Goal: Task Accomplishment & Management: Manage account settings

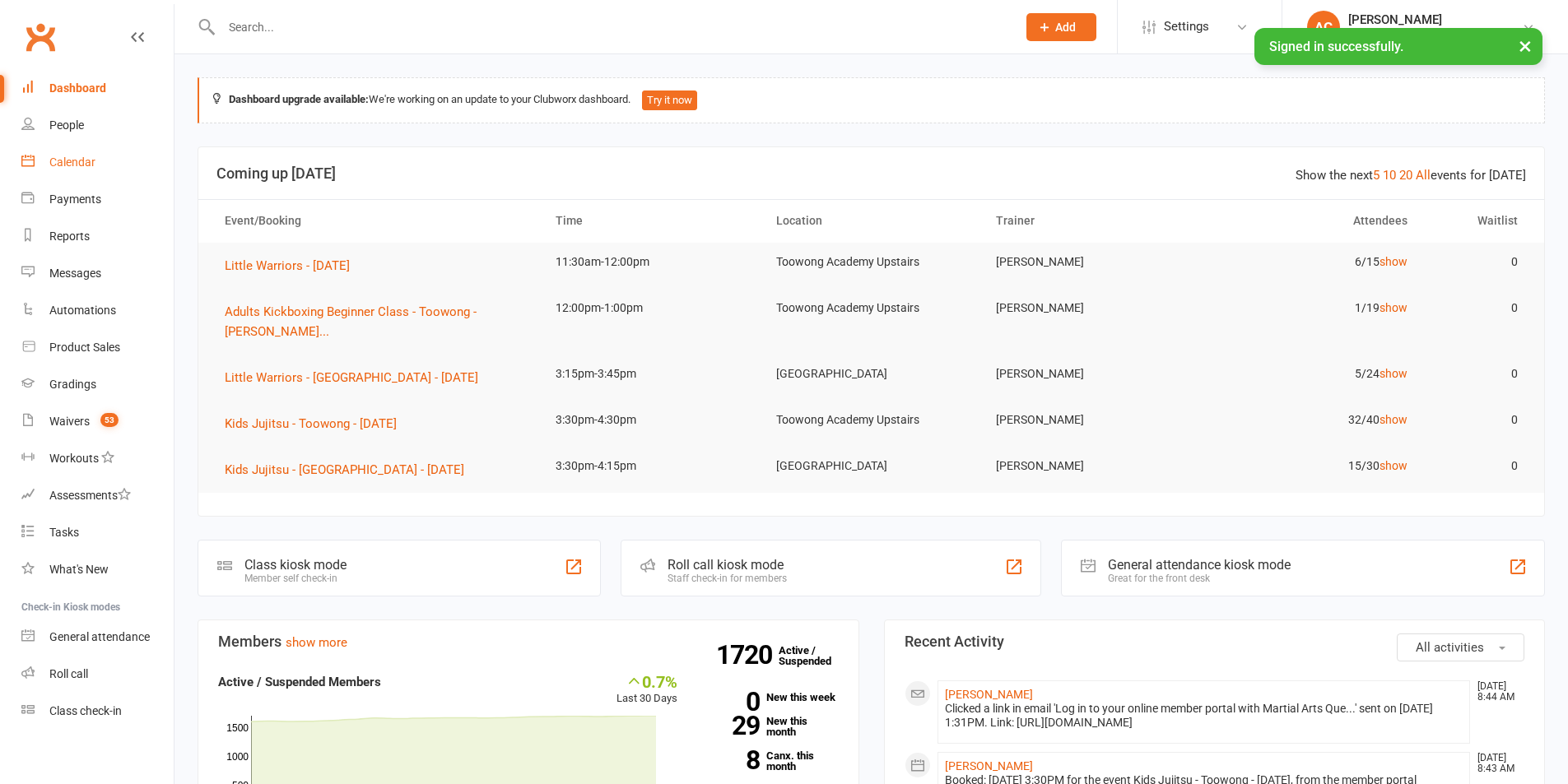
click at [102, 173] on link "Calendar" at bounding box center [97, 162] width 152 height 37
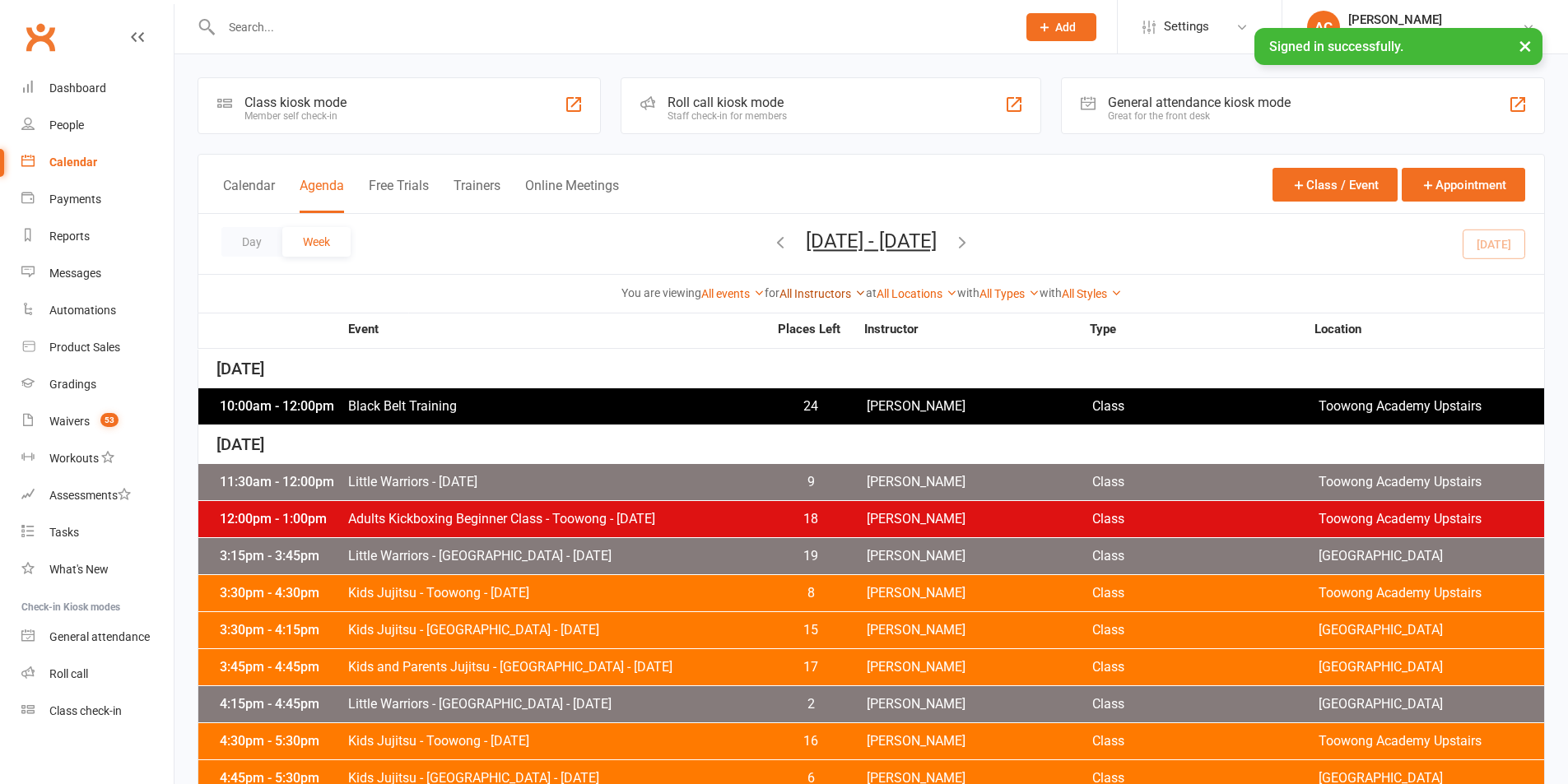
click at [830, 295] on link "All Instructors" at bounding box center [823, 293] width 86 height 13
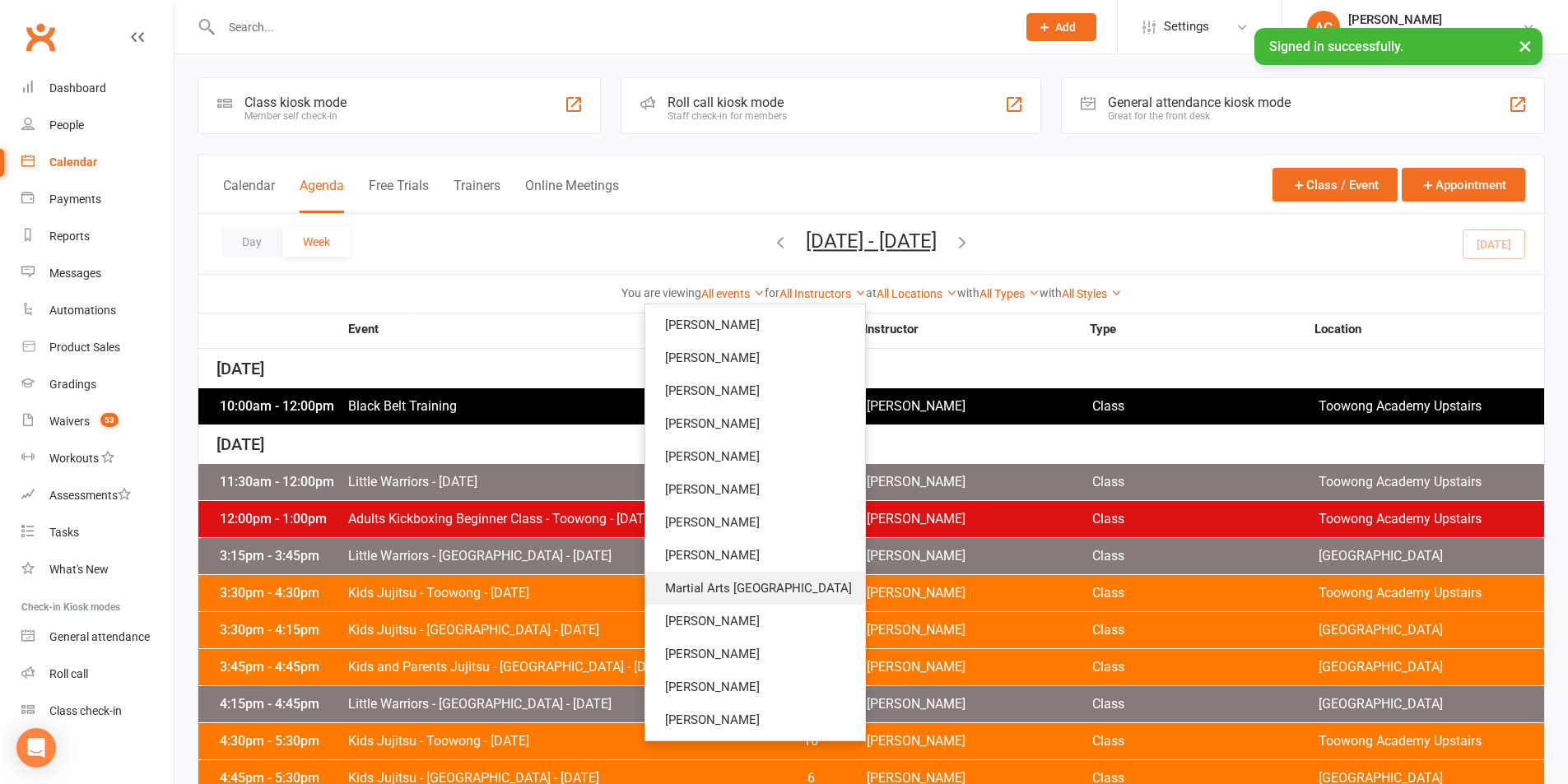
click at [786, 600] on link "Martial Arts [GEOGRAPHIC_DATA]" at bounding box center [755, 589] width 220 height 33
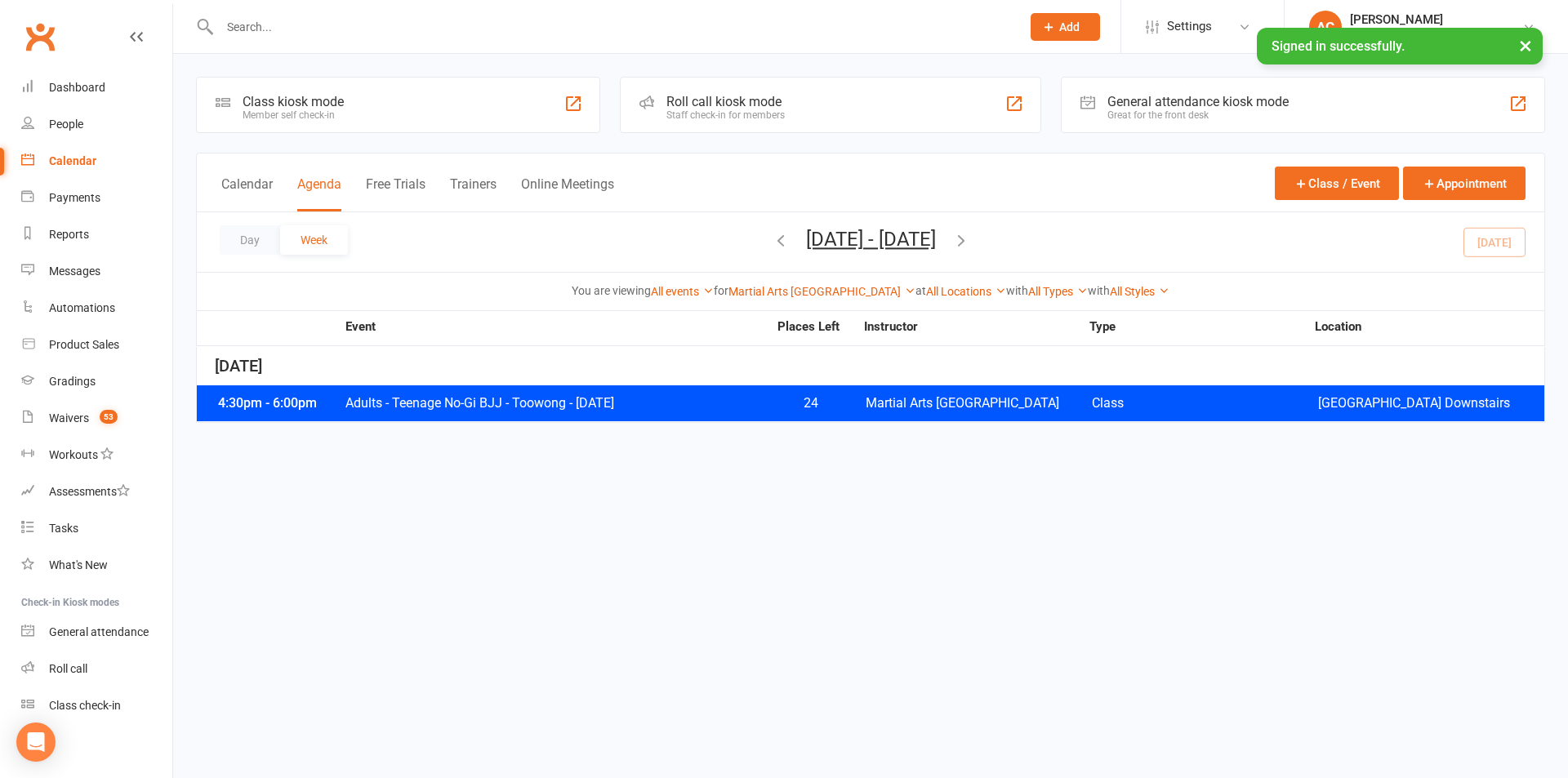
click at [772, 241] on icon "button" at bounding box center [781, 240] width 18 height 18
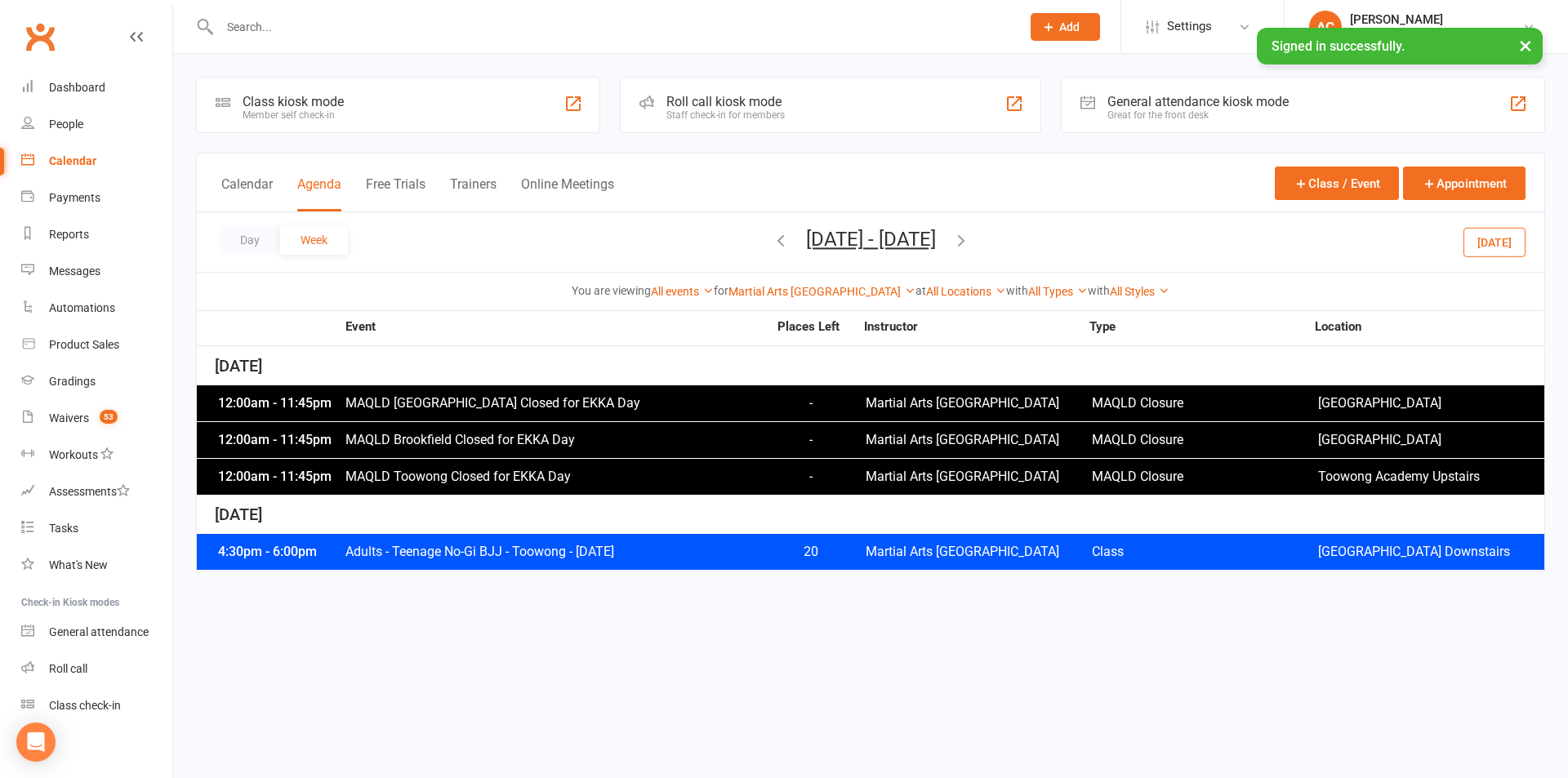
click at [772, 242] on icon "button" at bounding box center [781, 240] width 18 height 18
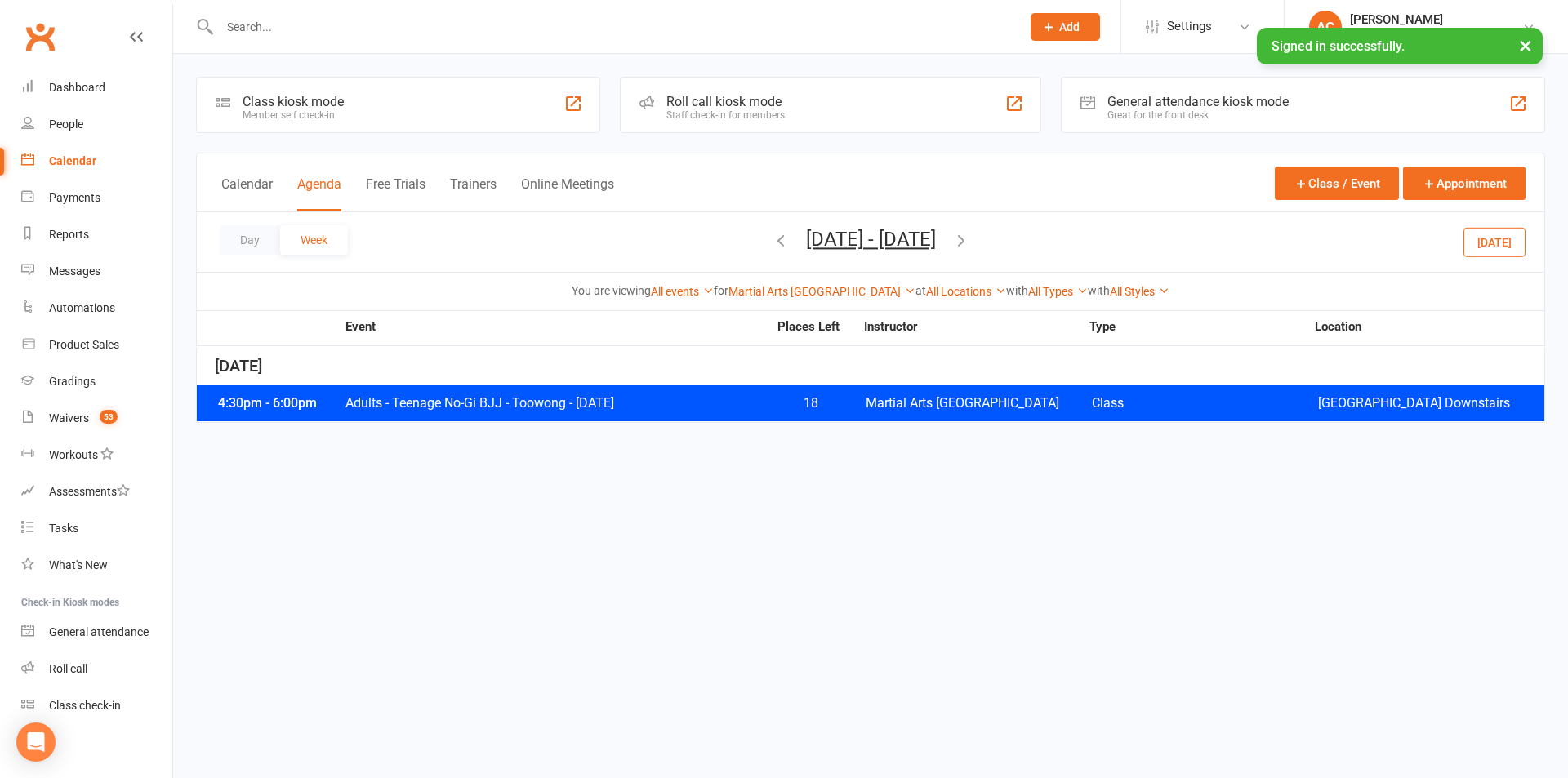
click at [719, 242] on div "Day Week Aug 3, 2025 - Aug 9, 2025 August 2025 Sun Mon Tue Wed Thu Fri Sat 27 2…" at bounding box center [870, 242] width 1347 height 60
click at [772, 246] on icon "button" at bounding box center [781, 240] width 18 height 18
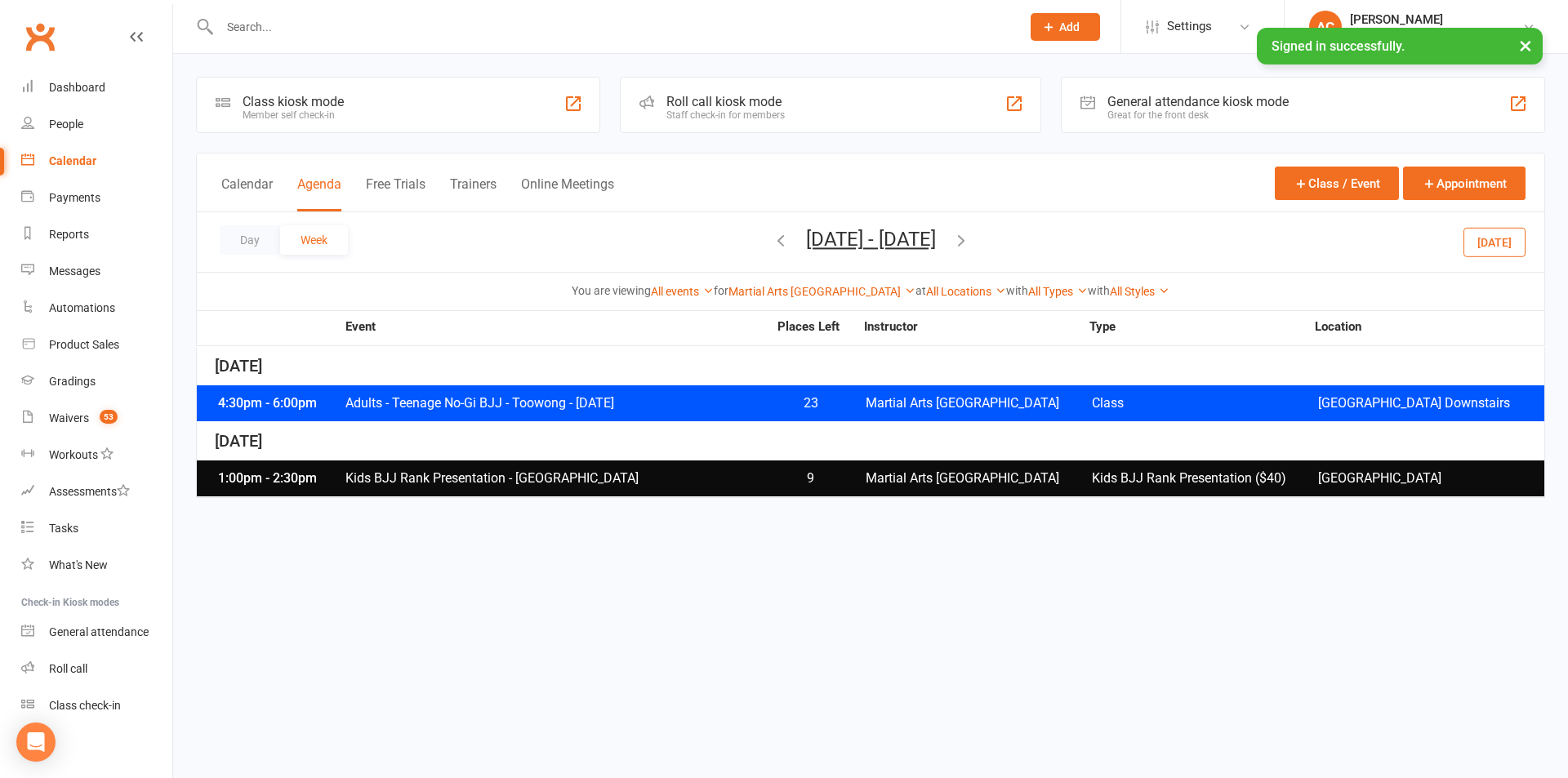
click at [772, 242] on icon "button" at bounding box center [781, 240] width 18 height 18
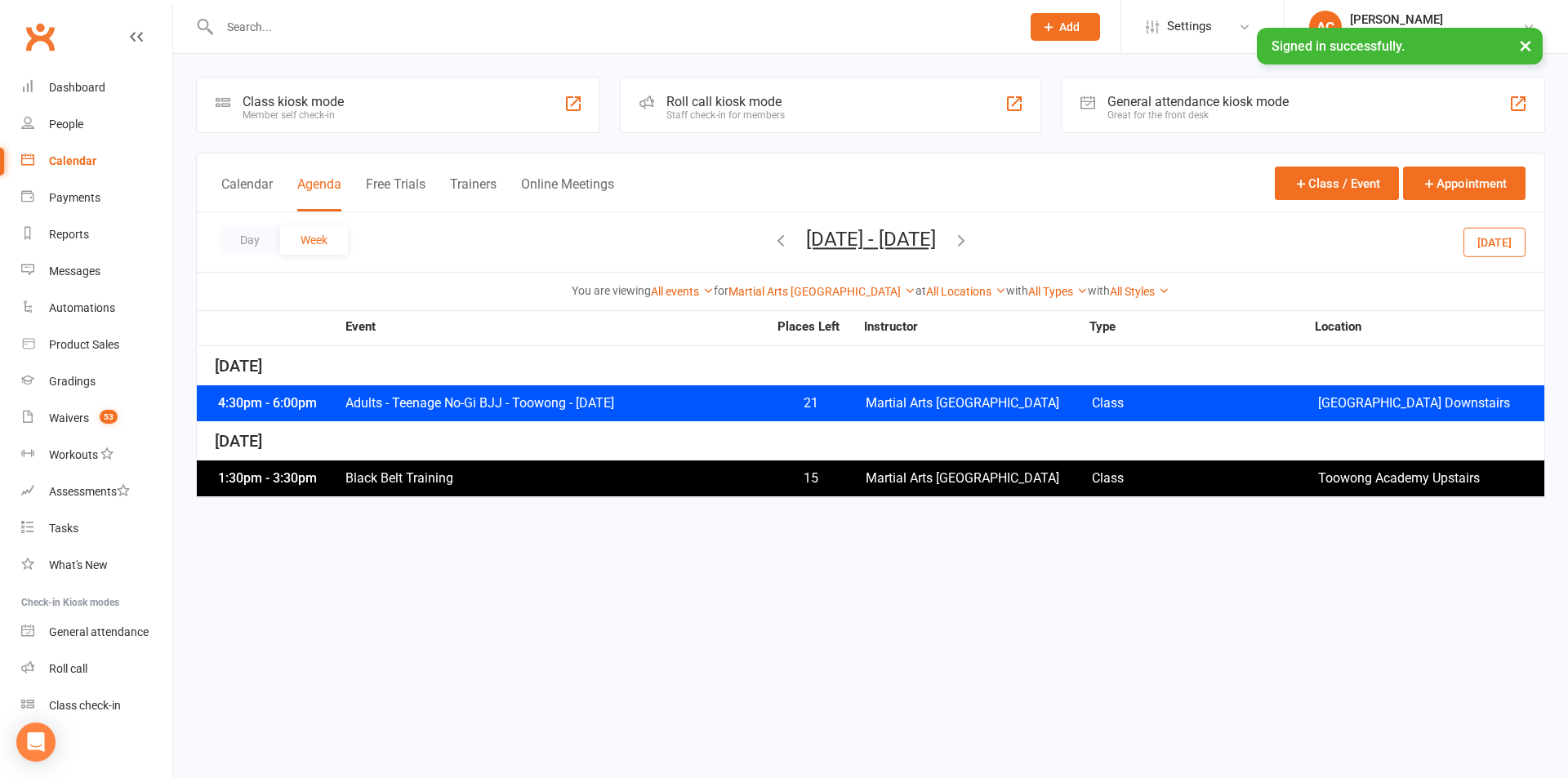
click at [772, 242] on icon "button" at bounding box center [781, 240] width 18 height 18
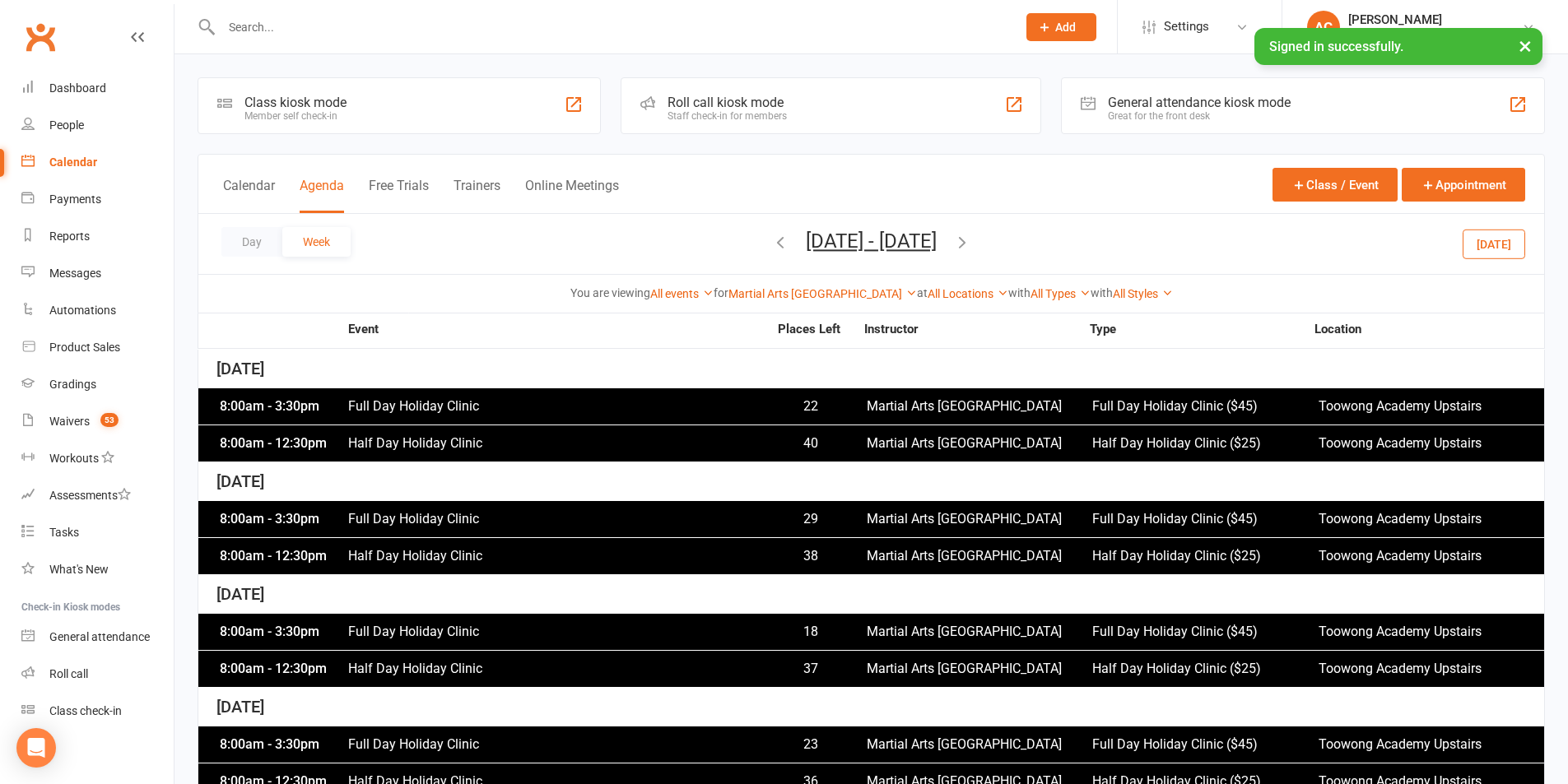
click at [772, 248] on icon "button" at bounding box center [781, 242] width 18 height 18
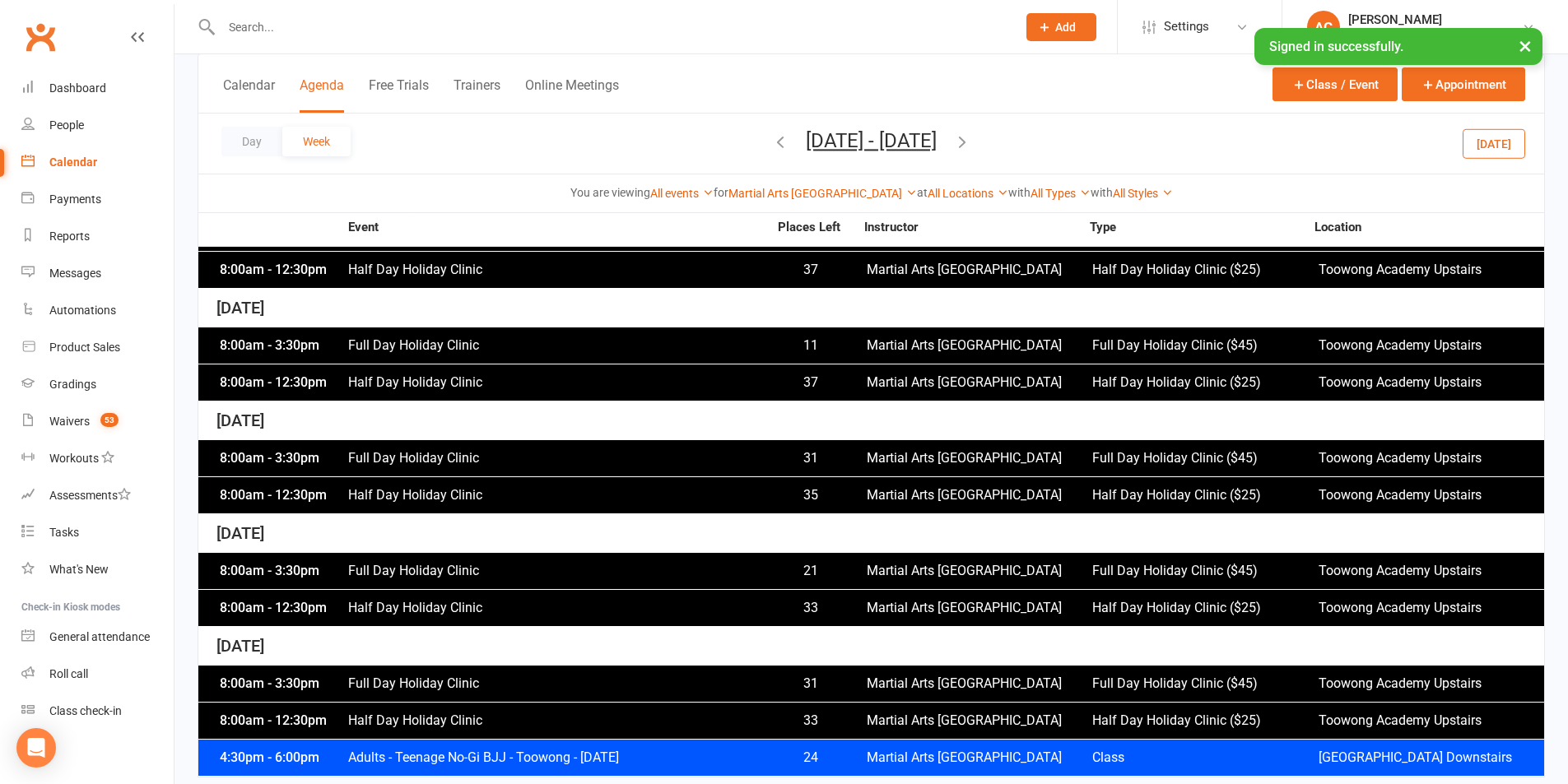
scroll to position [191, 0]
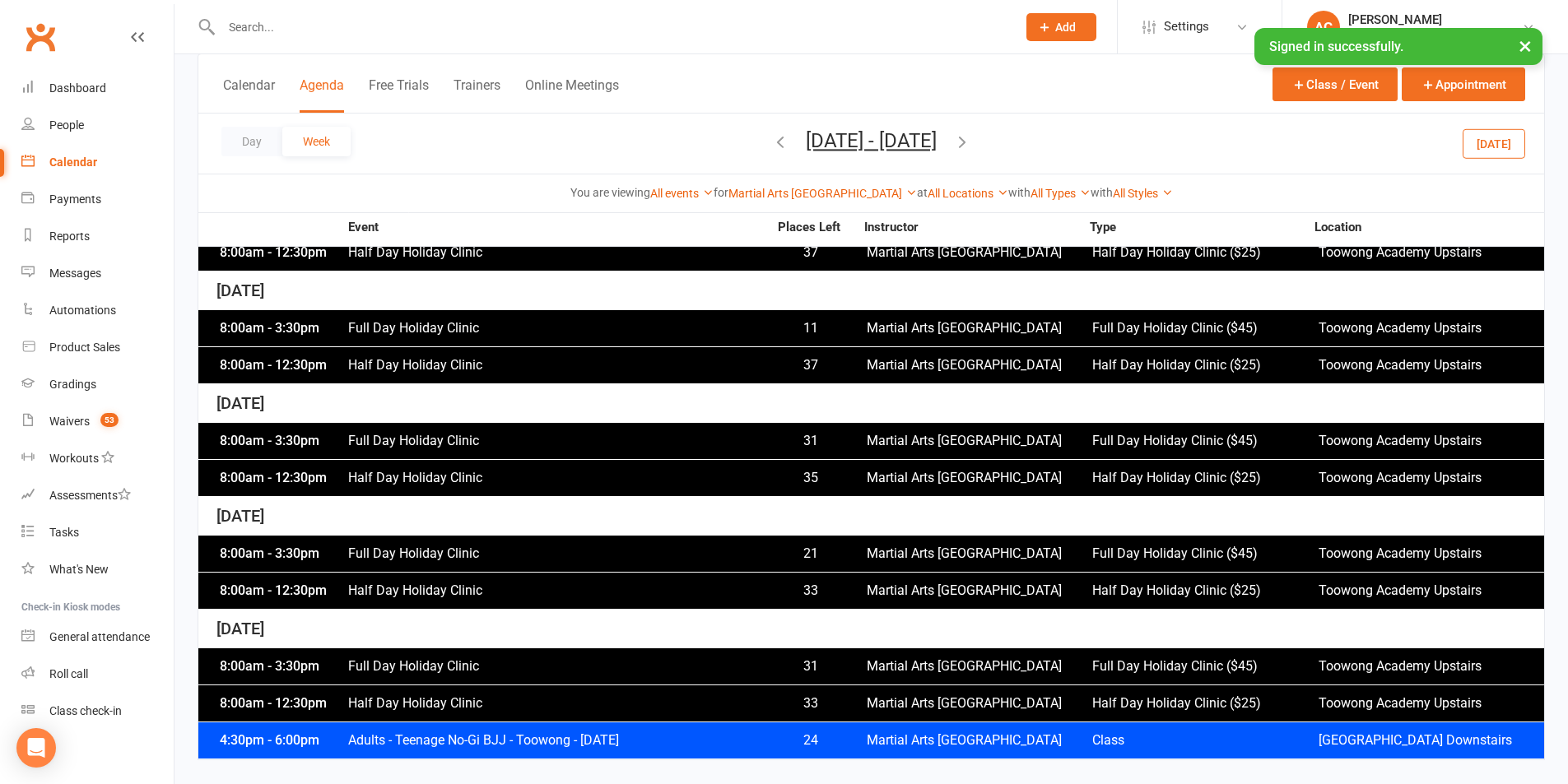
click at [772, 140] on icon "button" at bounding box center [781, 141] width 18 height 18
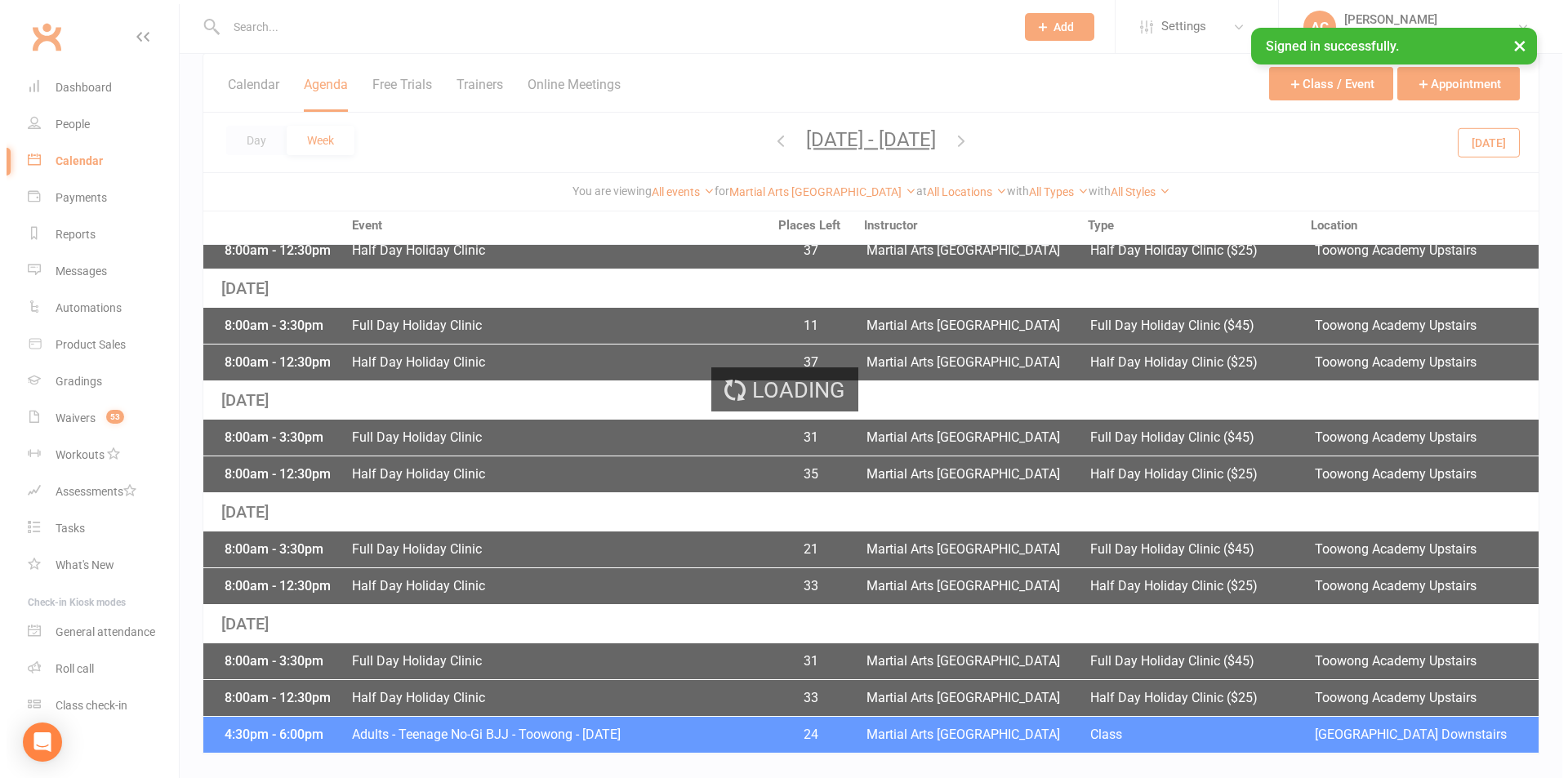
scroll to position [0, 0]
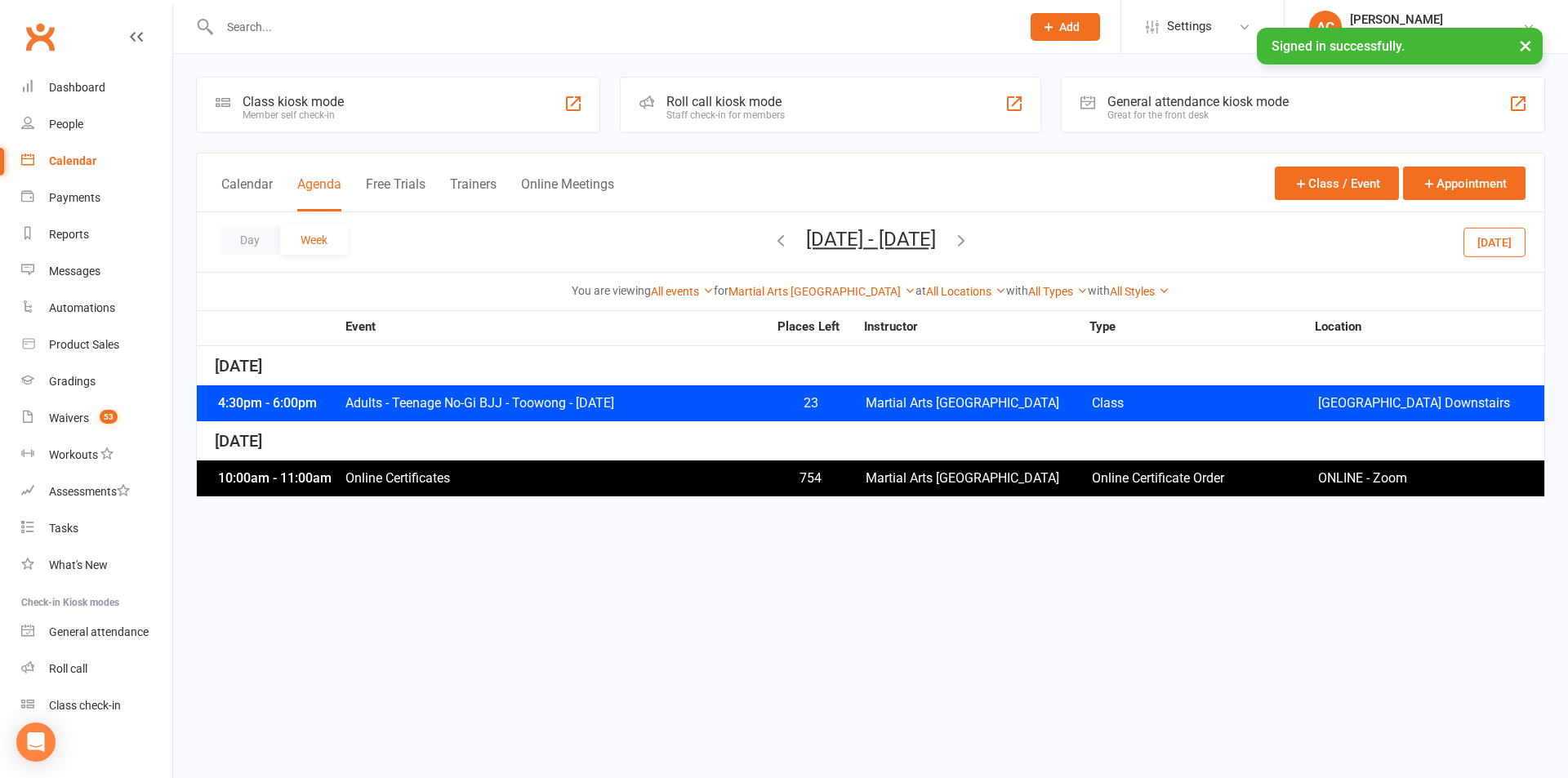
click at [719, 473] on span "Online Certificates" at bounding box center [556, 479] width 423 height 13
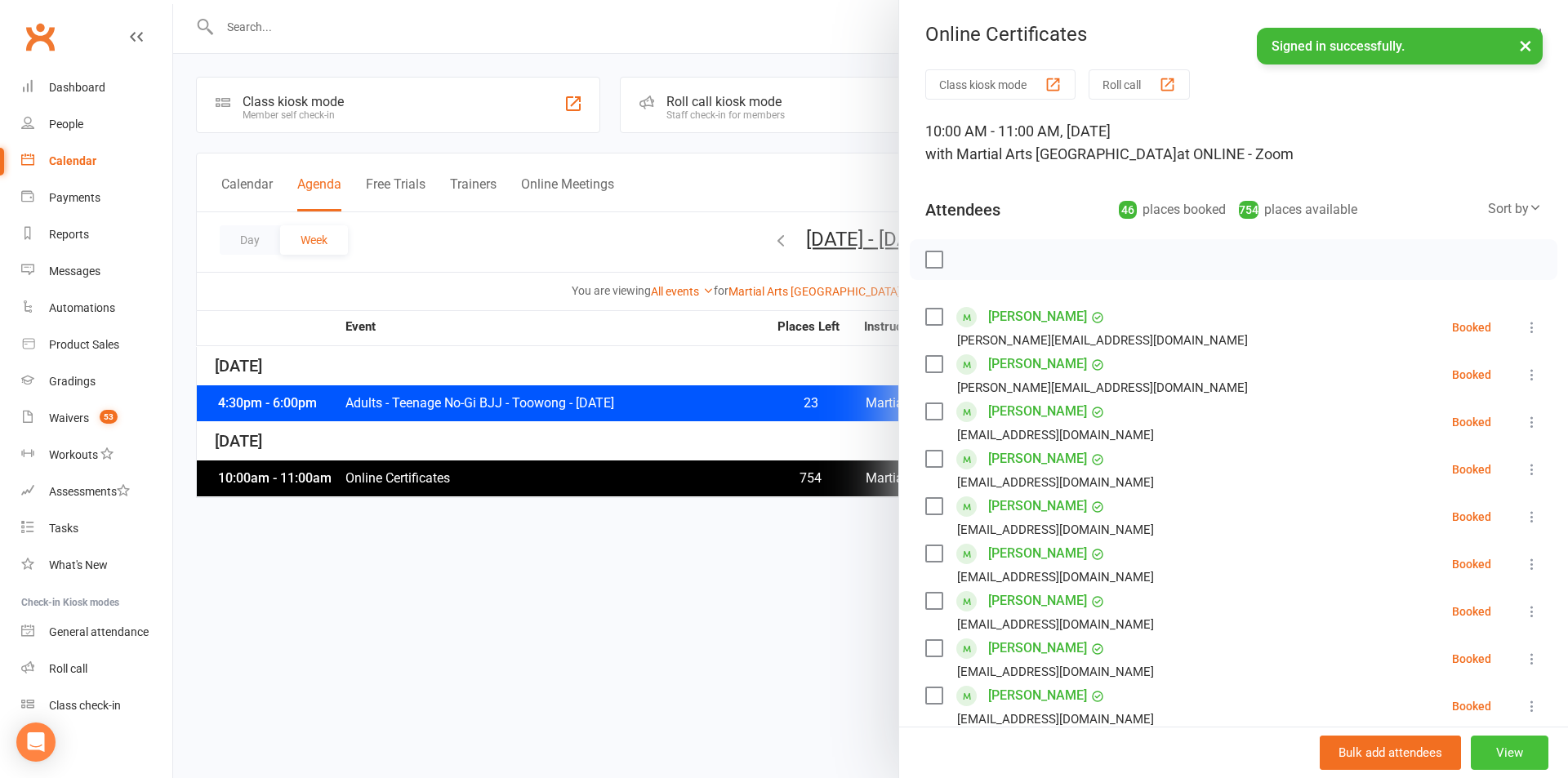
click at [1490, 753] on button "View" at bounding box center [1509, 753] width 77 height 35
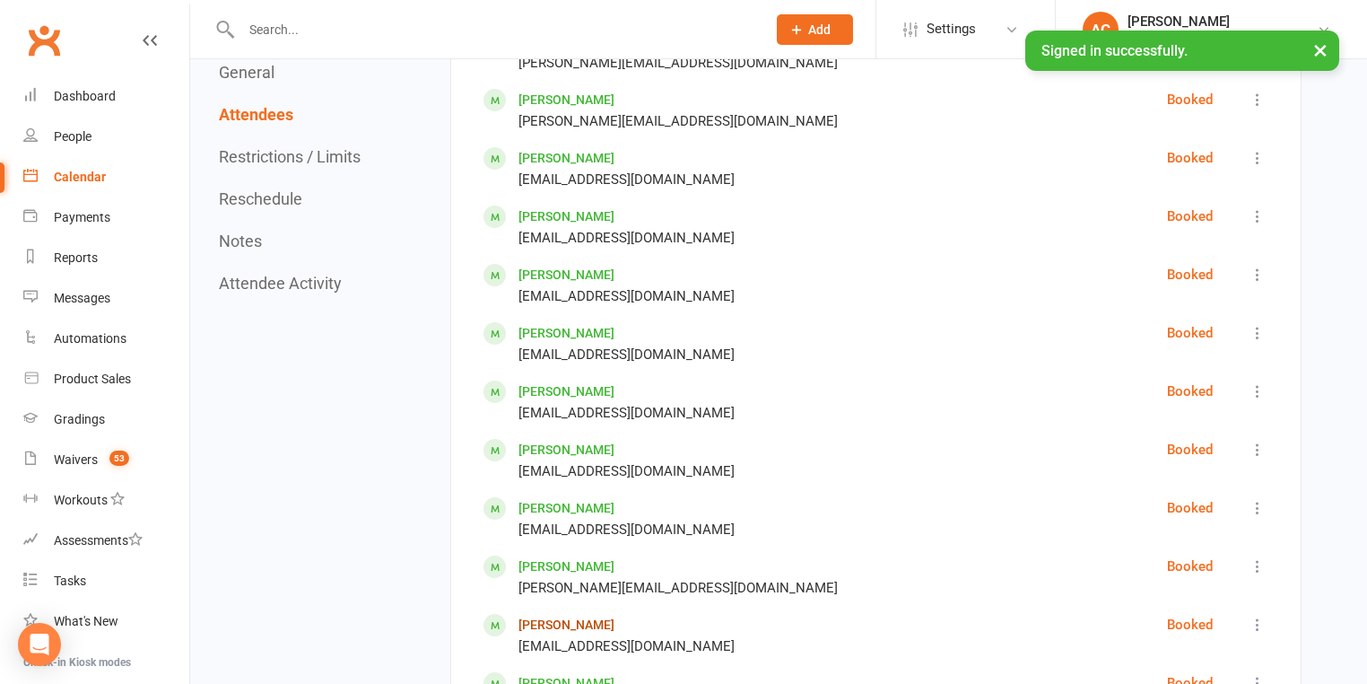
scroll to position [1023, 0]
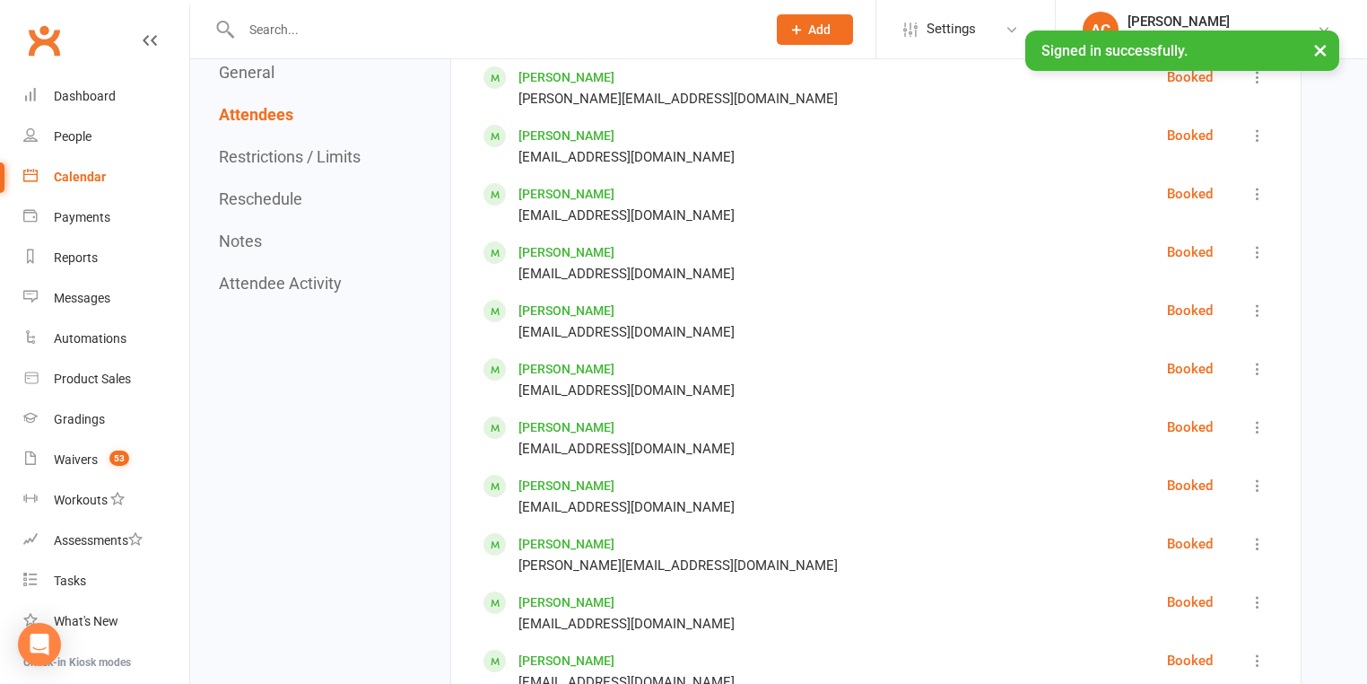
click at [1257, 593] on icon at bounding box center [1258, 602] width 18 height 18
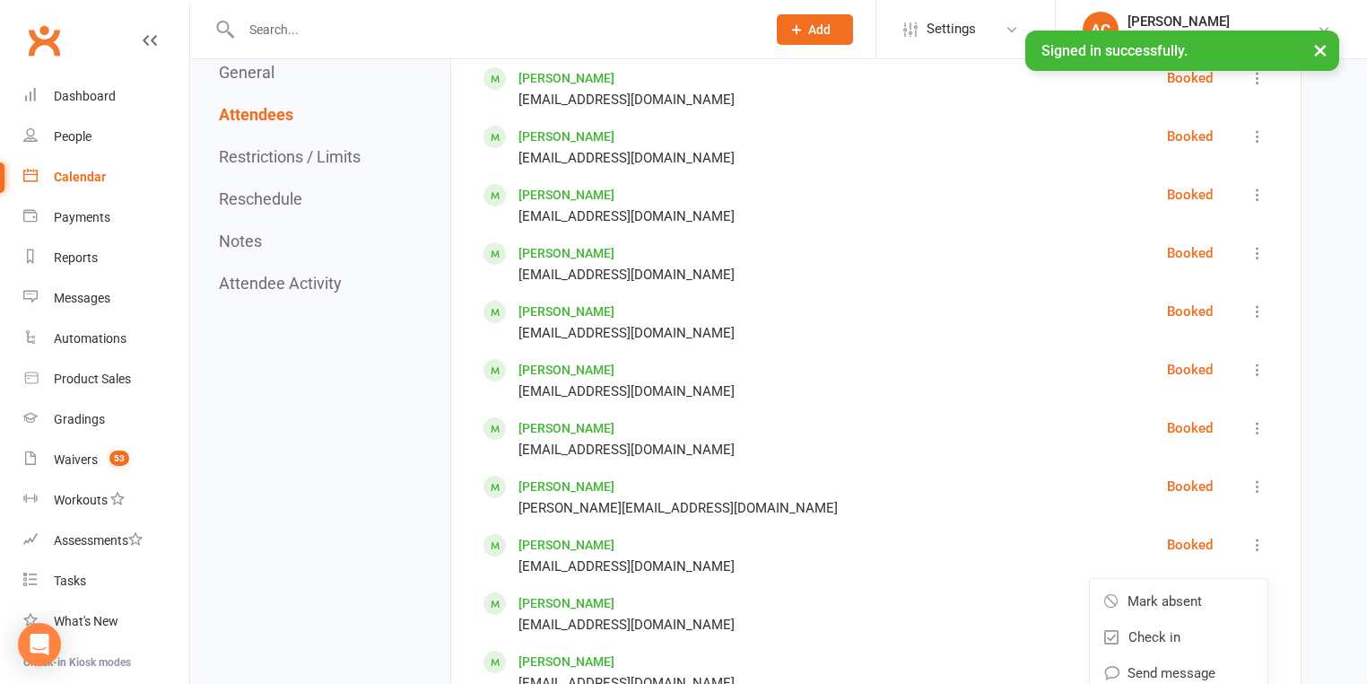
scroll to position [1166, 0]
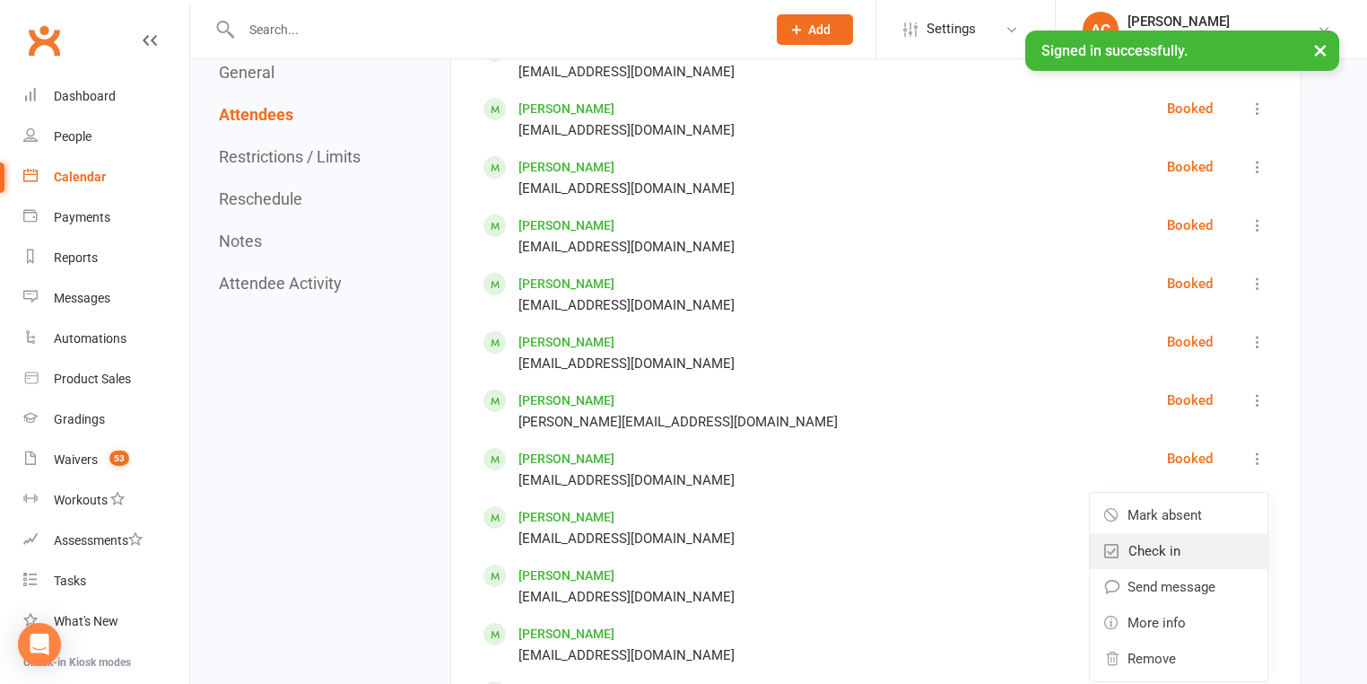
click at [1186, 553] on link "Check in" at bounding box center [1179, 551] width 178 height 36
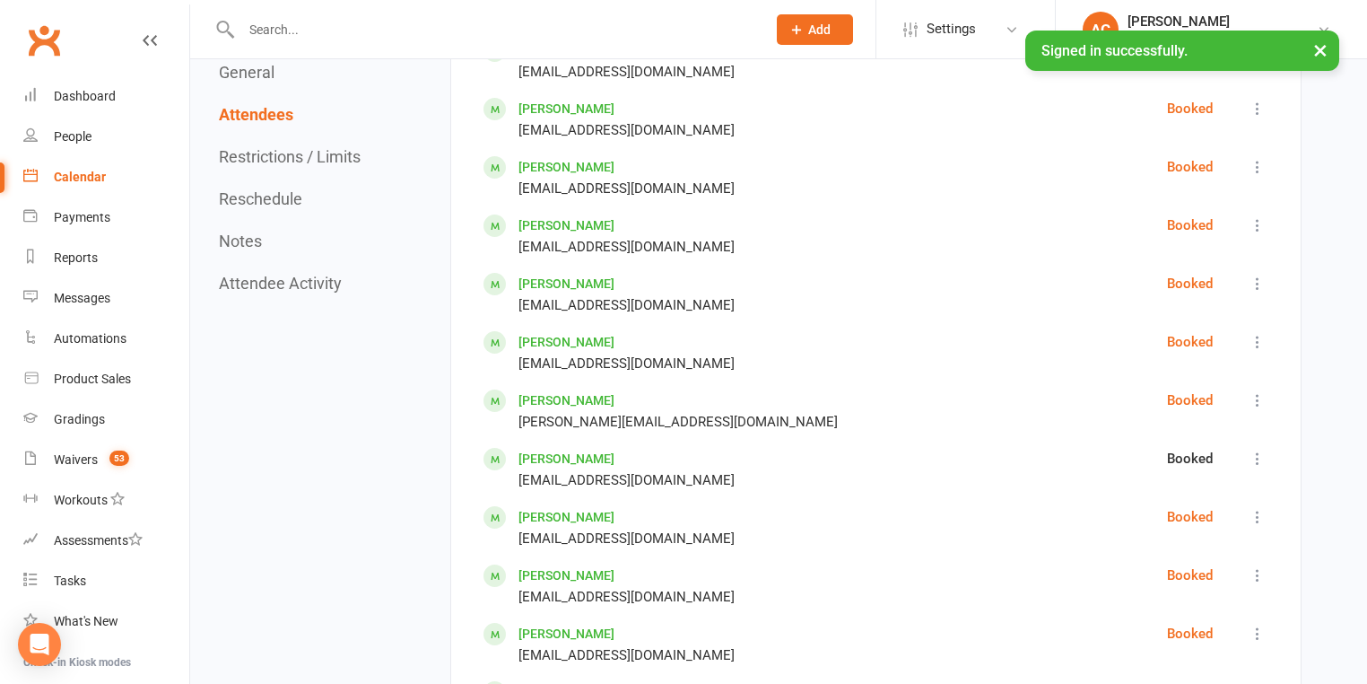
click at [1257, 391] on icon at bounding box center [1258, 400] width 18 height 18
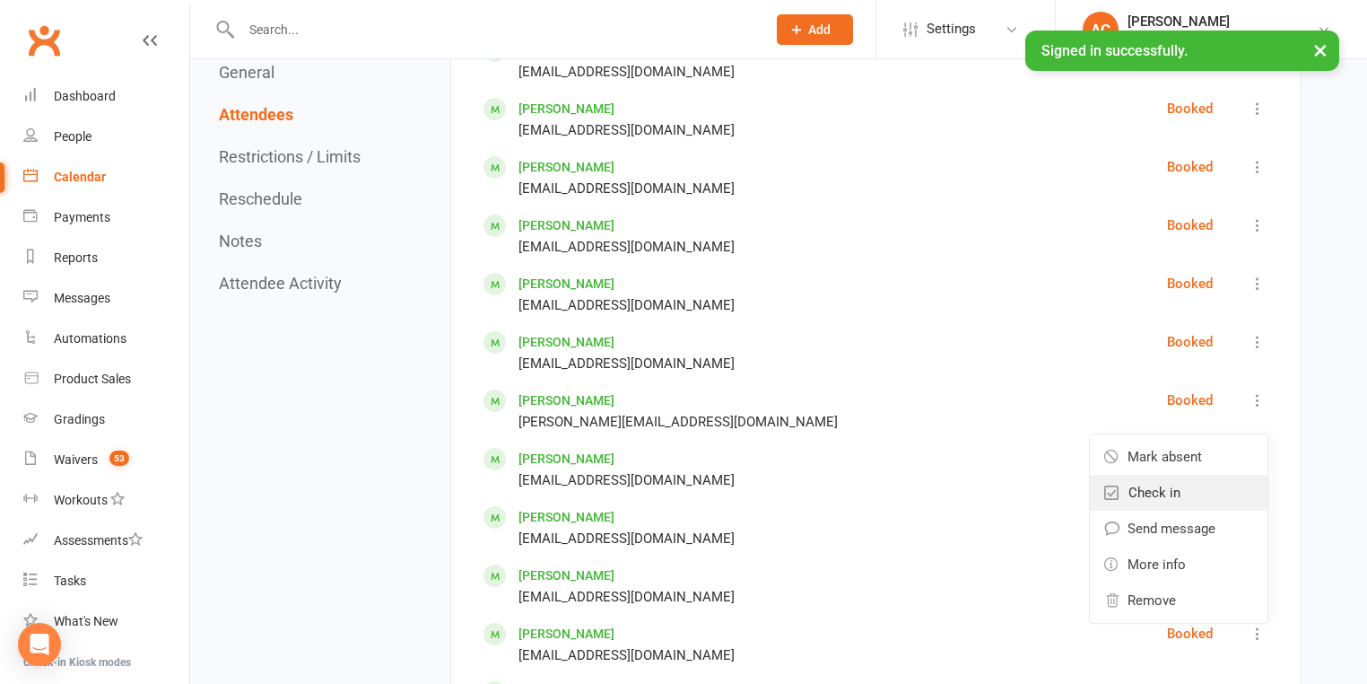
click at [1187, 495] on link "Check in" at bounding box center [1179, 493] width 178 height 36
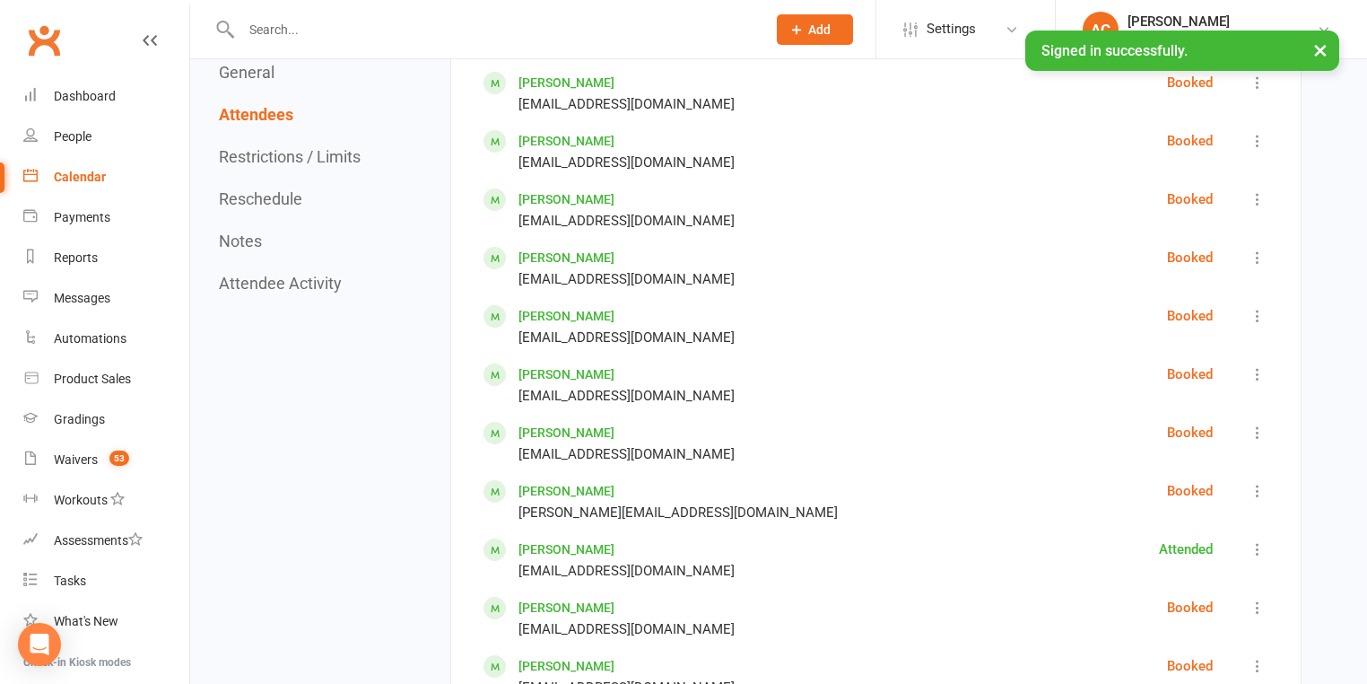
scroll to position [1023, 0]
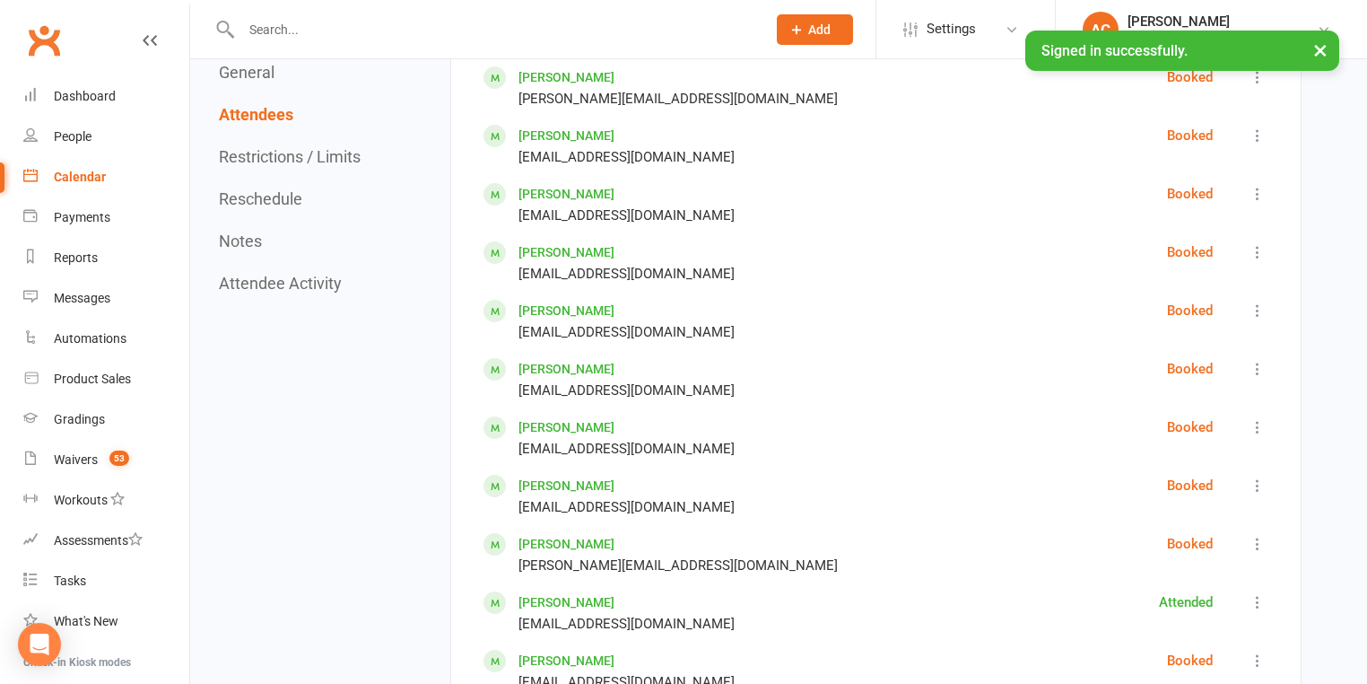
click at [1255, 481] on icon at bounding box center [1258, 485] width 18 height 18
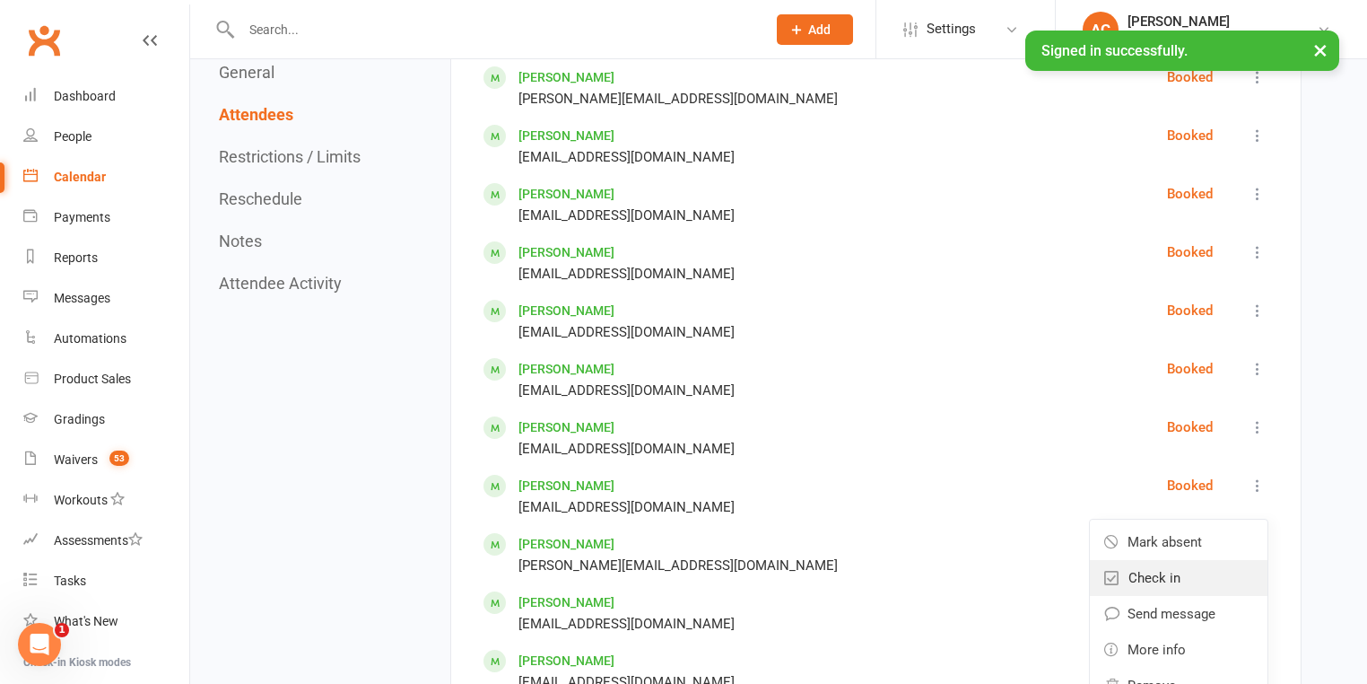
drag, startPoint x: 1188, startPoint y: 563, endPoint x: 1233, endPoint y: 470, distance: 103.5
click at [1188, 563] on link "Check in" at bounding box center [1179, 578] width 178 height 36
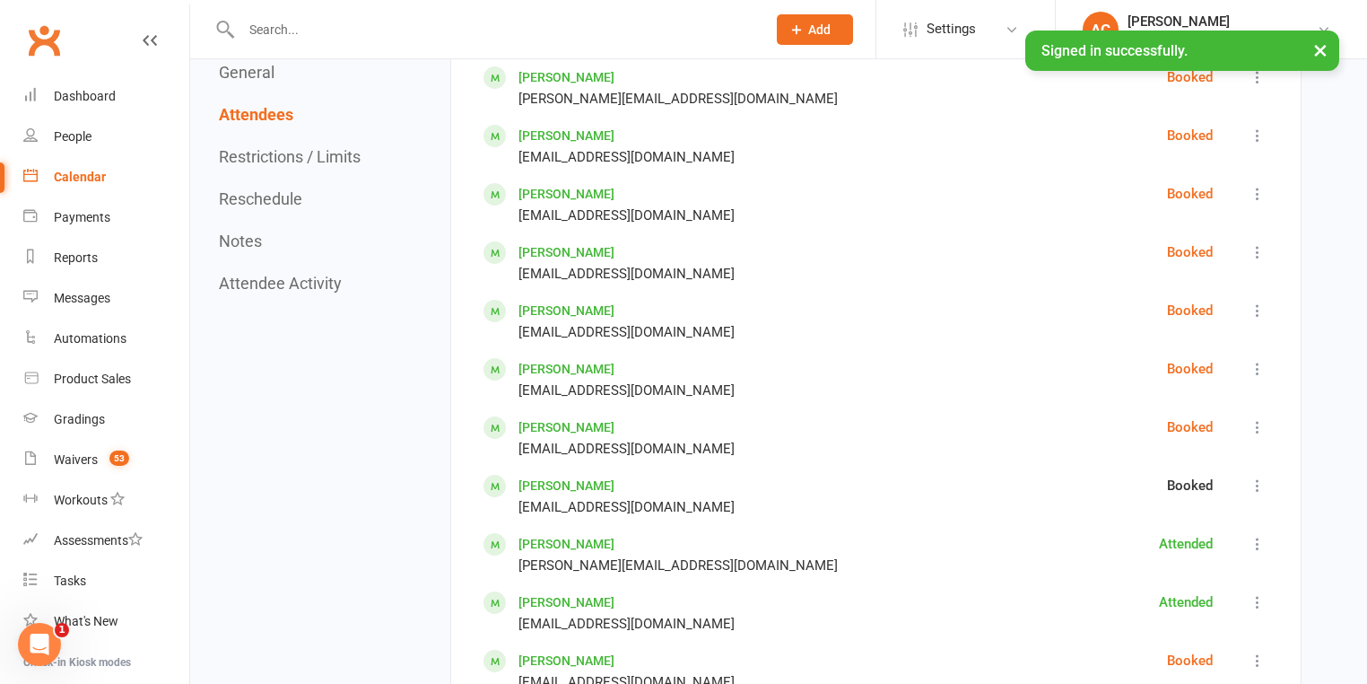
click at [1262, 424] on icon at bounding box center [1258, 427] width 18 height 18
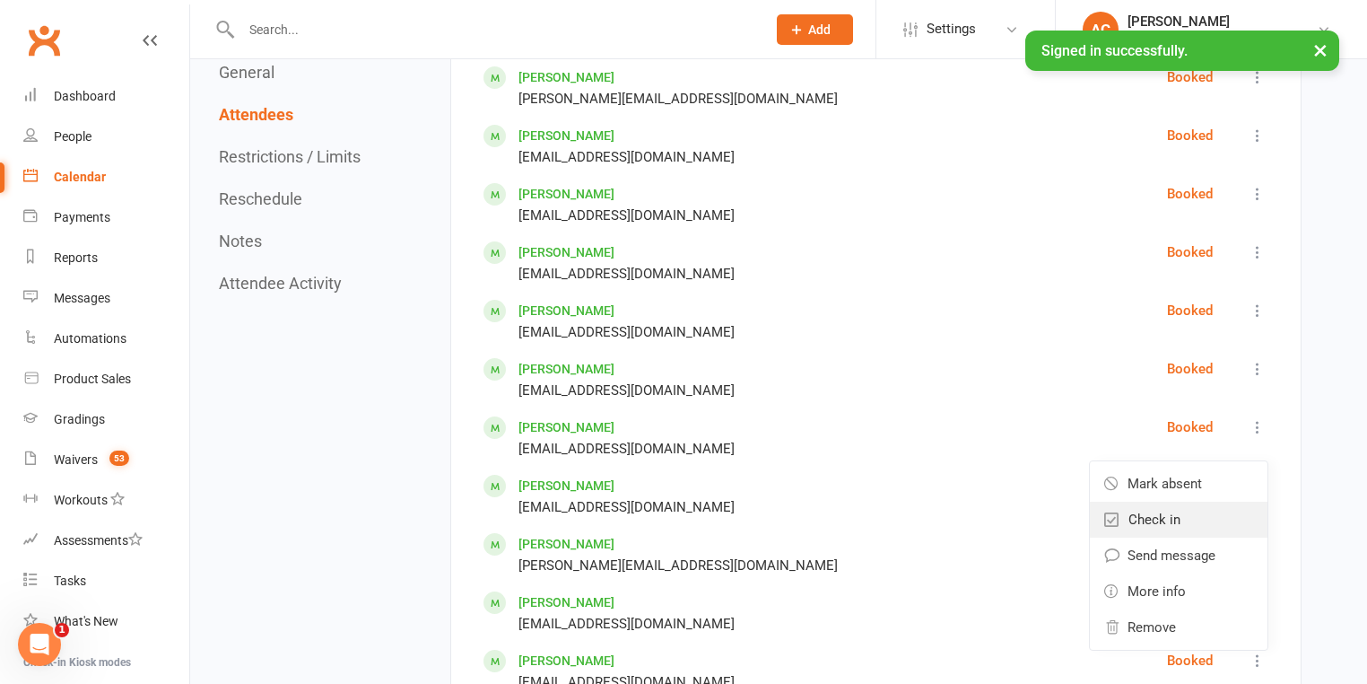
click at [1180, 514] on link "Check in" at bounding box center [1179, 520] width 178 height 36
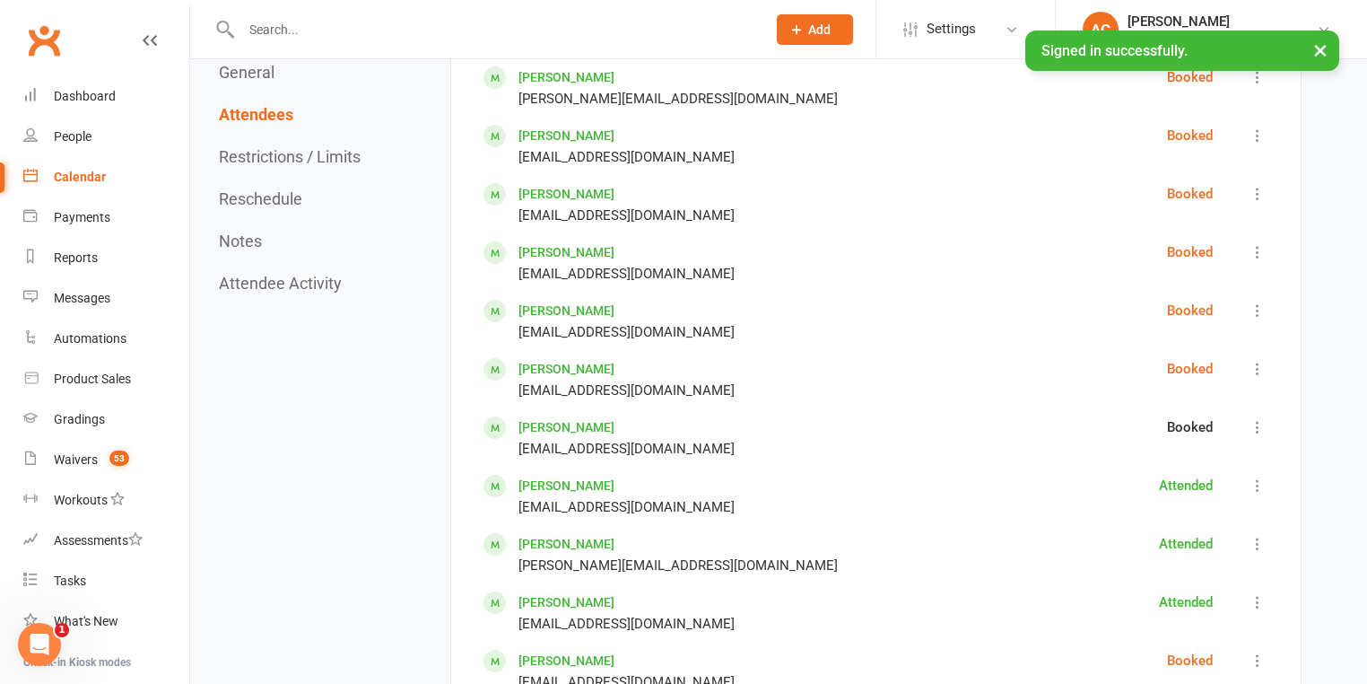
scroll to position [951, 0]
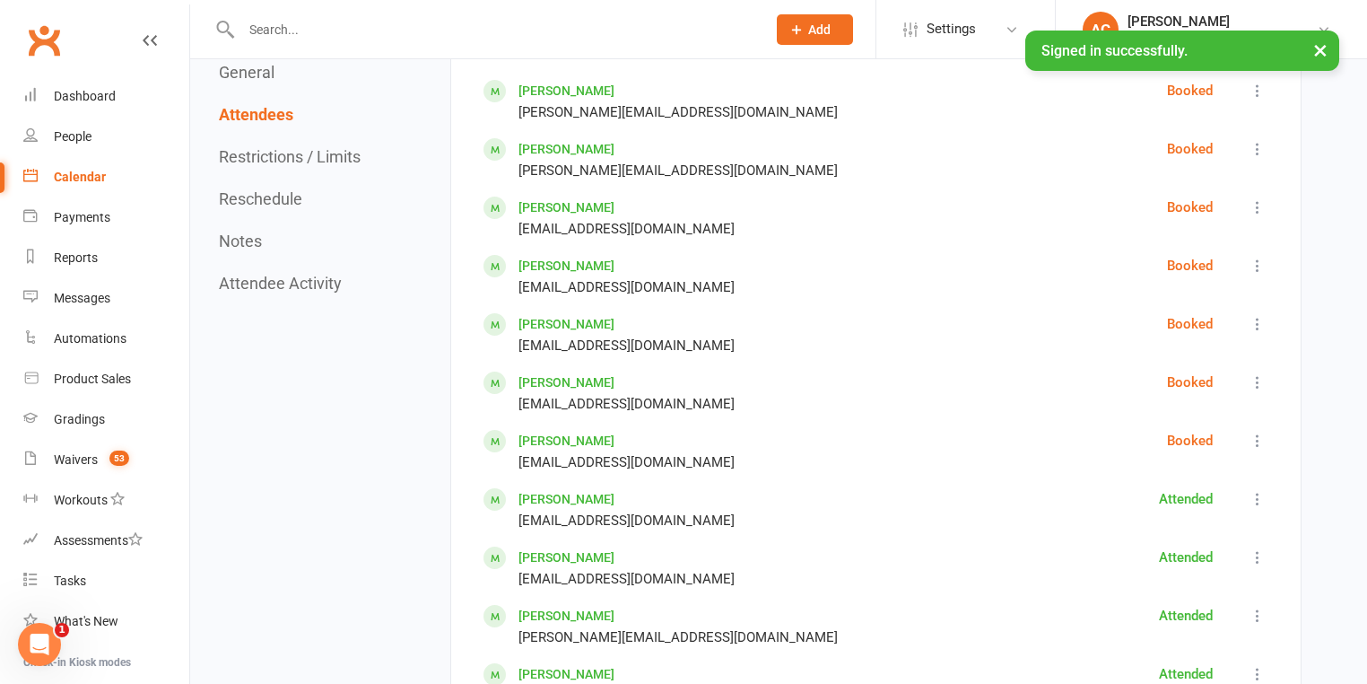
click at [1261, 432] on icon at bounding box center [1258, 441] width 18 height 18
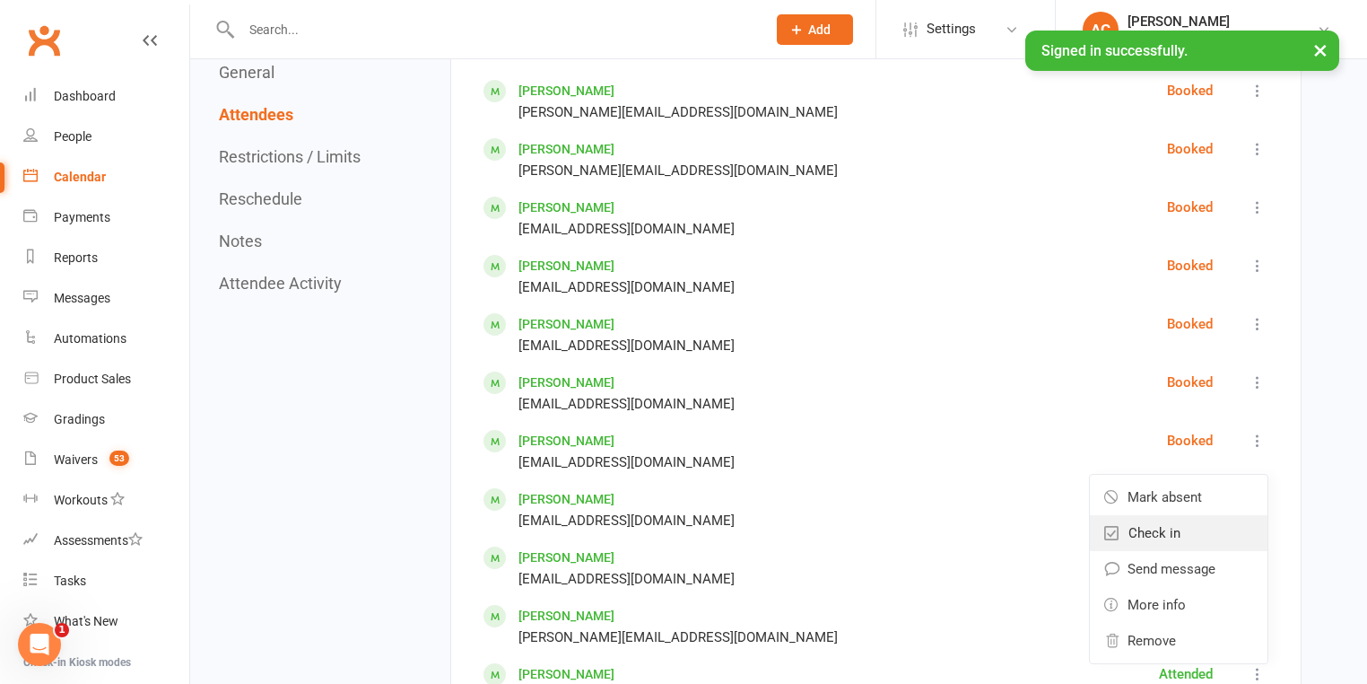
drag, startPoint x: 1212, startPoint y: 519, endPoint x: 1213, endPoint y: 506, distance: 12.6
click at [1212, 518] on link "Check in" at bounding box center [1179, 533] width 178 height 36
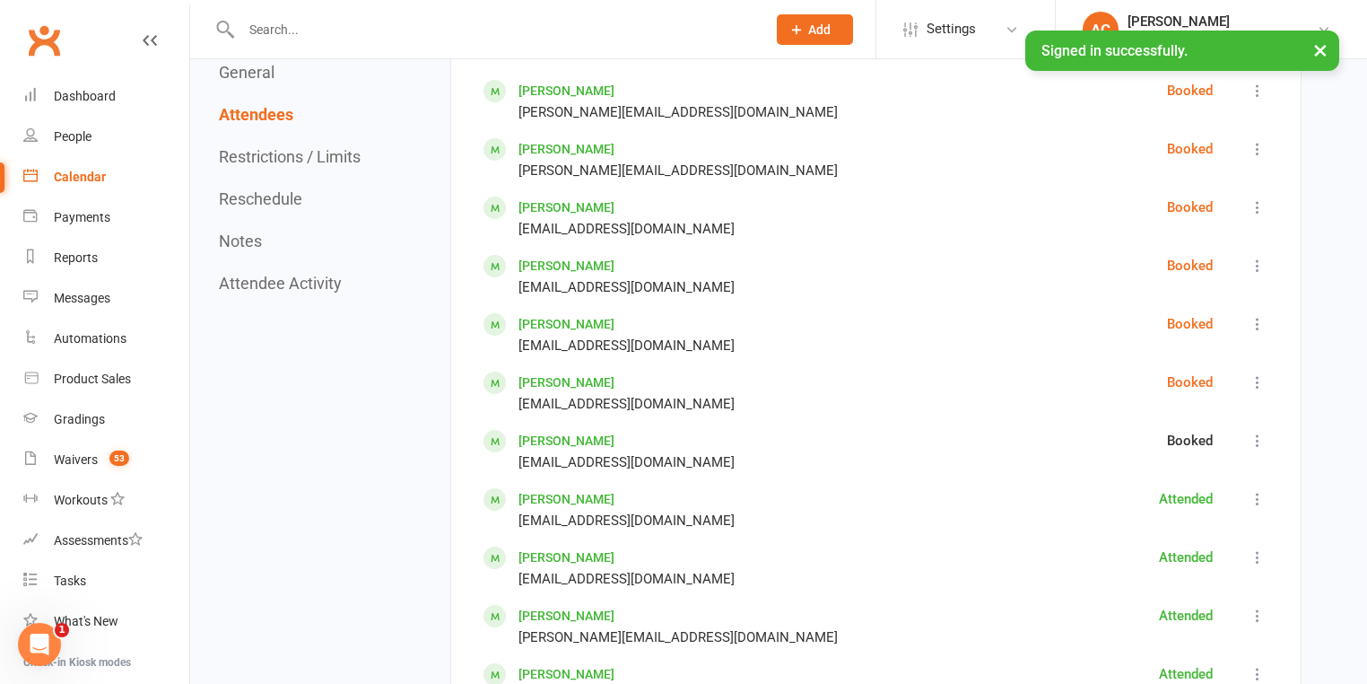
click at [1260, 376] on icon at bounding box center [1258, 382] width 18 height 18
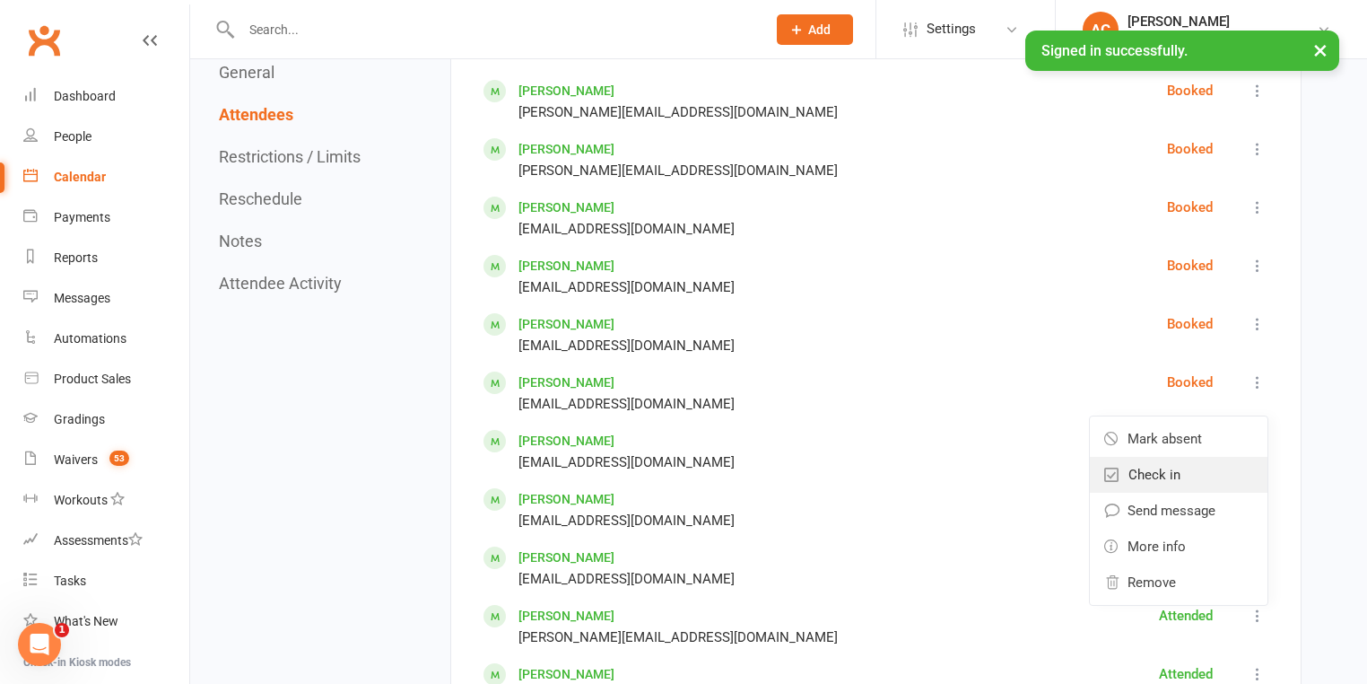
click at [1195, 457] on link "Check in" at bounding box center [1179, 475] width 178 height 36
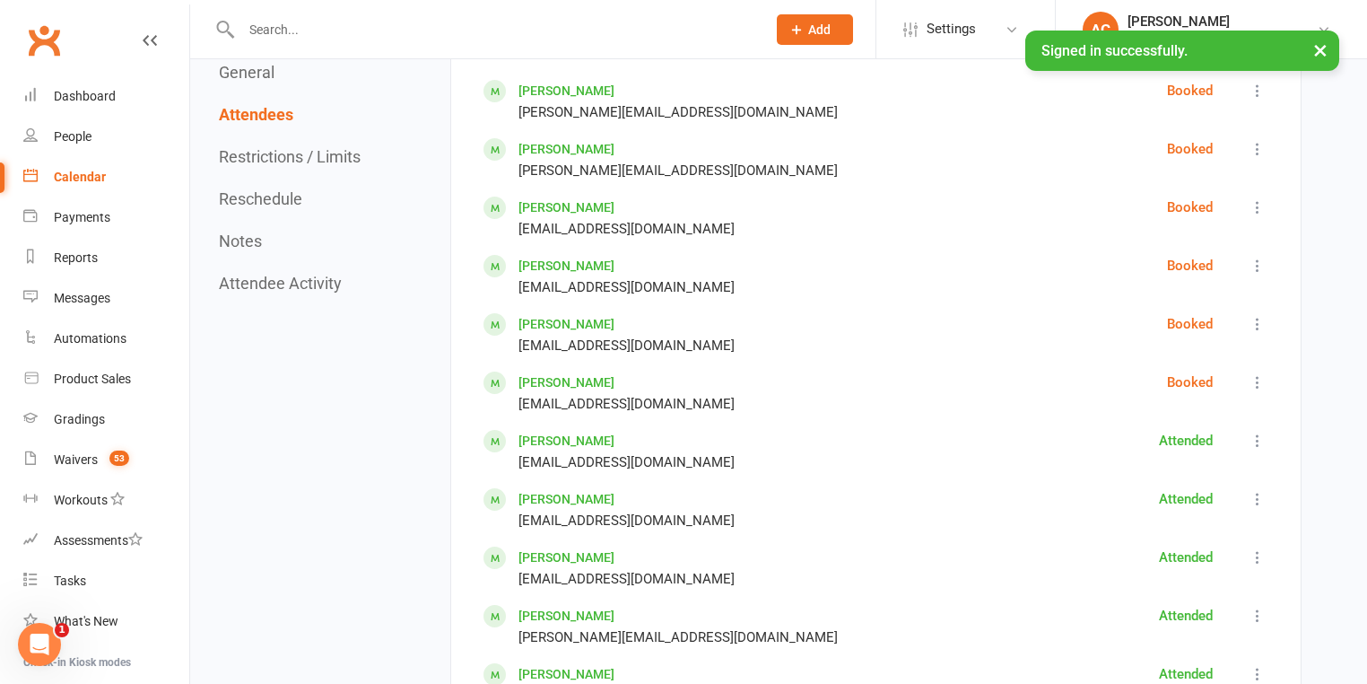
click at [1253, 318] on icon at bounding box center [1258, 324] width 18 height 18
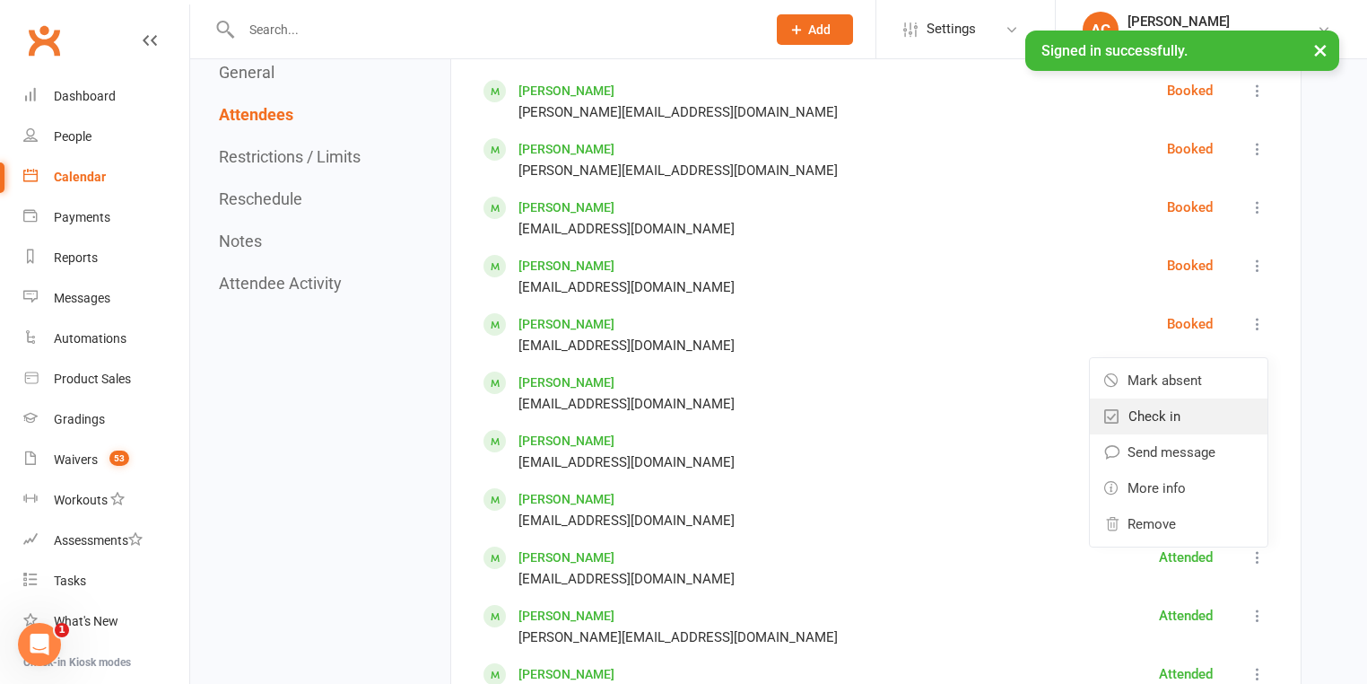
click at [1201, 398] on link "Check in" at bounding box center [1179, 416] width 178 height 36
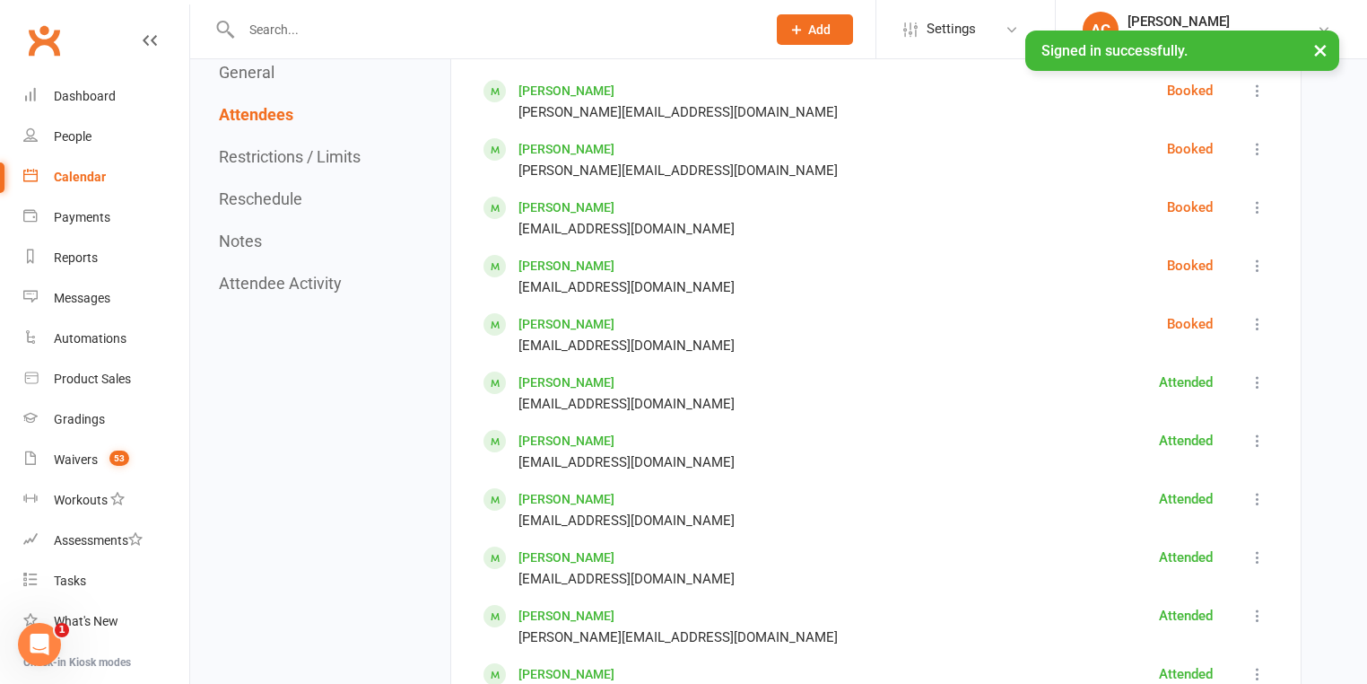
scroll to position [879, 0]
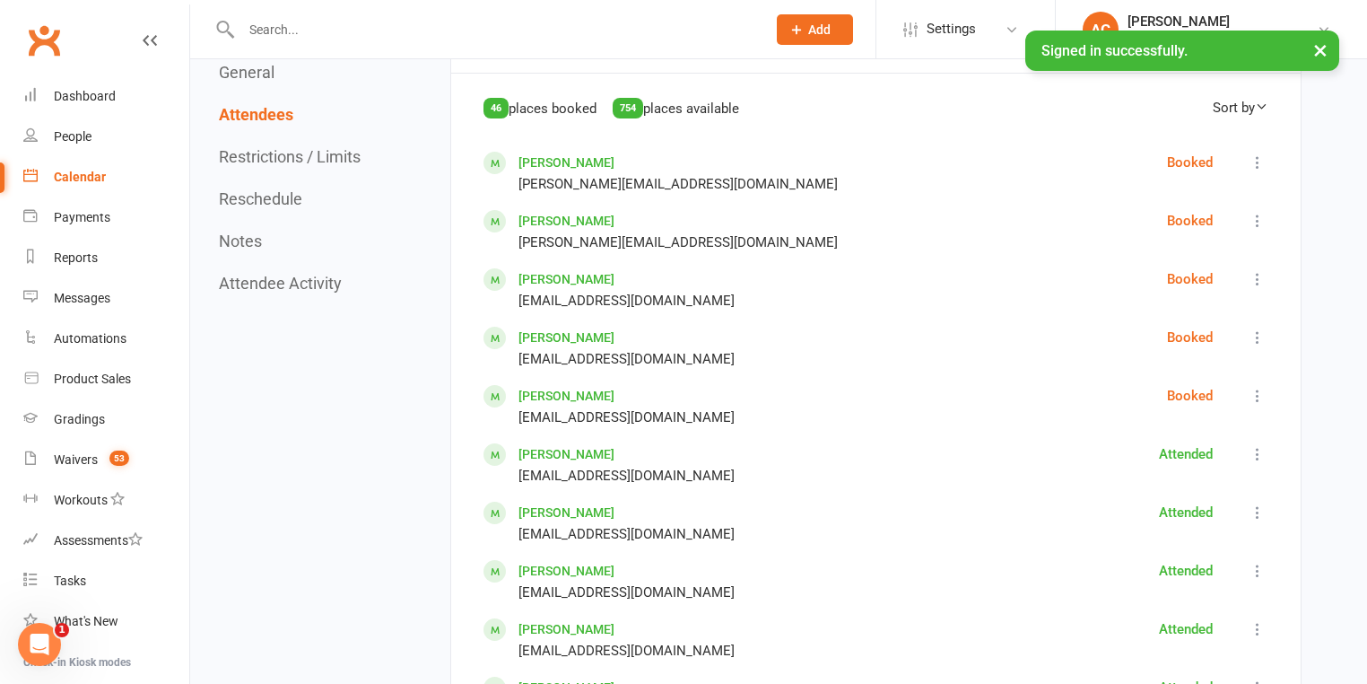
click at [1253, 337] on icon at bounding box center [1258, 337] width 18 height 18
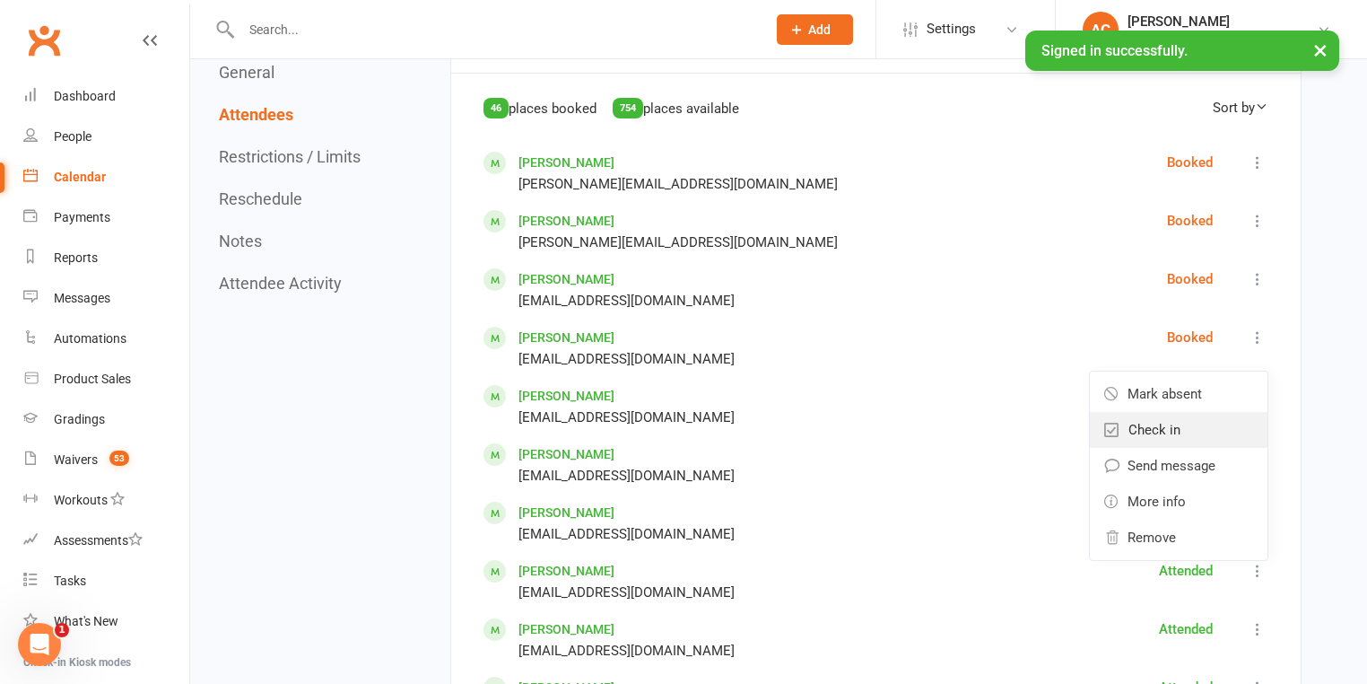
drag, startPoint x: 1167, startPoint y: 423, endPoint x: 1227, endPoint y: 283, distance: 152.0
click at [1168, 420] on span "Check in" at bounding box center [1155, 430] width 52 height 22
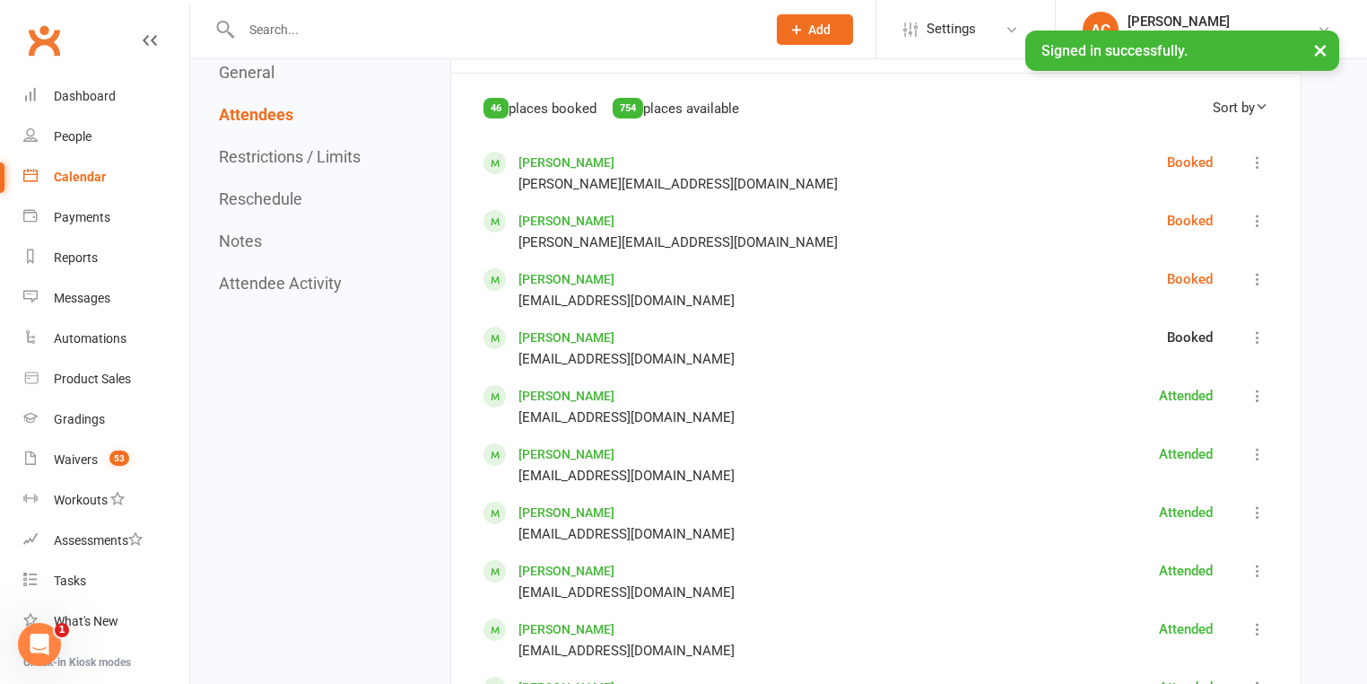
click at [1252, 270] on icon at bounding box center [1258, 279] width 18 height 18
drag, startPoint x: 1201, startPoint y: 352, endPoint x: 1239, endPoint y: 262, distance: 97.3
click at [1202, 354] on link "Check in" at bounding box center [1179, 372] width 178 height 36
drag, startPoint x: 1258, startPoint y: 231, endPoint x: 1256, endPoint y: 222, distance: 9.2
click at [1258, 230] on div "Mark absent Check in Send message More info Remove" at bounding box center [1258, 231] width 22 height 43
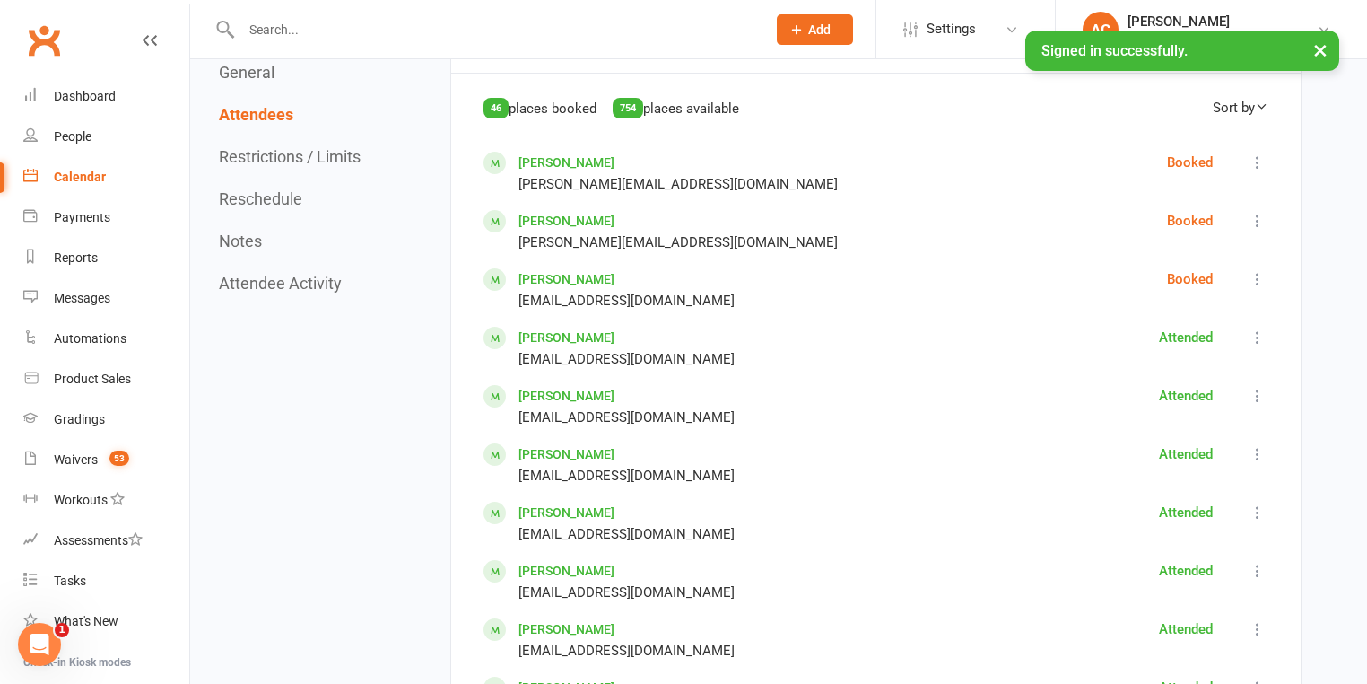
click at [1256, 222] on icon at bounding box center [1258, 221] width 18 height 18
click at [1182, 307] on link "Check in" at bounding box center [1179, 313] width 178 height 36
click at [1252, 163] on icon at bounding box center [1258, 162] width 18 height 18
click at [1182, 247] on link "Check in" at bounding box center [1179, 255] width 178 height 36
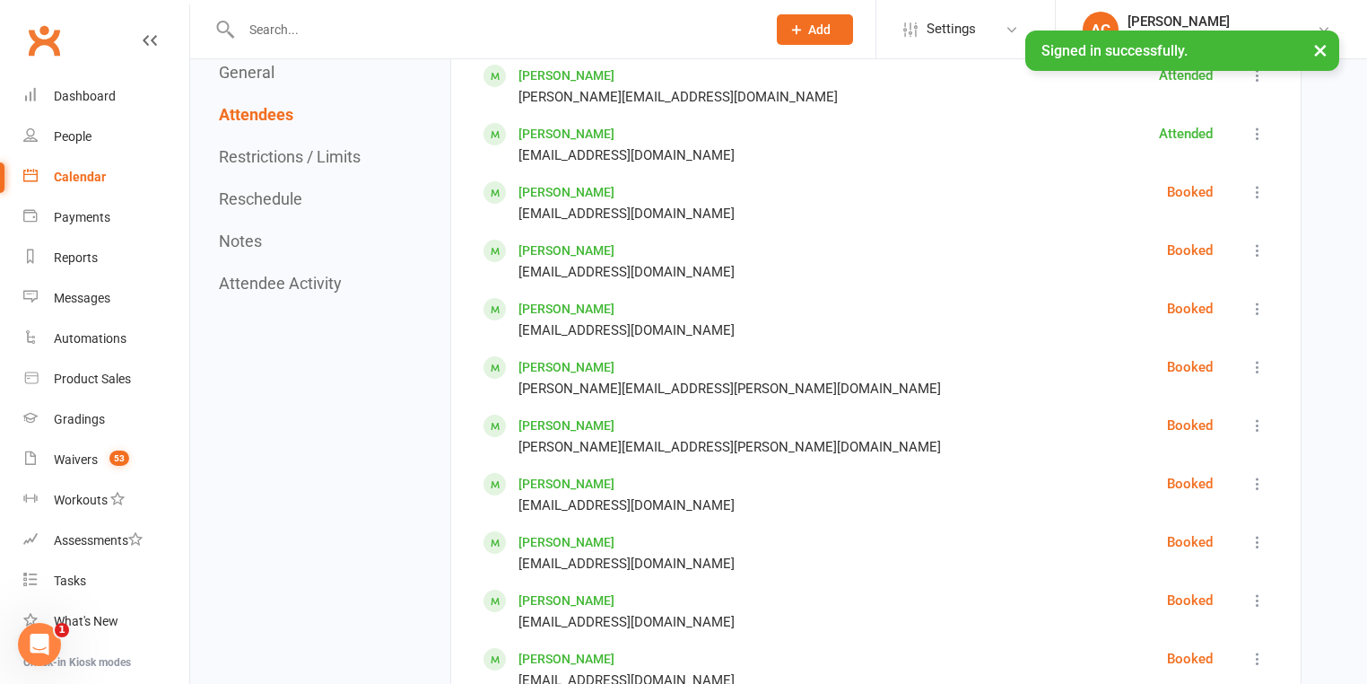
scroll to position [1525, 0]
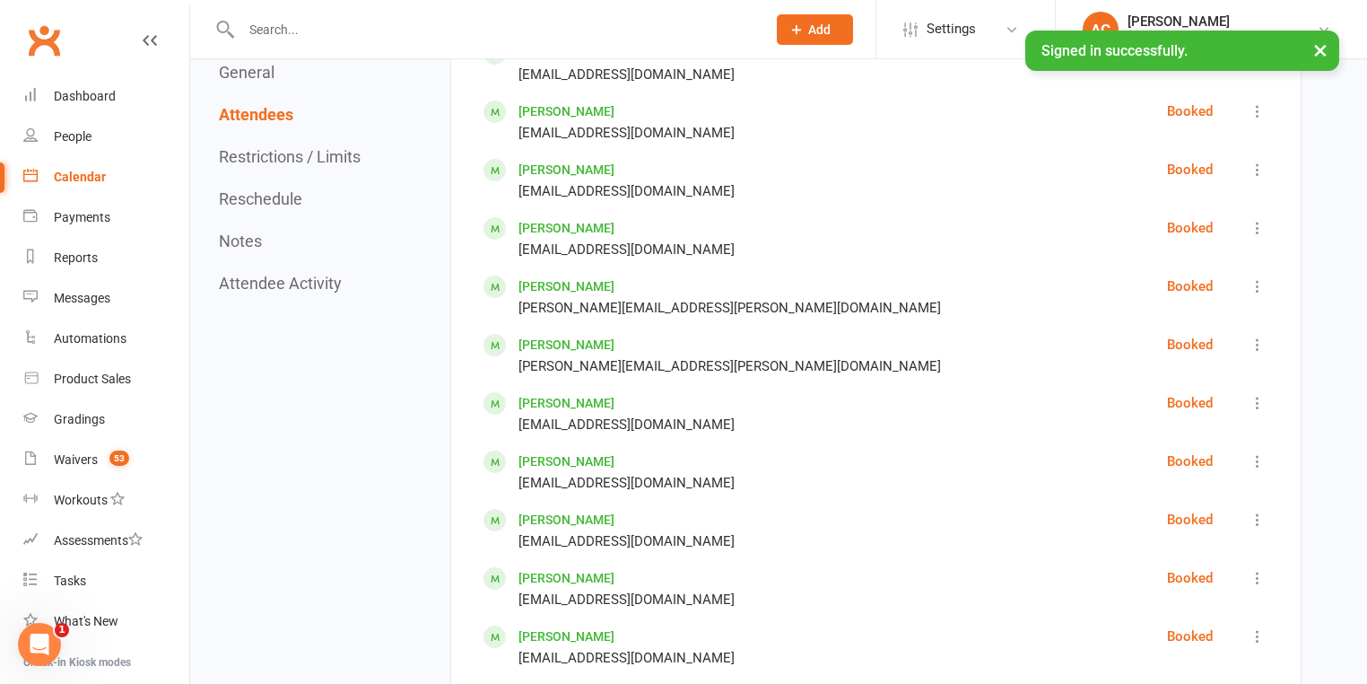
drag, startPoint x: 581, startPoint y: 160, endPoint x: 588, endPoint y: 190, distance: 31.1
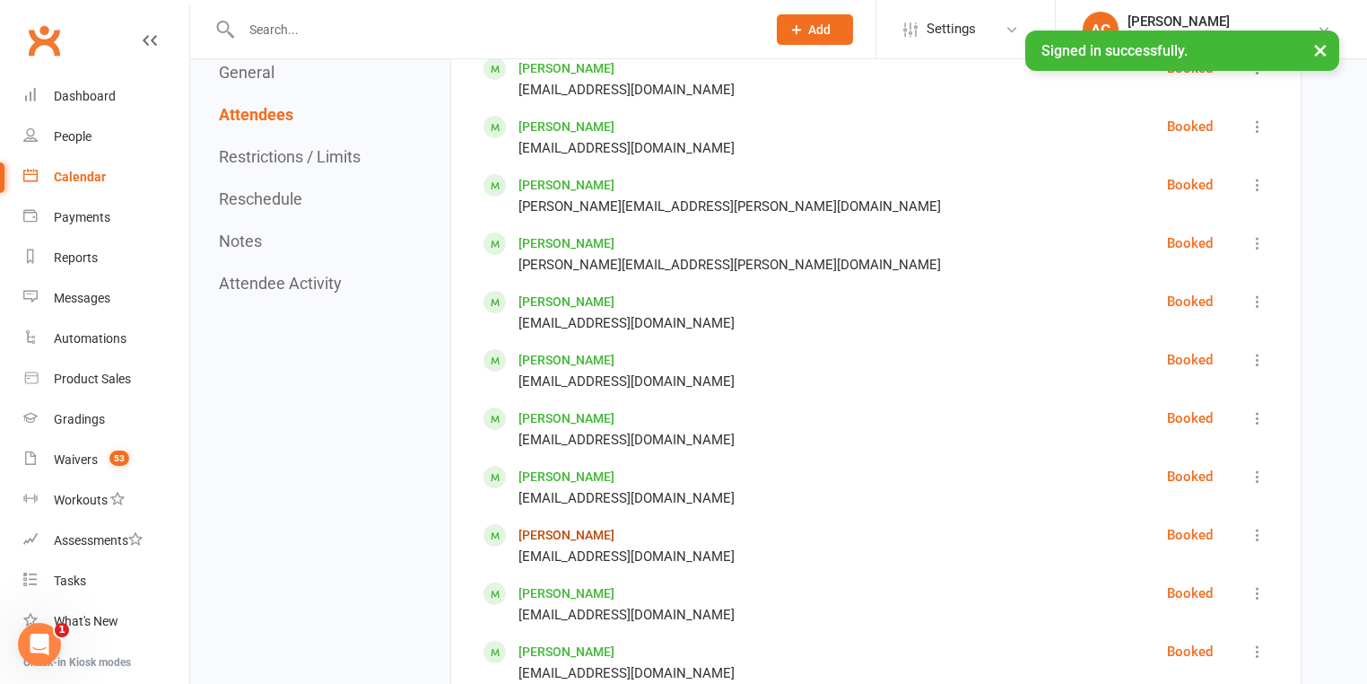
scroll to position [1716, 0]
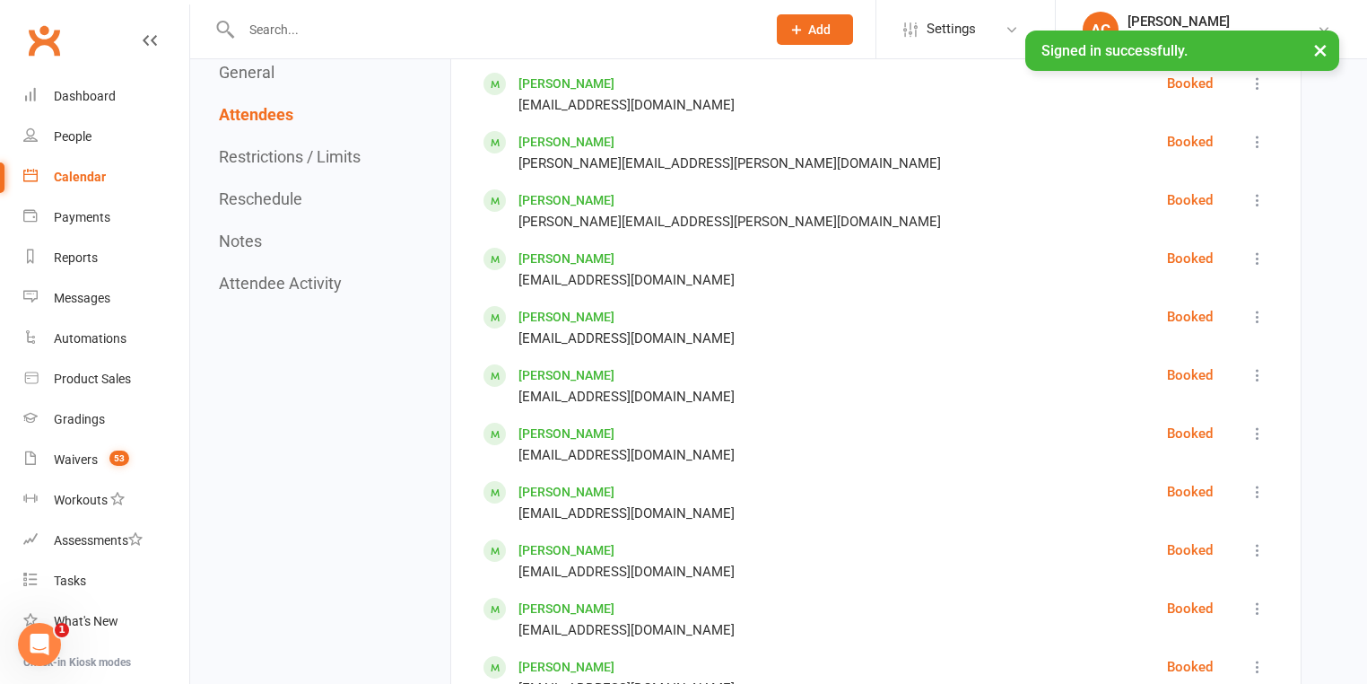
click at [1255, 483] on icon at bounding box center [1258, 492] width 18 height 18
drag, startPoint x: 1145, startPoint y: 573, endPoint x: 1162, endPoint y: 552, distance: 27.5
click at [1147, 573] on span "Check in" at bounding box center [1155, 584] width 52 height 22
click at [1260, 431] on icon at bounding box center [1258, 433] width 18 height 18
click at [1174, 515] on span "Check in" at bounding box center [1155, 526] width 52 height 22
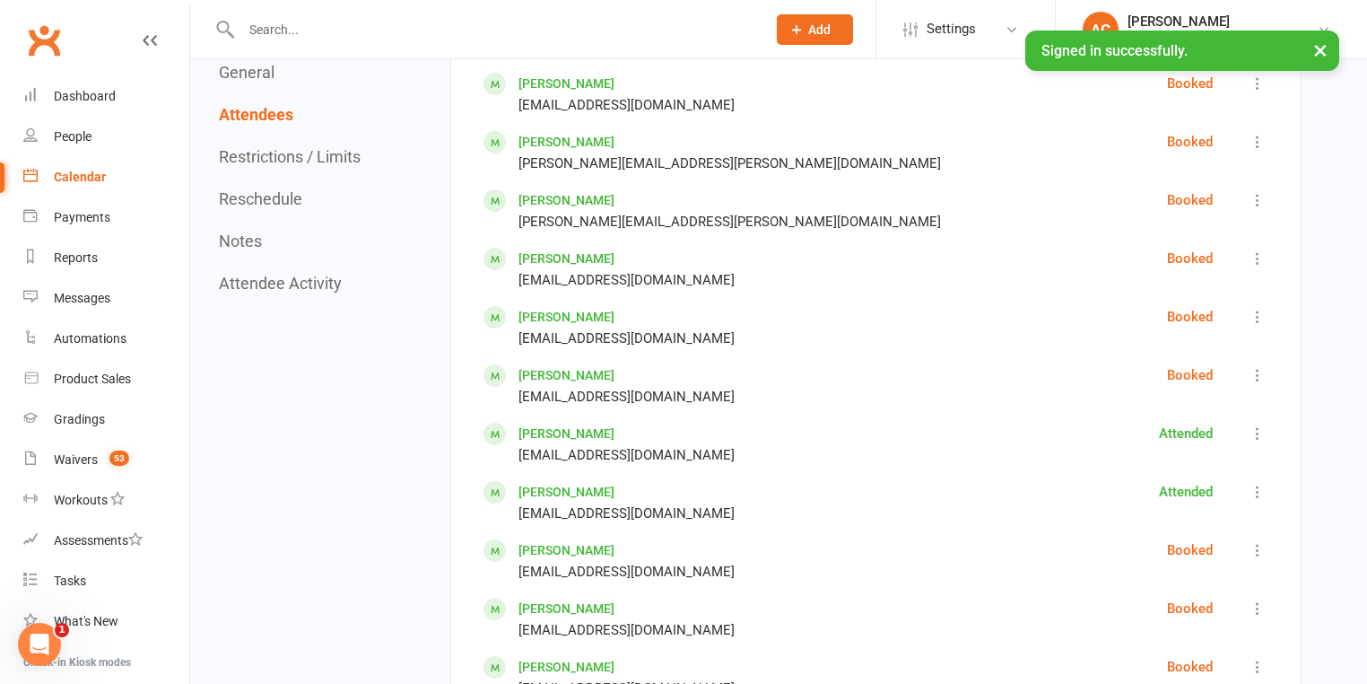
click at [1253, 370] on icon at bounding box center [1258, 375] width 18 height 18
click at [1197, 456] on link "Check in" at bounding box center [1179, 468] width 178 height 36
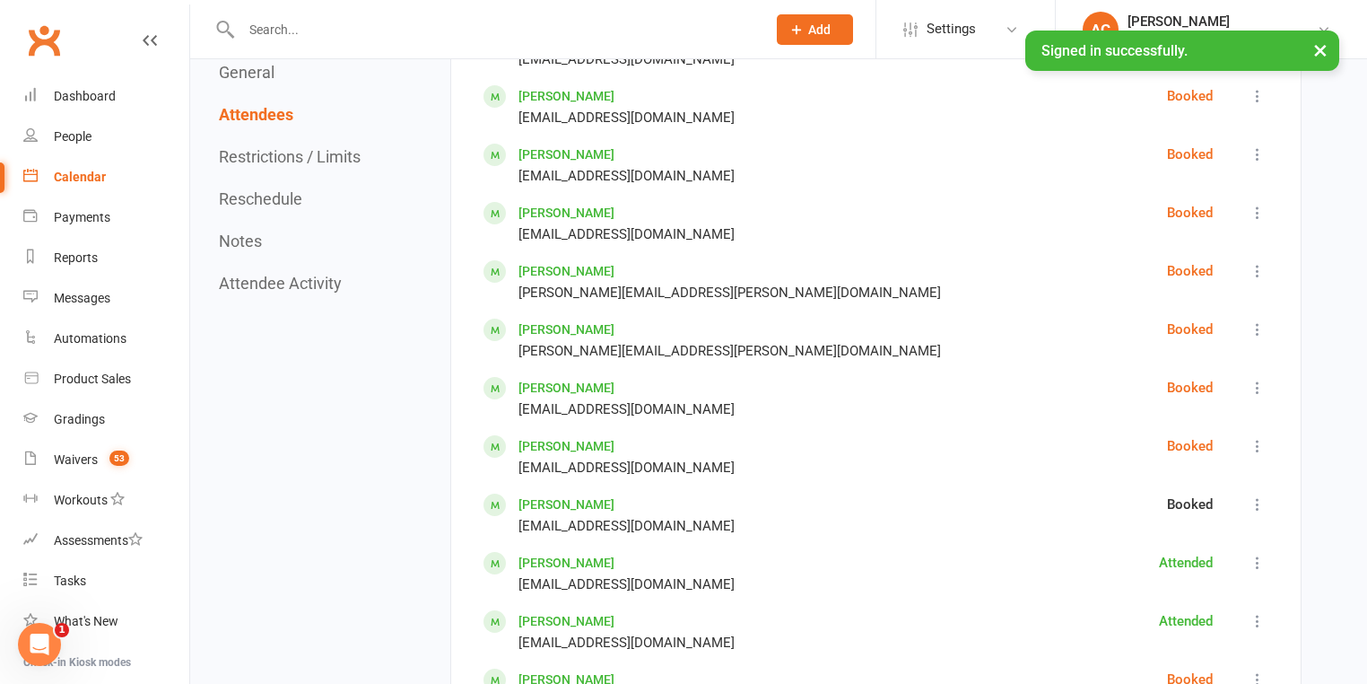
scroll to position [1573, 0]
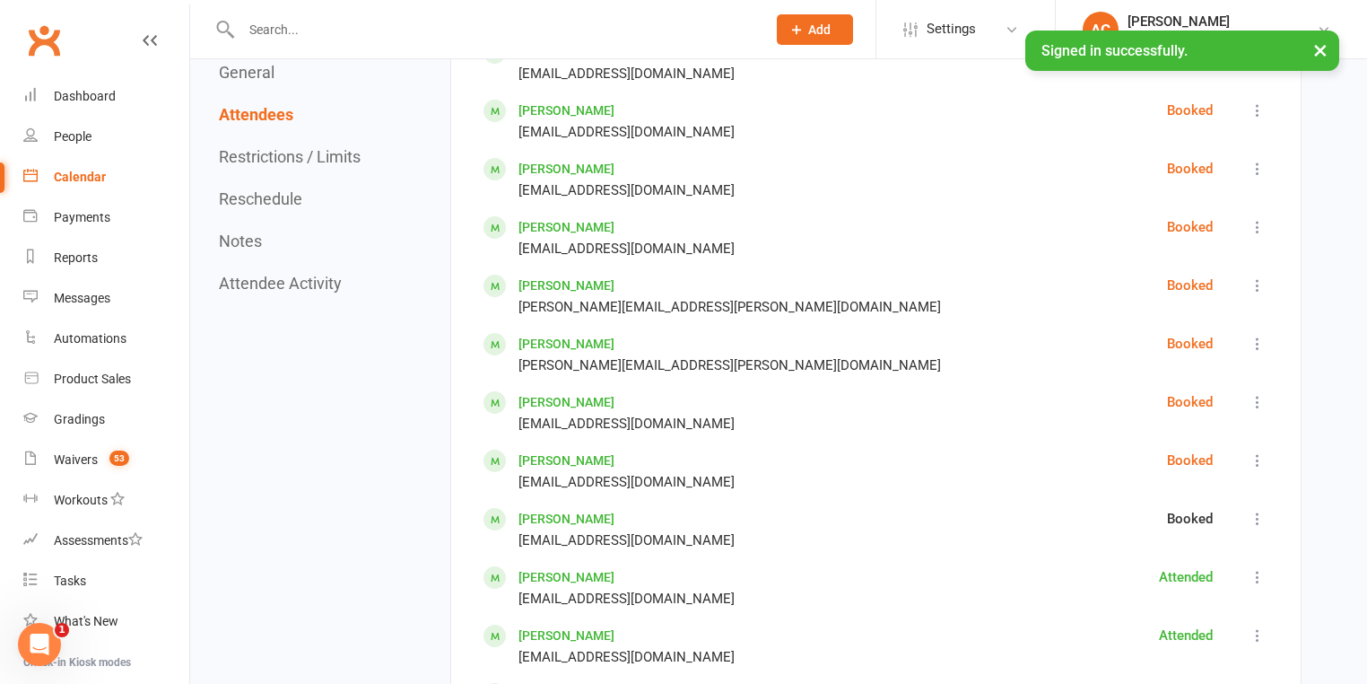
click at [1248, 396] on button at bounding box center [1258, 402] width 22 height 22
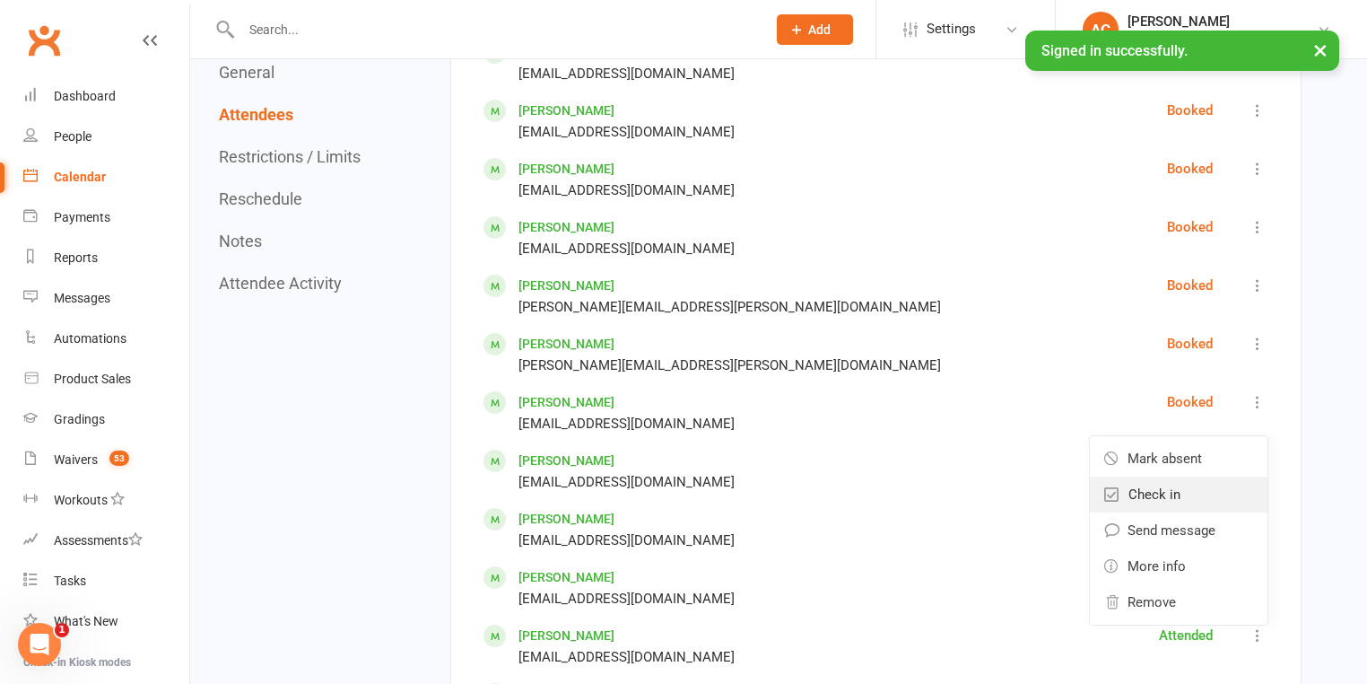
click at [1177, 484] on span "Check in" at bounding box center [1155, 495] width 52 height 22
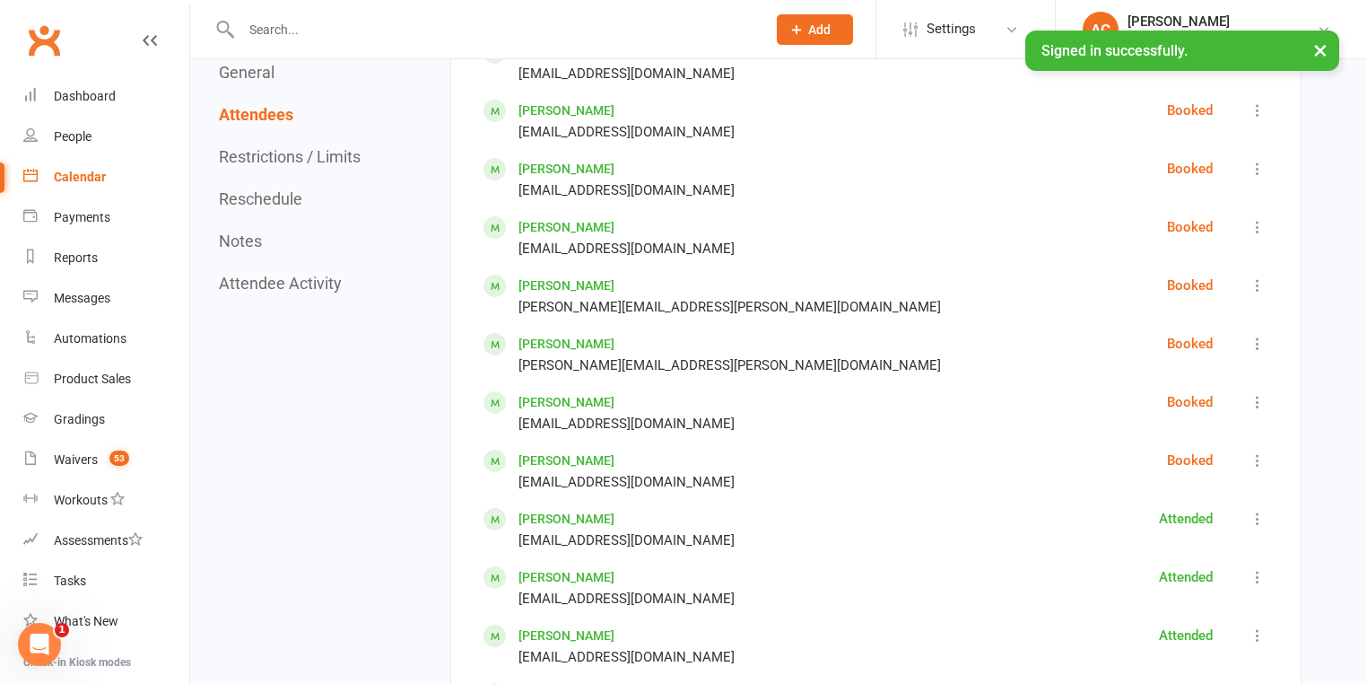
click at [1253, 338] on icon at bounding box center [1258, 344] width 18 height 18
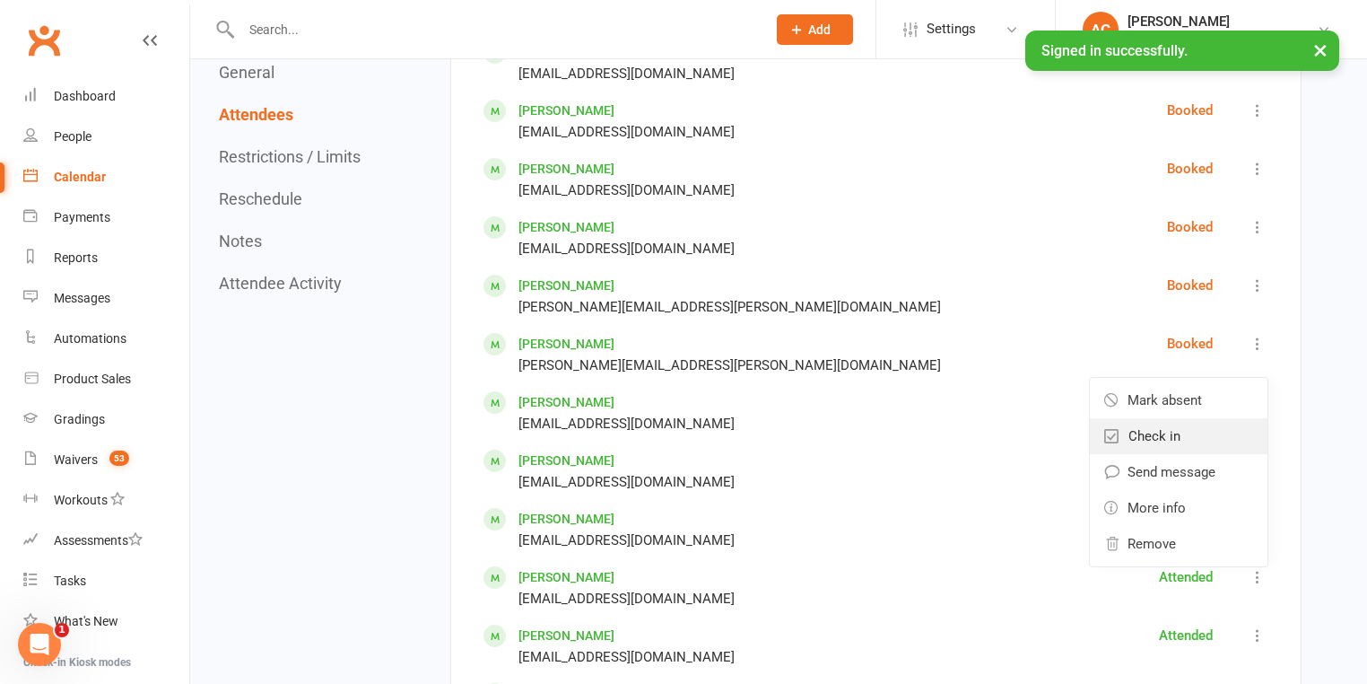
click at [1195, 418] on link "Check in" at bounding box center [1179, 436] width 178 height 36
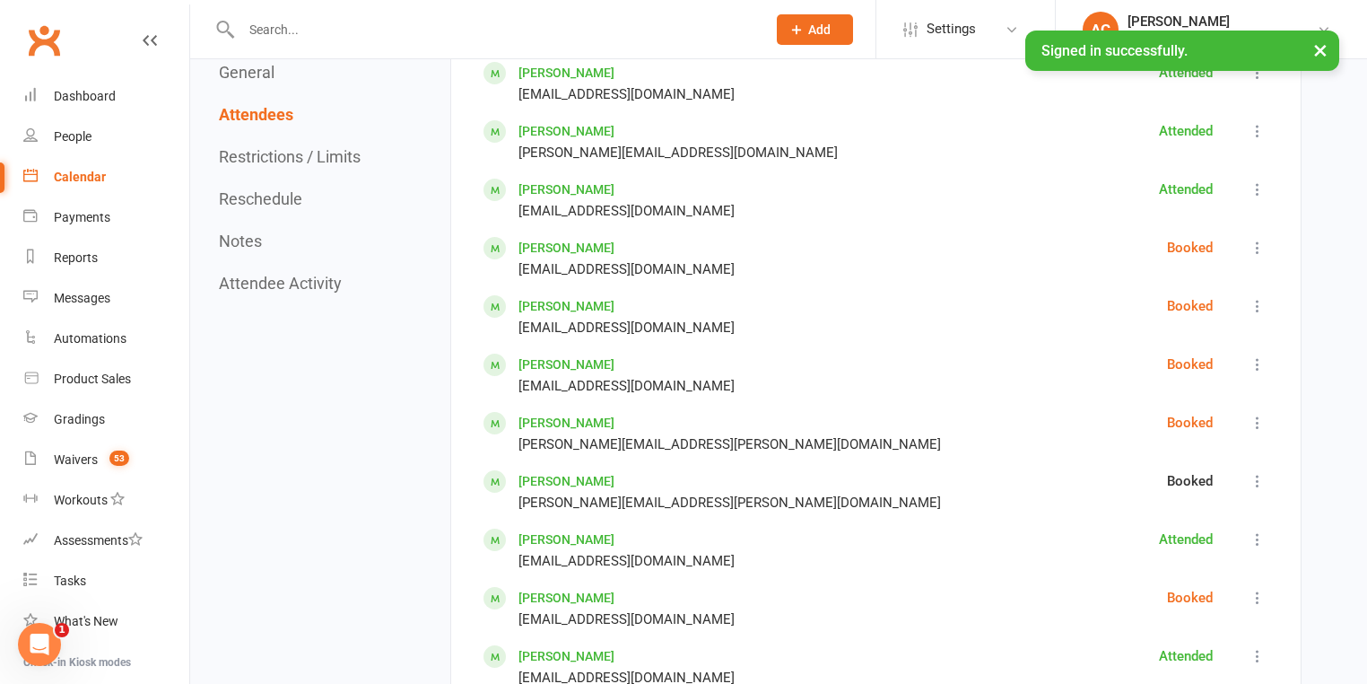
scroll to position [1429, 0]
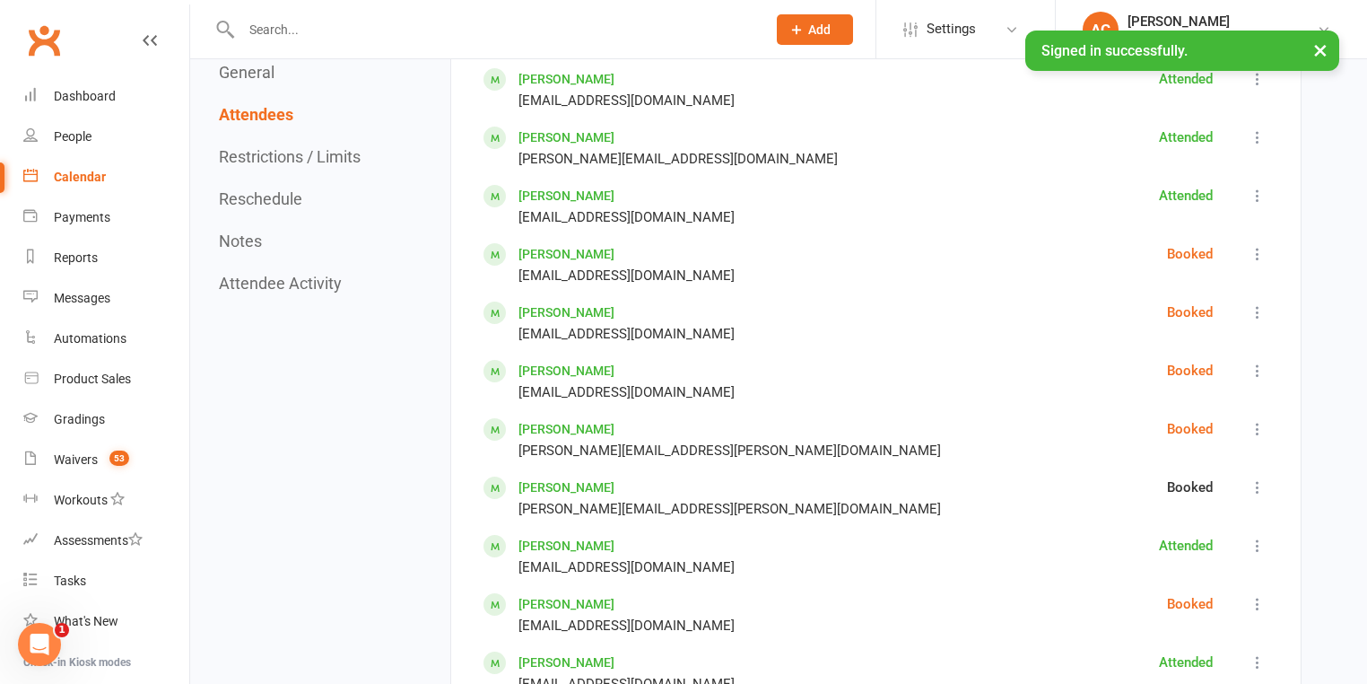
click at [1252, 418] on button at bounding box center [1258, 429] width 22 height 22
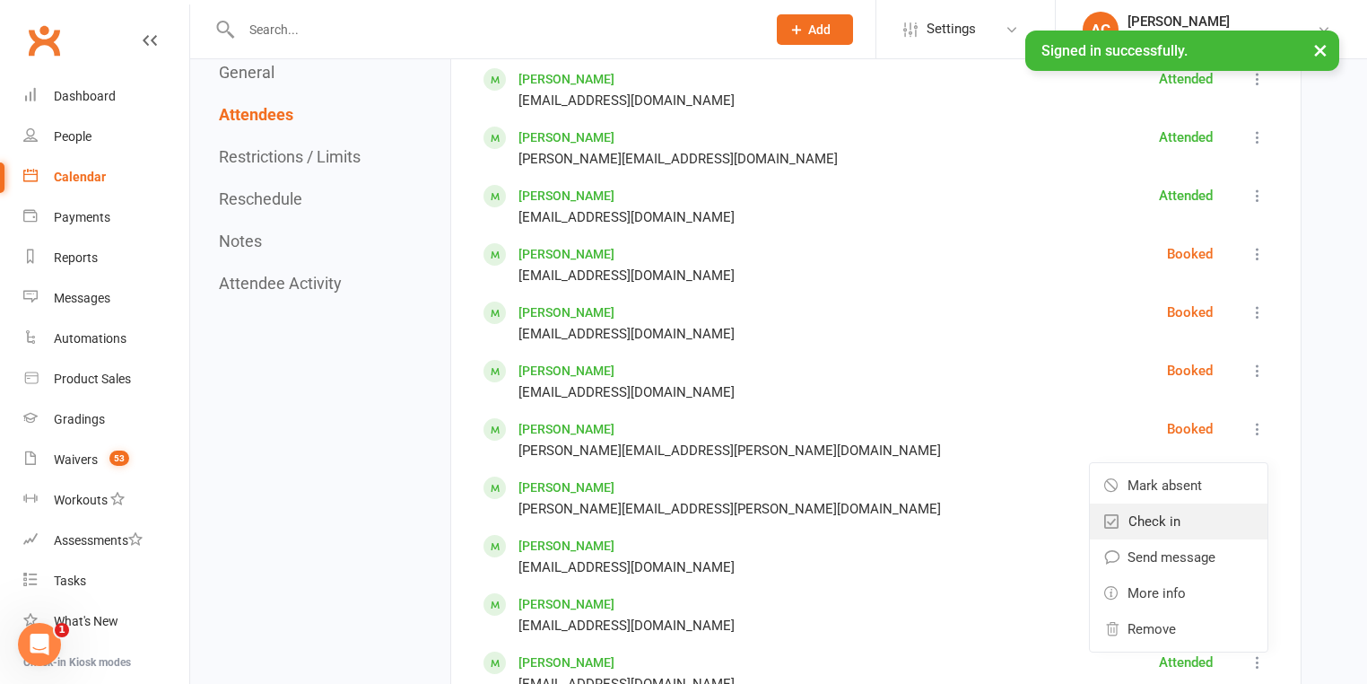
click at [1161, 511] on span "Check in" at bounding box center [1155, 522] width 52 height 22
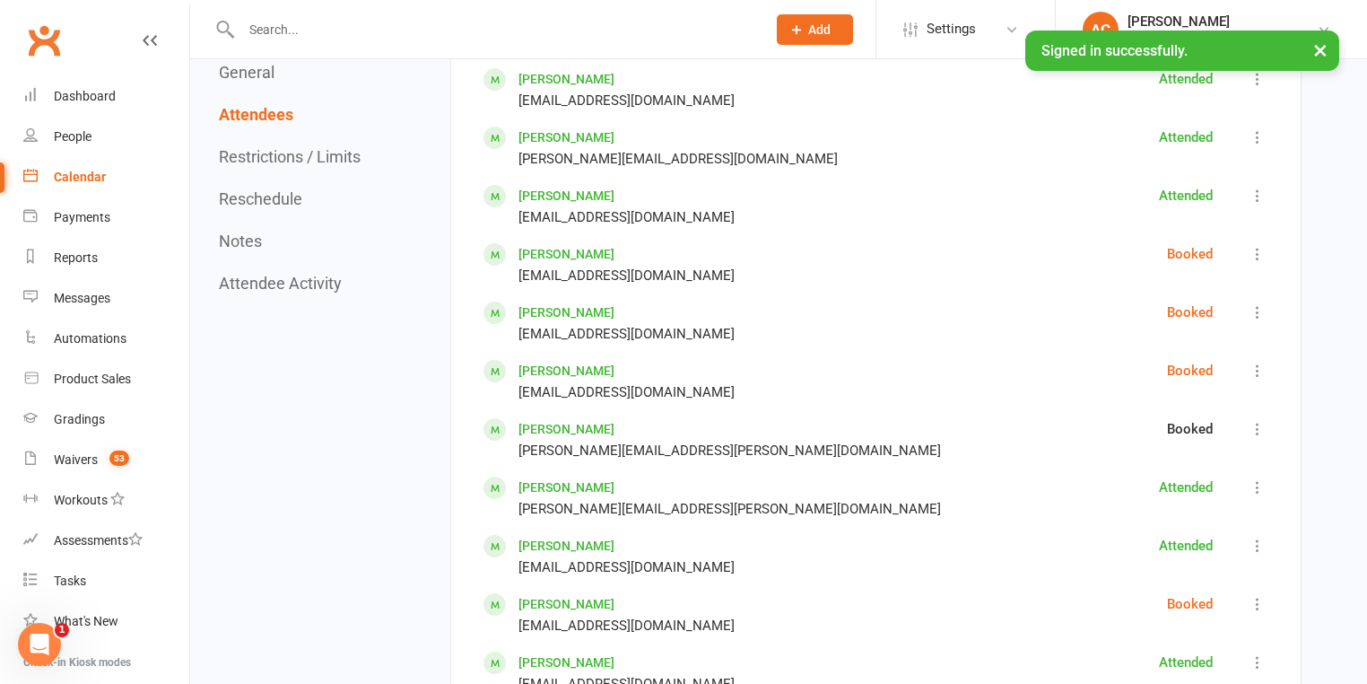
click at [1251, 362] on icon at bounding box center [1258, 371] width 18 height 18
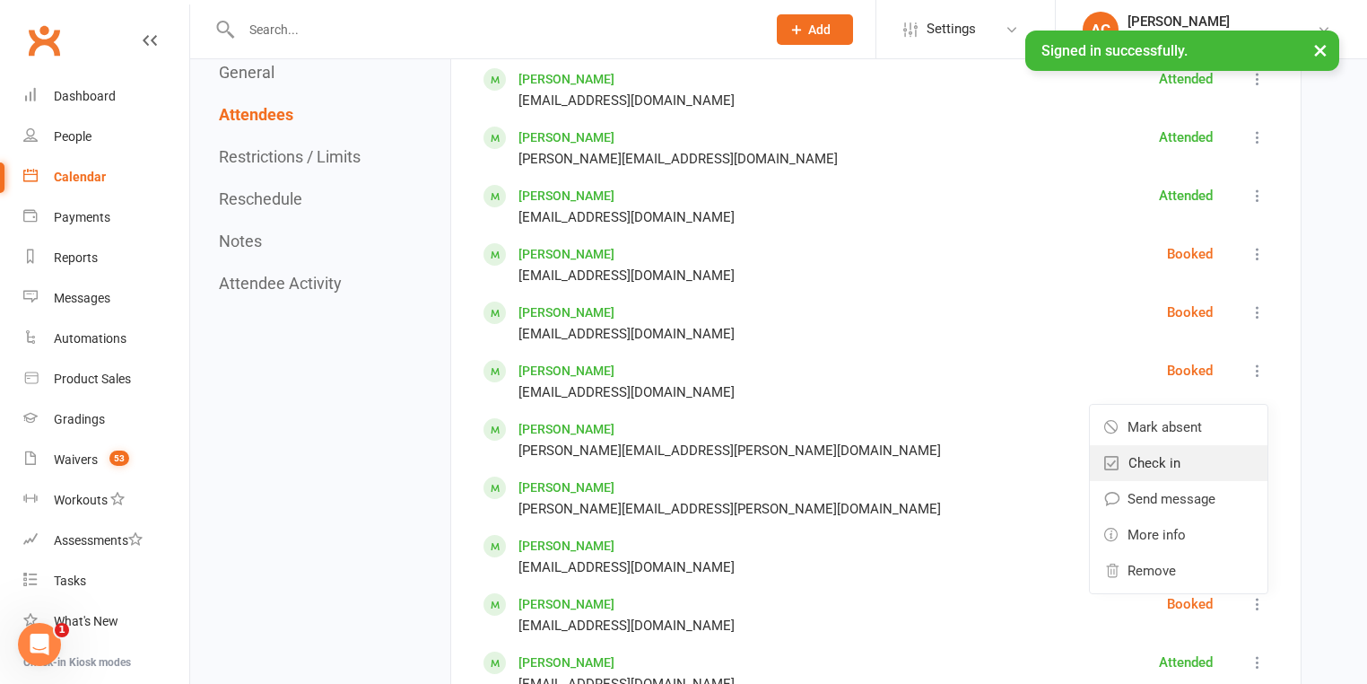
click at [1160, 457] on span "Check in" at bounding box center [1155, 463] width 52 height 22
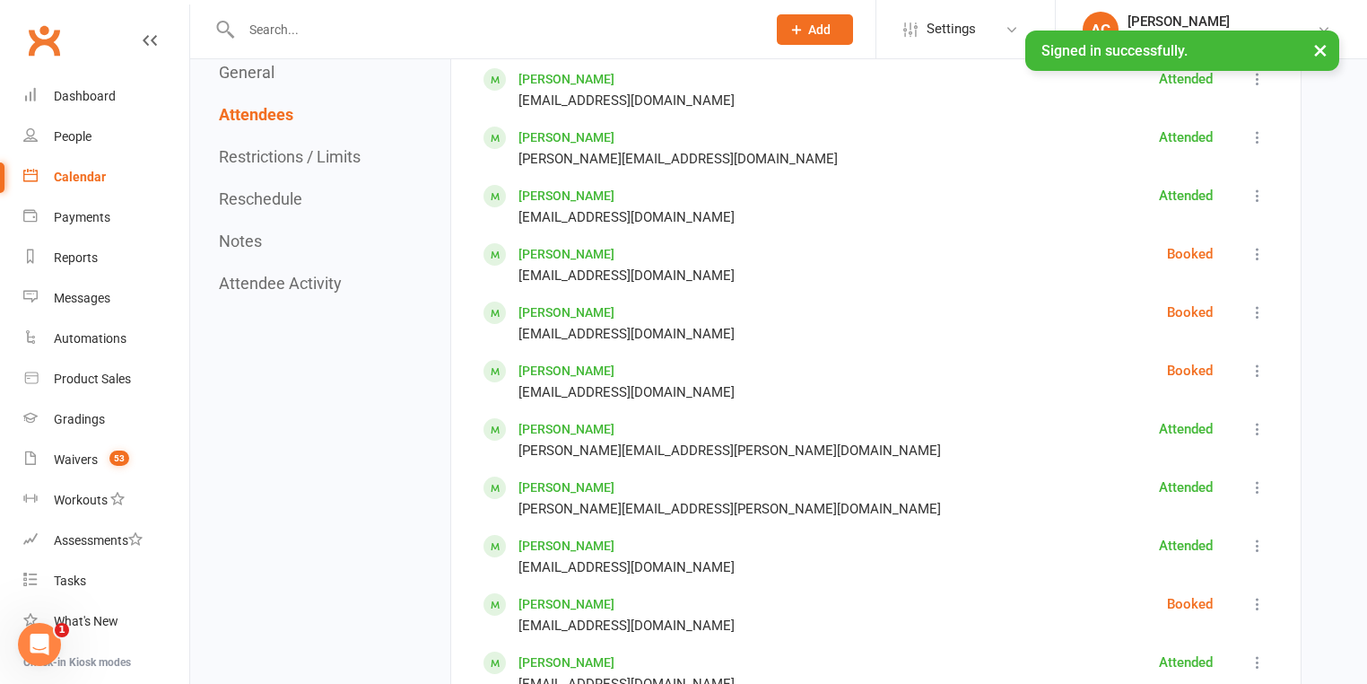
click at [1246, 301] on div "Charlie Fisher carlandsarahfisher@gmail.com Booked Mark absent Check in Send me…" at bounding box center [876, 322] width 785 height 43
click at [1245, 309] on div "Booked" at bounding box center [1207, 322] width 80 height 43
click at [1251, 305] on icon at bounding box center [1258, 312] width 18 height 18
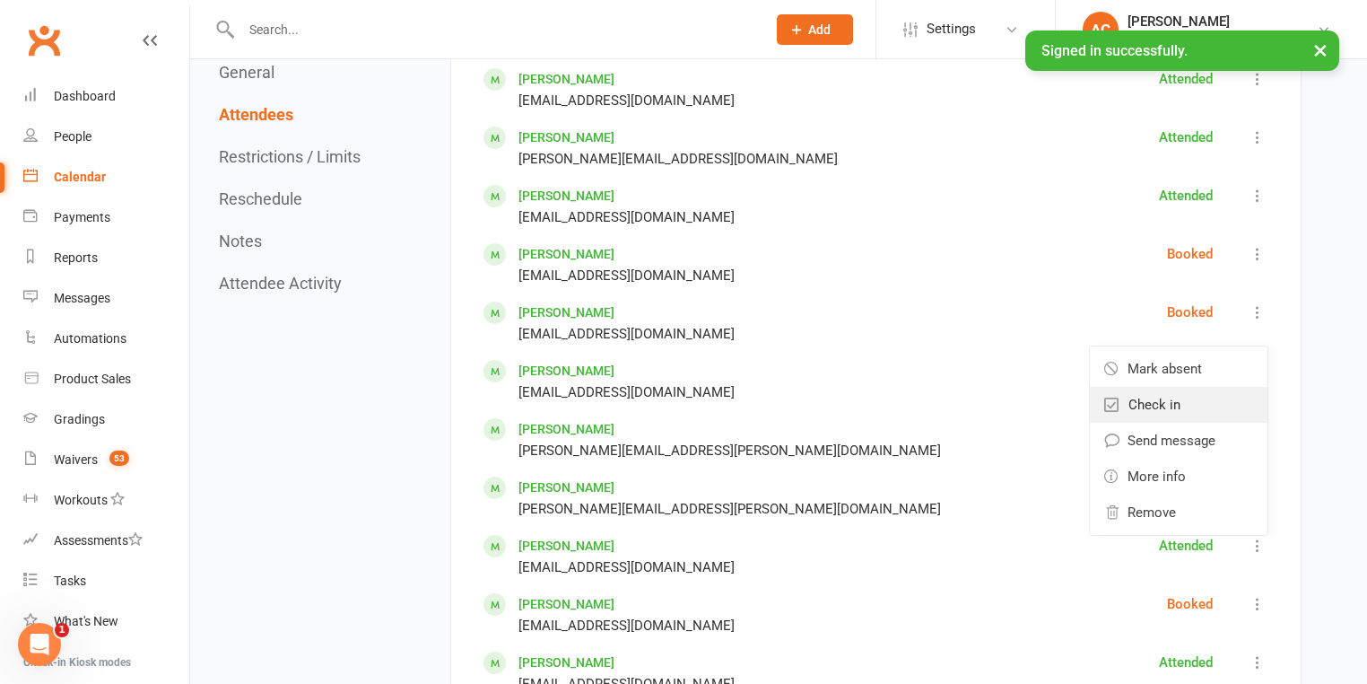
click at [1175, 394] on span "Check in" at bounding box center [1155, 405] width 52 height 22
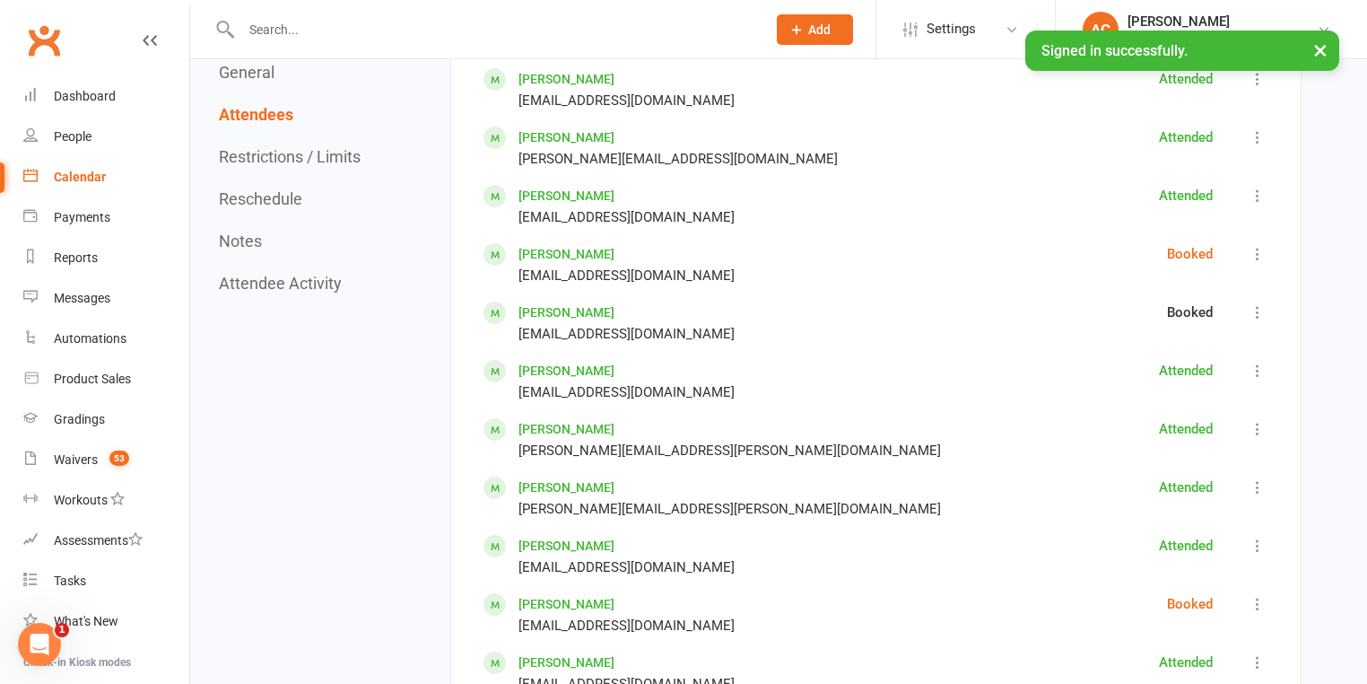
click at [1257, 243] on button at bounding box center [1258, 254] width 22 height 22
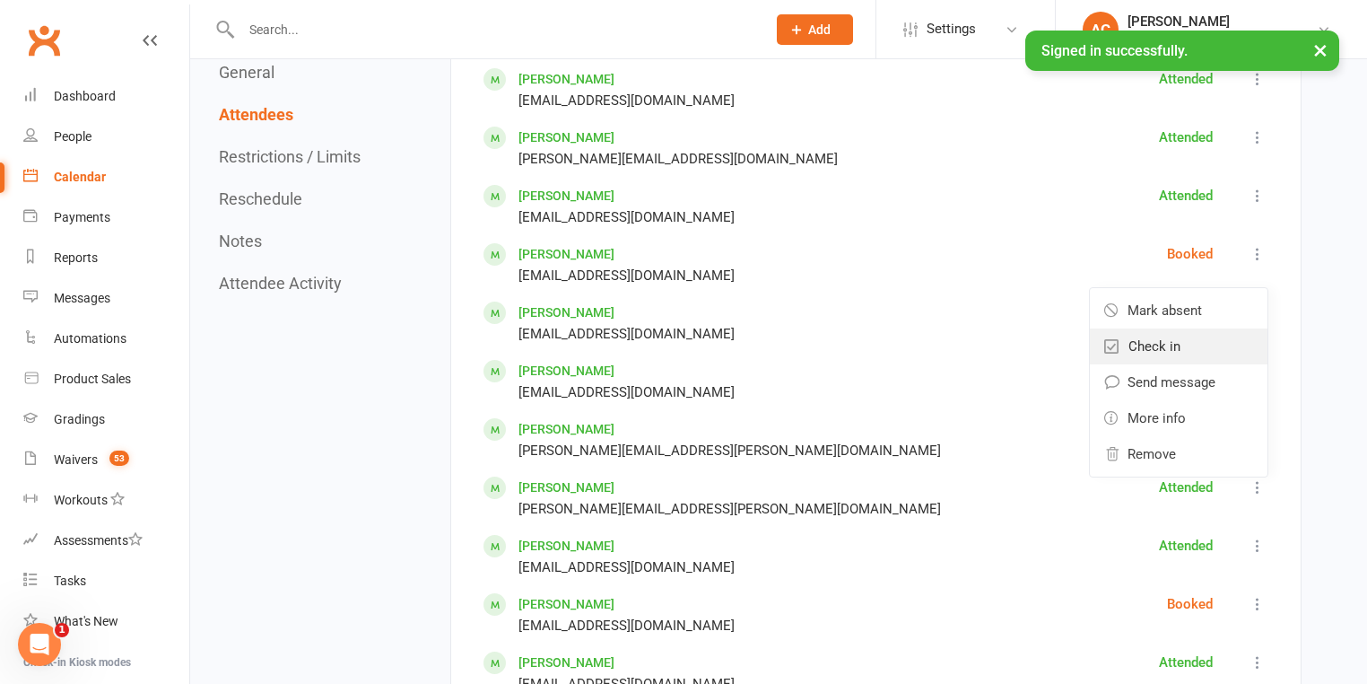
click at [1163, 341] on span "Check in" at bounding box center [1155, 347] width 52 height 22
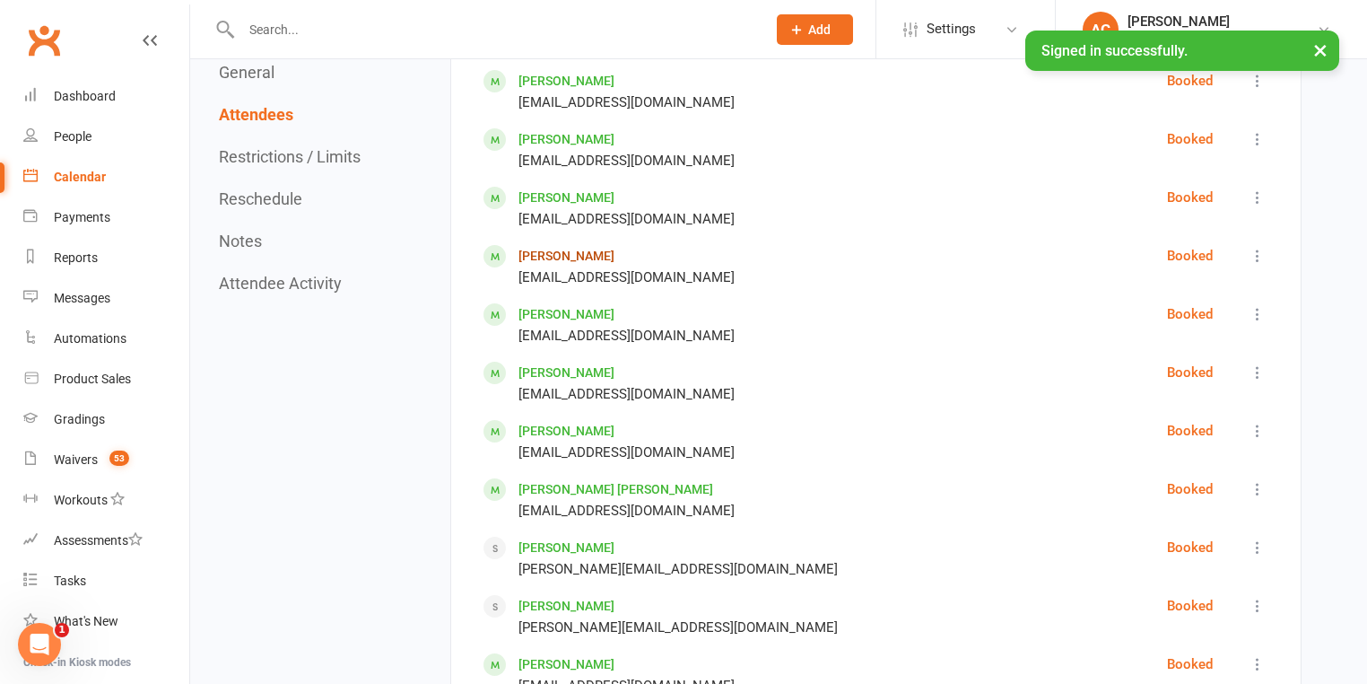
scroll to position [2219, 0]
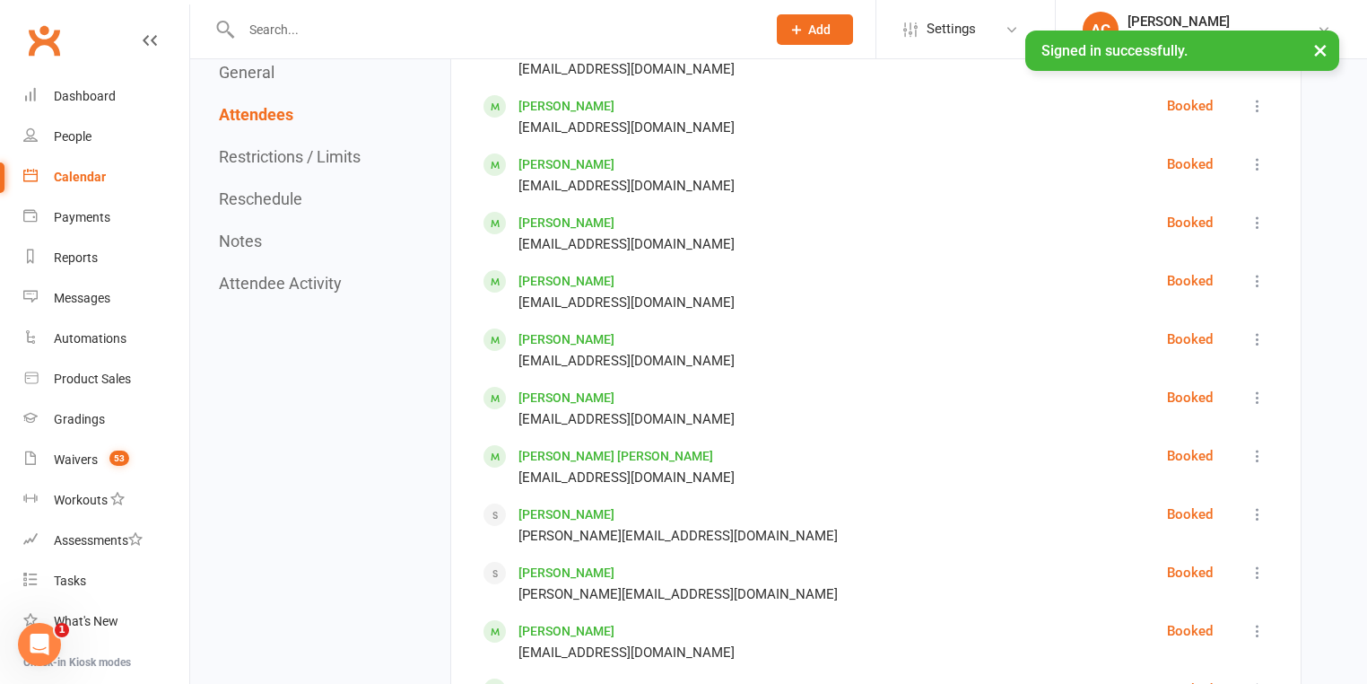
drag, startPoint x: 563, startPoint y: 330, endPoint x: 571, endPoint y: 338, distance: 11.4
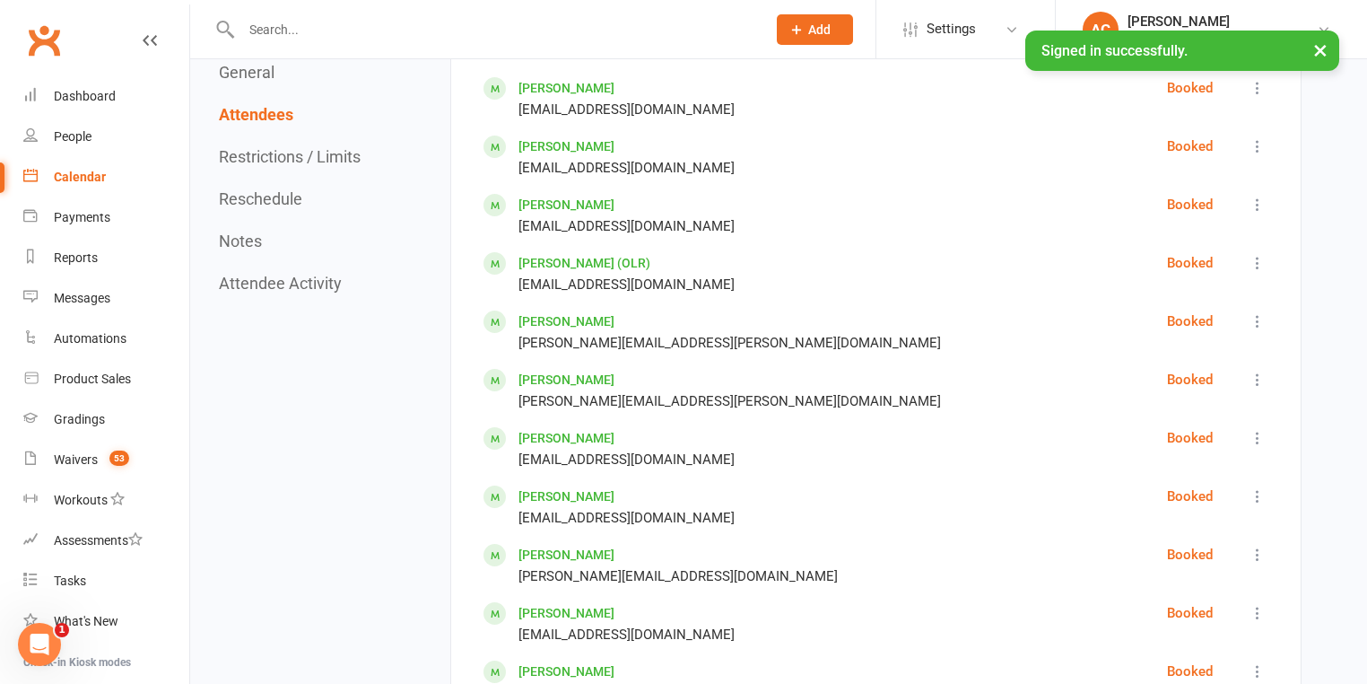
scroll to position [2865, 0]
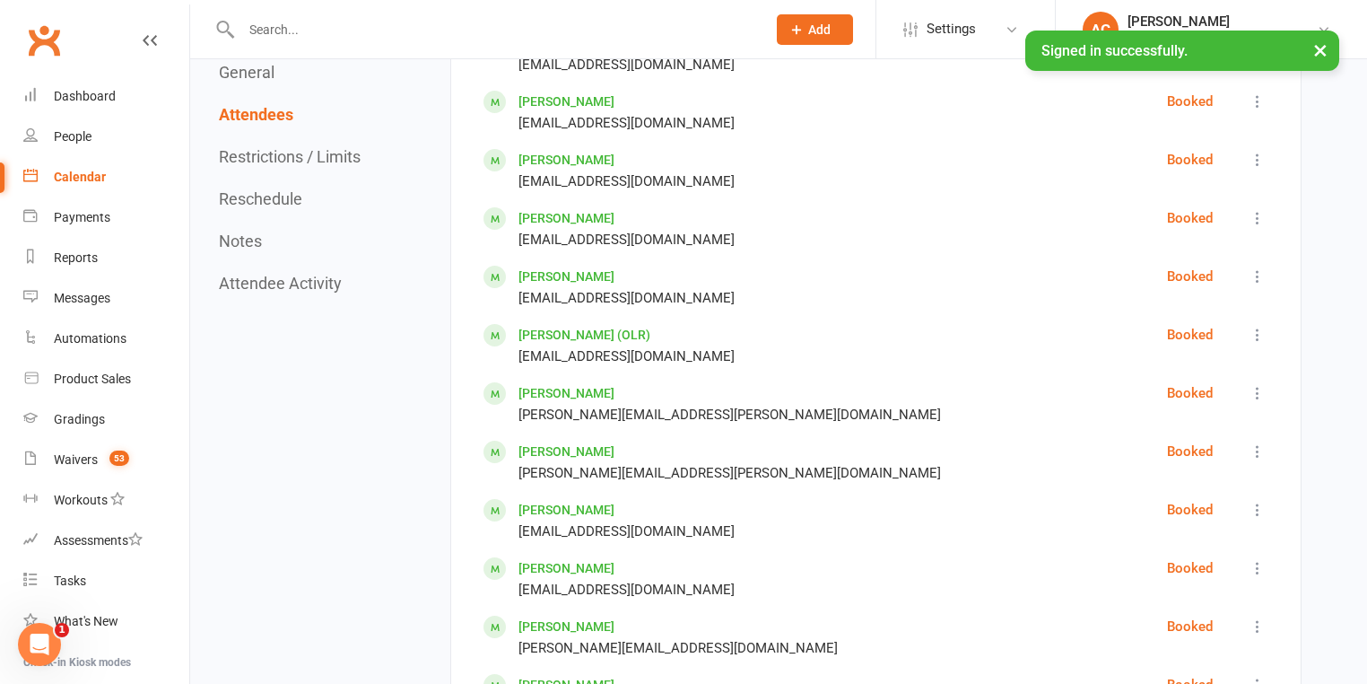
drag, startPoint x: 565, startPoint y: 154, endPoint x: 579, endPoint y: 162, distance: 15.3
drag, startPoint x: 579, startPoint y: 162, endPoint x: 548, endPoint y: 151, distance: 32.4
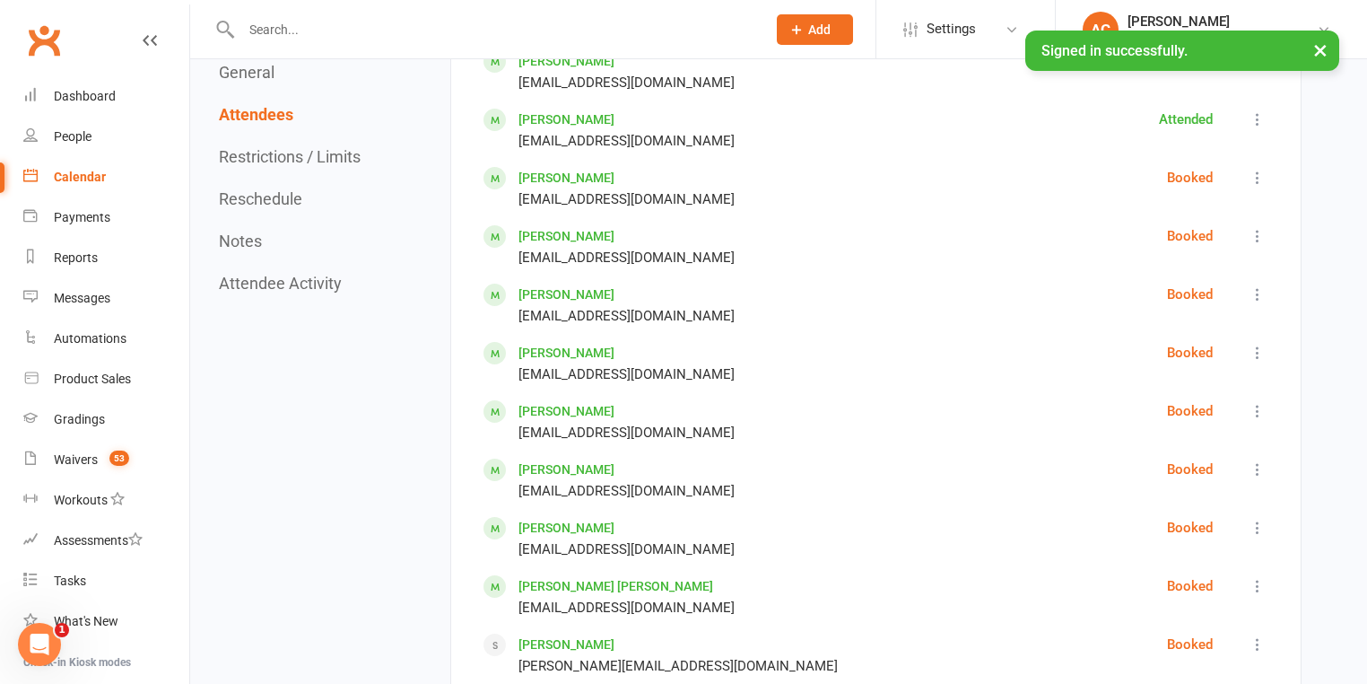
scroll to position [1795, 0]
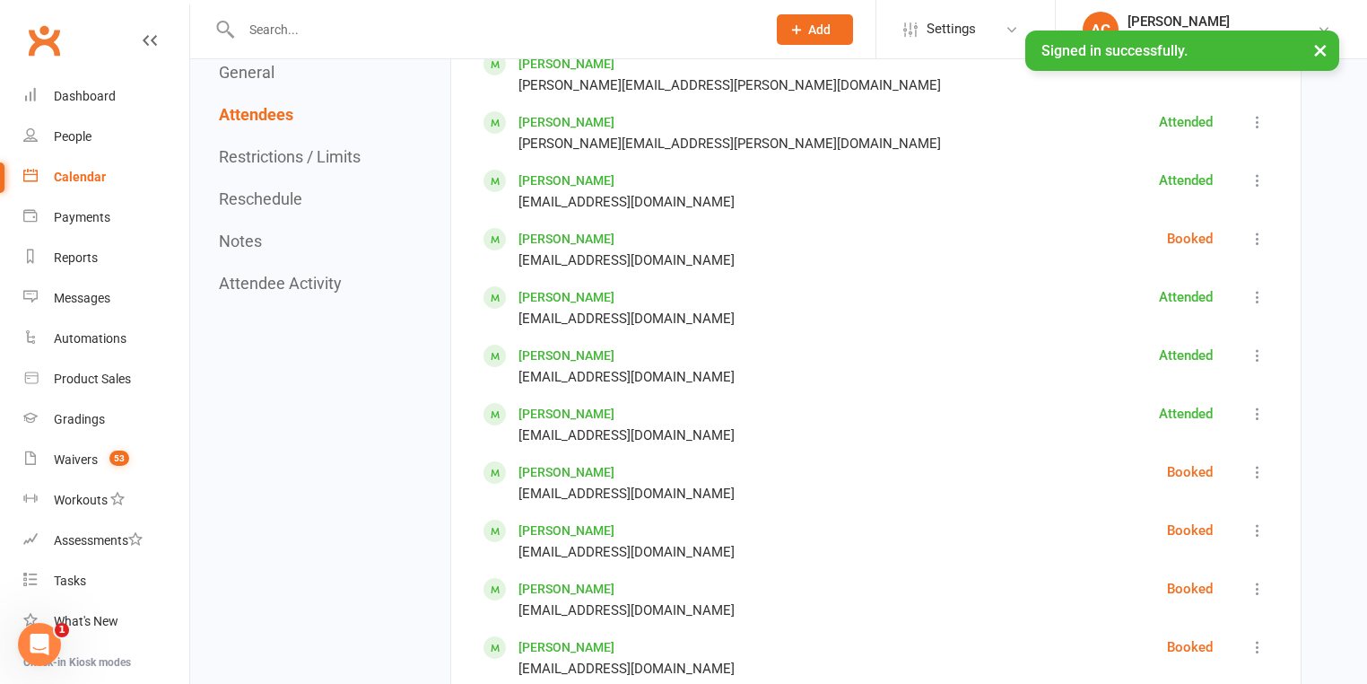
click at [1253, 463] on icon at bounding box center [1258, 472] width 18 height 18
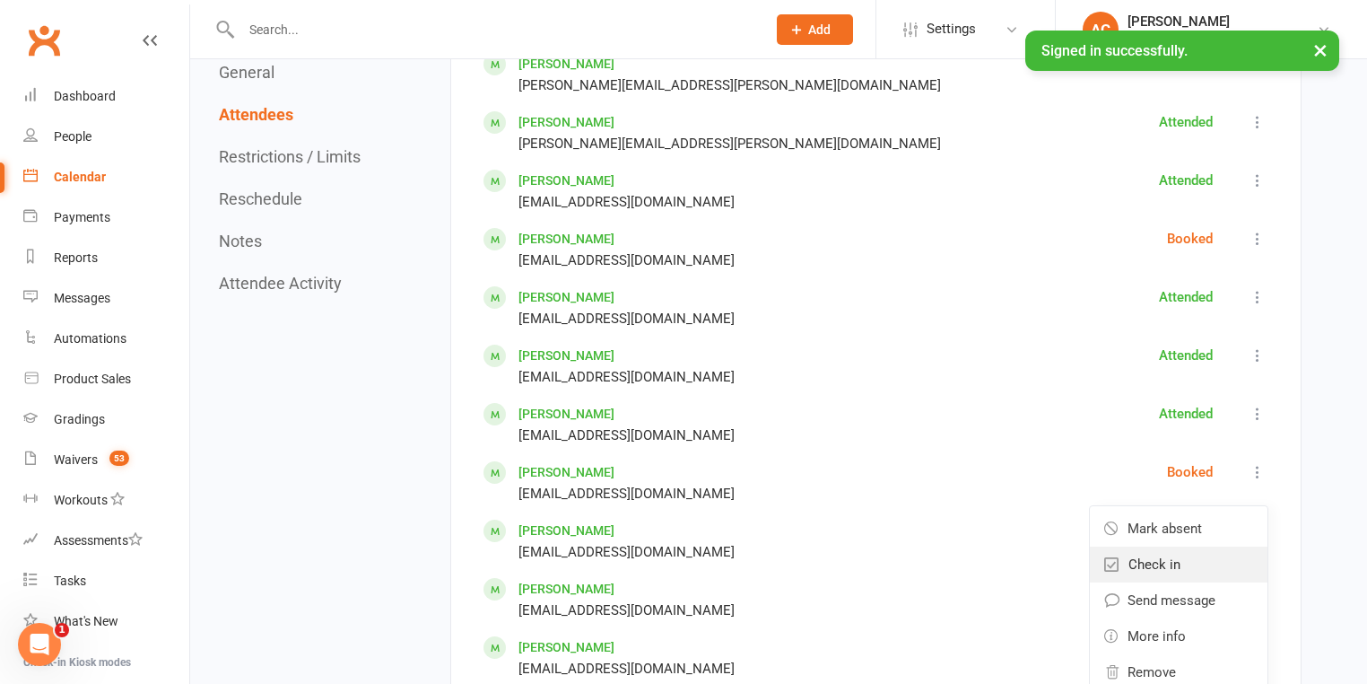
click at [1209, 546] on link "Check in" at bounding box center [1179, 564] width 178 height 36
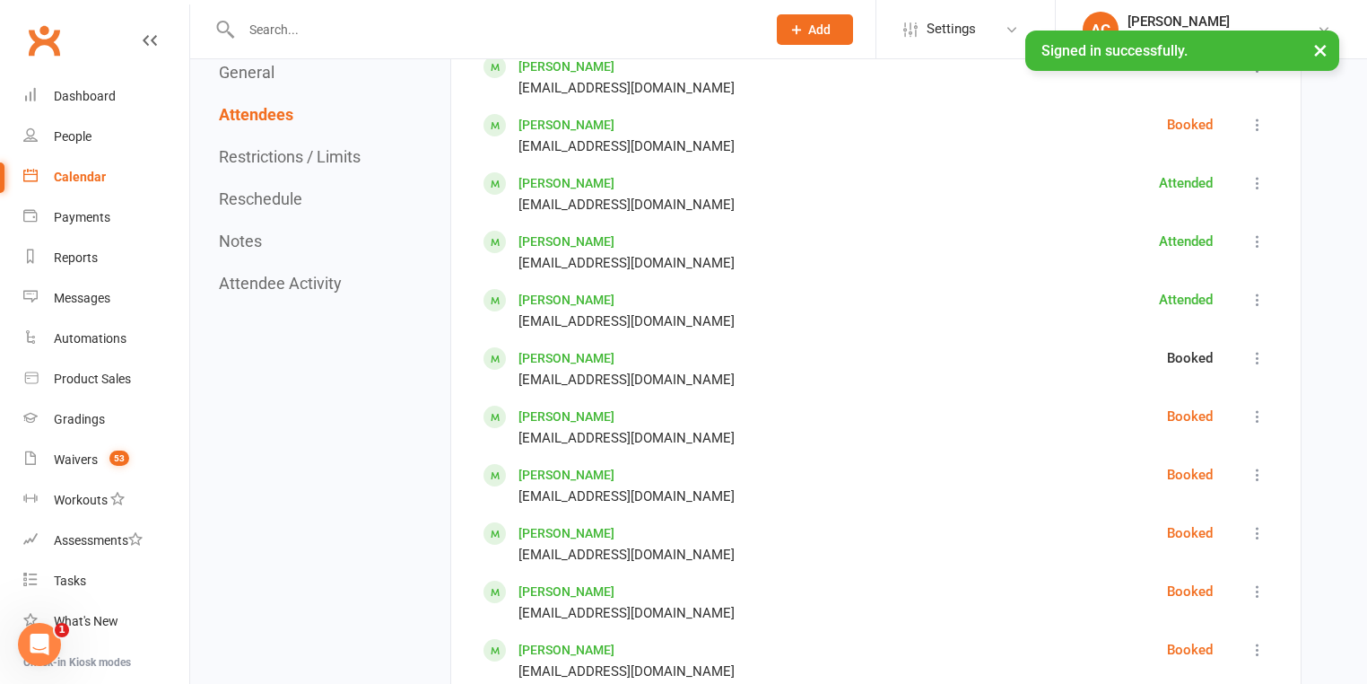
scroll to position [2010, 0]
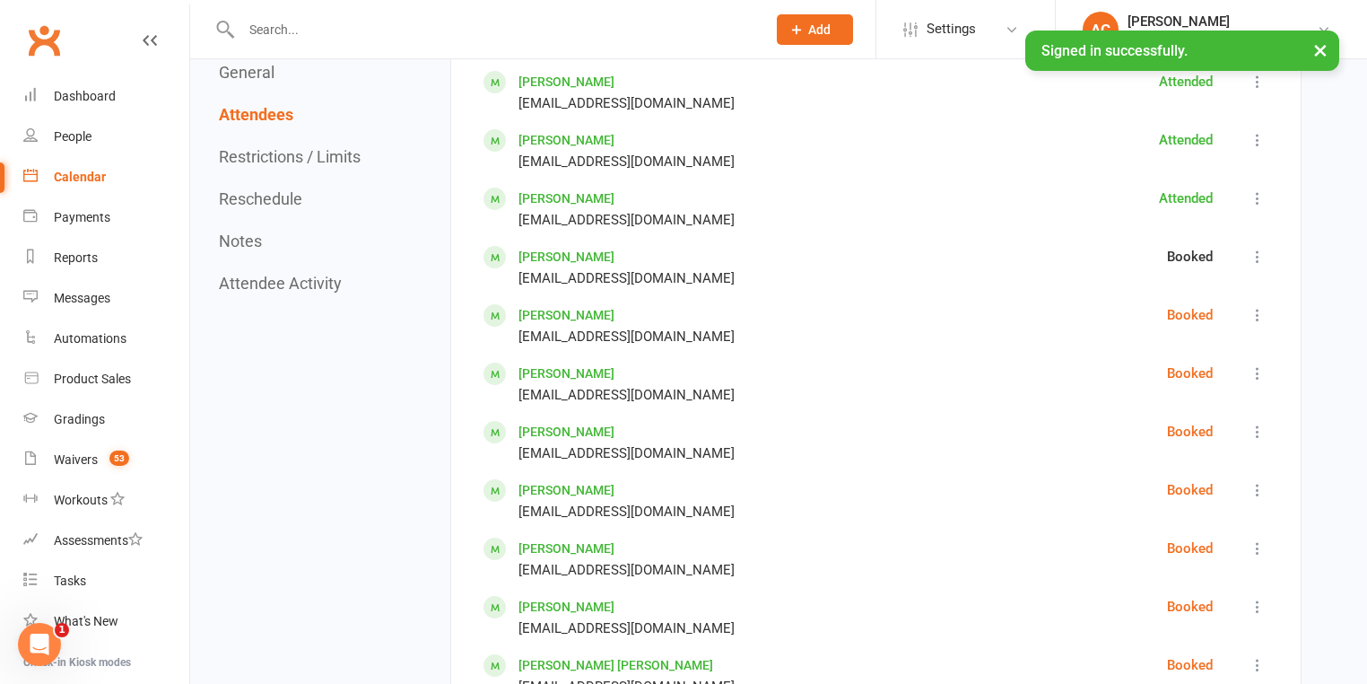
click at [1263, 309] on icon at bounding box center [1258, 315] width 18 height 18
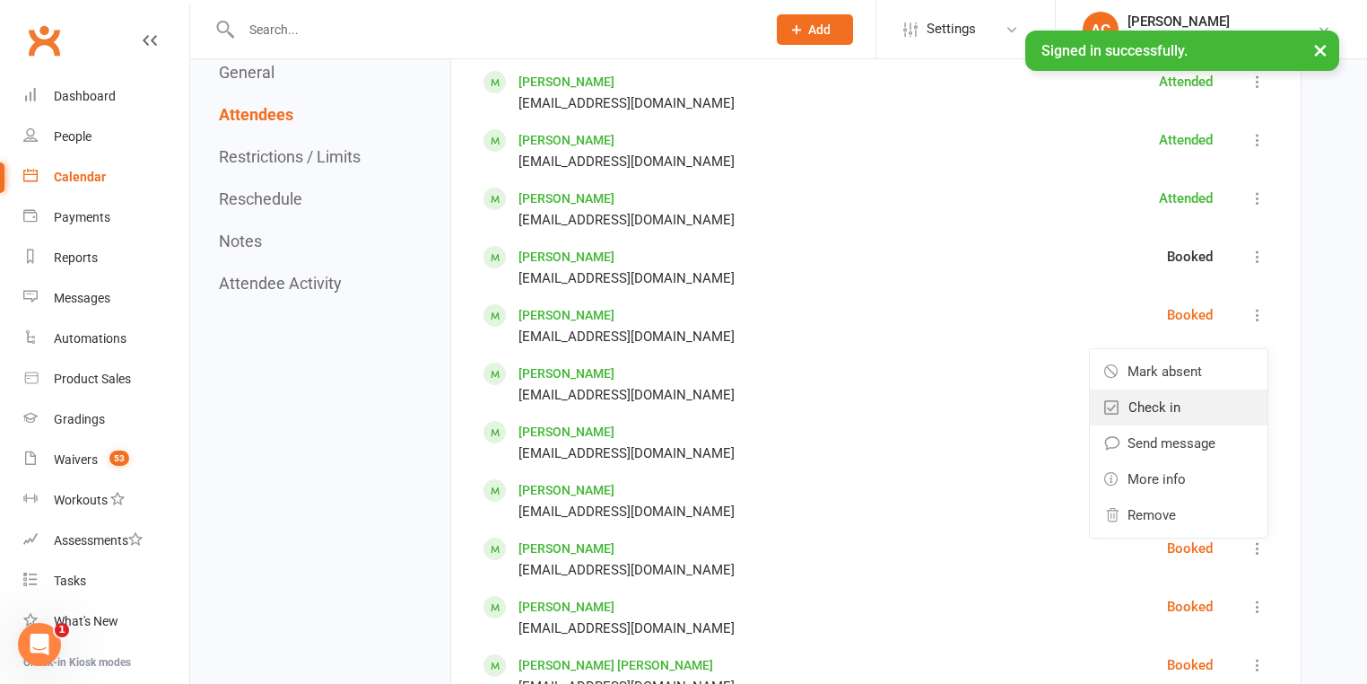
click at [1206, 398] on link "Check in" at bounding box center [1179, 407] width 178 height 36
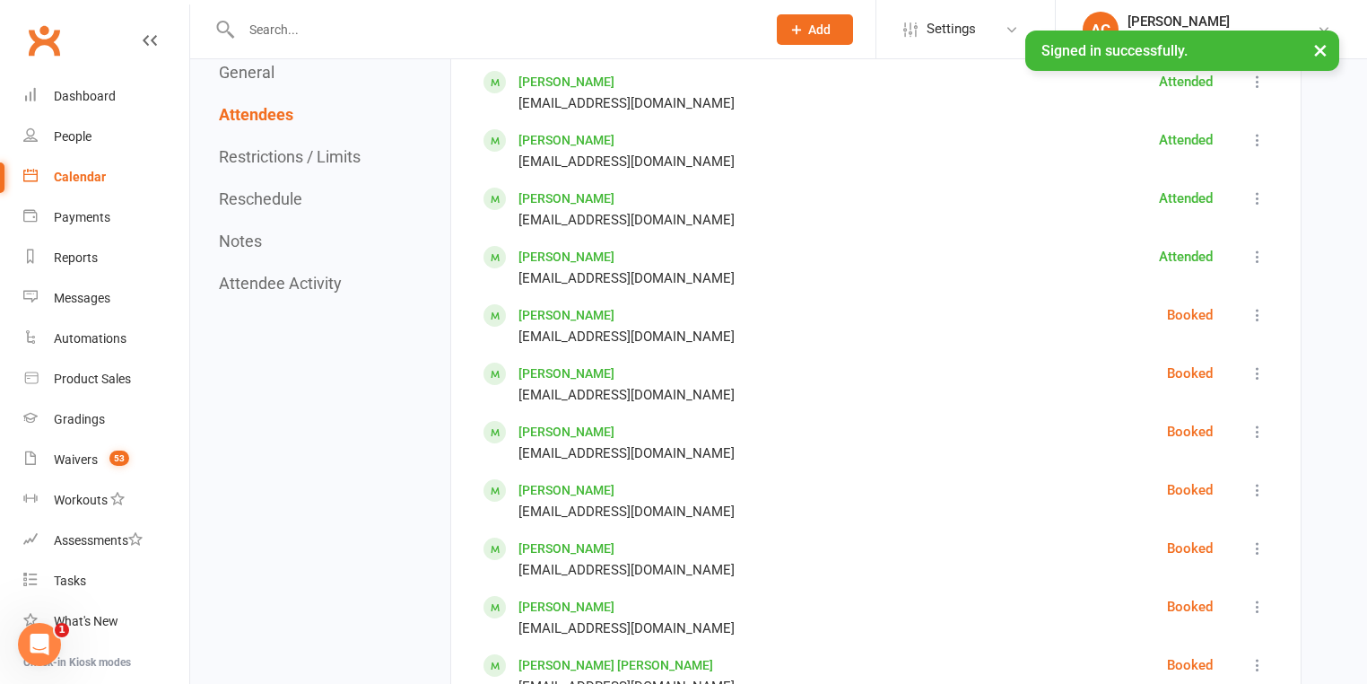
click at [1251, 369] on icon at bounding box center [1258, 373] width 18 height 18
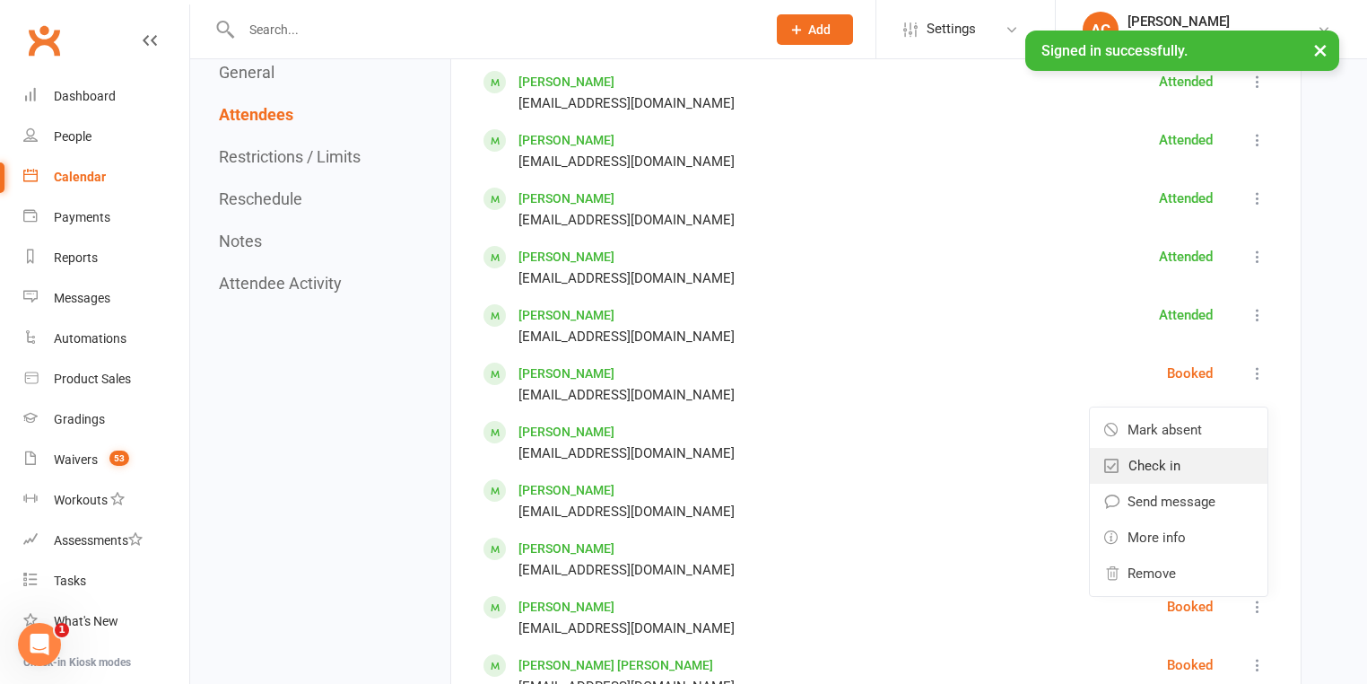
click at [1192, 448] on link "Check in" at bounding box center [1179, 466] width 178 height 36
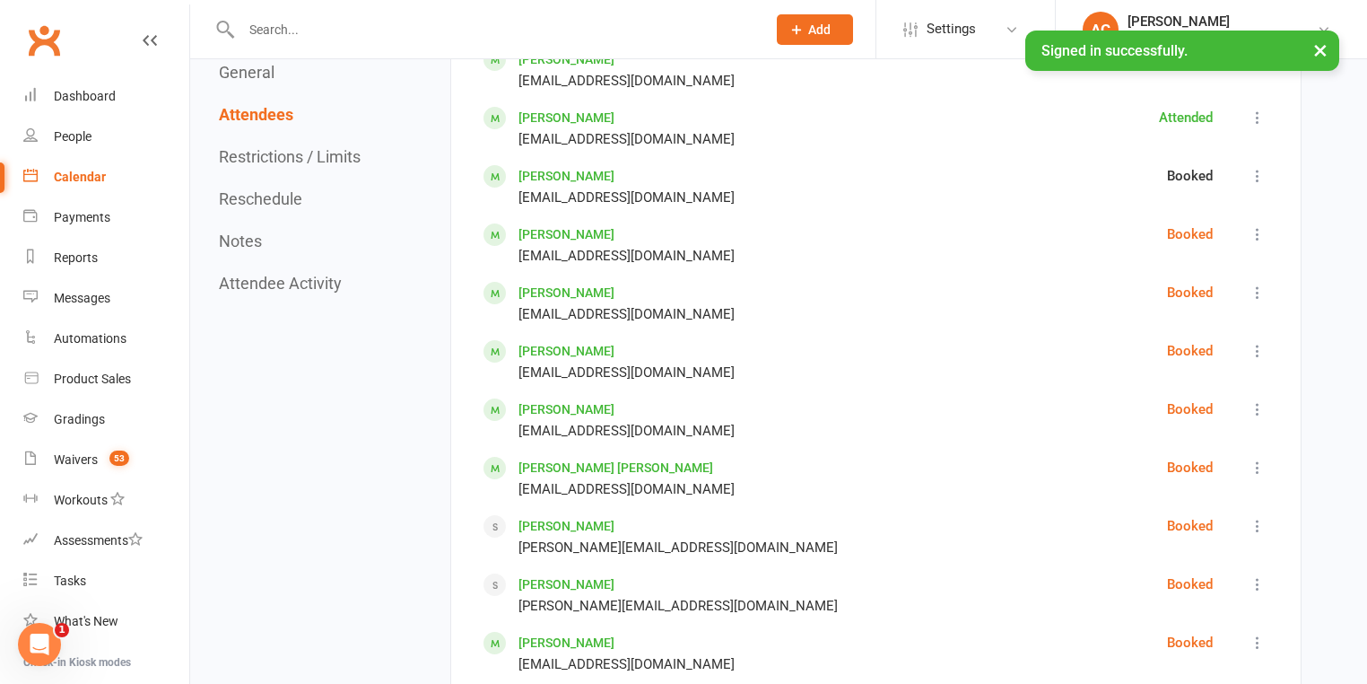
scroll to position [2225, 0]
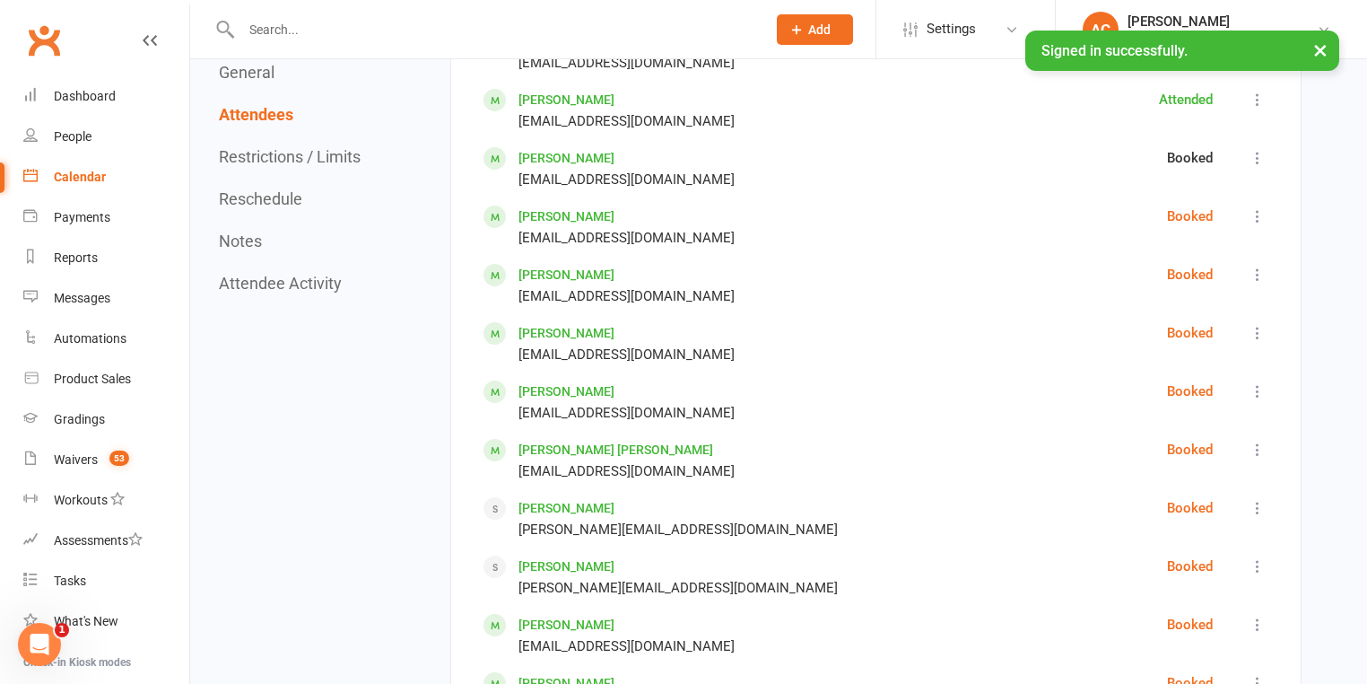
click at [1263, 205] on button at bounding box center [1258, 216] width 22 height 22
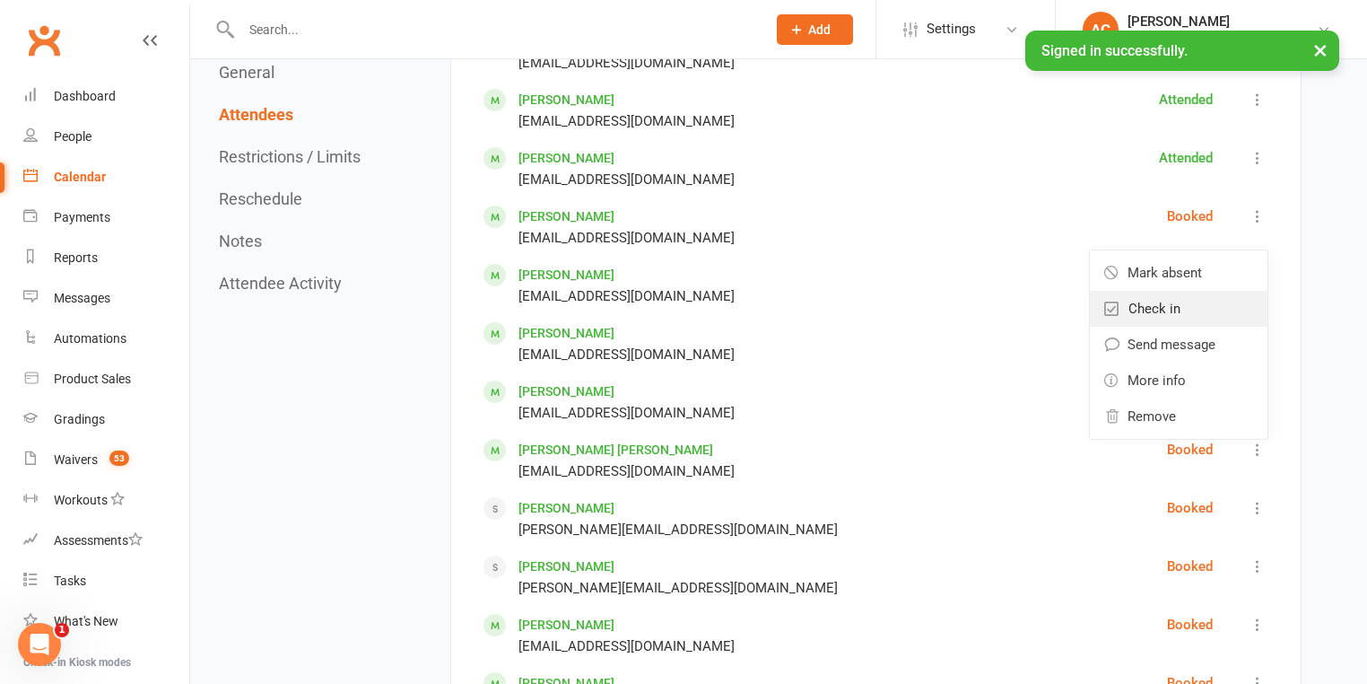
click at [1210, 301] on link "Check in" at bounding box center [1179, 309] width 178 height 36
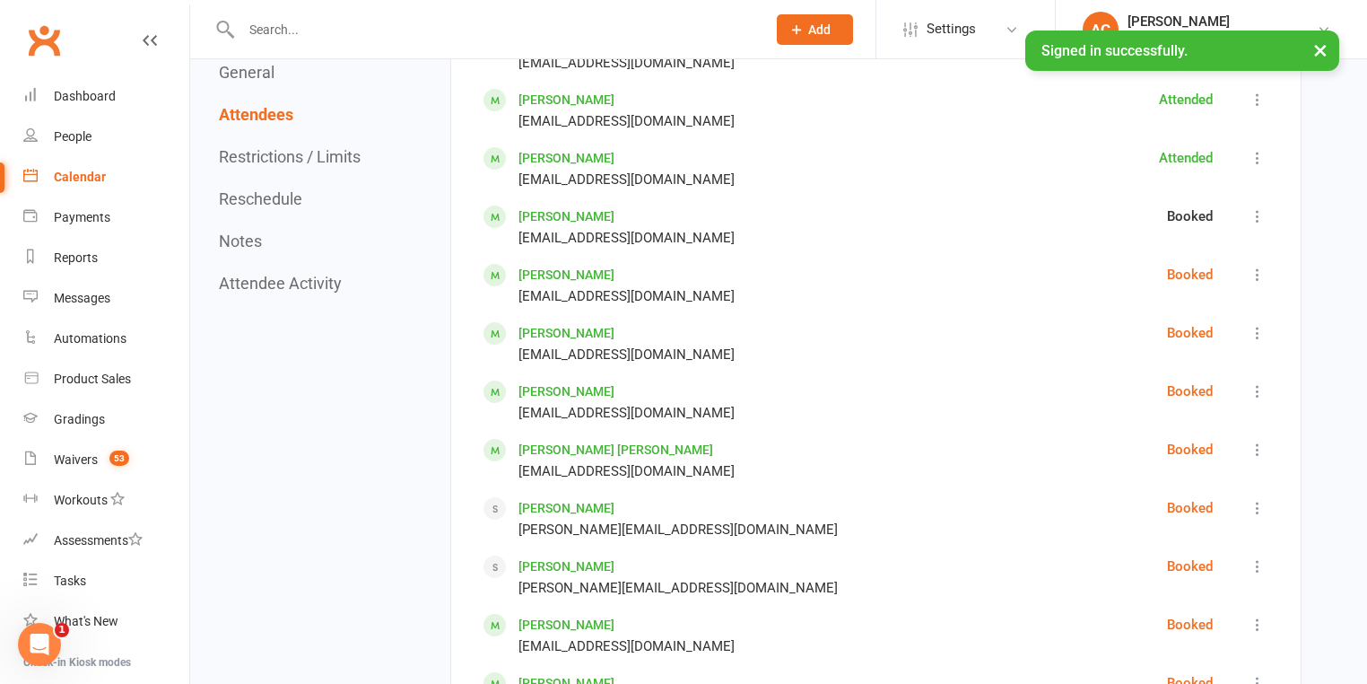
click at [1253, 273] on icon at bounding box center [1258, 275] width 18 height 18
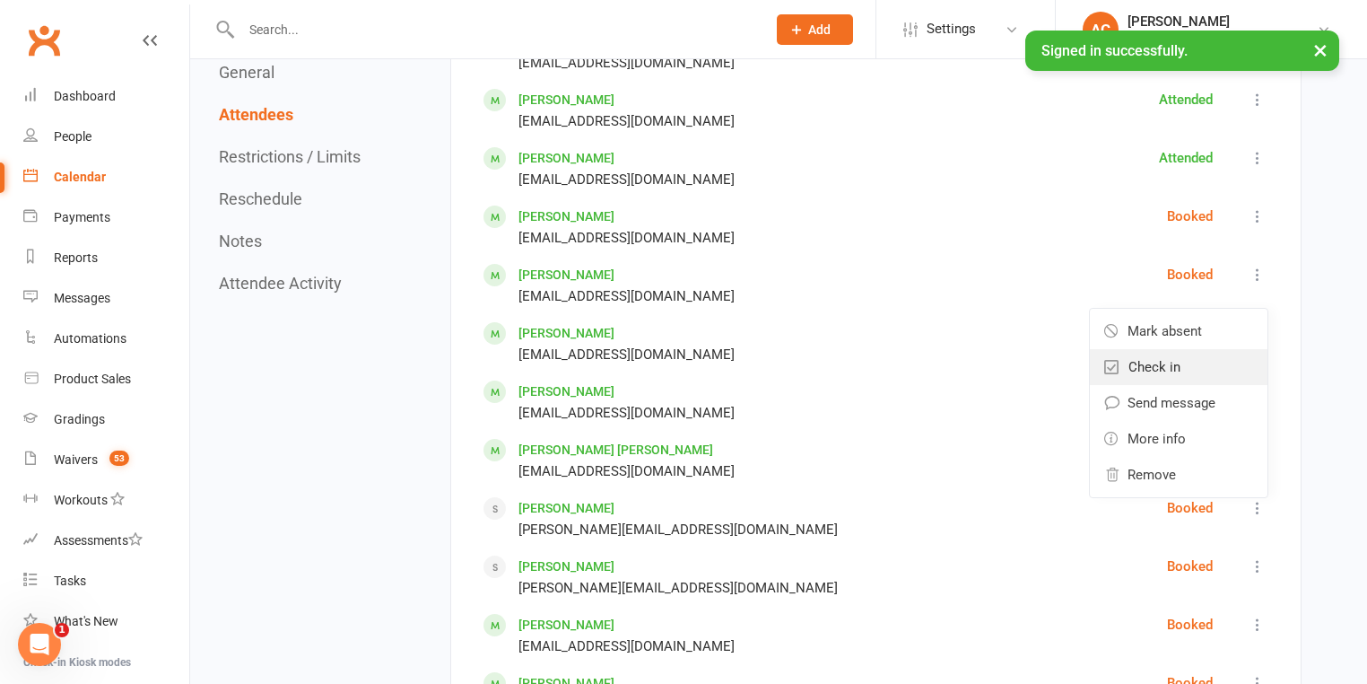
click at [1200, 364] on link "Check in" at bounding box center [1179, 367] width 178 height 36
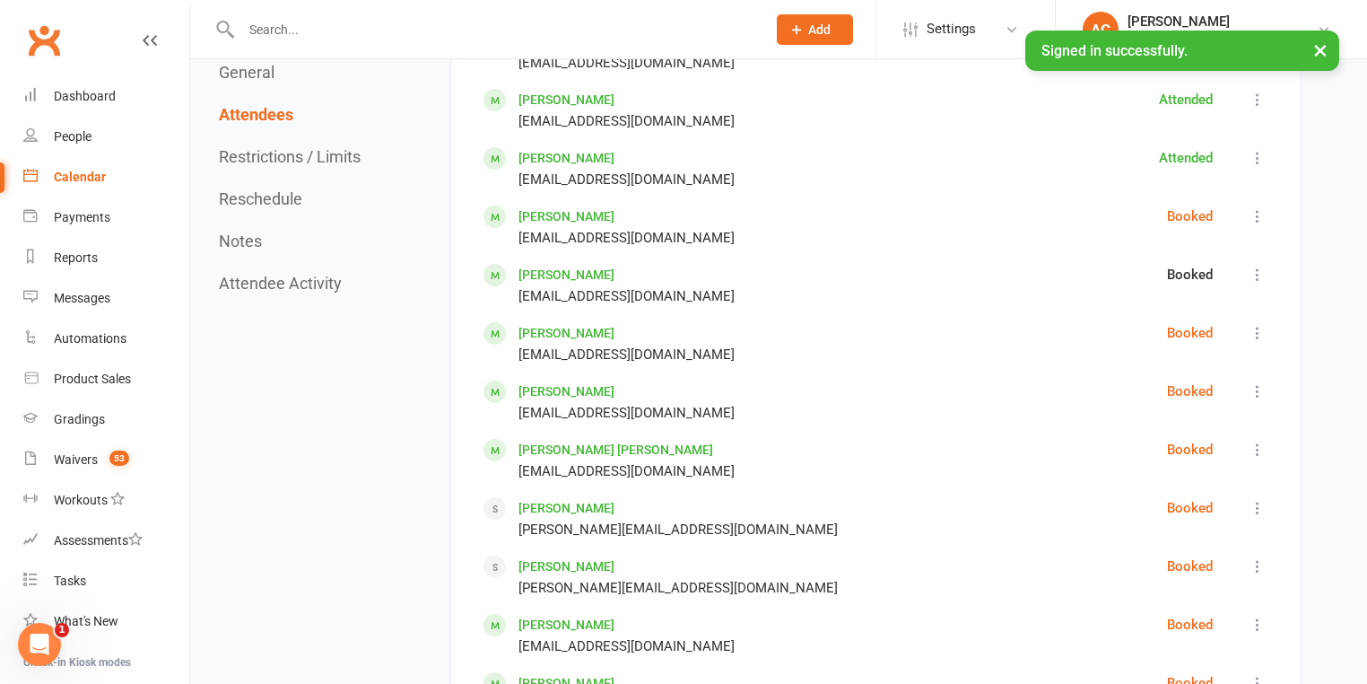
click at [1256, 324] on icon at bounding box center [1258, 333] width 18 height 18
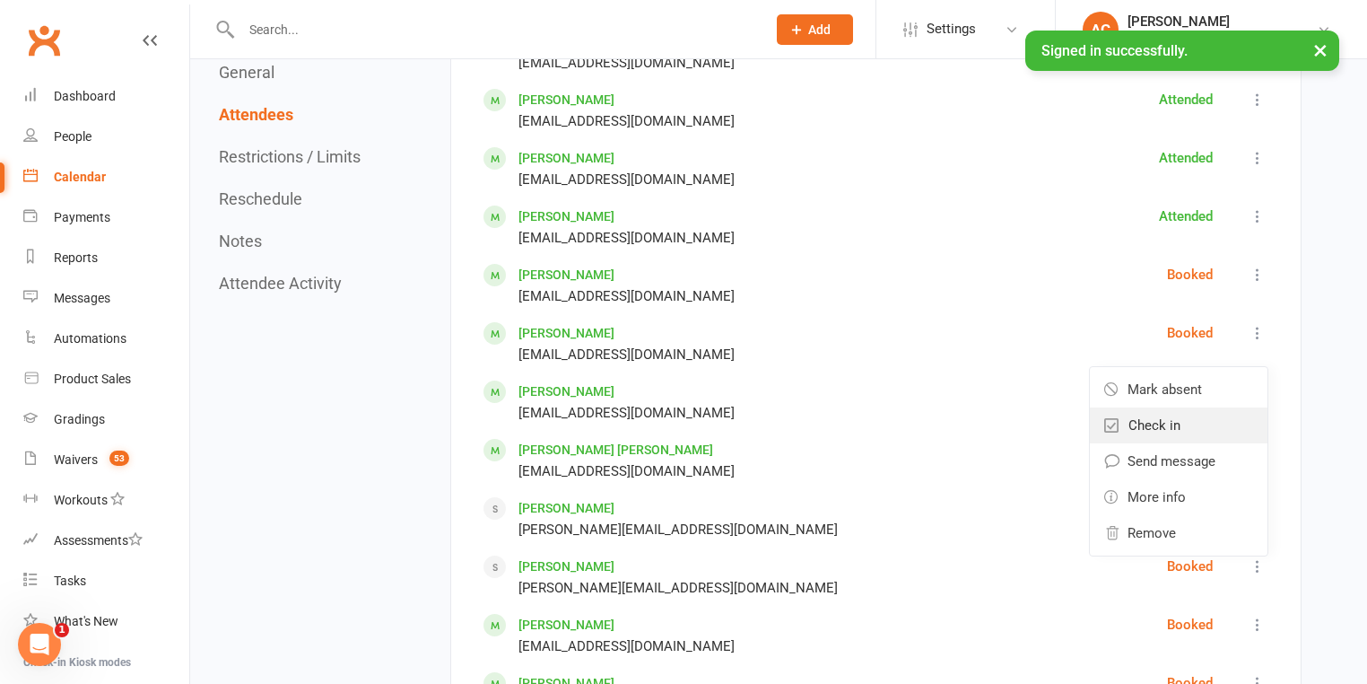
click at [1215, 407] on link "Check in" at bounding box center [1179, 425] width 178 height 36
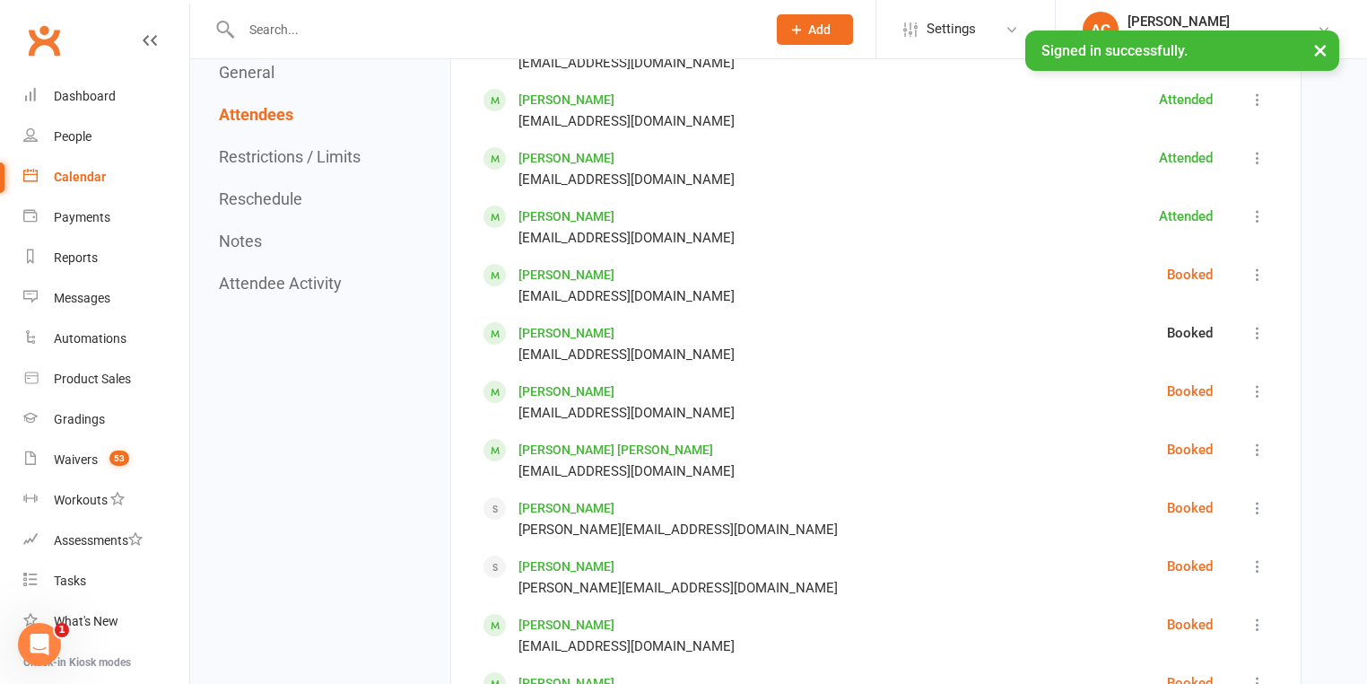
click at [1252, 386] on icon at bounding box center [1258, 391] width 18 height 18
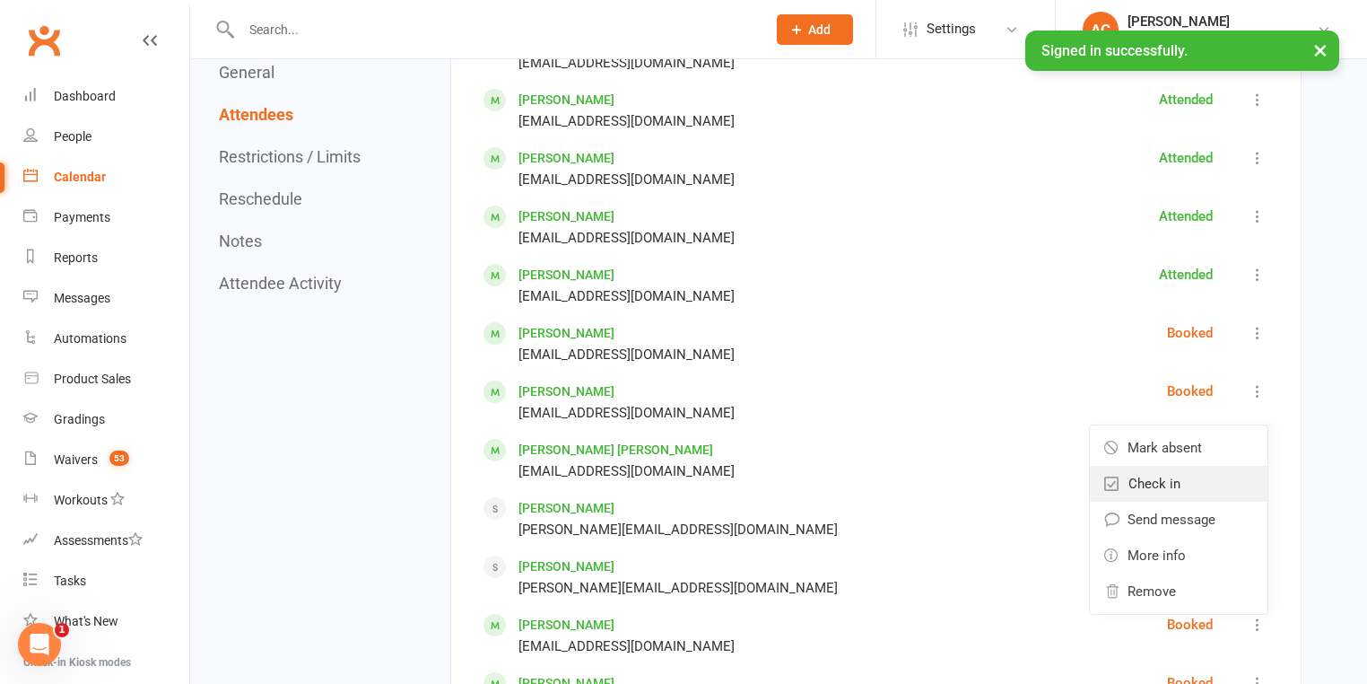
click at [1198, 467] on link "Check in" at bounding box center [1179, 484] width 178 height 36
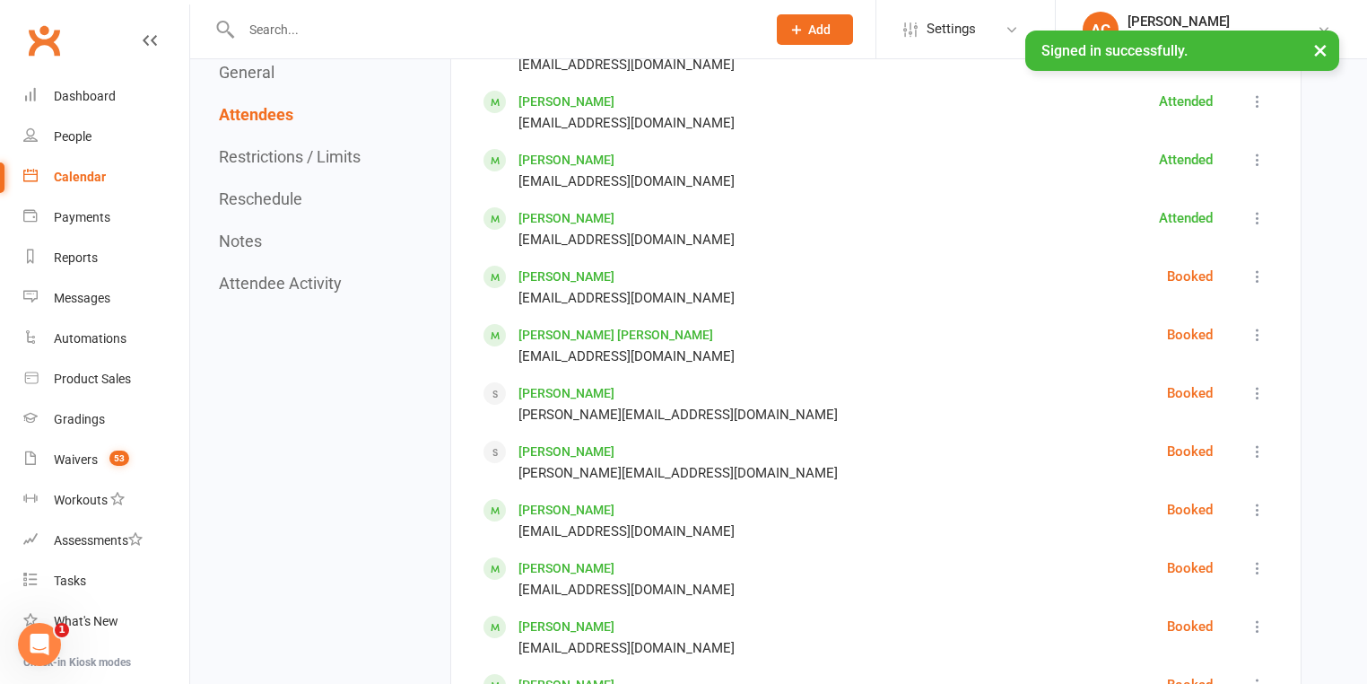
scroll to position [2369, 0]
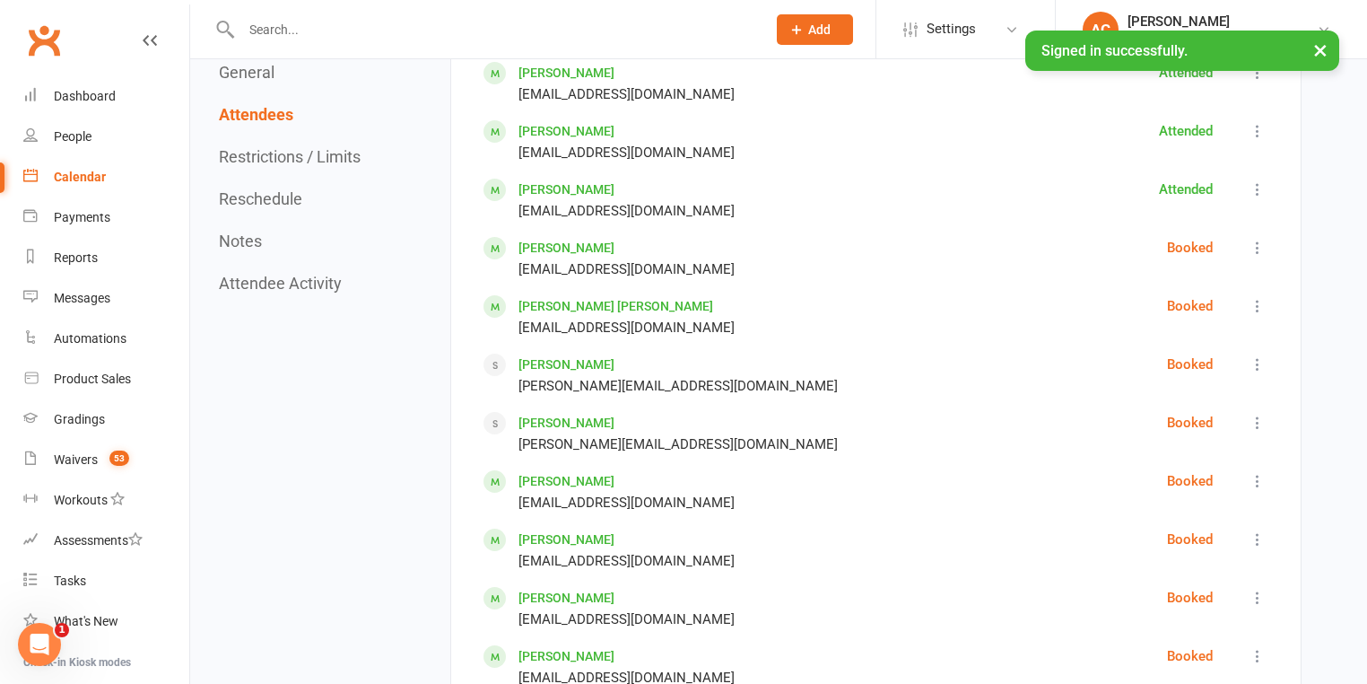
click at [1260, 297] on icon at bounding box center [1258, 306] width 18 height 18
click at [1201, 380] on link "Check in" at bounding box center [1179, 398] width 178 height 36
click at [1256, 355] on icon at bounding box center [1258, 364] width 18 height 18
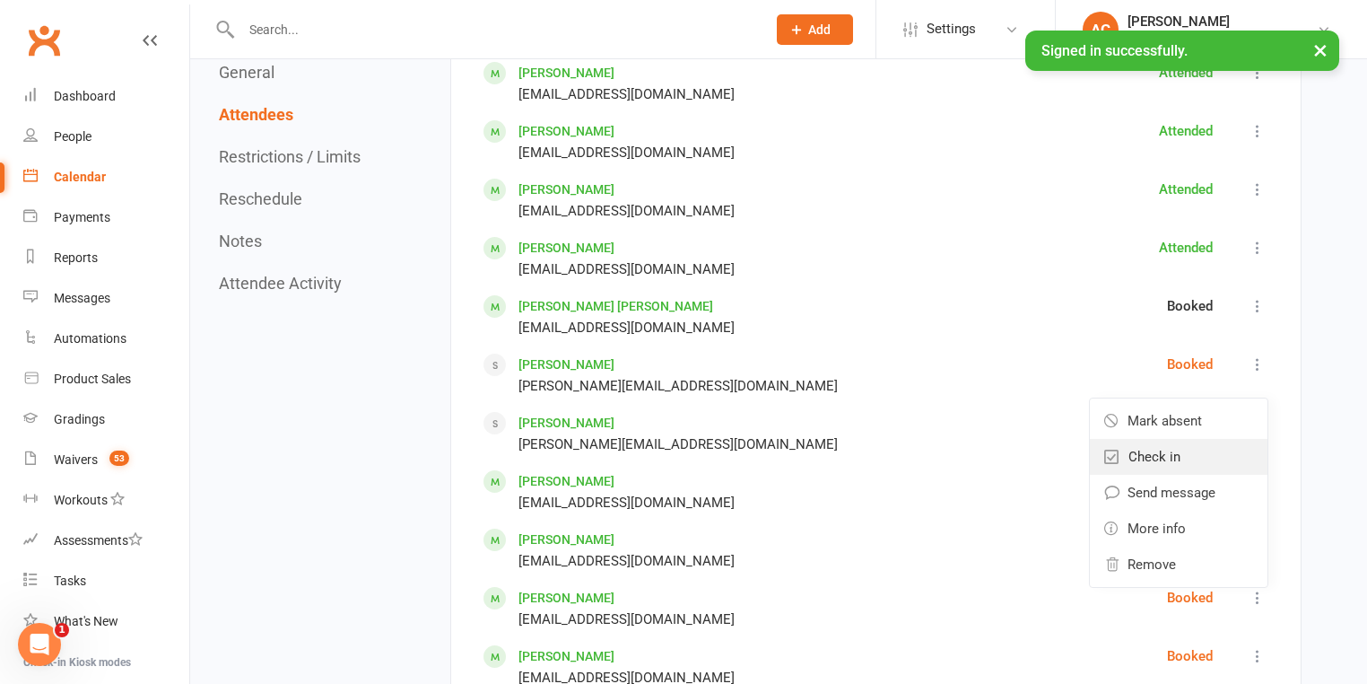
click at [1189, 447] on link "Check in" at bounding box center [1179, 457] width 178 height 36
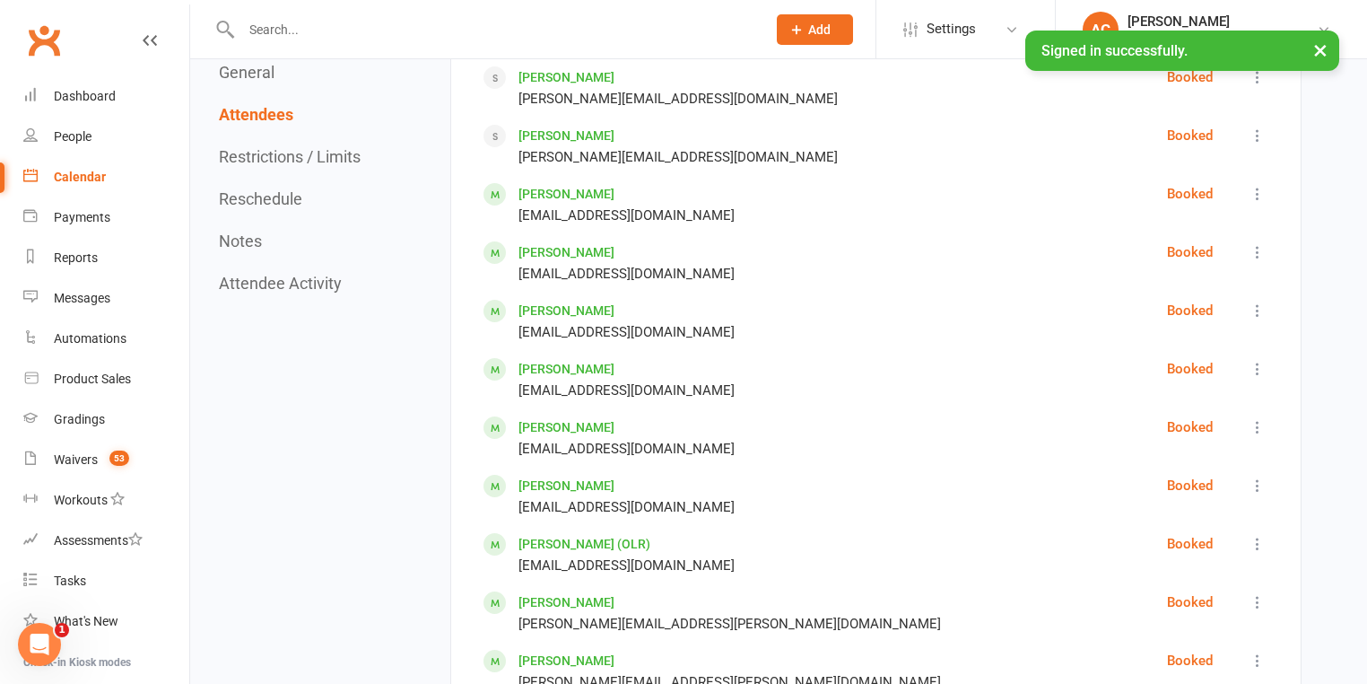
scroll to position [2584, 0]
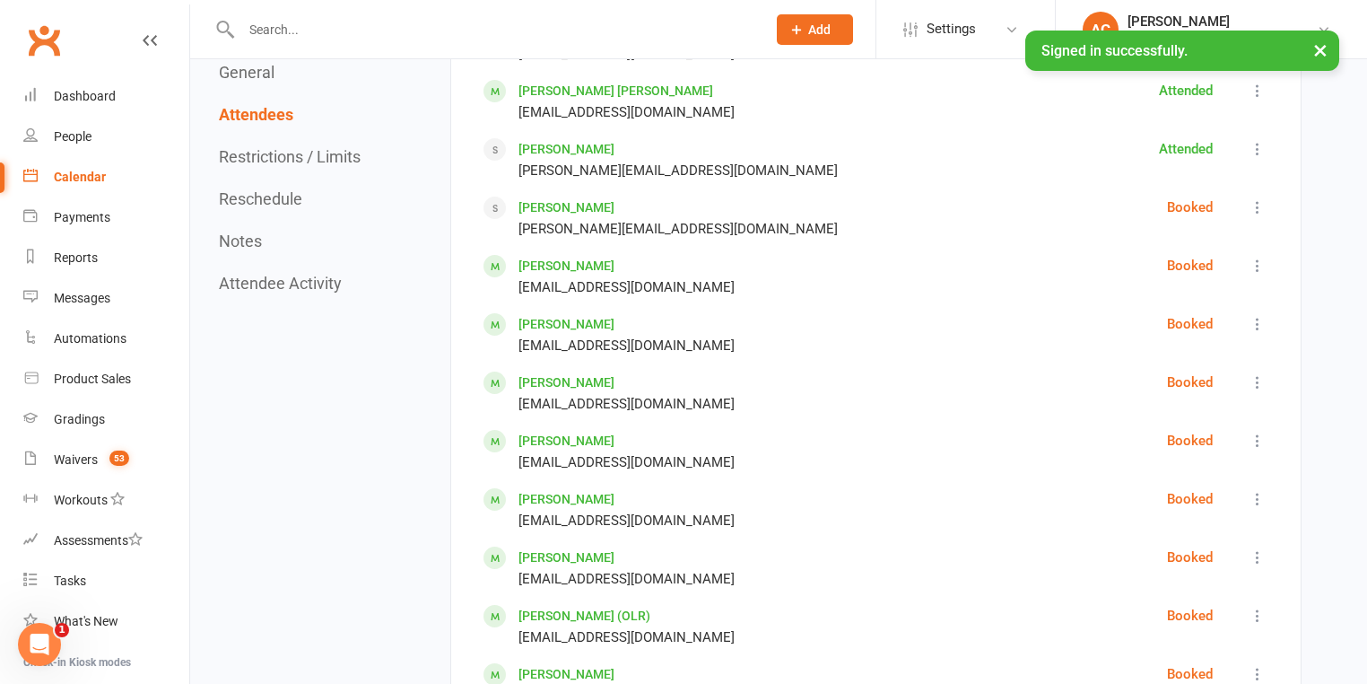
click at [1253, 205] on icon at bounding box center [1258, 207] width 18 height 18
click at [1202, 293] on link "Check in" at bounding box center [1179, 300] width 178 height 36
click at [1253, 265] on icon at bounding box center [1258, 266] width 18 height 18
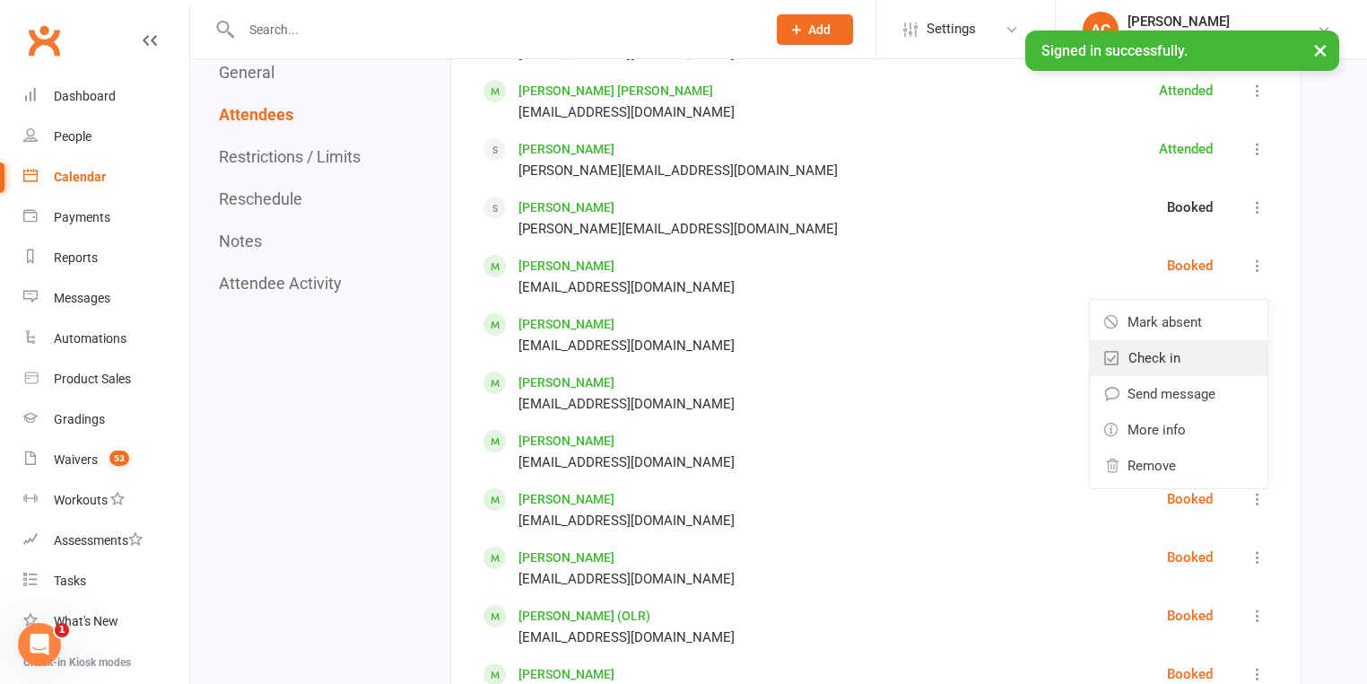
click at [1168, 357] on span "Check in" at bounding box center [1155, 358] width 52 height 22
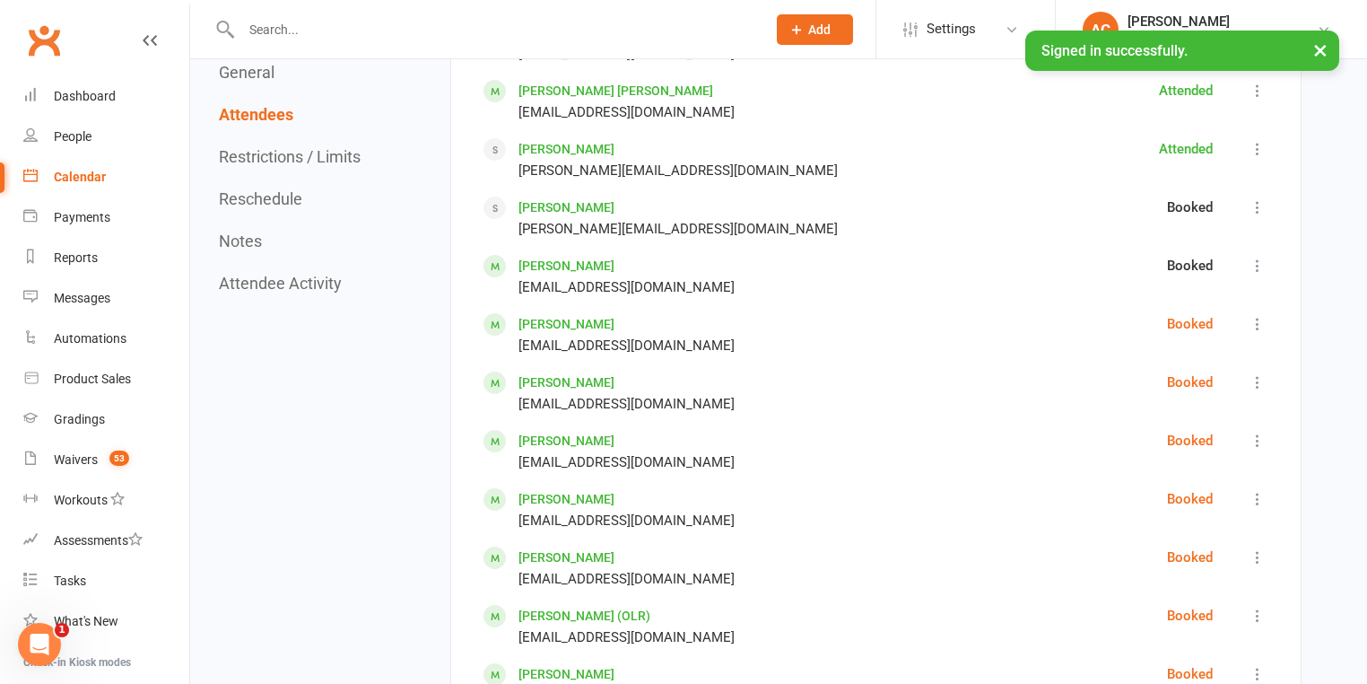
drag, startPoint x: 1245, startPoint y: 325, endPoint x: 1257, endPoint y: 321, distance: 12.2
click at [1245, 325] on div "Booked" at bounding box center [1207, 334] width 80 height 43
click at [1259, 319] on icon at bounding box center [1258, 324] width 18 height 18
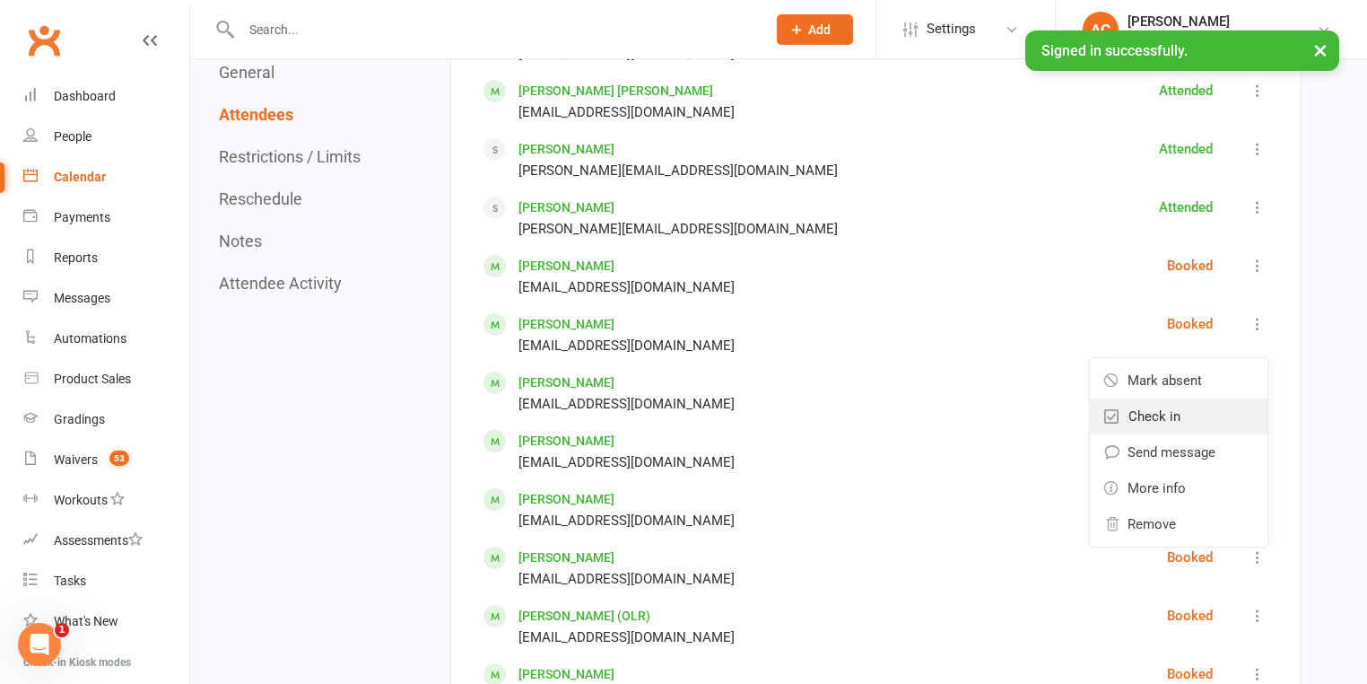
click at [1189, 401] on link "Check in" at bounding box center [1179, 416] width 178 height 36
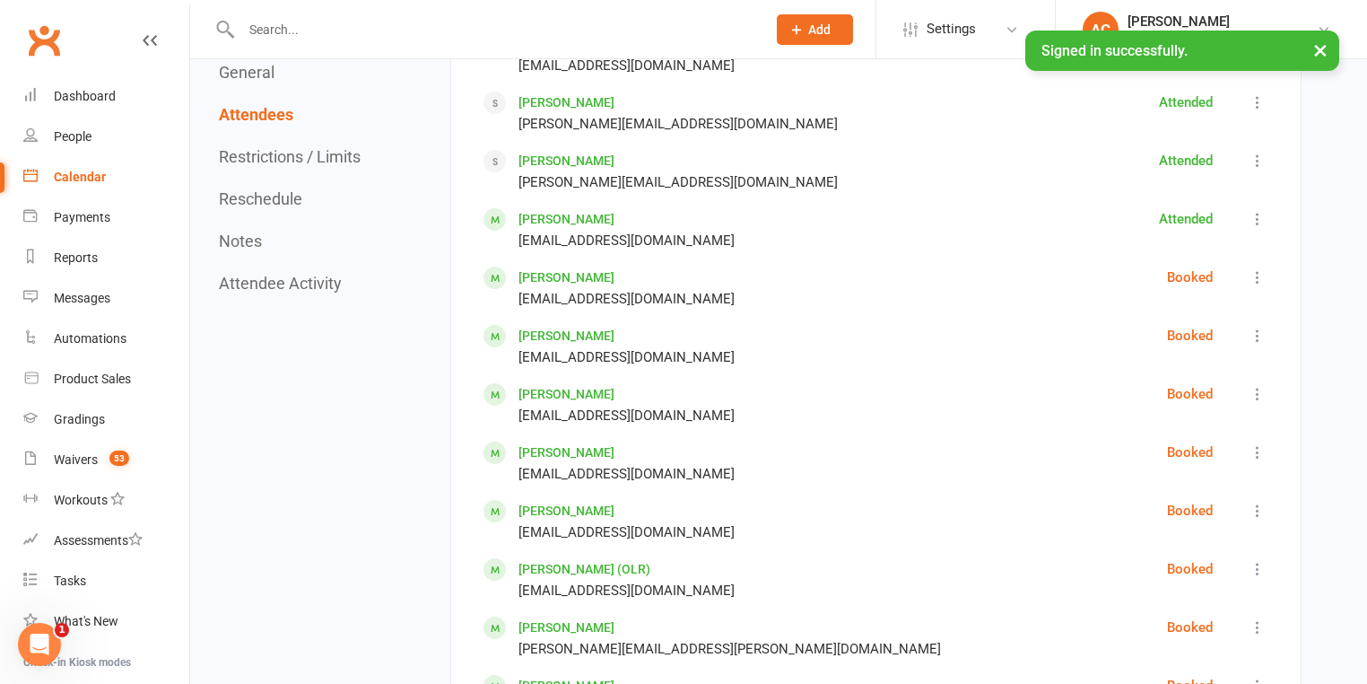
scroll to position [2656, 0]
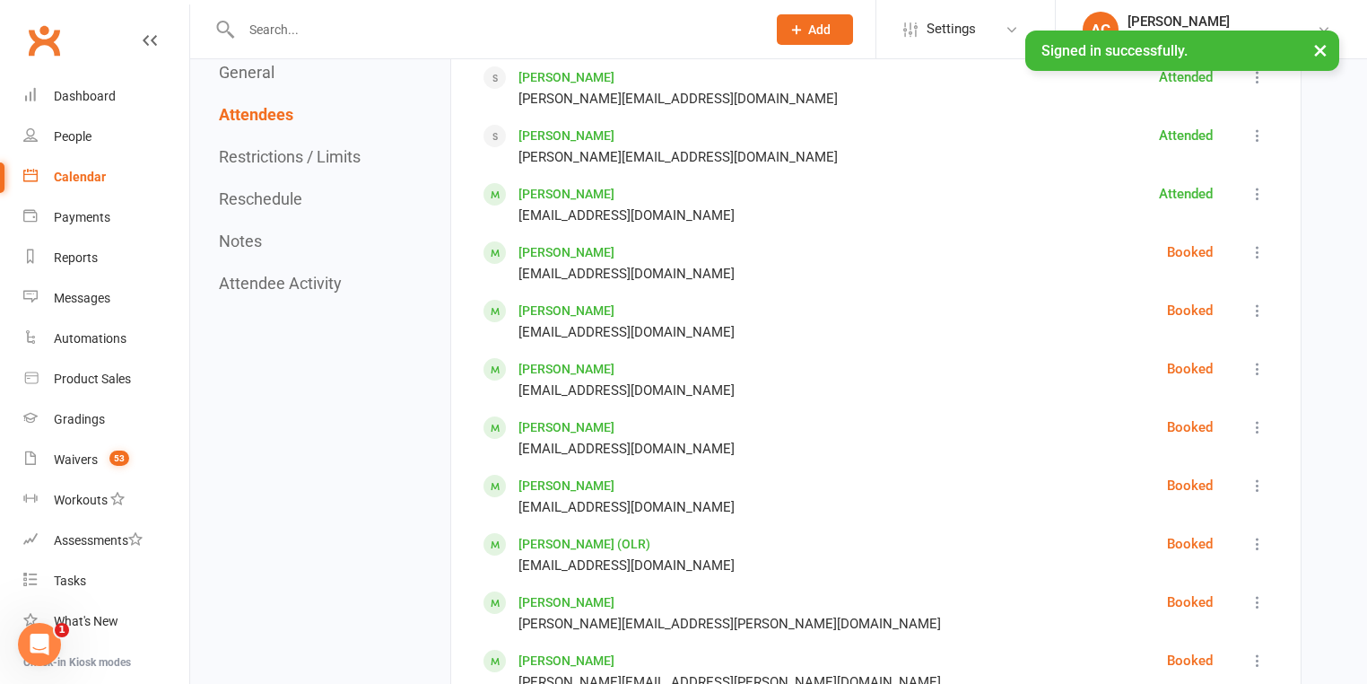
click at [1259, 301] on icon at bounding box center [1258, 310] width 18 height 18
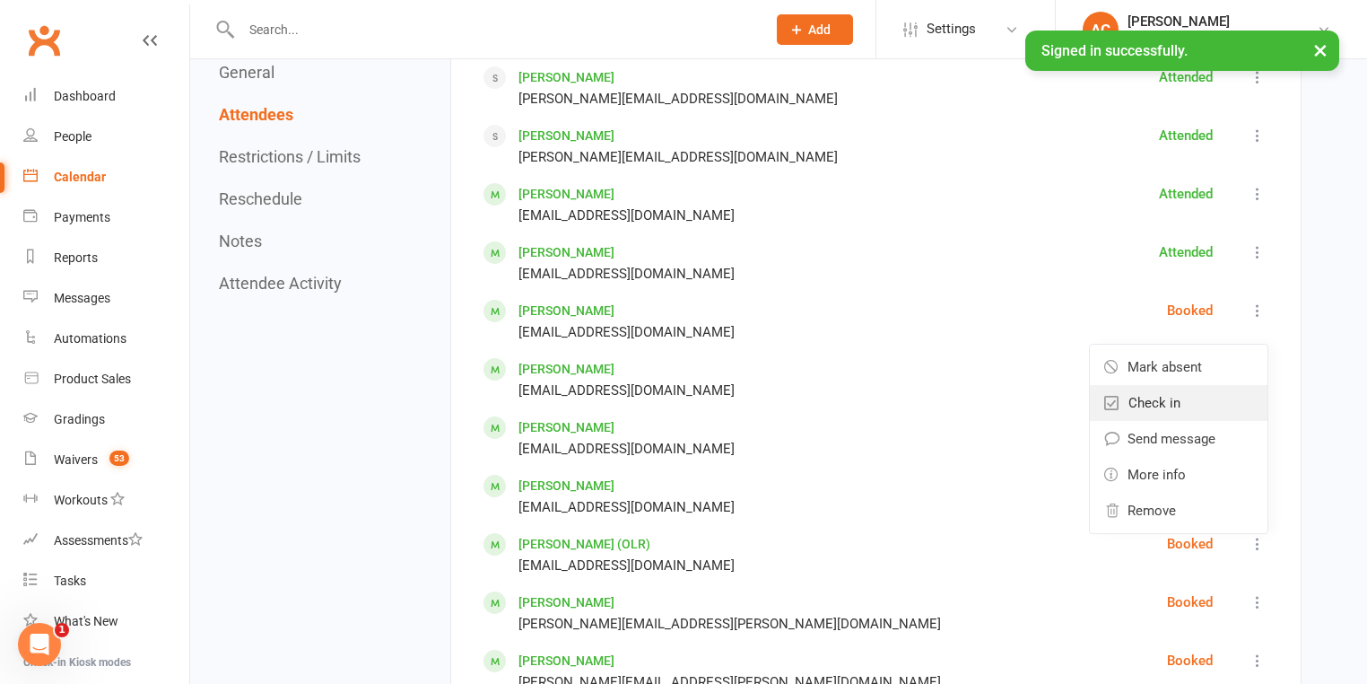
click at [1187, 389] on link "Check in" at bounding box center [1179, 403] width 178 height 36
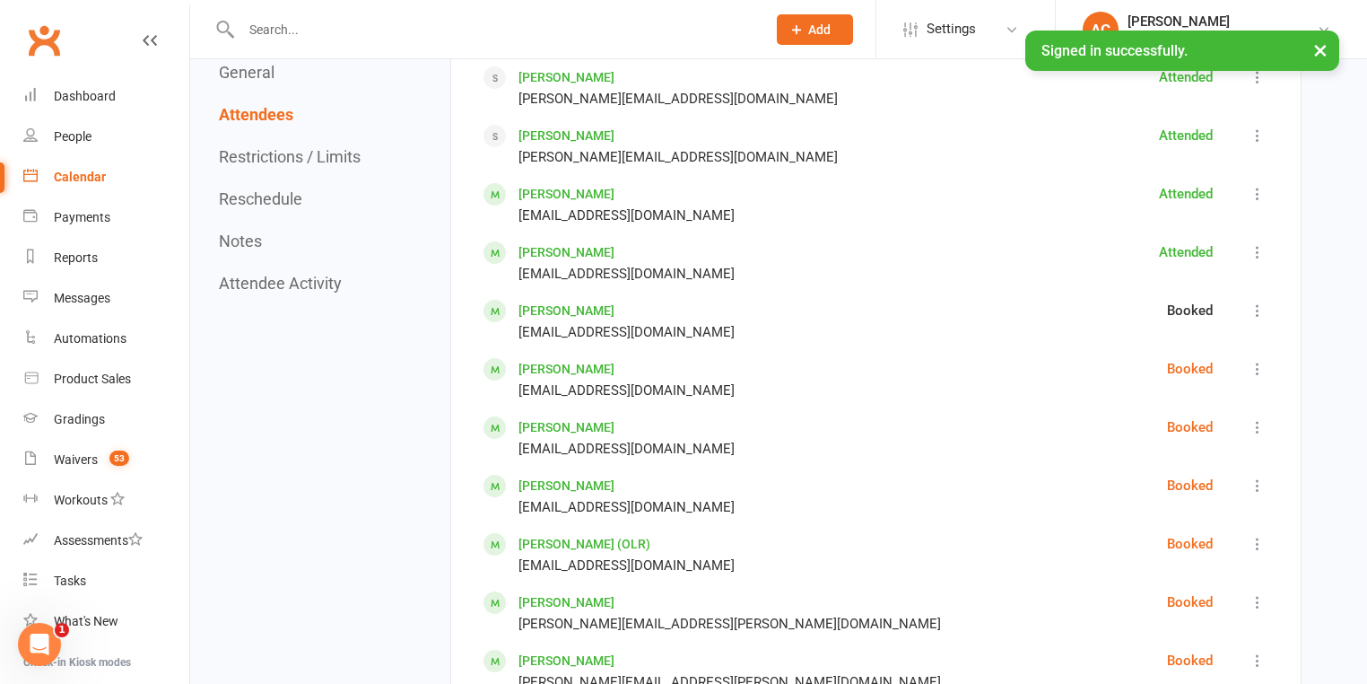
click at [1258, 361] on icon at bounding box center [1258, 369] width 18 height 18
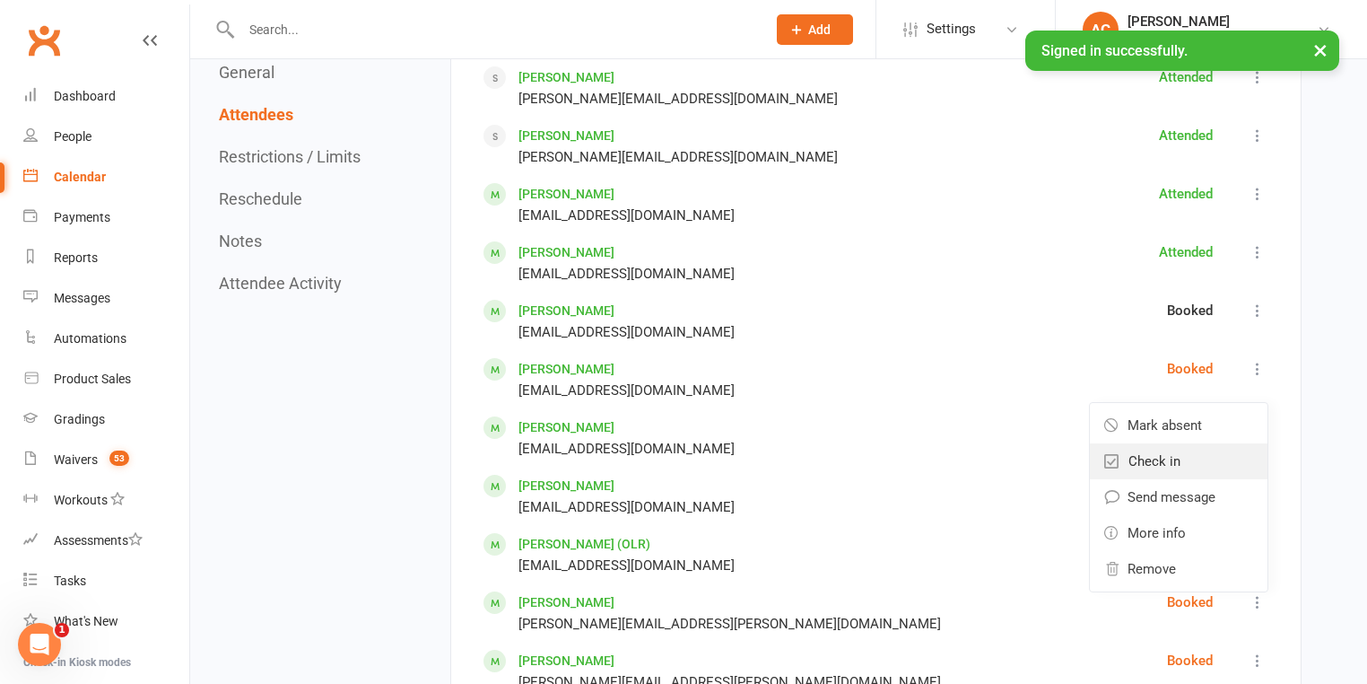
click at [1194, 443] on link "Check in" at bounding box center [1179, 461] width 178 height 36
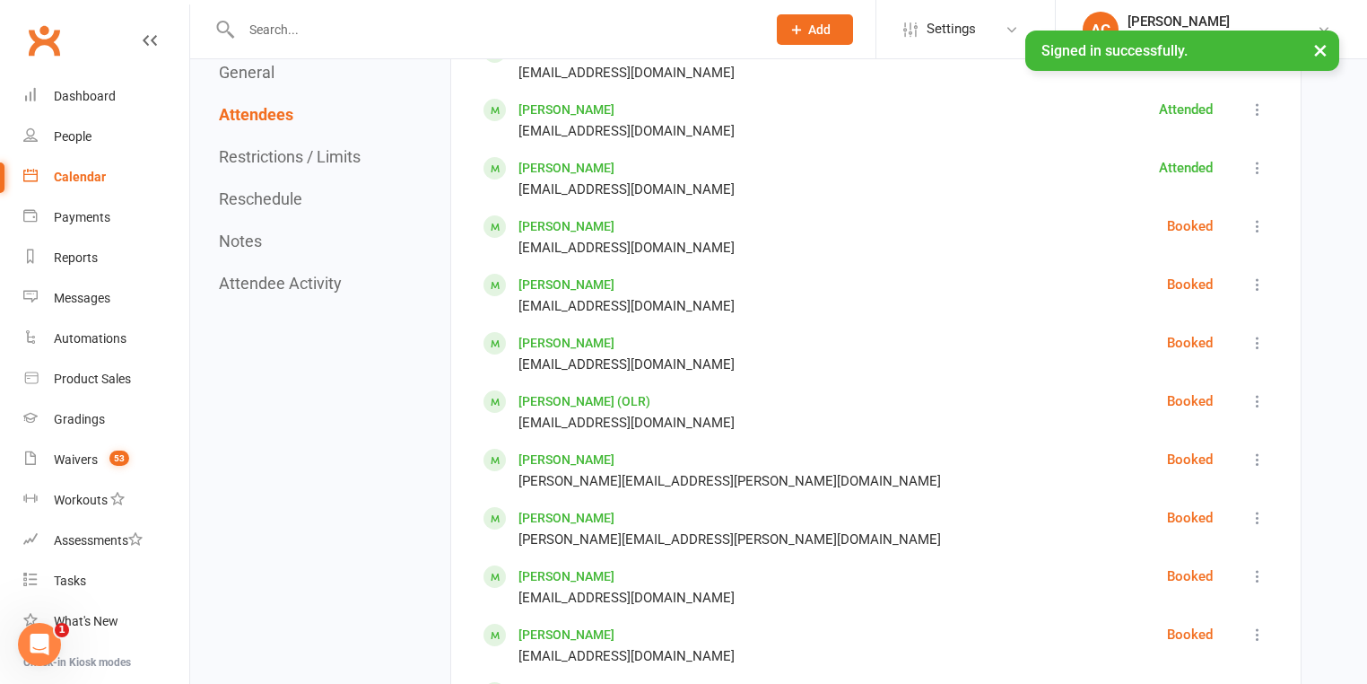
scroll to position [2799, 0]
click at [1258, 278] on icon at bounding box center [1258, 284] width 18 height 18
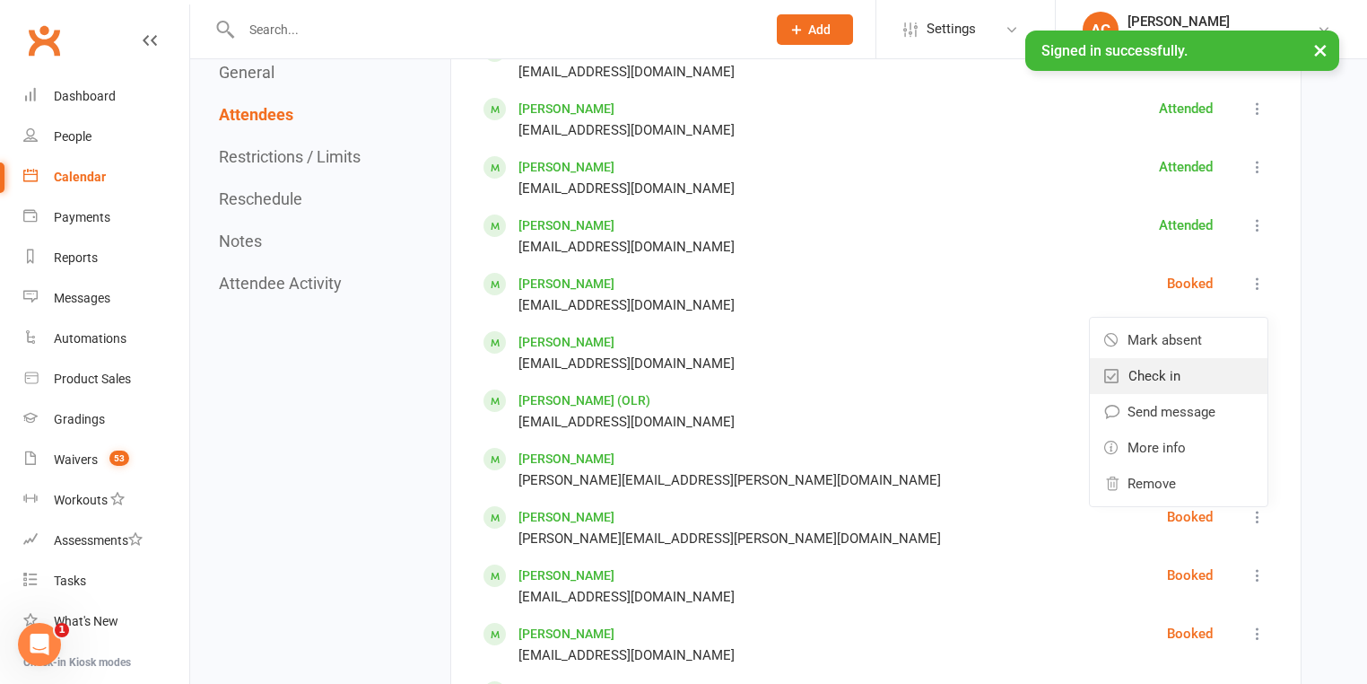
click at [1200, 358] on link "Check in" at bounding box center [1179, 376] width 178 height 36
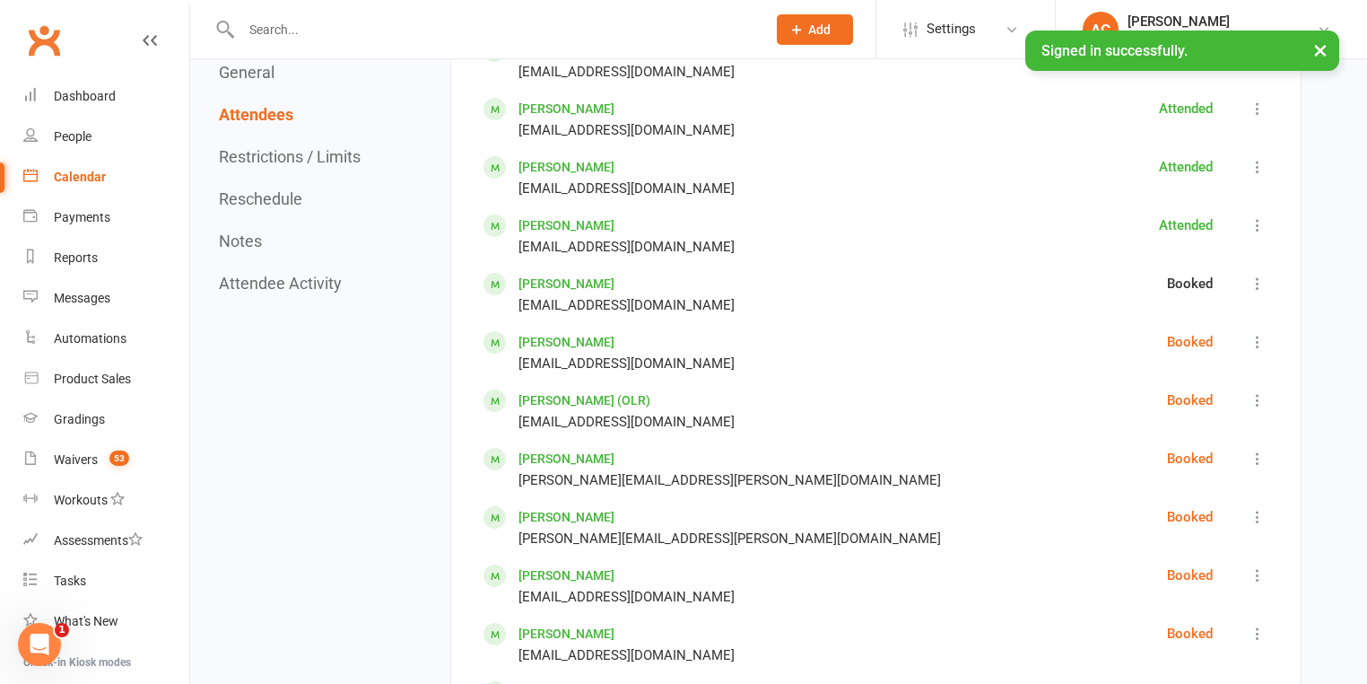
click at [1252, 337] on icon at bounding box center [1258, 342] width 18 height 18
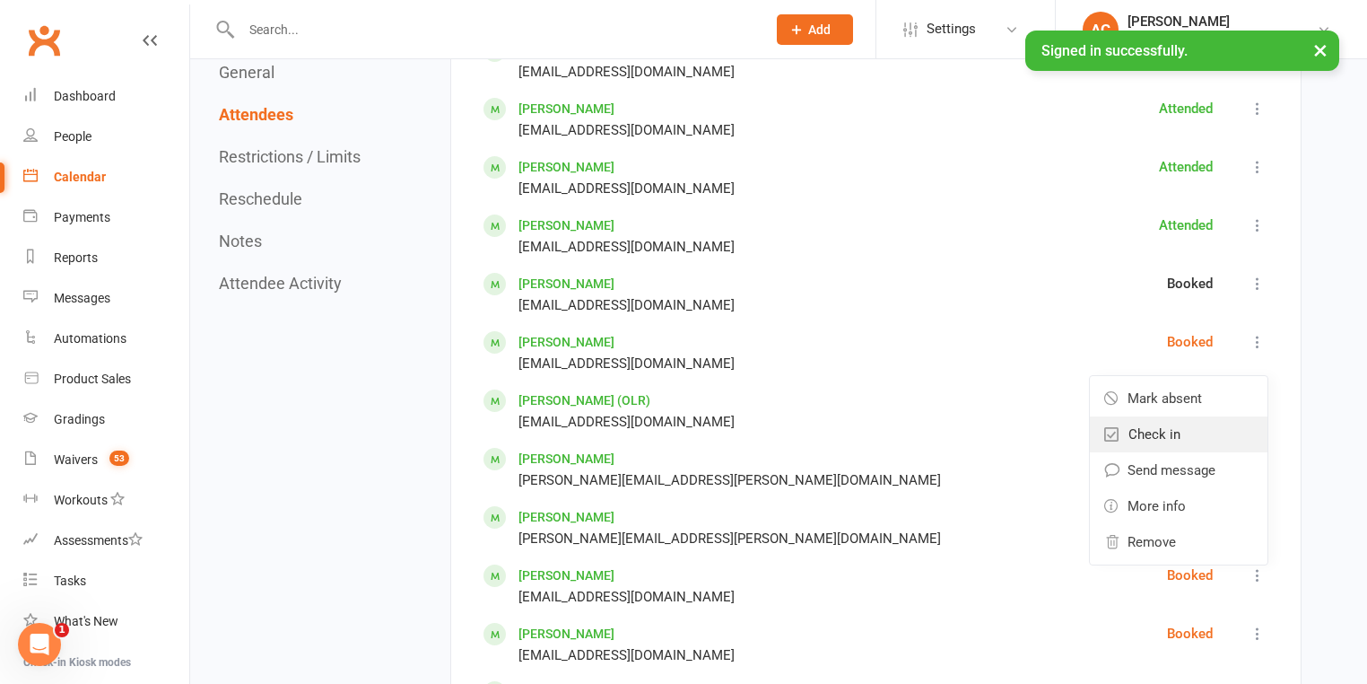
click at [1188, 430] on link "Check in" at bounding box center [1179, 434] width 178 height 36
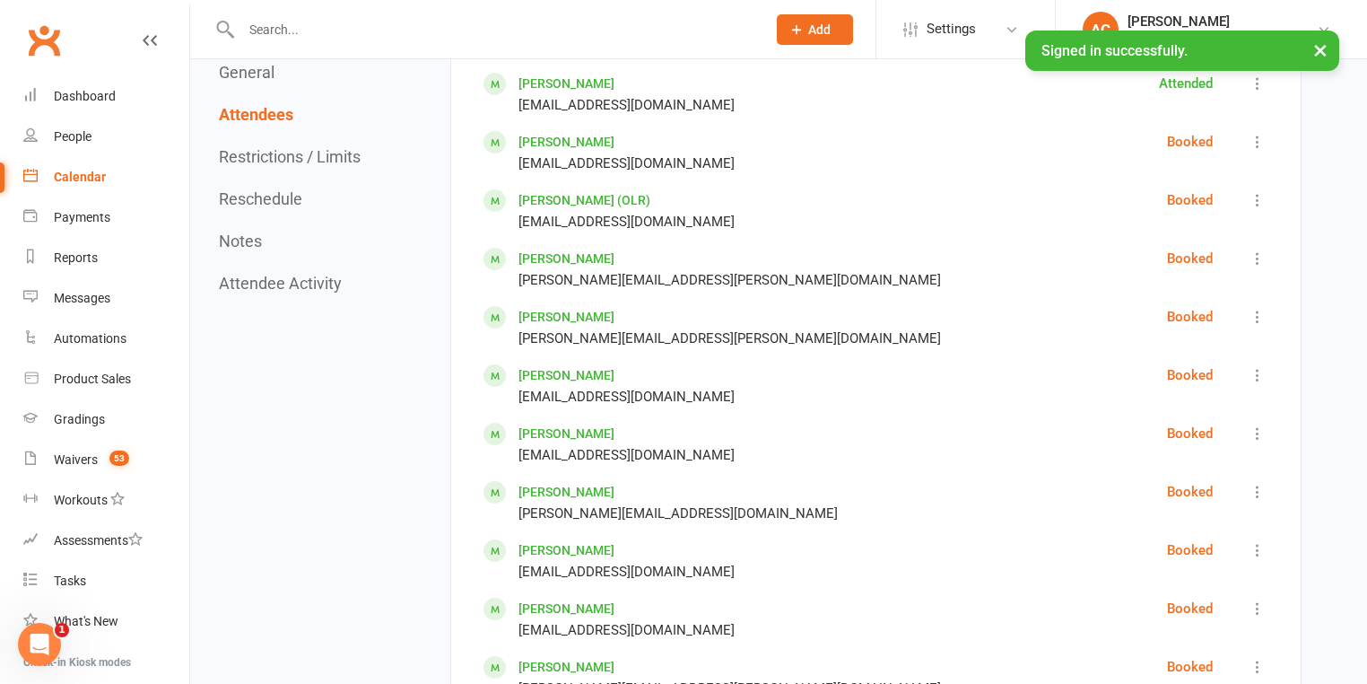
scroll to position [3015, 0]
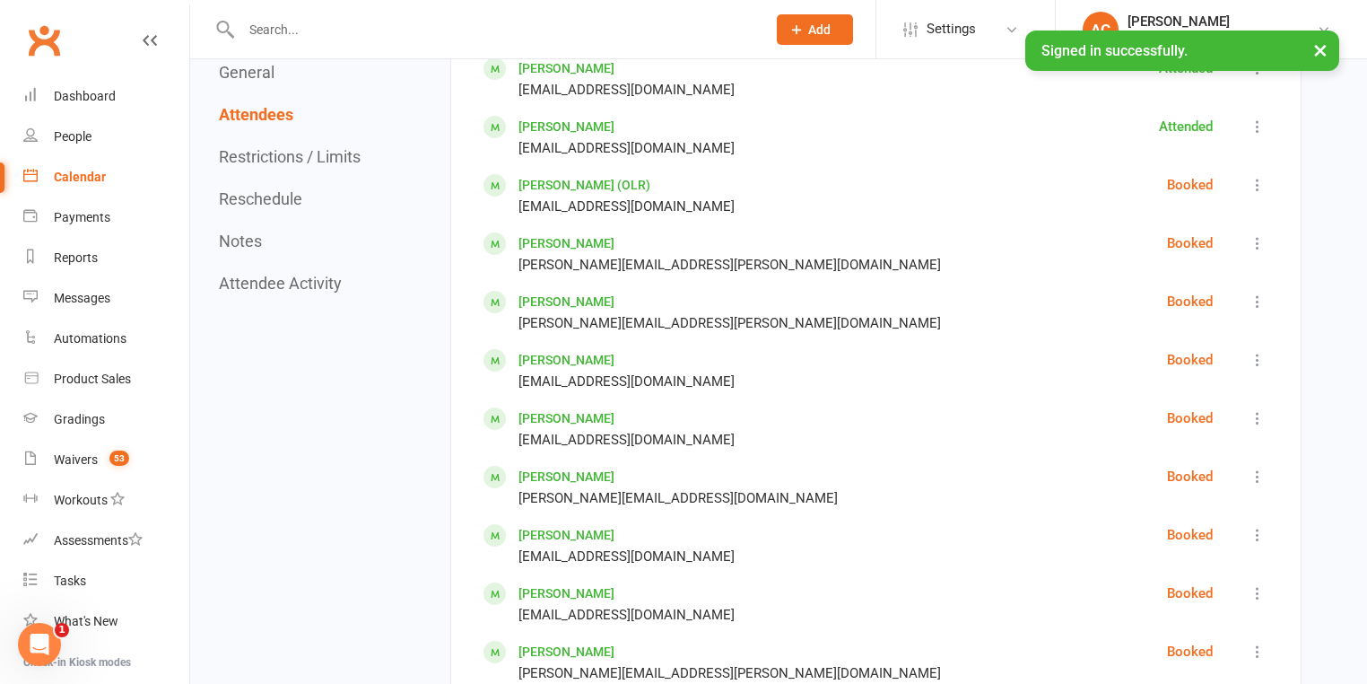
click at [1252, 182] on icon at bounding box center [1258, 185] width 18 height 18
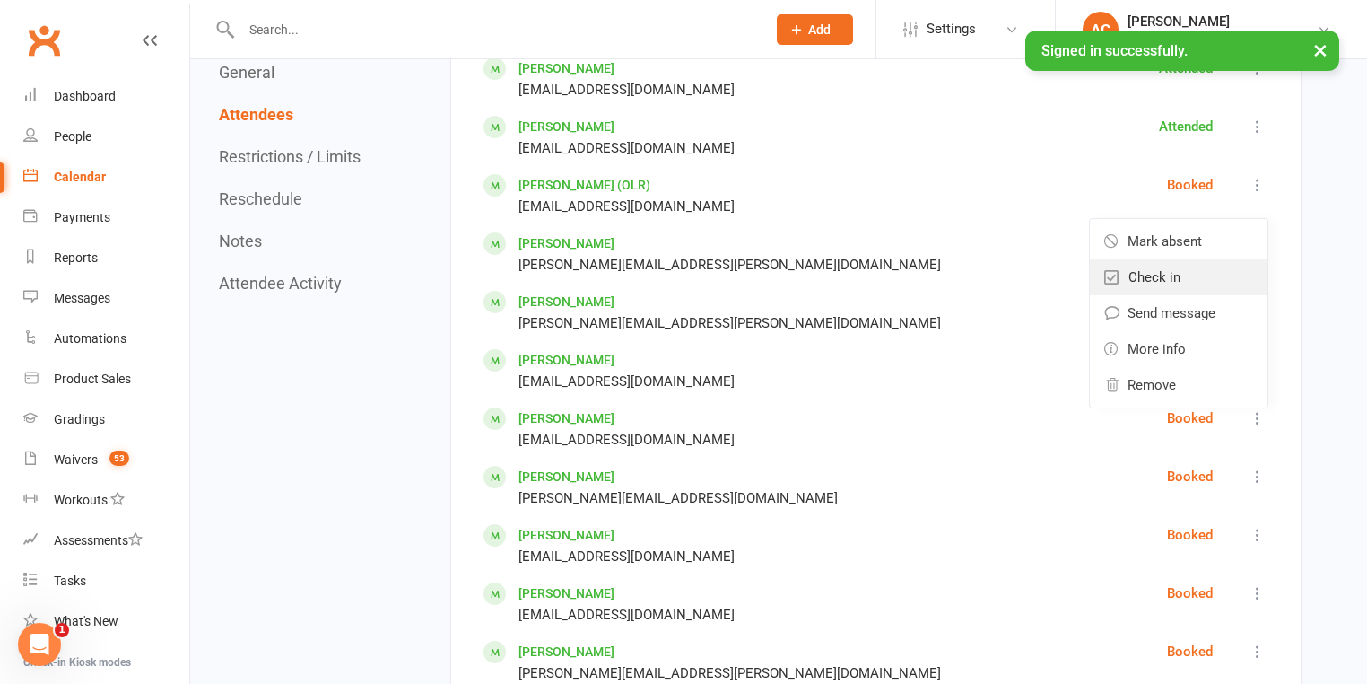
click at [1182, 272] on link "Check in" at bounding box center [1179, 277] width 178 height 36
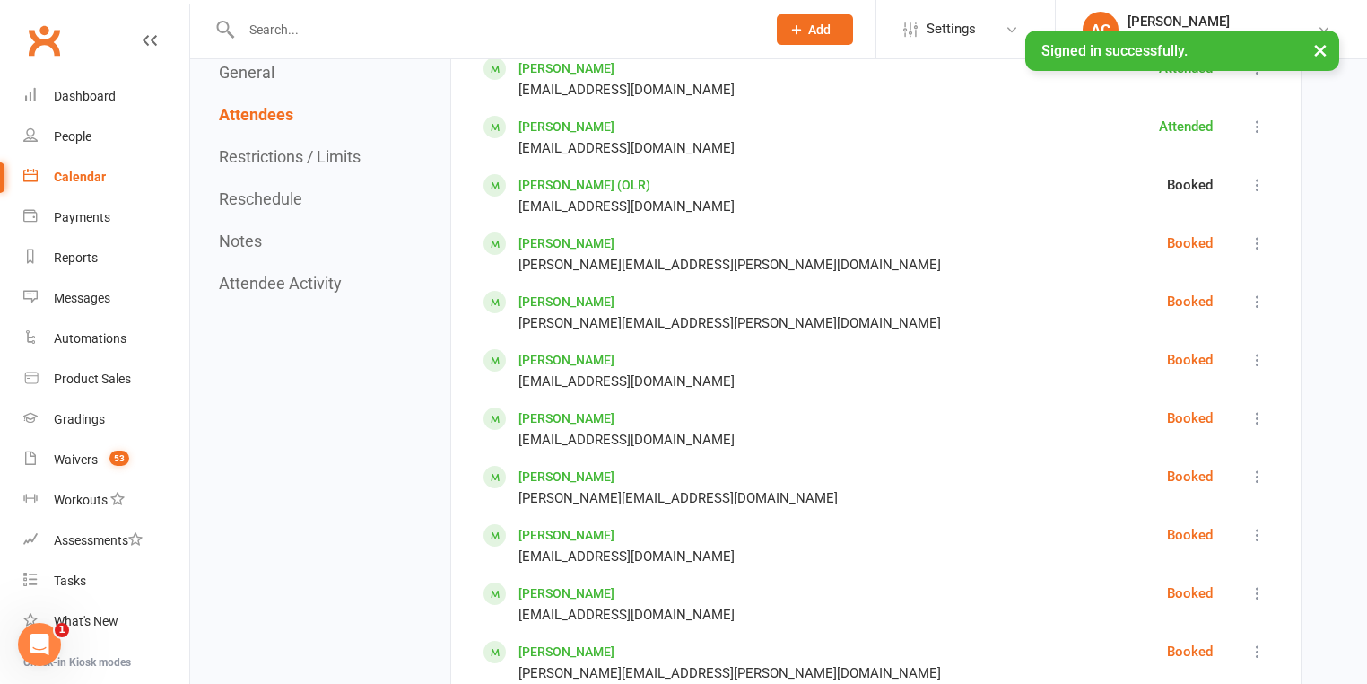
click at [1262, 234] on icon at bounding box center [1258, 243] width 18 height 18
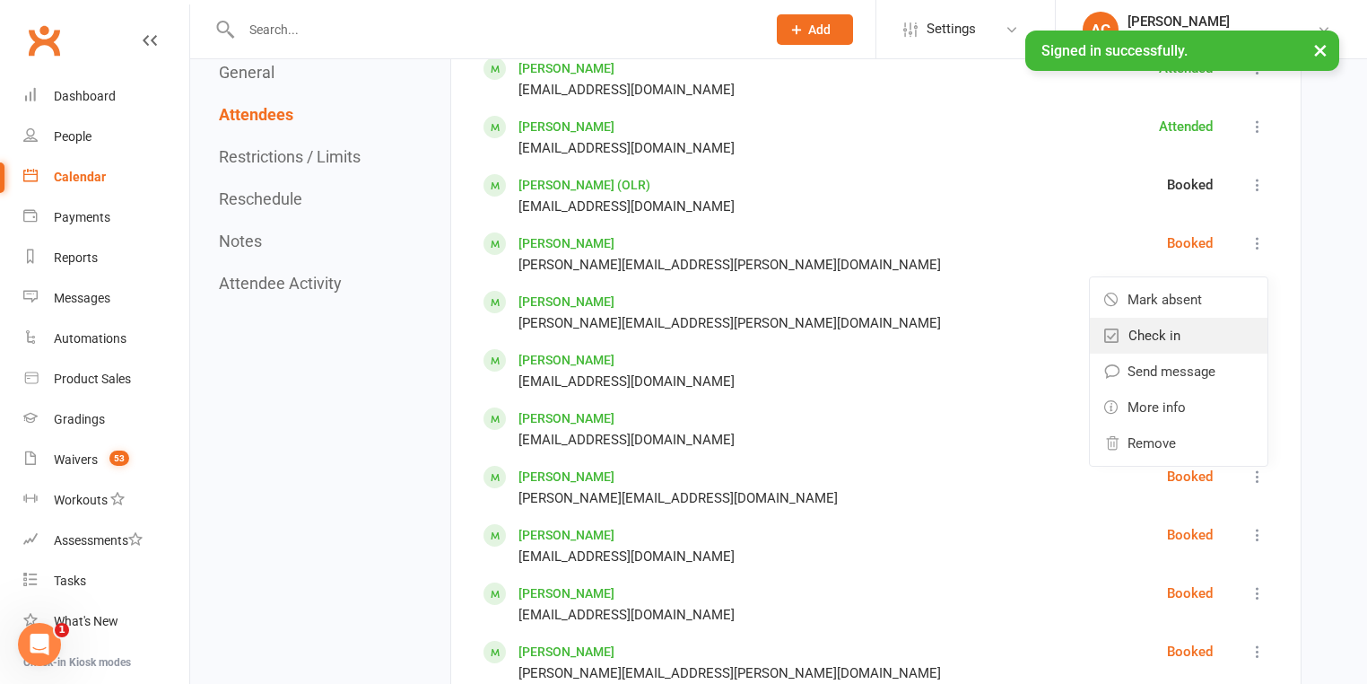
click at [1200, 319] on link "Check in" at bounding box center [1179, 336] width 178 height 36
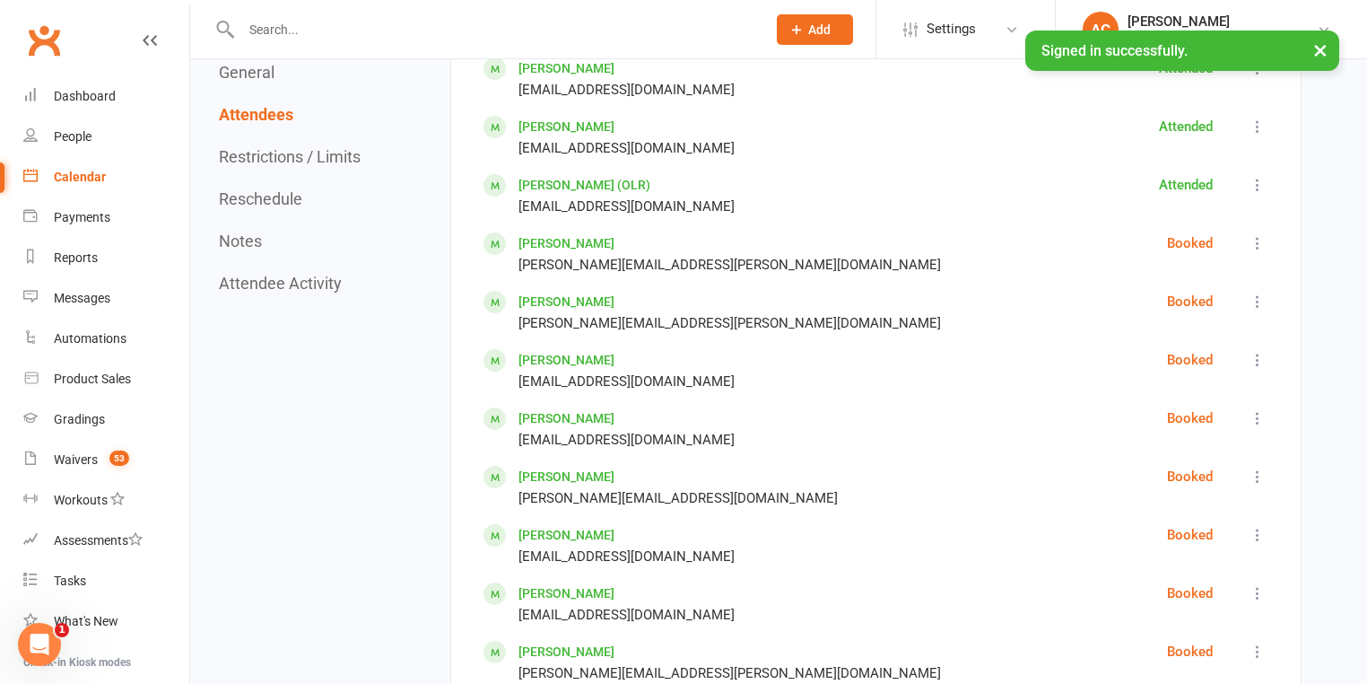
click at [1264, 293] on icon at bounding box center [1258, 302] width 18 height 18
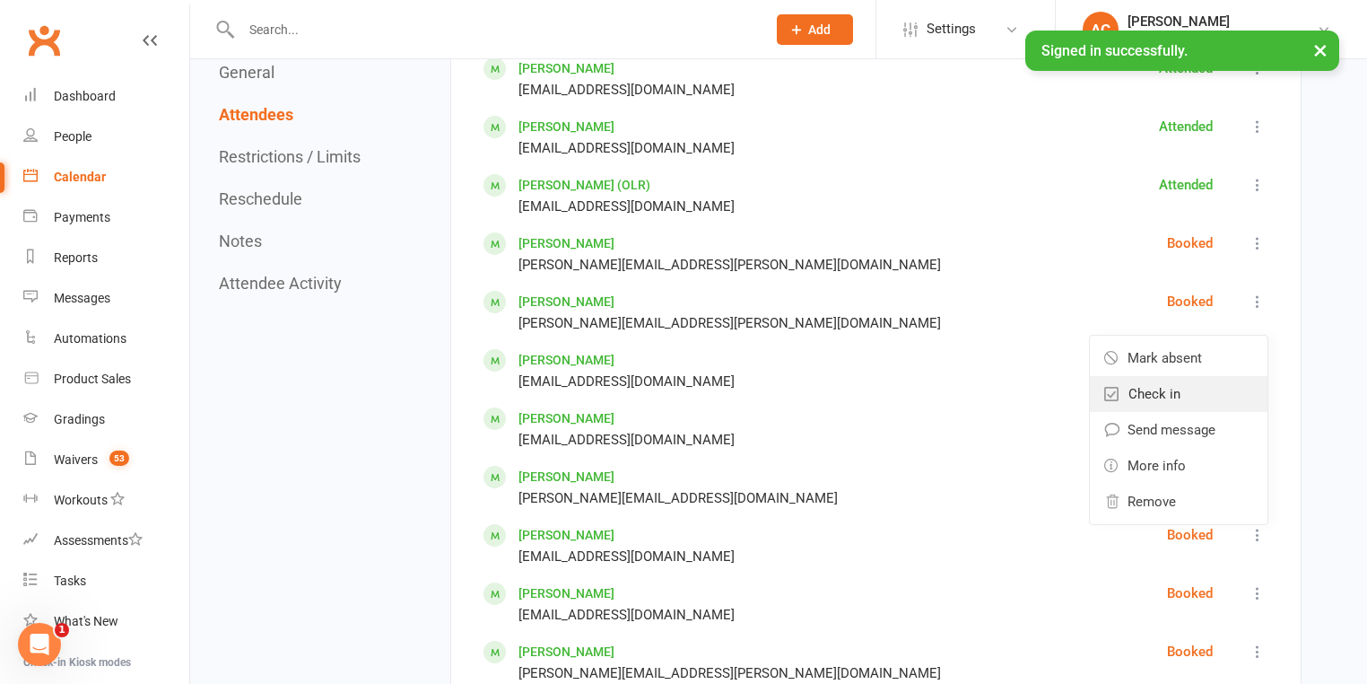
click at [1192, 386] on link "Check in" at bounding box center [1179, 394] width 178 height 36
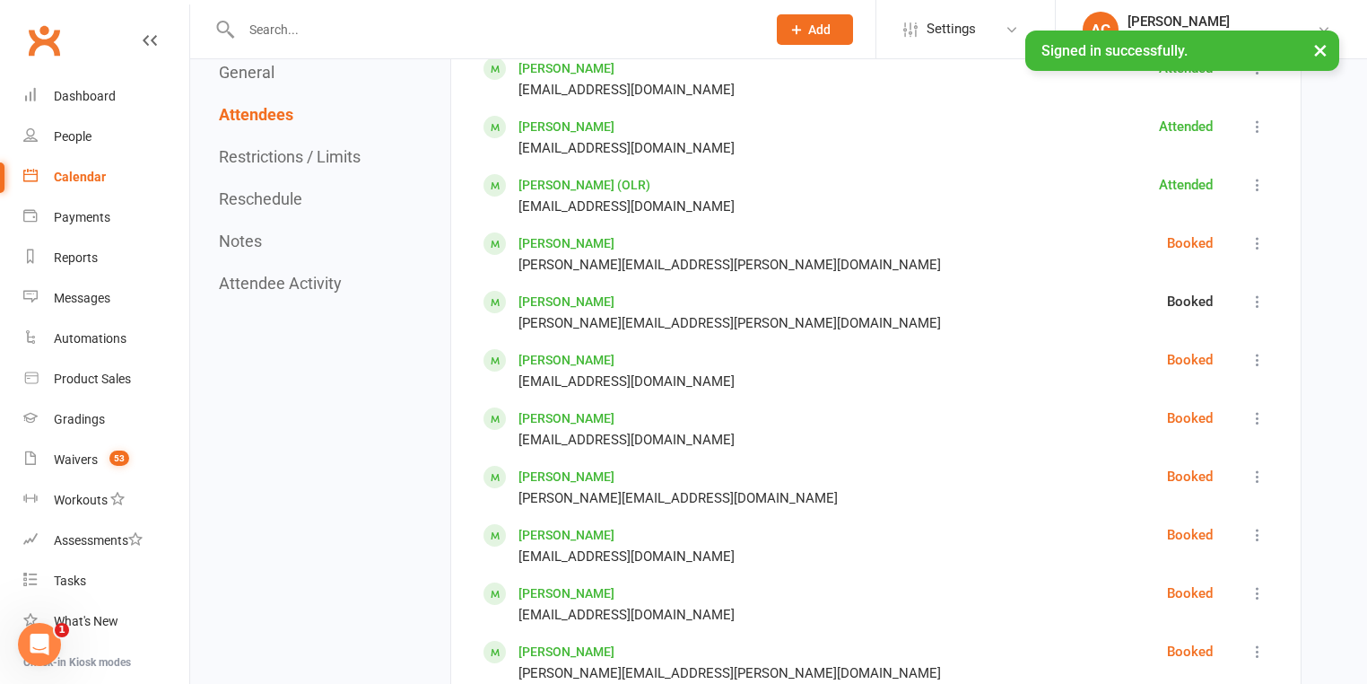
scroll to position [3087, 0]
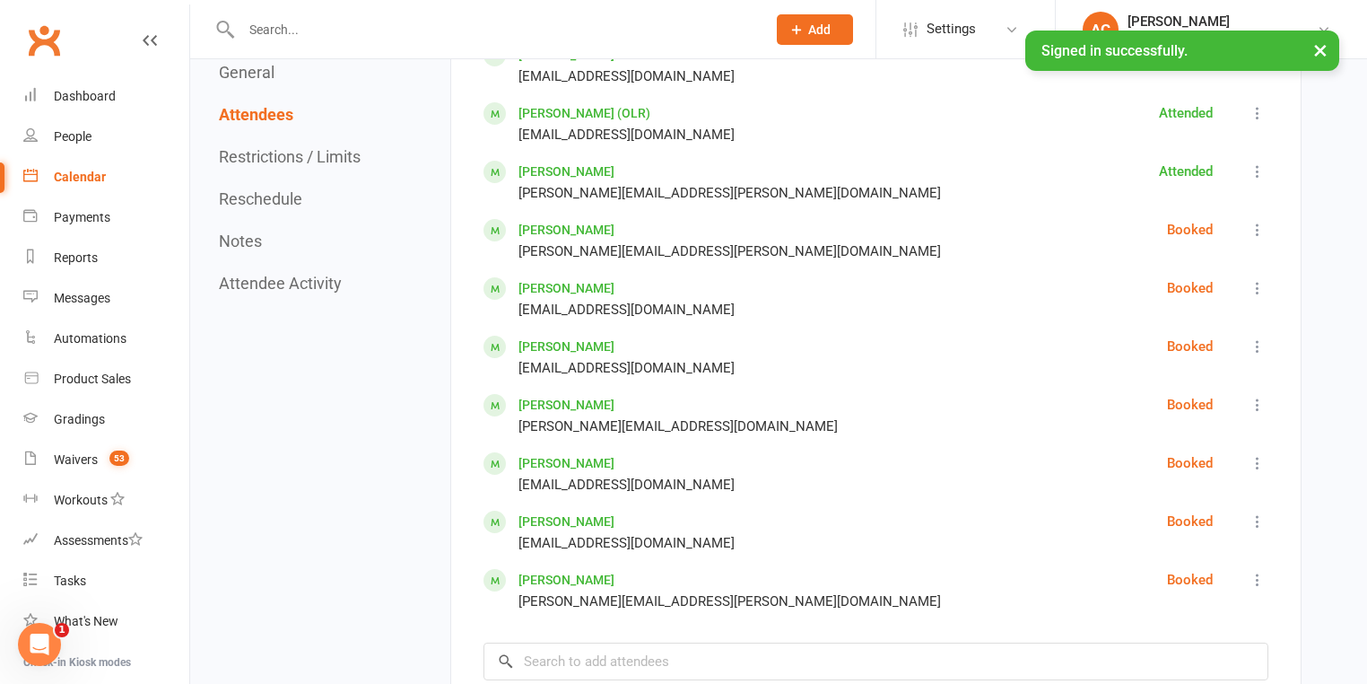
click at [1254, 340] on icon at bounding box center [1258, 346] width 18 height 18
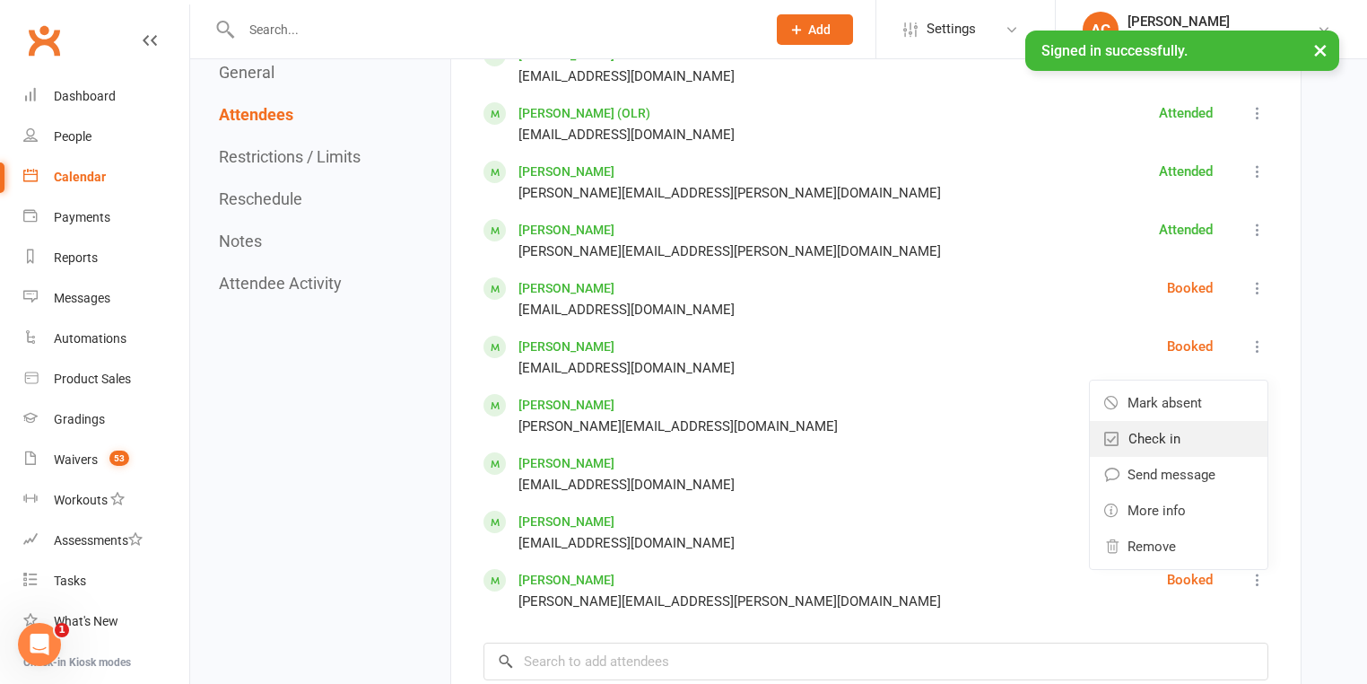
click at [1206, 430] on link "Check in" at bounding box center [1179, 439] width 178 height 36
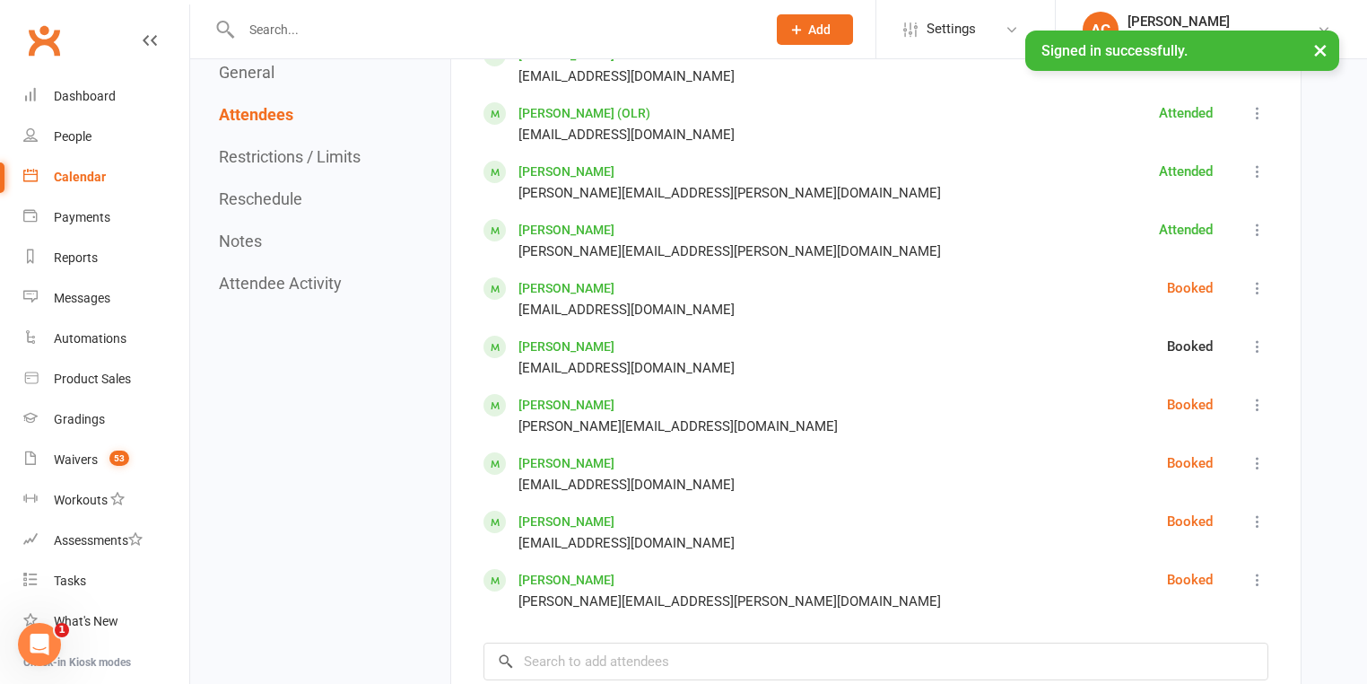
click at [1258, 403] on icon at bounding box center [1258, 405] width 18 height 18
click at [1192, 484] on link "Check in" at bounding box center [1179, 497] width 178 height 36
drag, startPoint x: 1255, startPoint y: 463, endPoint x: 1246, endPoint y: 473, distance: 13.3
click at [1255, 463] on icon at bounding box center [1258, 463] width 18 height 18
click at [1190, 555] on link "Check in" at bounding box center [1179, 555] width 178 height 36
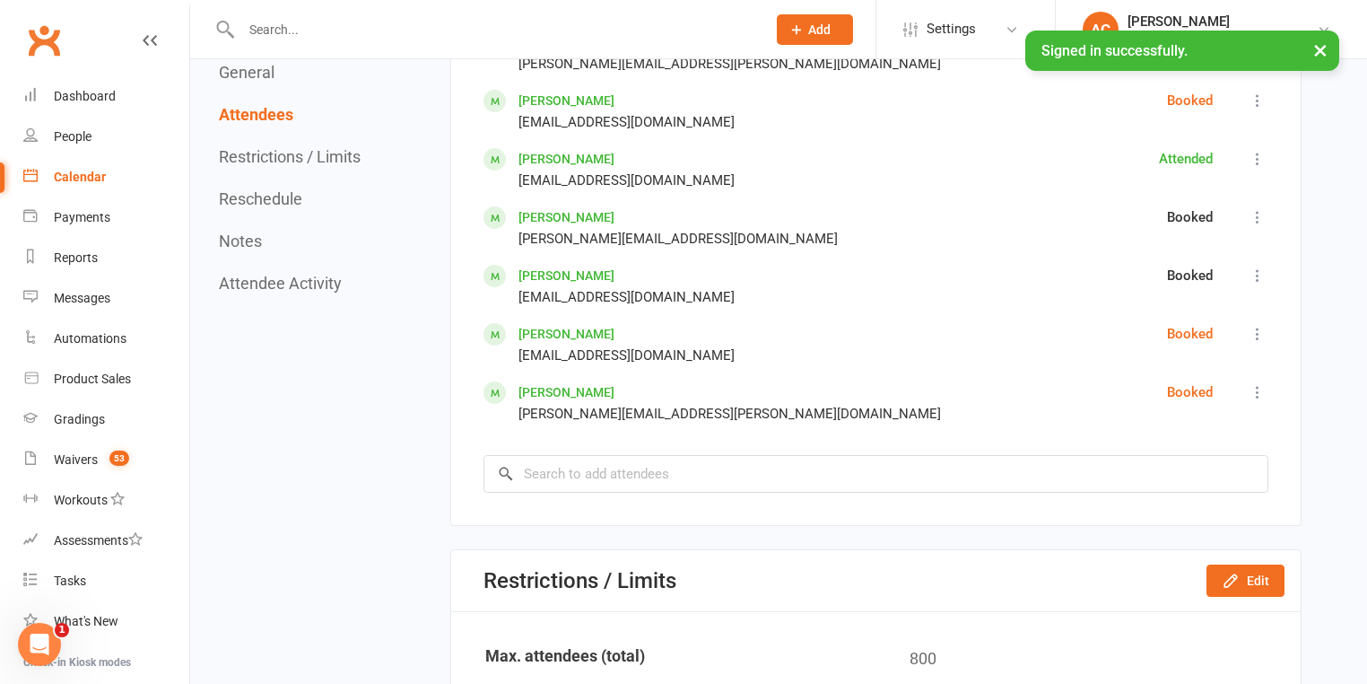
scroll to position [3302, 0]
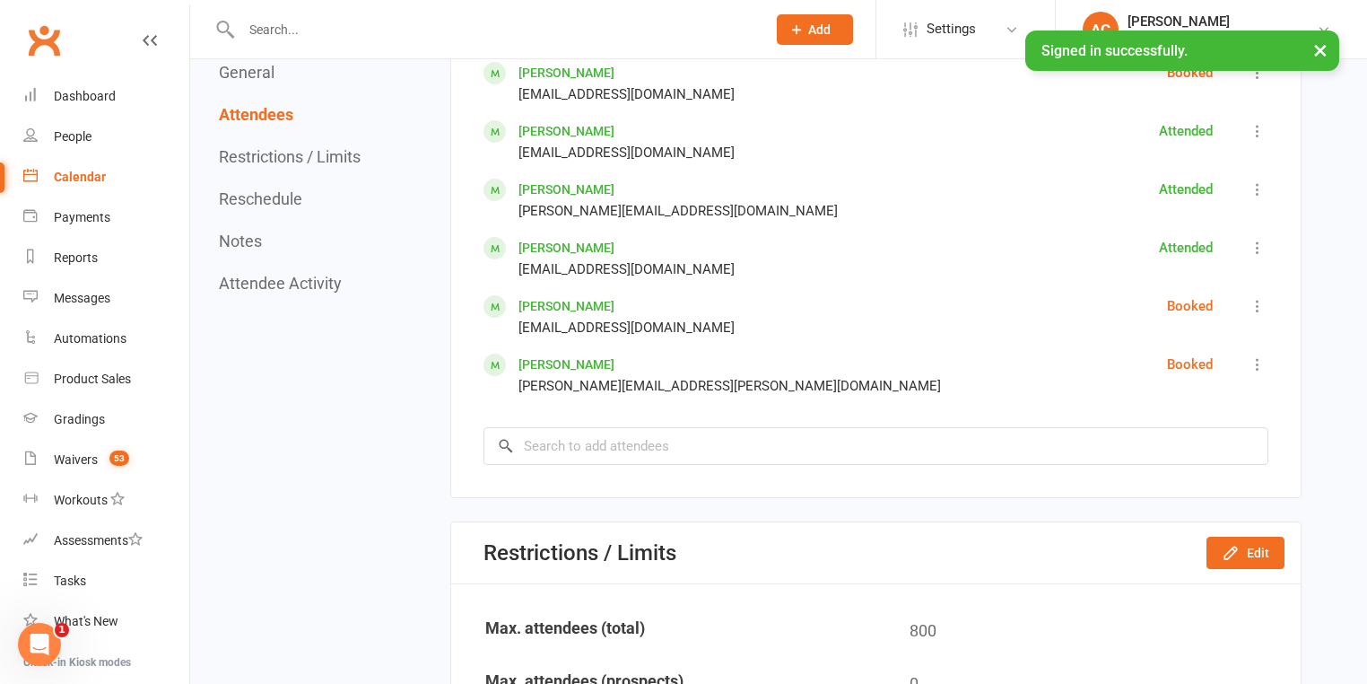
click at [1249, 362] on icon at bounding box center [1258, 364] width 18 height 18
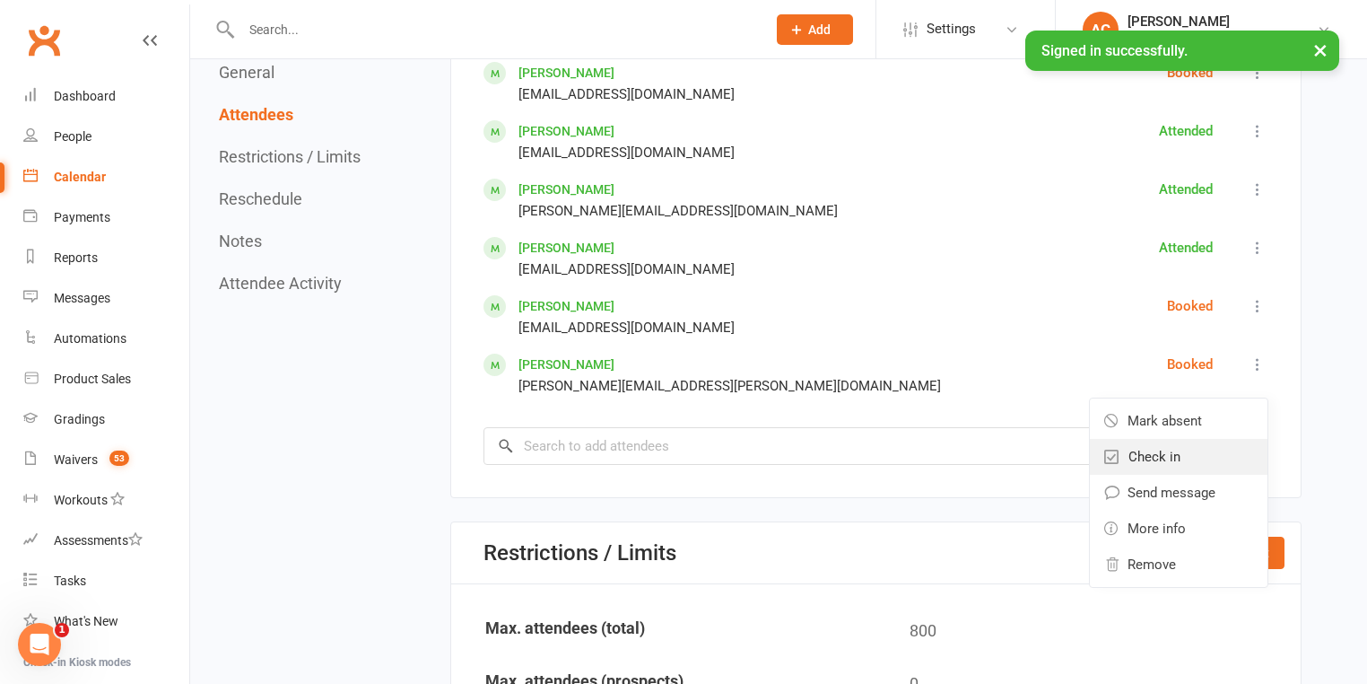
click at [1180, 449] on link "Check in" at bounding box center [1179, 457] width 178 height 36
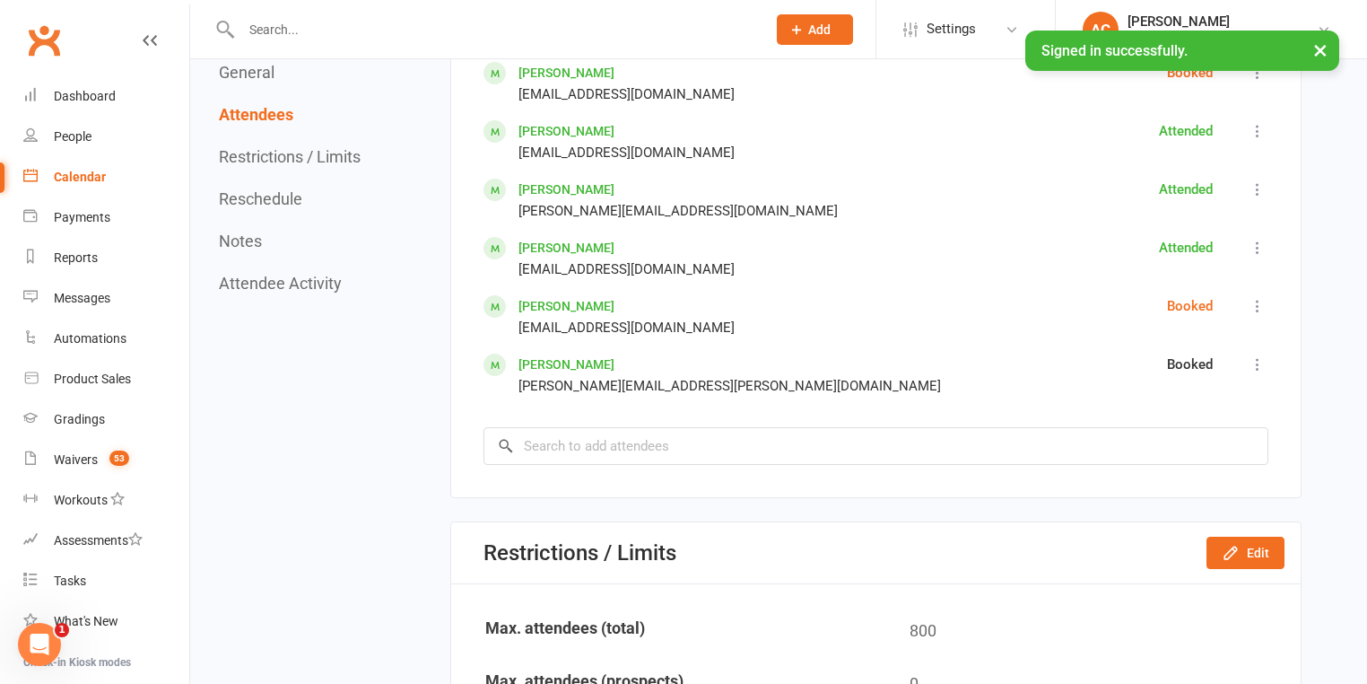
click at [1266, 297] on icon at bounding box center [1258, 306] width 18 height 18
click at [1166, 380] on link "Check in" at bounding box center [1179, 398] width 178 height 36
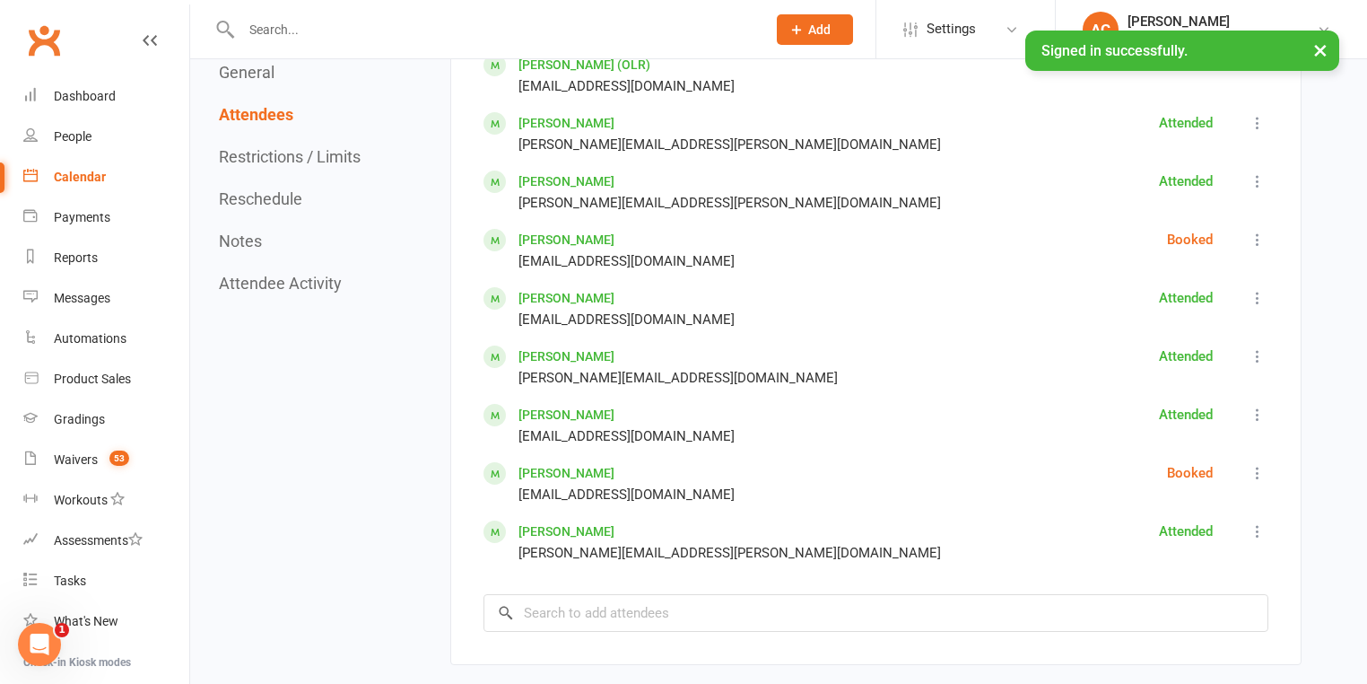
scroll to position [2871, 0]
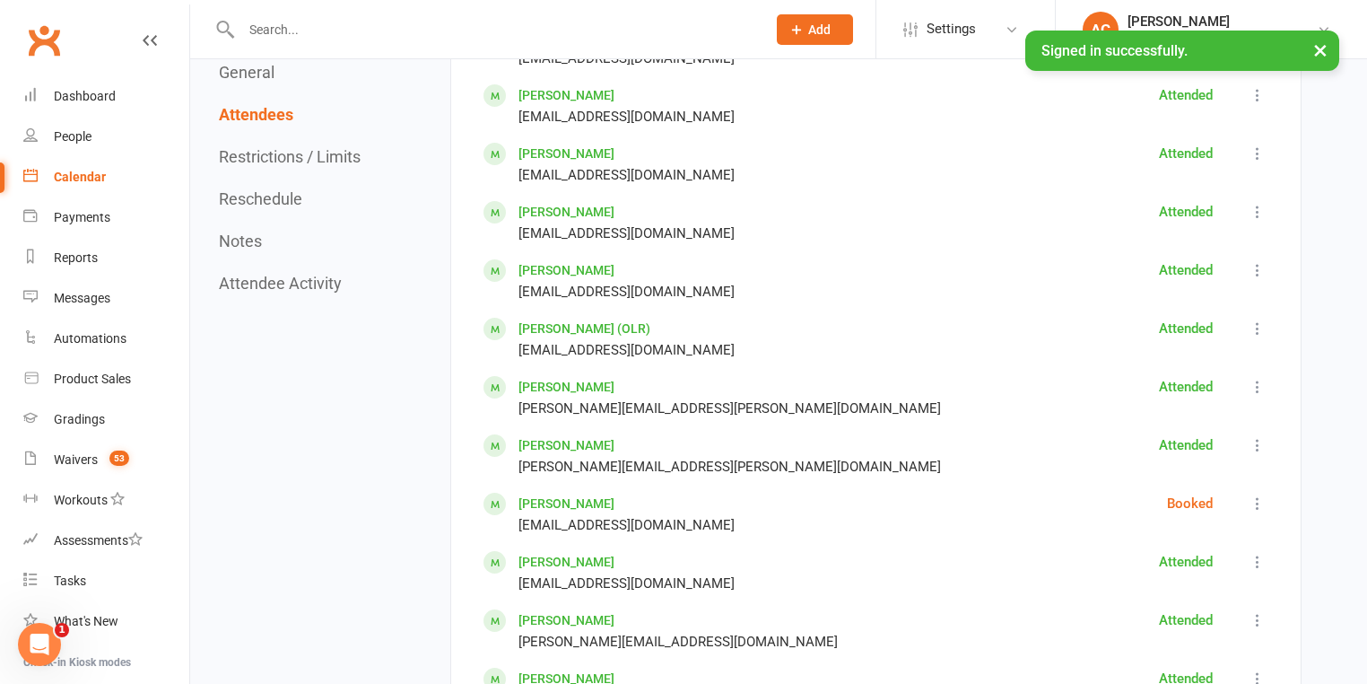
click at [1260, 494] on icon at bounding box center [1258, 503] width 18 height 18
click at [1150, 586] on span "Check in" at bounding box center [1155, 596] width 52 height 22
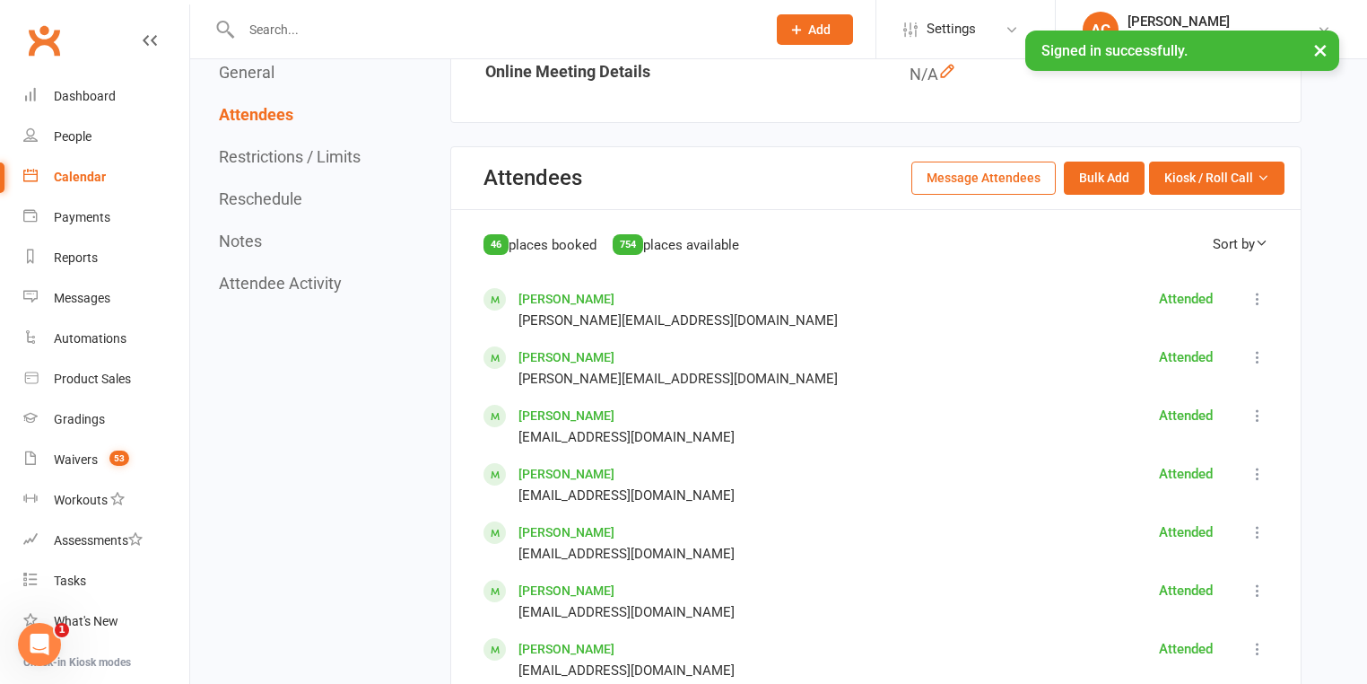
scroll to position [718, 0]
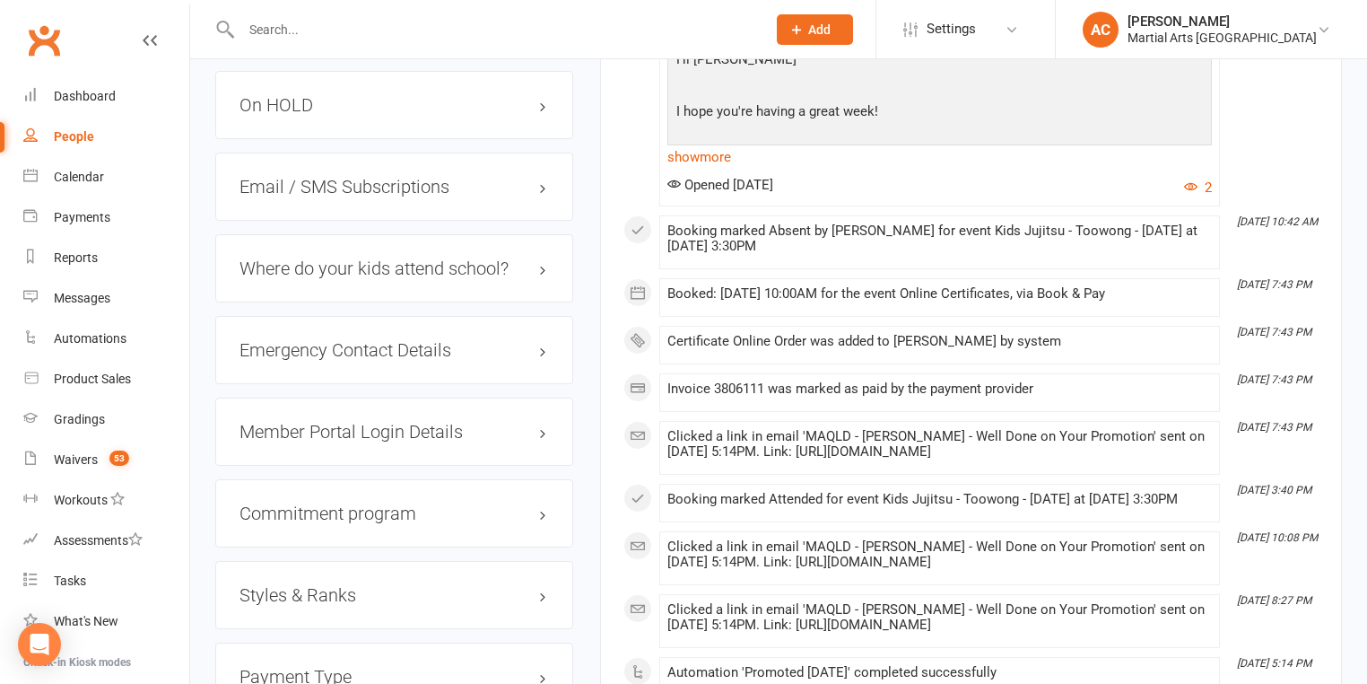
scroll to position [1795, 0]
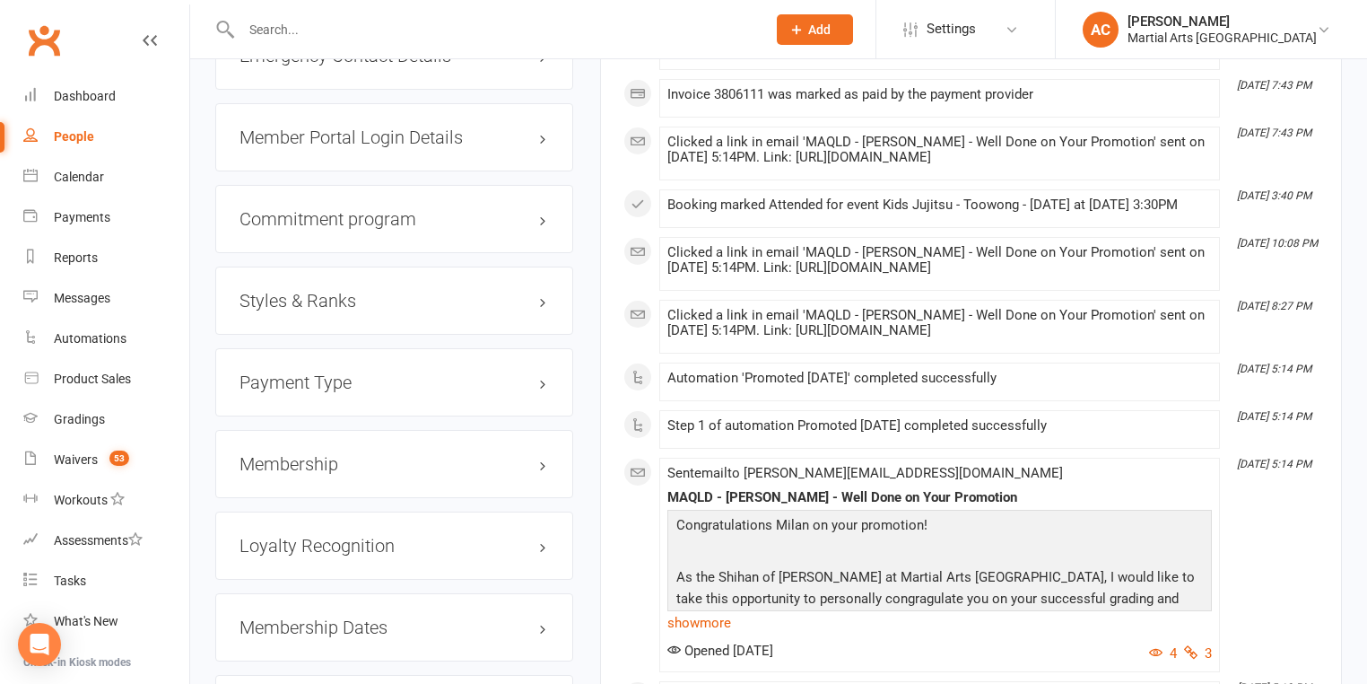
click at [339, 291] on h3 "Styles & Ranks" at bounding box center [395, 301] width 310 height 20
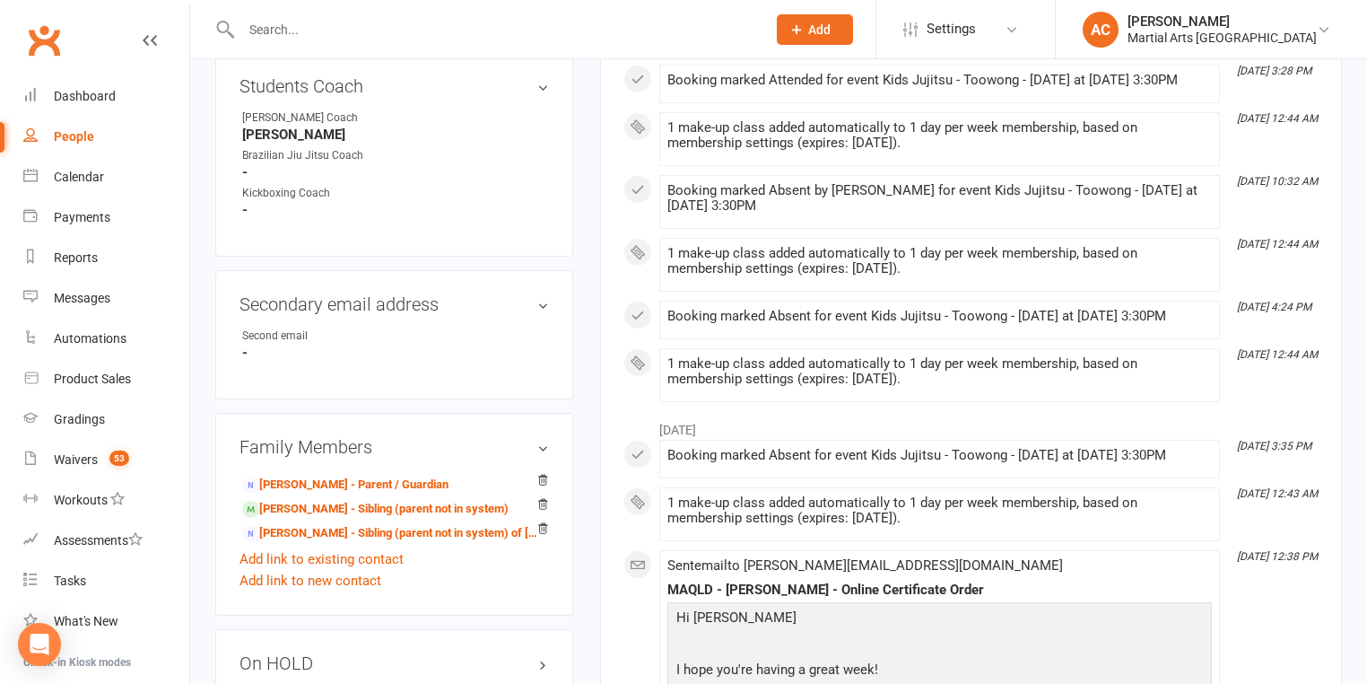
scroll to position [933, 0]
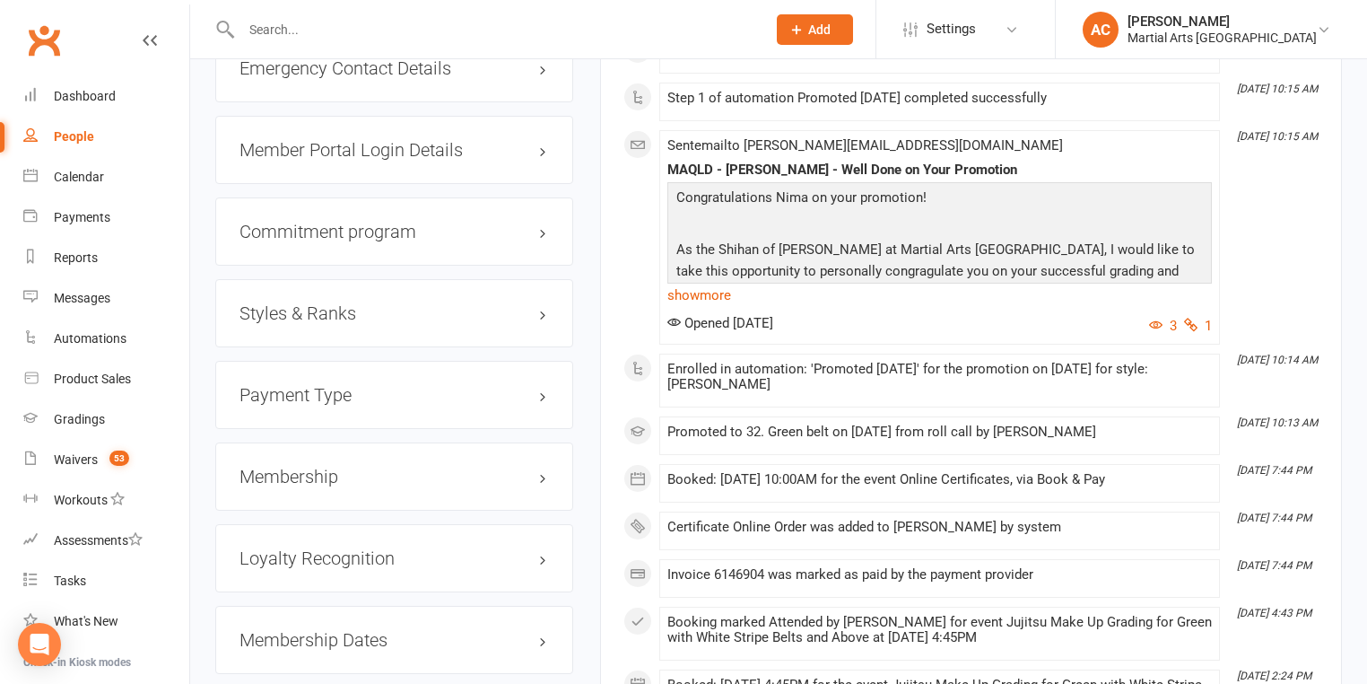
scroll to position [2010, 0]
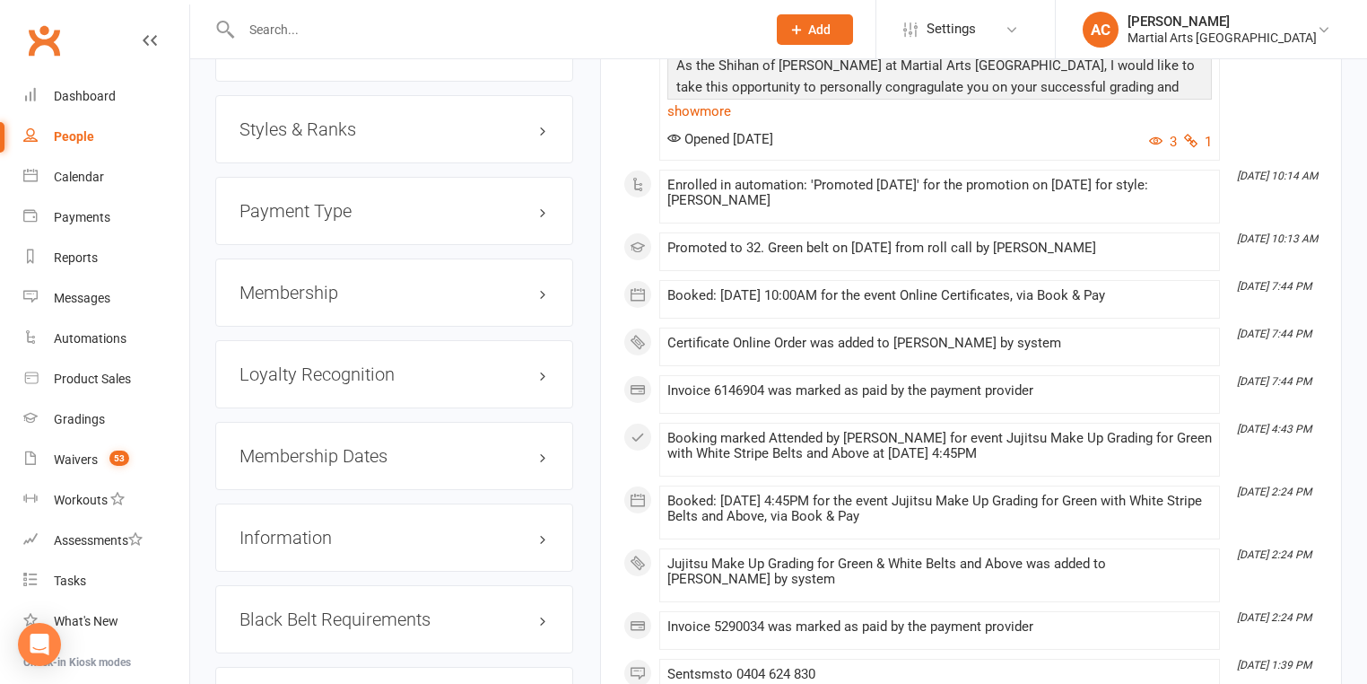
click at [351, 103] on div "Styles & Ranks" at bounding box center [394, 129] width 358 height 68
click at [356, 119] on h3 "Styles & Ranks" at bounding box center [395, 129] width 310 height 20
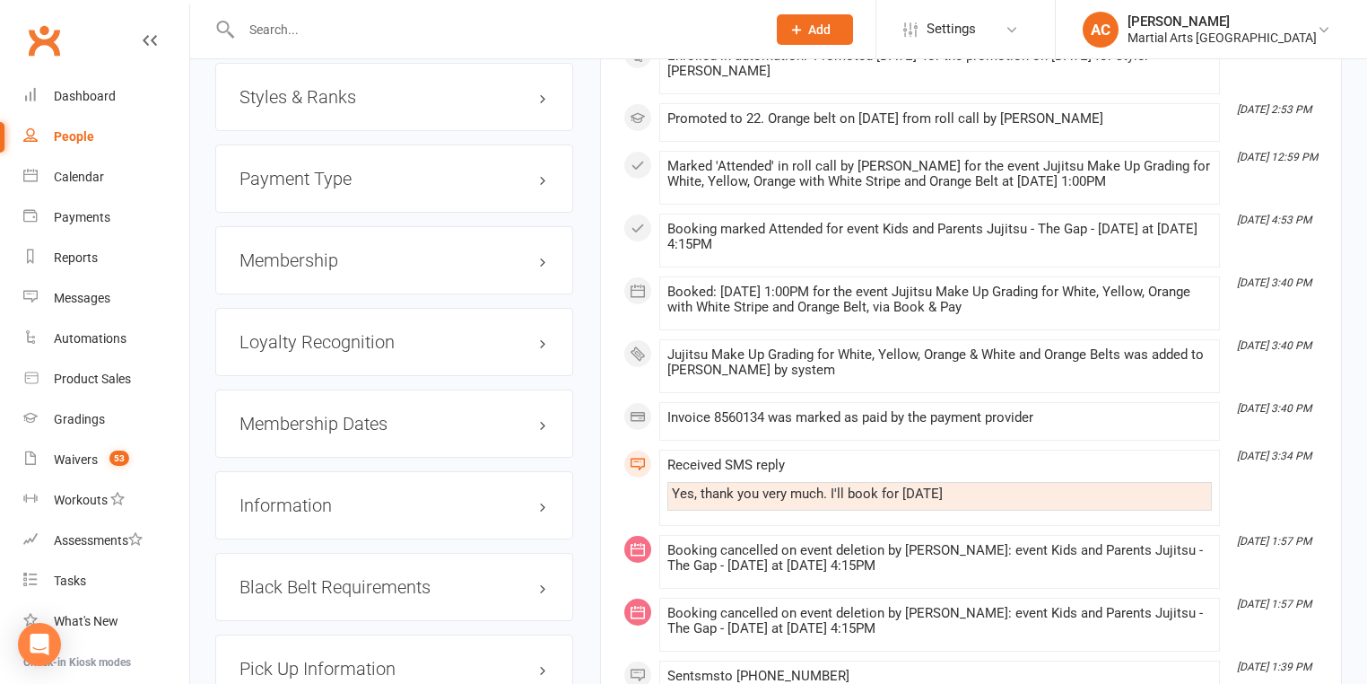
scroll to position [1795, 0]
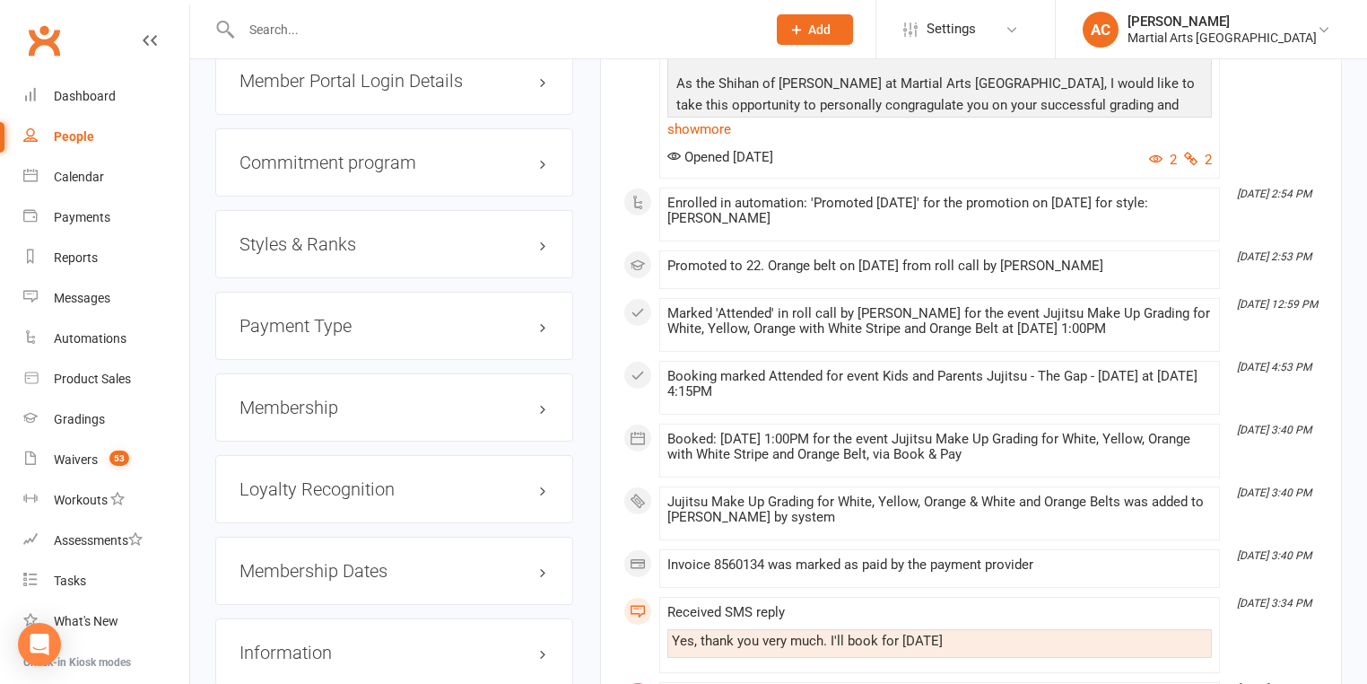
click at [348, 244] on h3 "Styles & Ranks" at bounding box center [395, 244] width 310 height 20
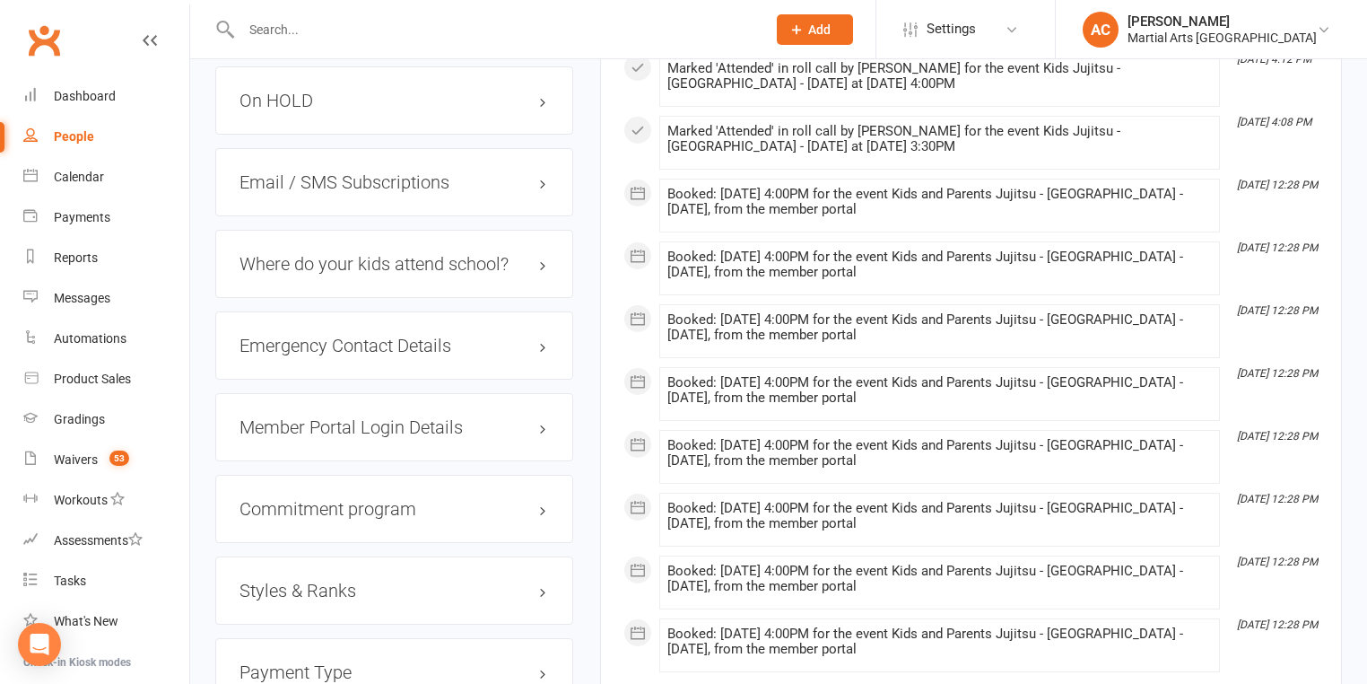
scroll to position [1651, 0]
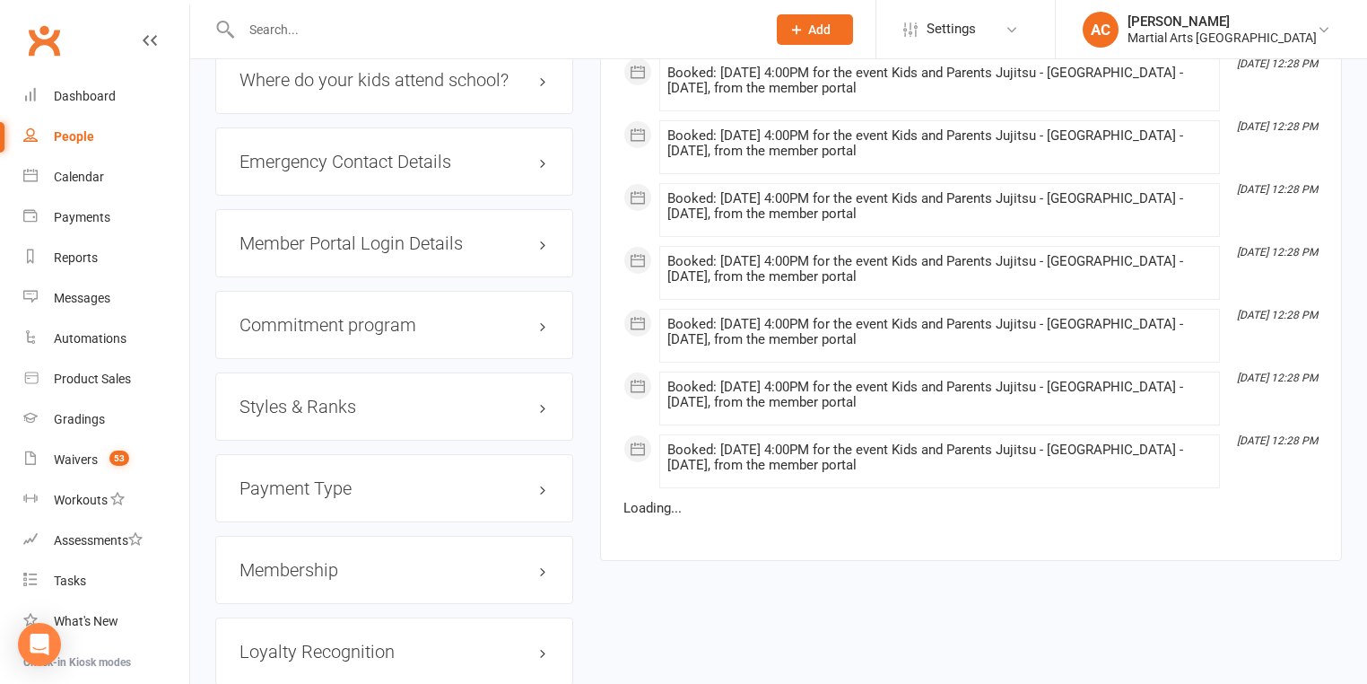
click at [311, 399] on h3 "Styles & Ranks" at bounding box center [395, 407] width 310 height 20
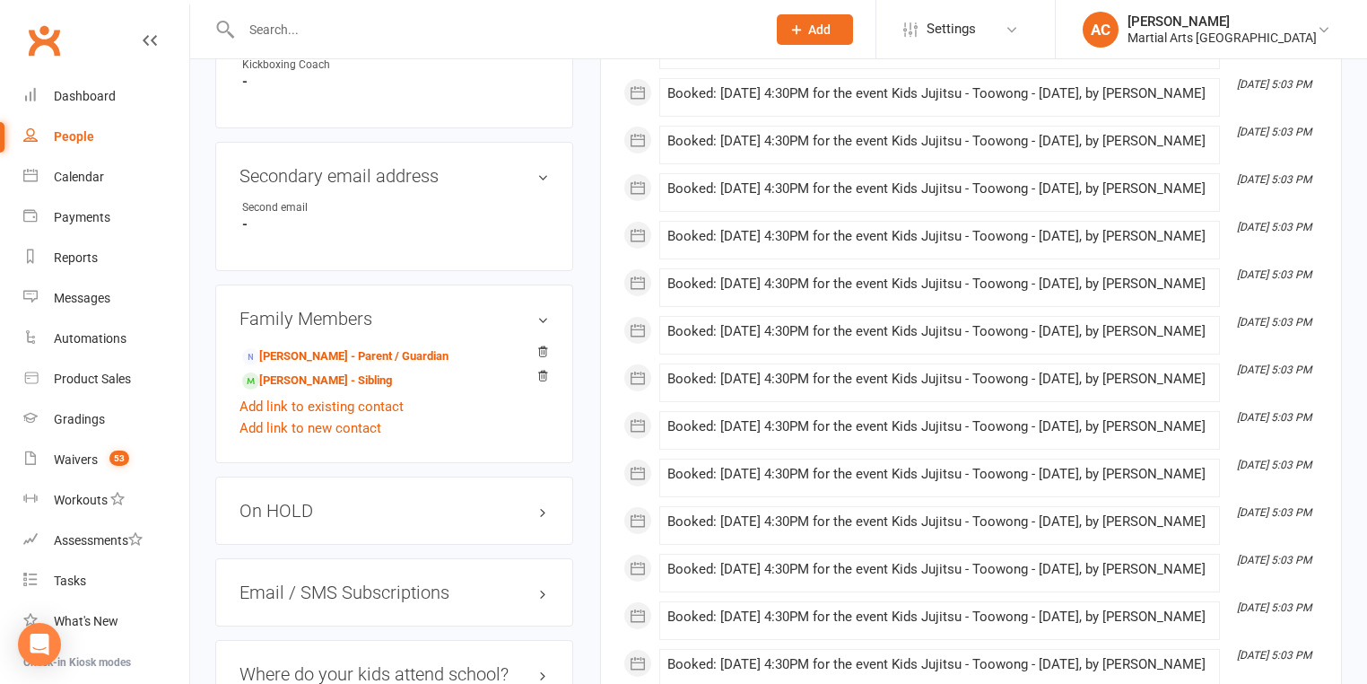
scroll to position [1723, 0]
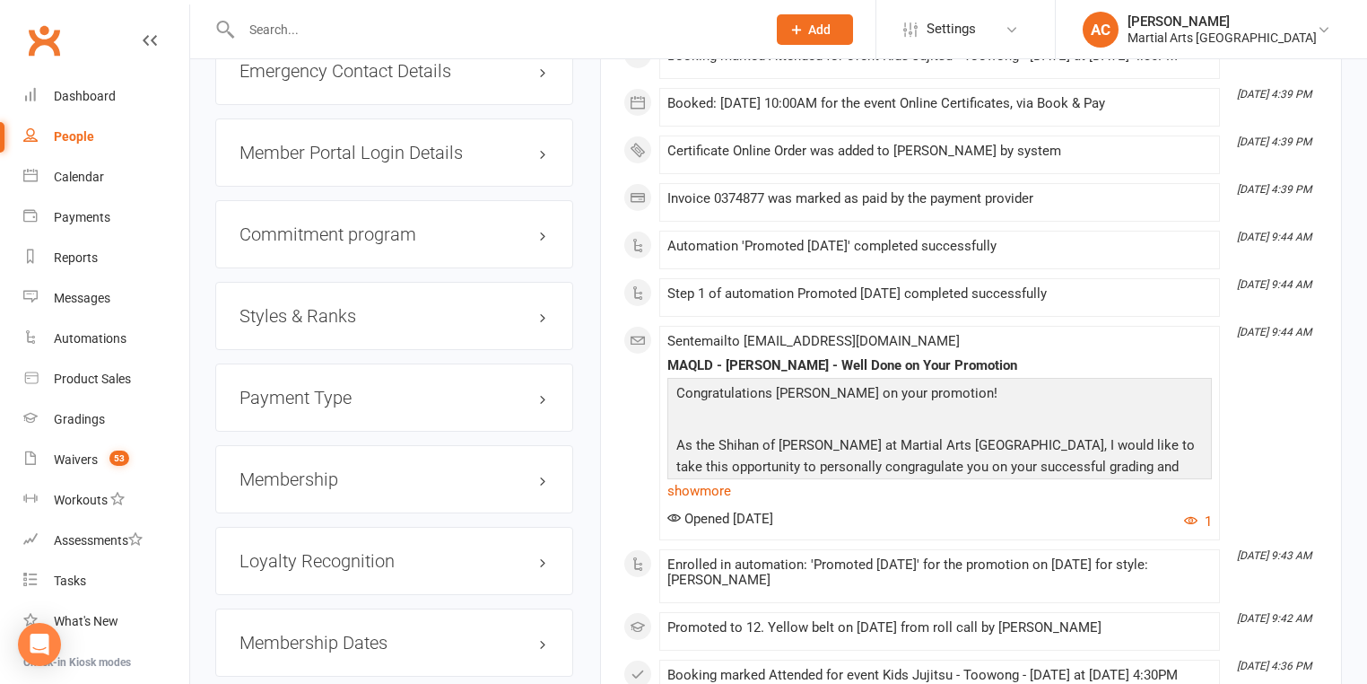
click at [322, 316] on h3 "Styles & Ranks" at bounding box center [395, 316] width 310 height 20
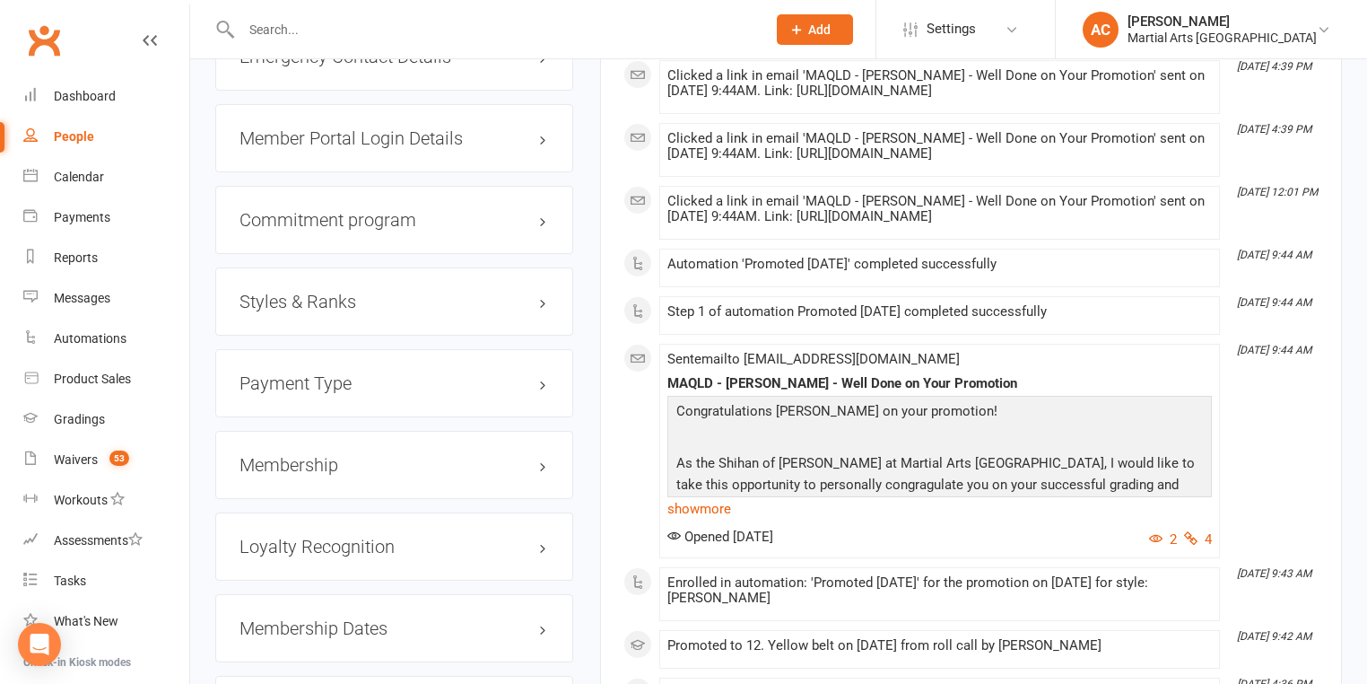
scroll to position [1866, 0]
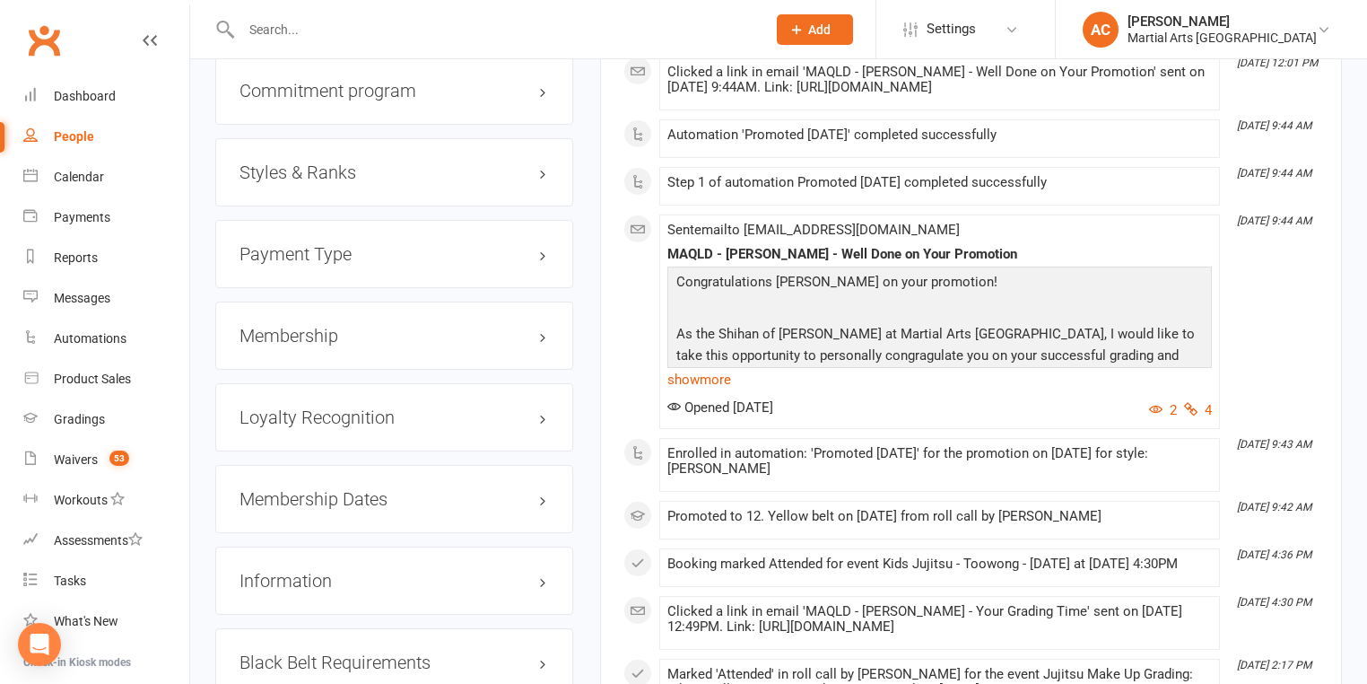
click at [350, 179] on h3 "Styles & Ranks" at bounding box center [395, 172] width 310 height 20
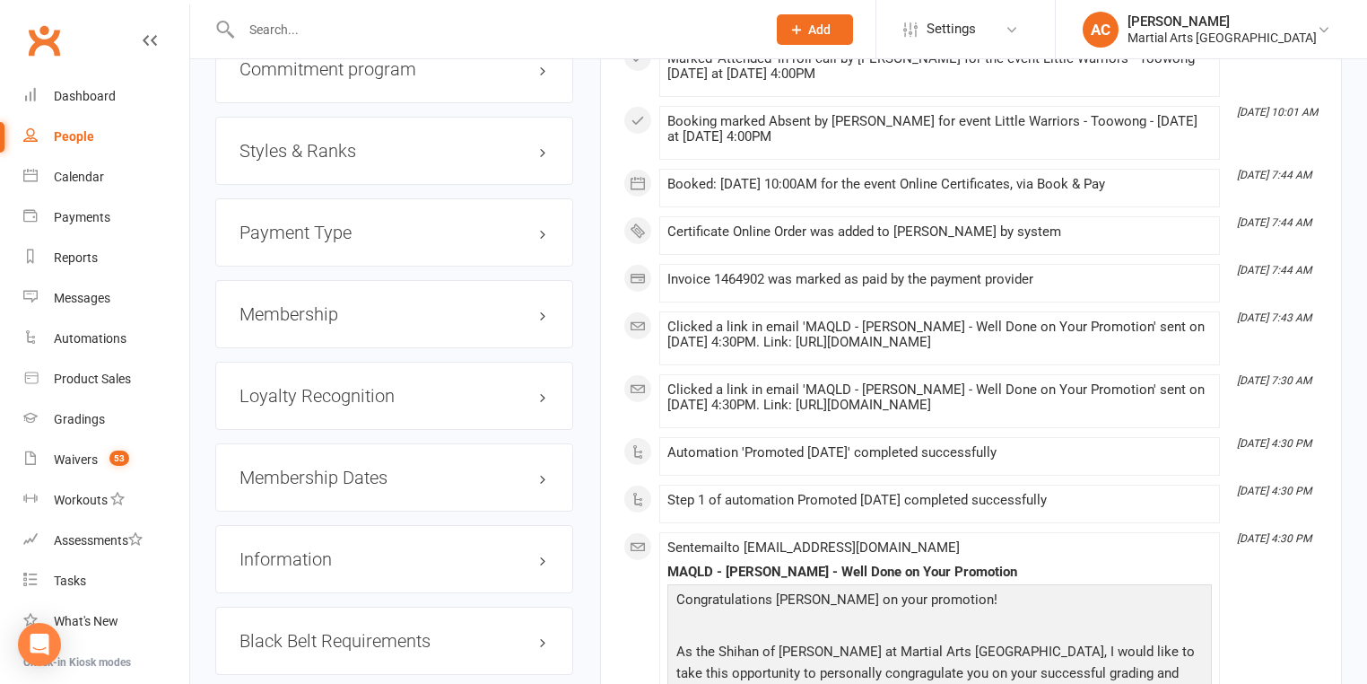
scroll to position [1723, 0]
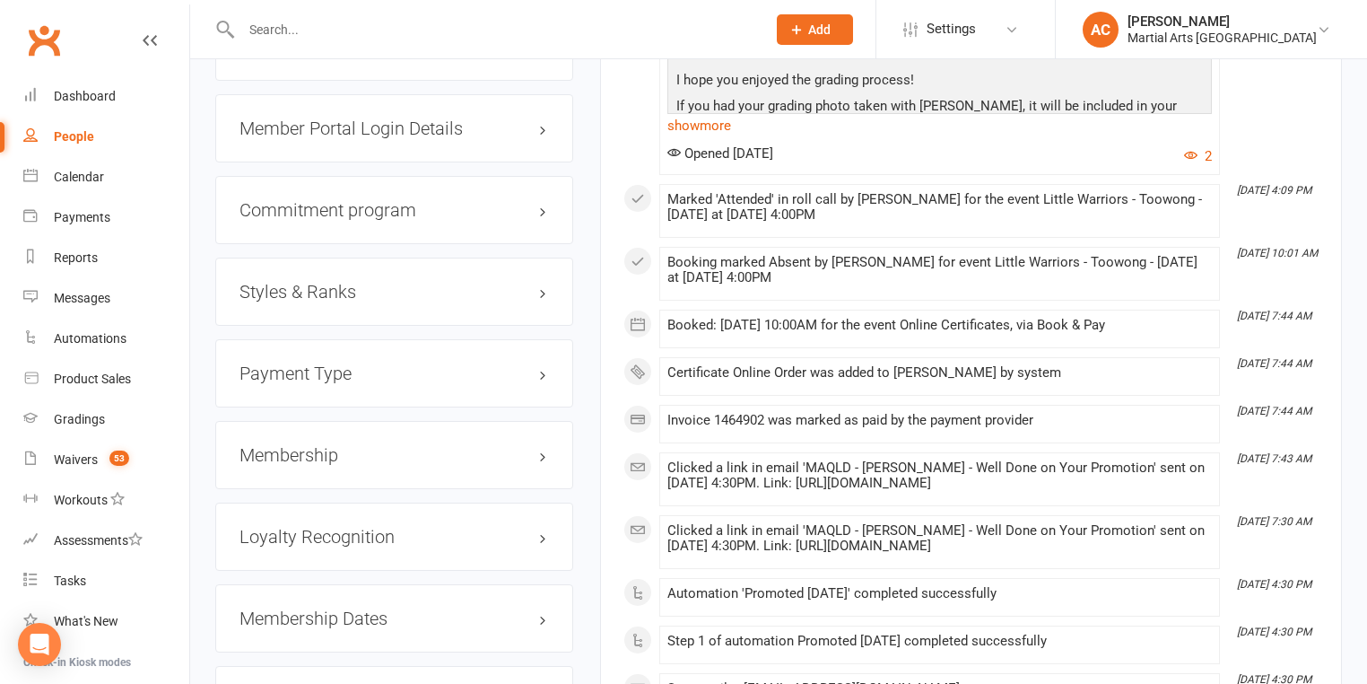
click at [313, 284] on h3 "Styles & Ranks" at bounding box center [395, 292] width 310 height 20
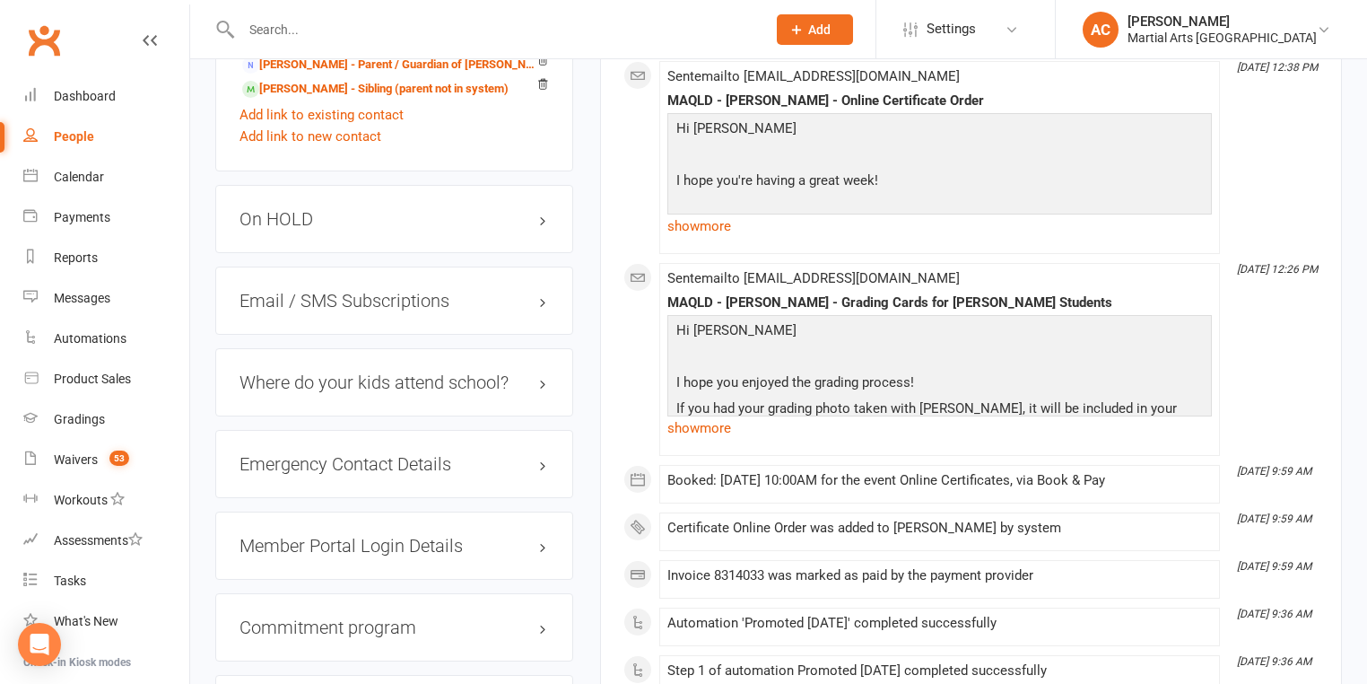
scroll to position [1651, 0]
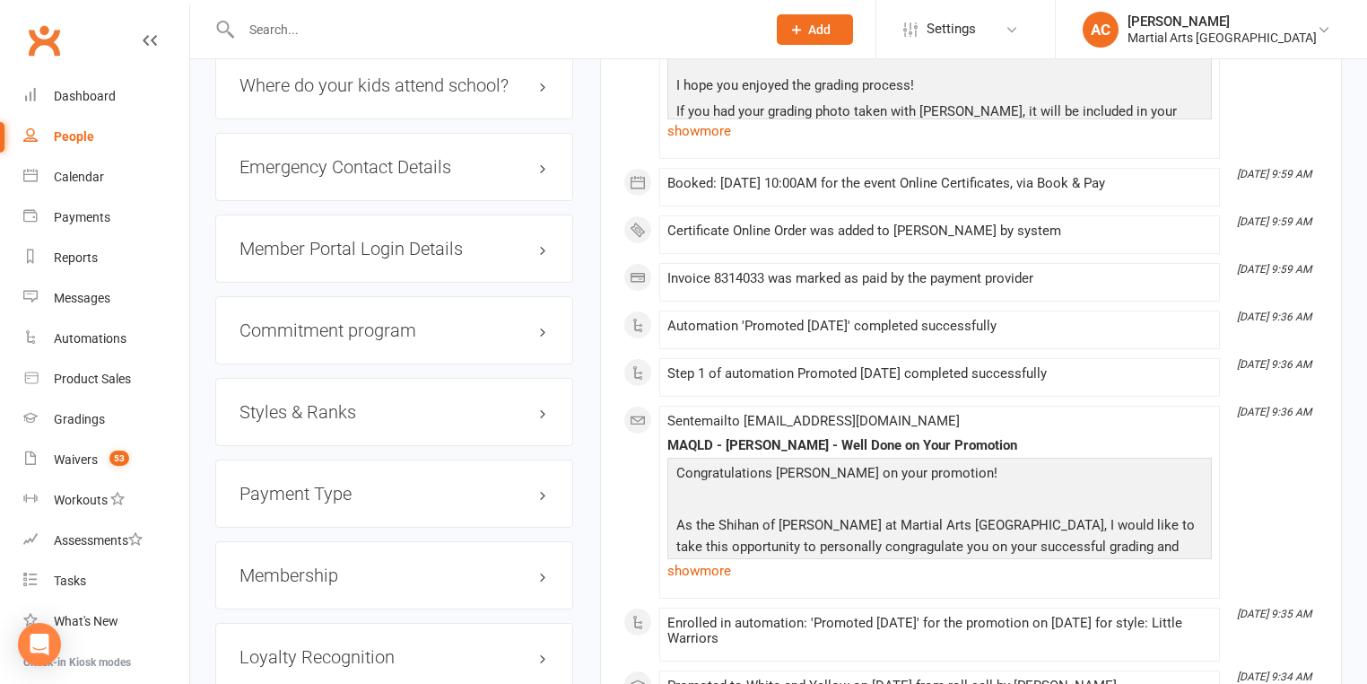
click at [336, 422] on h3 "Styles & Ranks" at bounding box center [395, 412] width 310 height 20
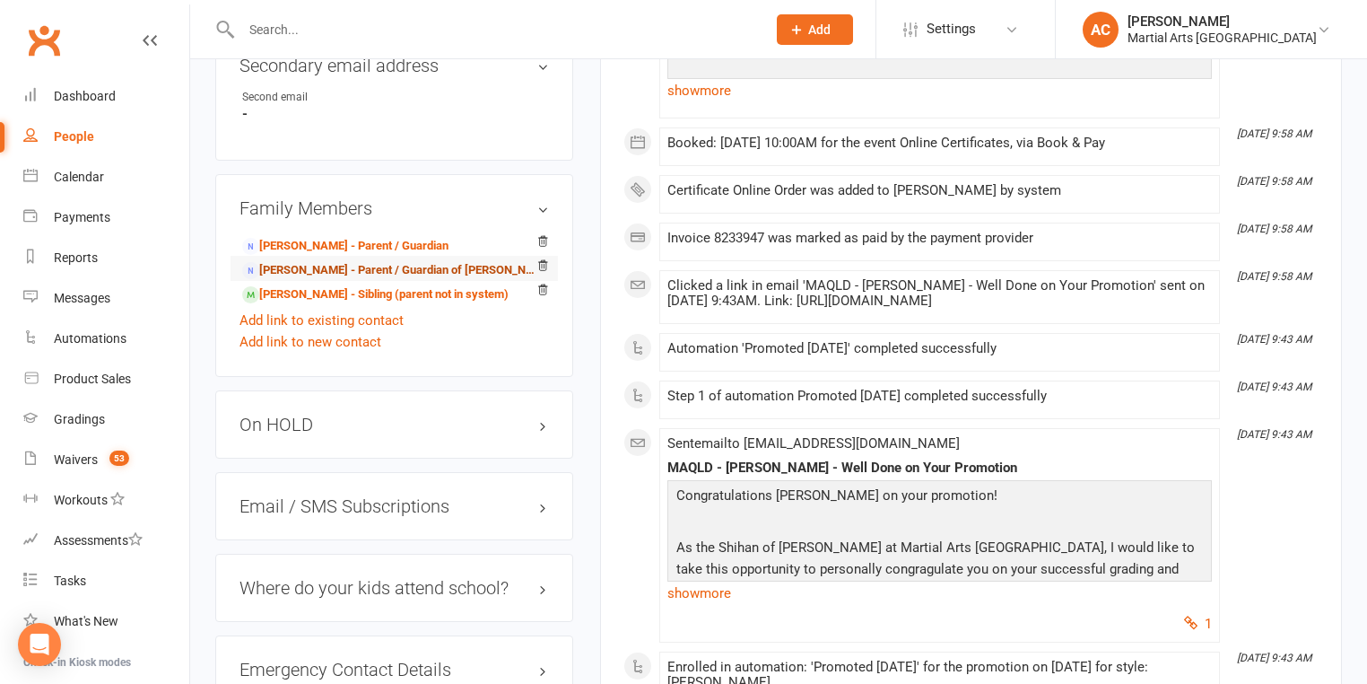
scroll to position [1795, 0]
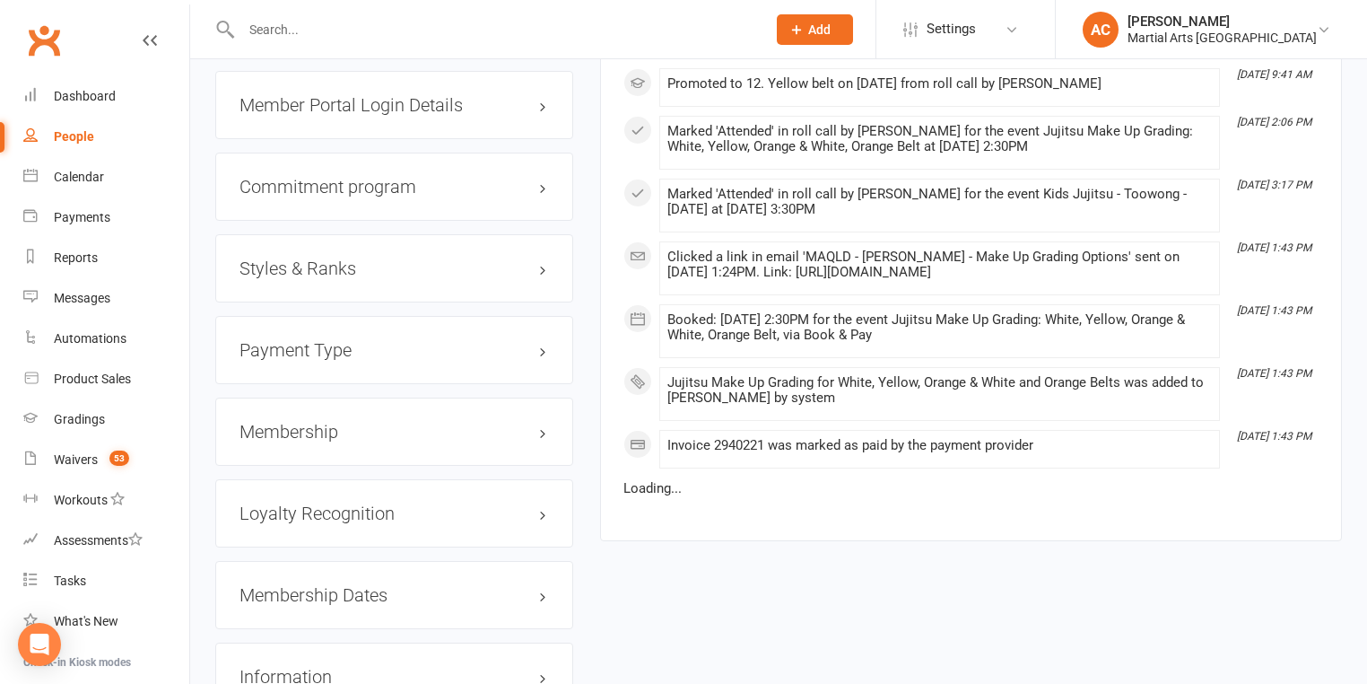
click at [338, 278] on h3 "Styles & Ranks" at bounding box center [395, 268] width 310 height 20
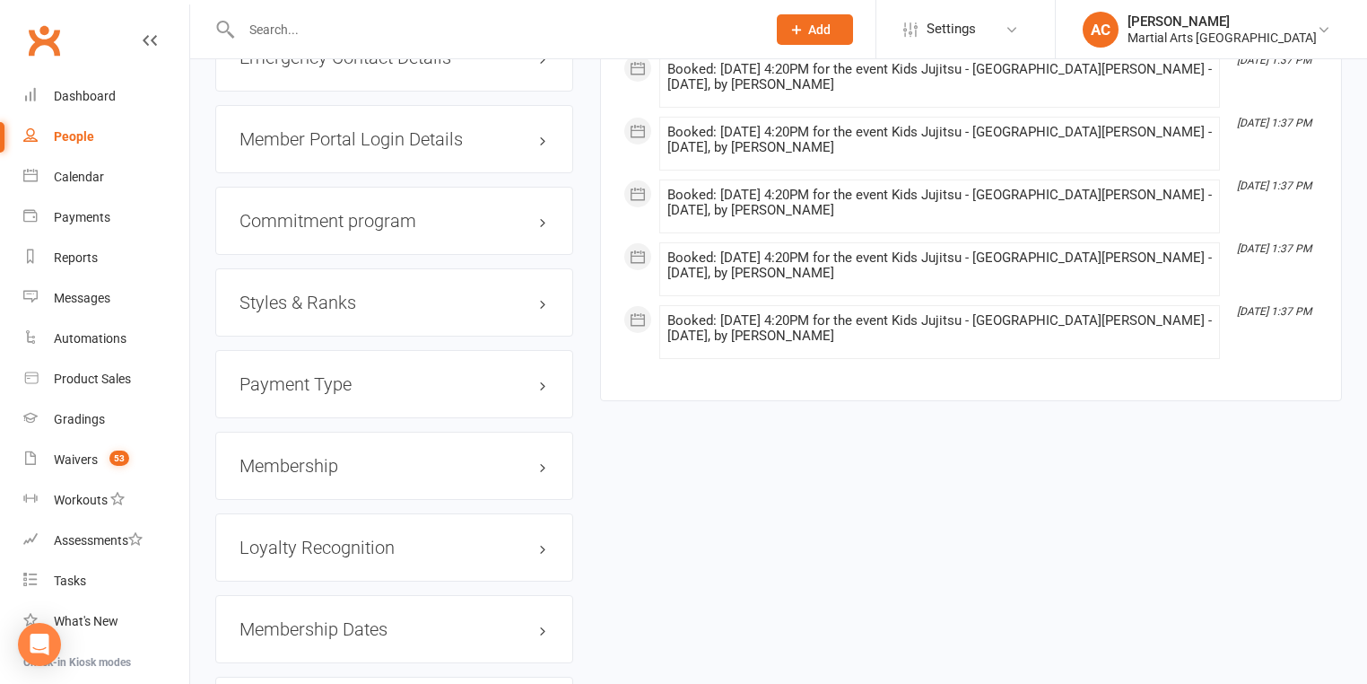
scroll to position [1795, 0]
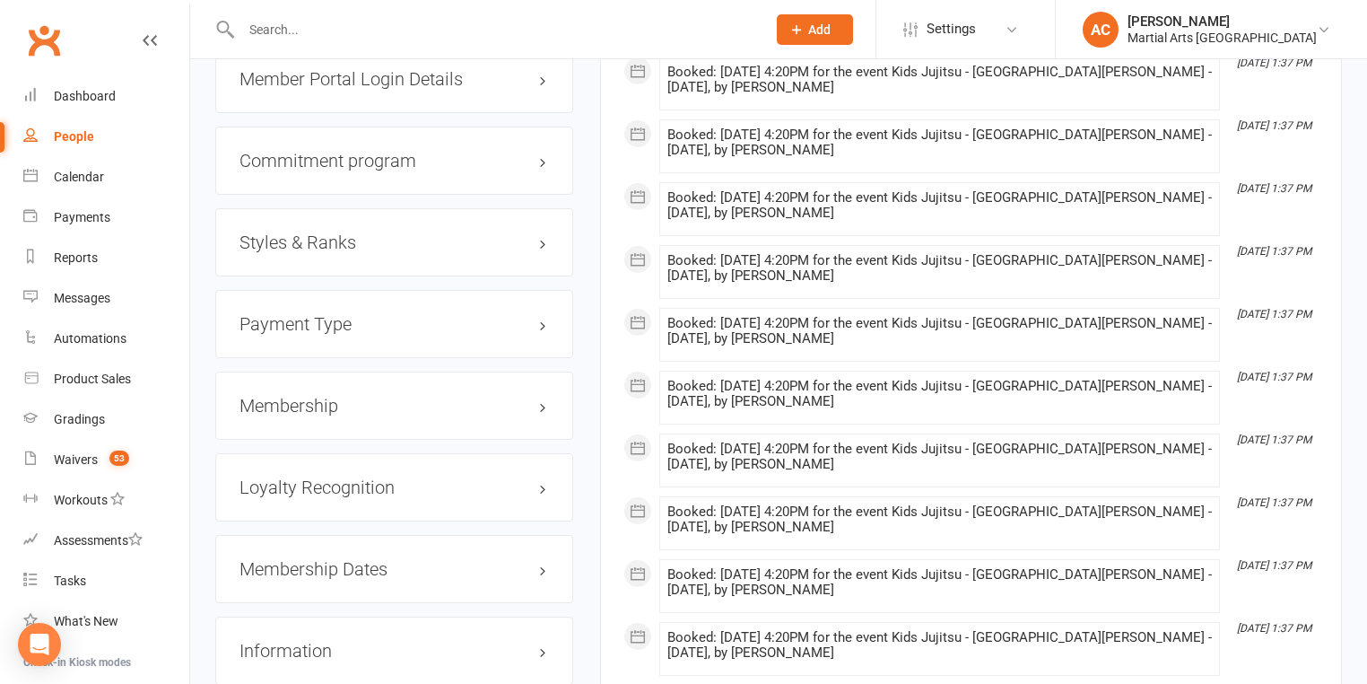
click at [354, 232] on h3 "Styles & Ranks" at bounding box center [395, 242] width 310 height 20
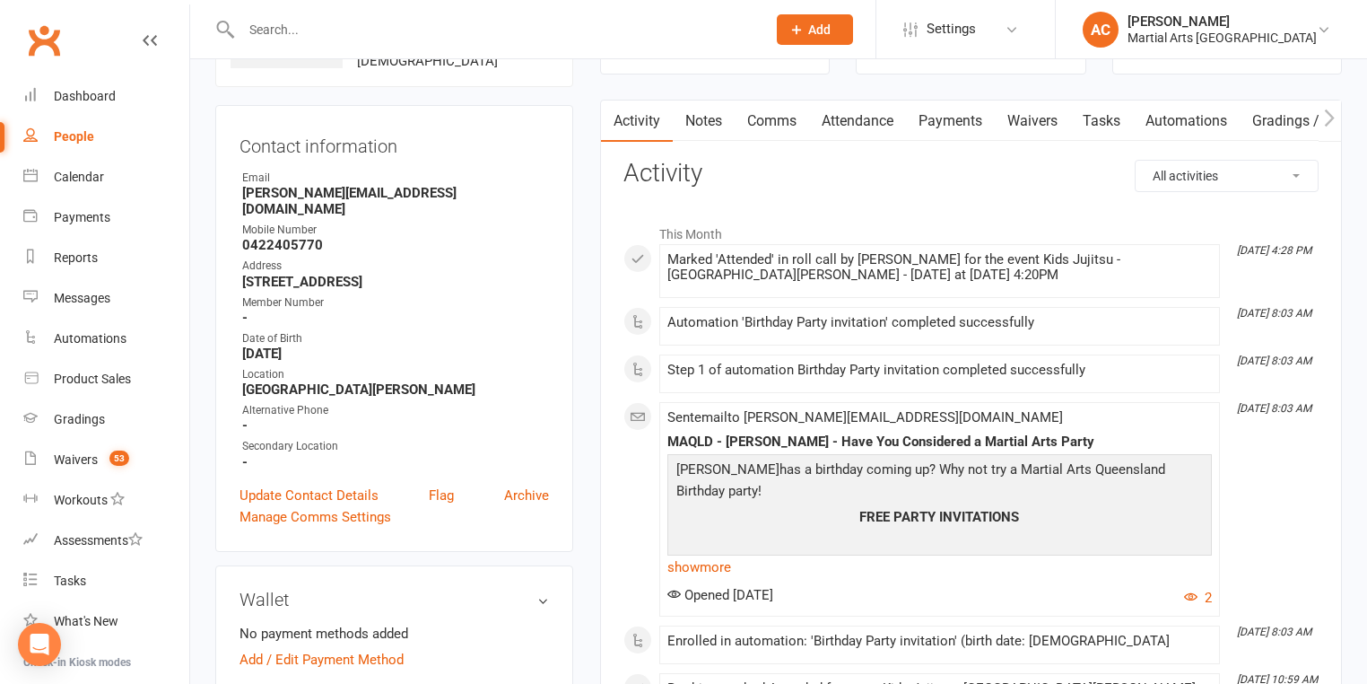
scroll to position [144, 0]
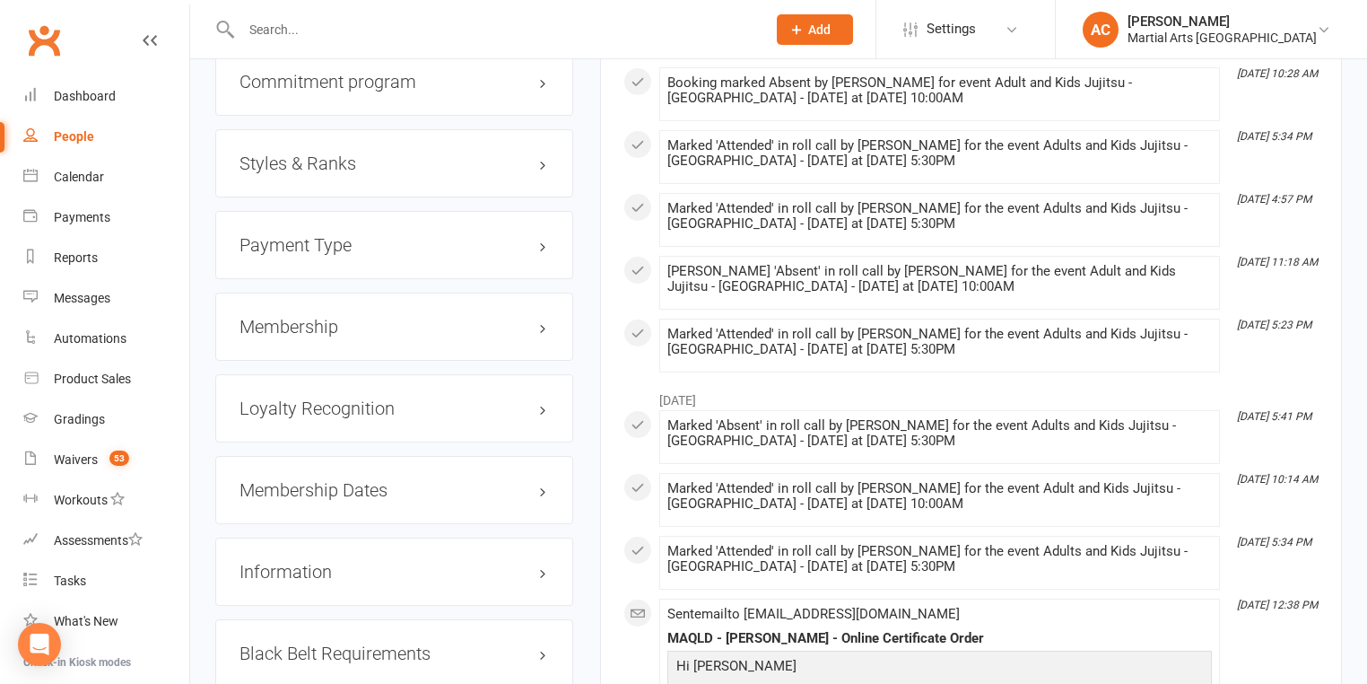
scroll to position [1579, 0]
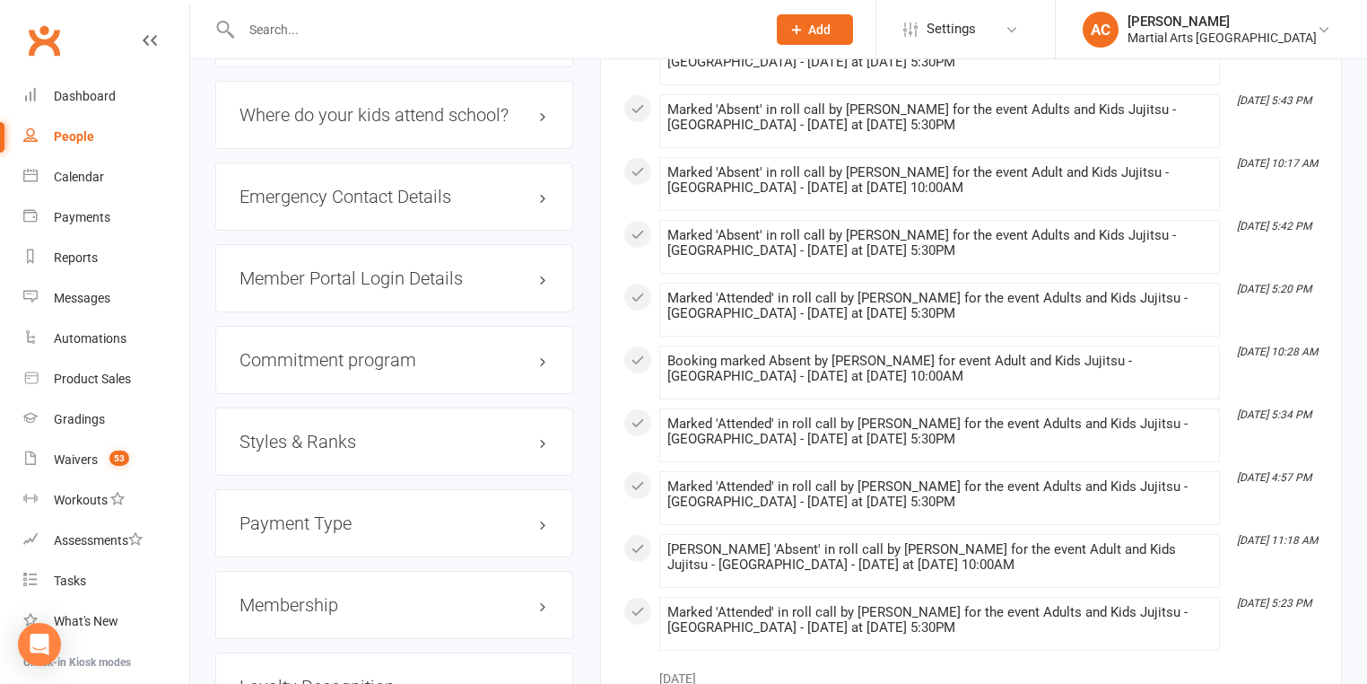
click at [330, 432] on h3 "Styles & Ranks" at bounding box center [395, 442] width 310 height 20
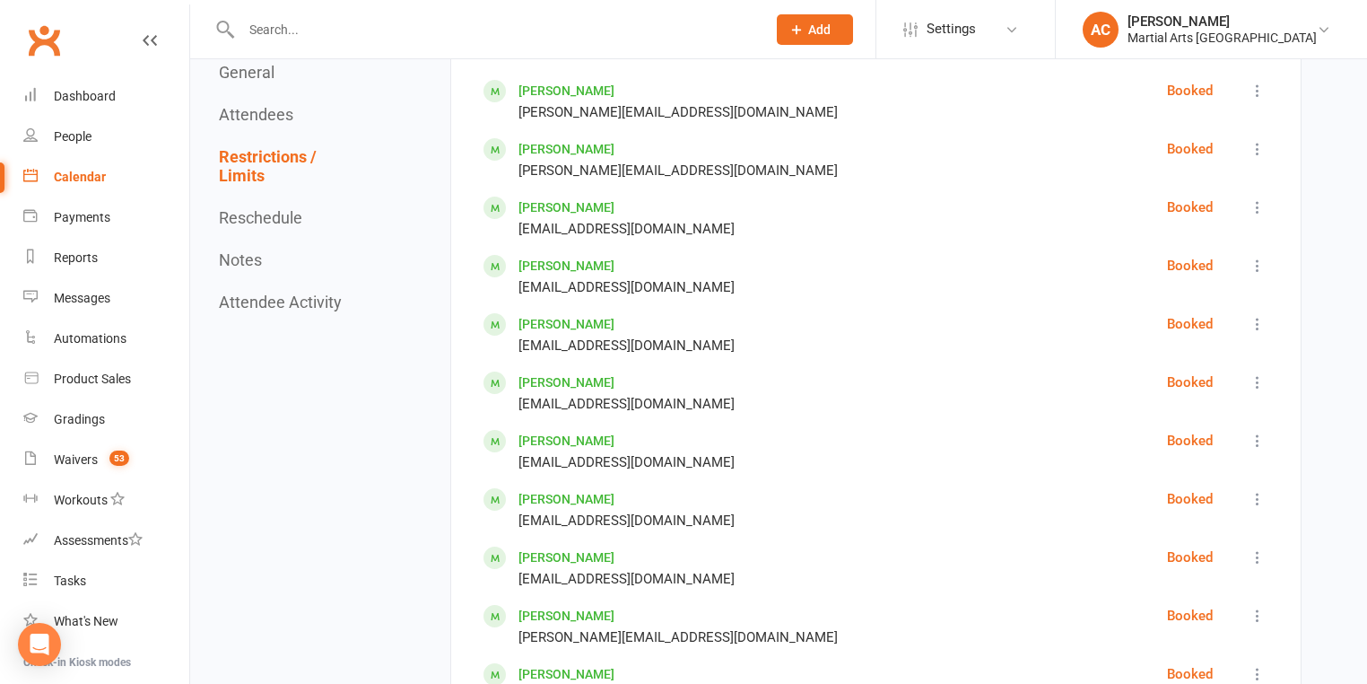
click at [107, 168] on link "Calendar" at bounding box center [106, 177] width 166 height 40
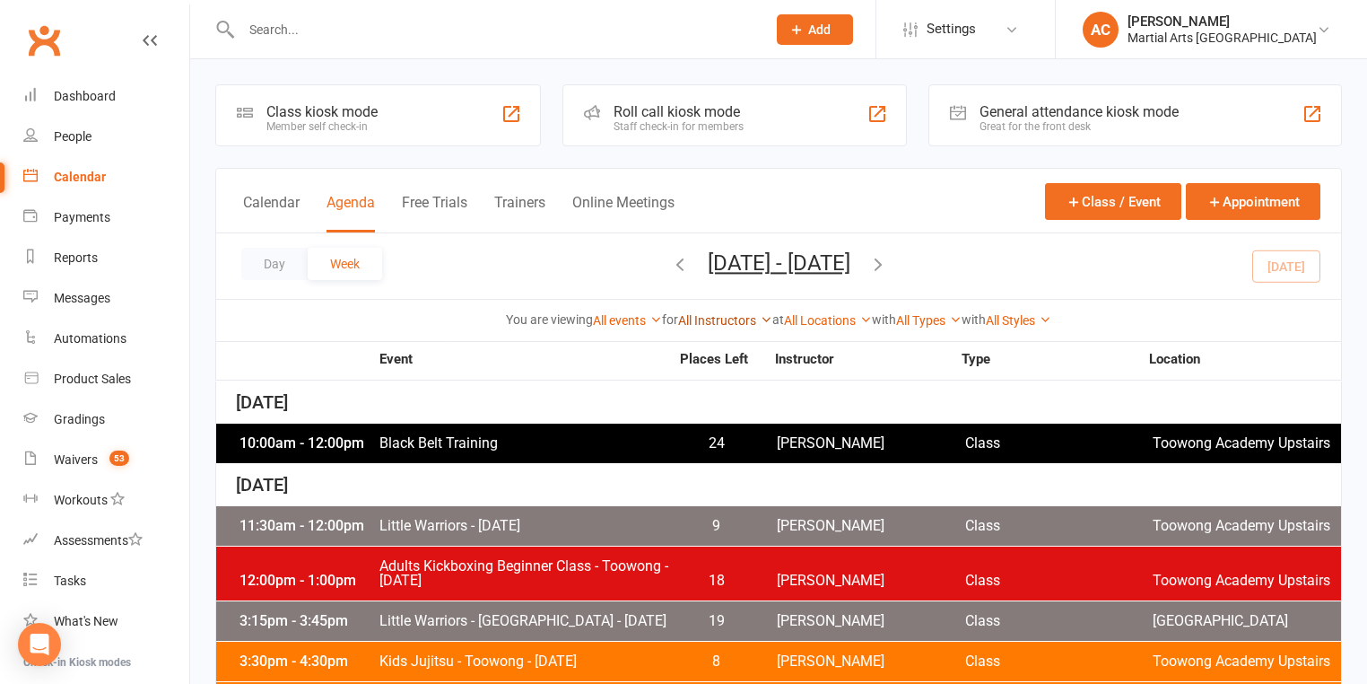
click at [732, 322] on link "All Instructors" at bounding box center [725, 320] width 94 height 14
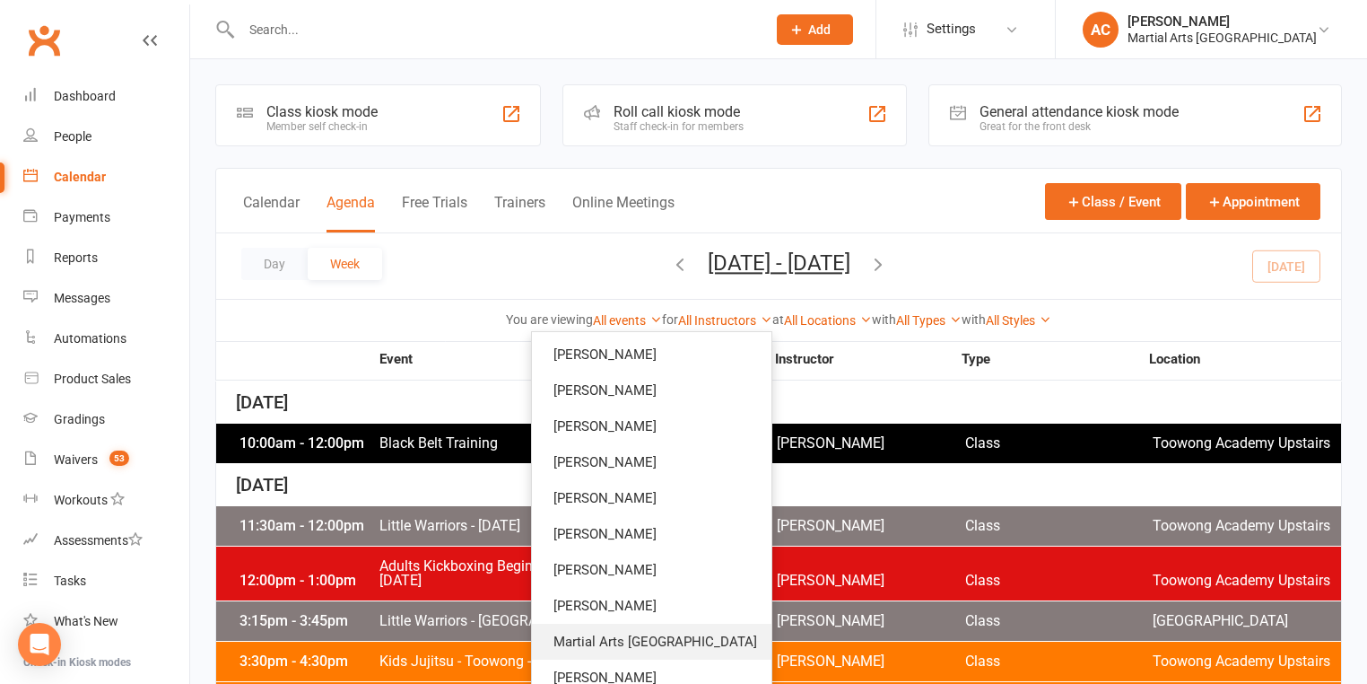
click at [680, 642] on link "Martial Arts [GEOGRAPHIC_DATA]" at bounding box center [652, 642] width 240 height 36
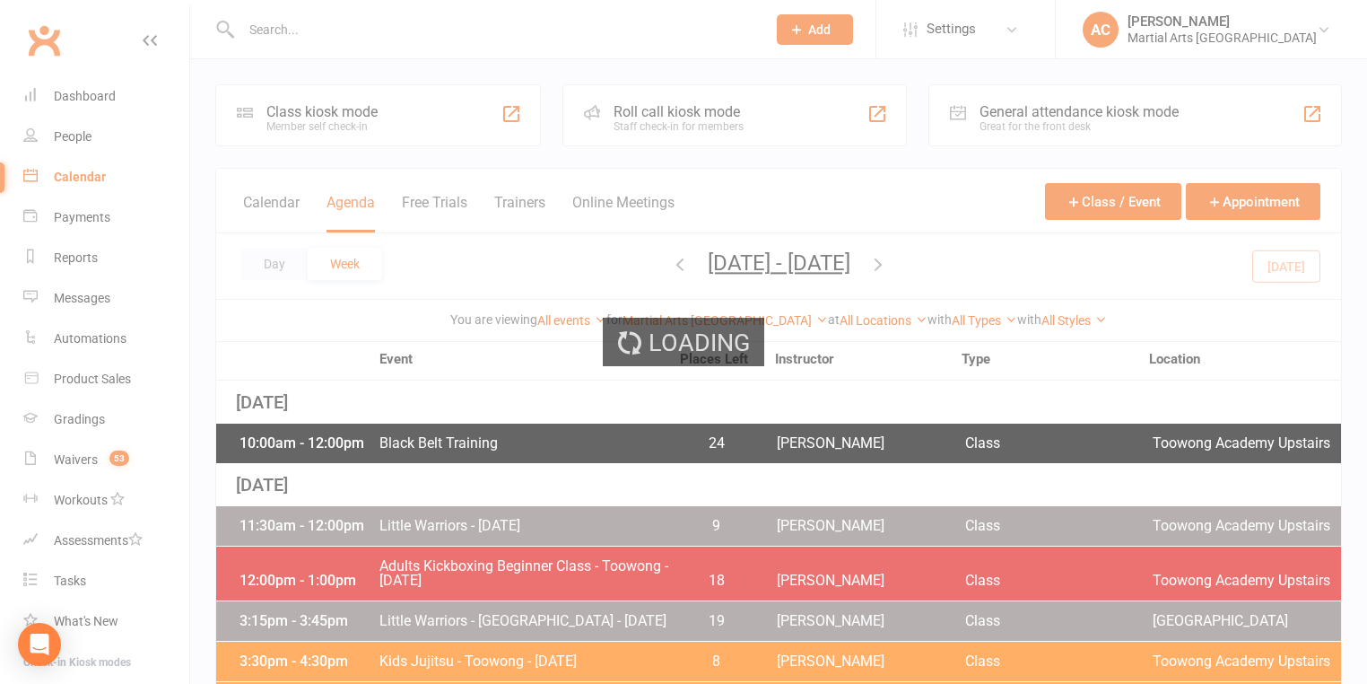
click at [719, 259] on div "Loading" at bounding box center [683, 342] width 1367 height 684
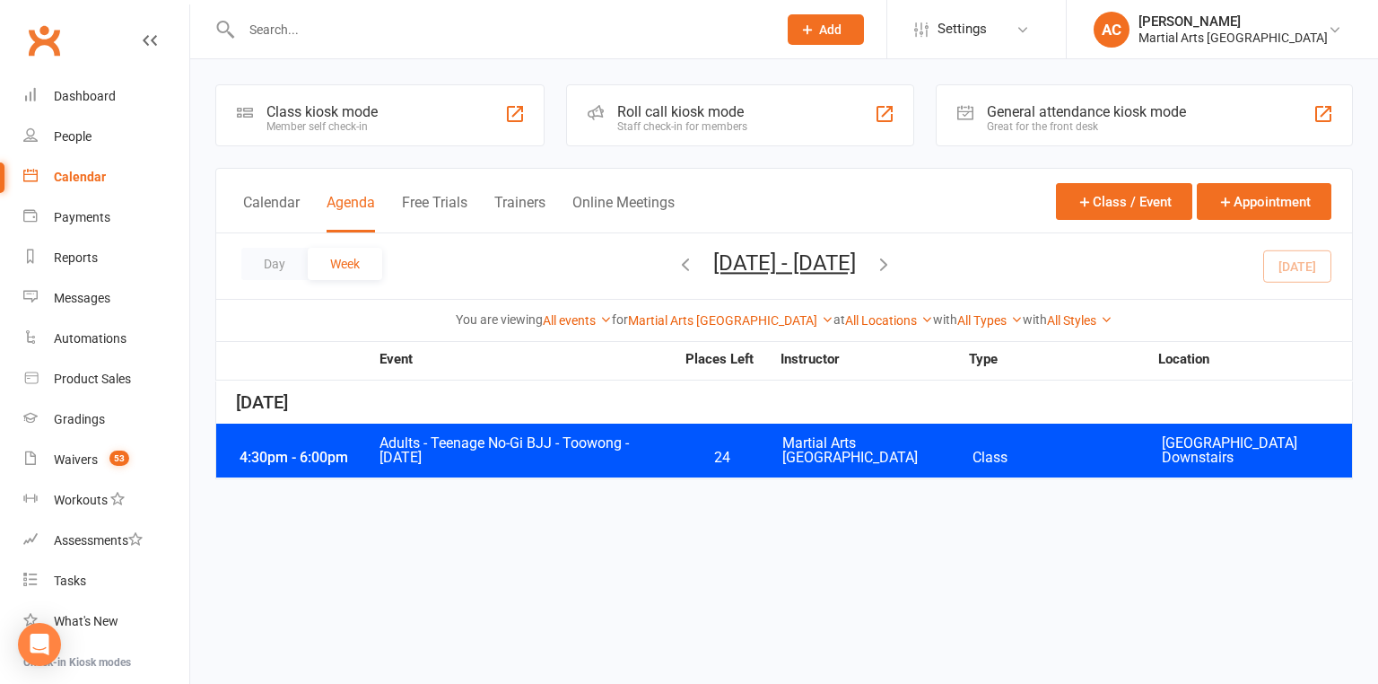
click at [719, 259] on button "[DATE] - [DATE]" at bounding box center [784, 262] width 143 height 25
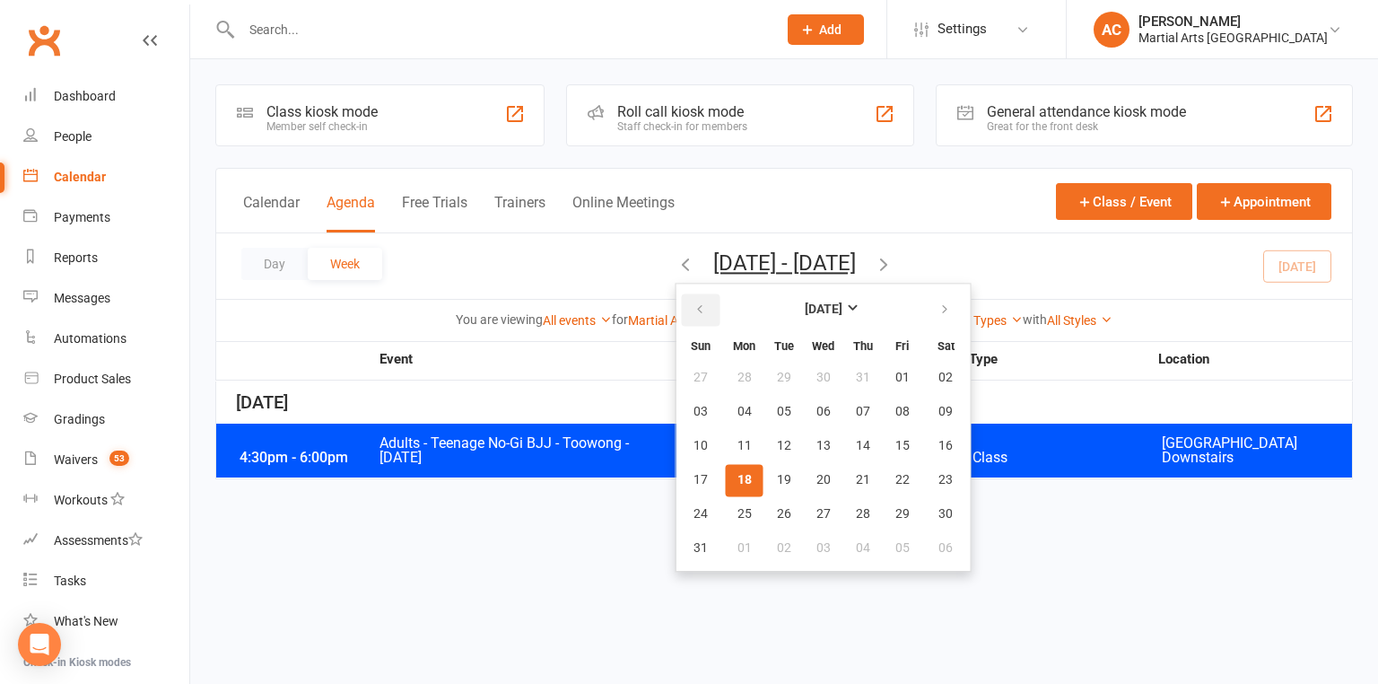
click at [682, 303] on button "button" at bounding box center [701, 309] width 39 height 32
click at [777, 439] on span "15" at bounding box center [784, 446] width 14 height 14
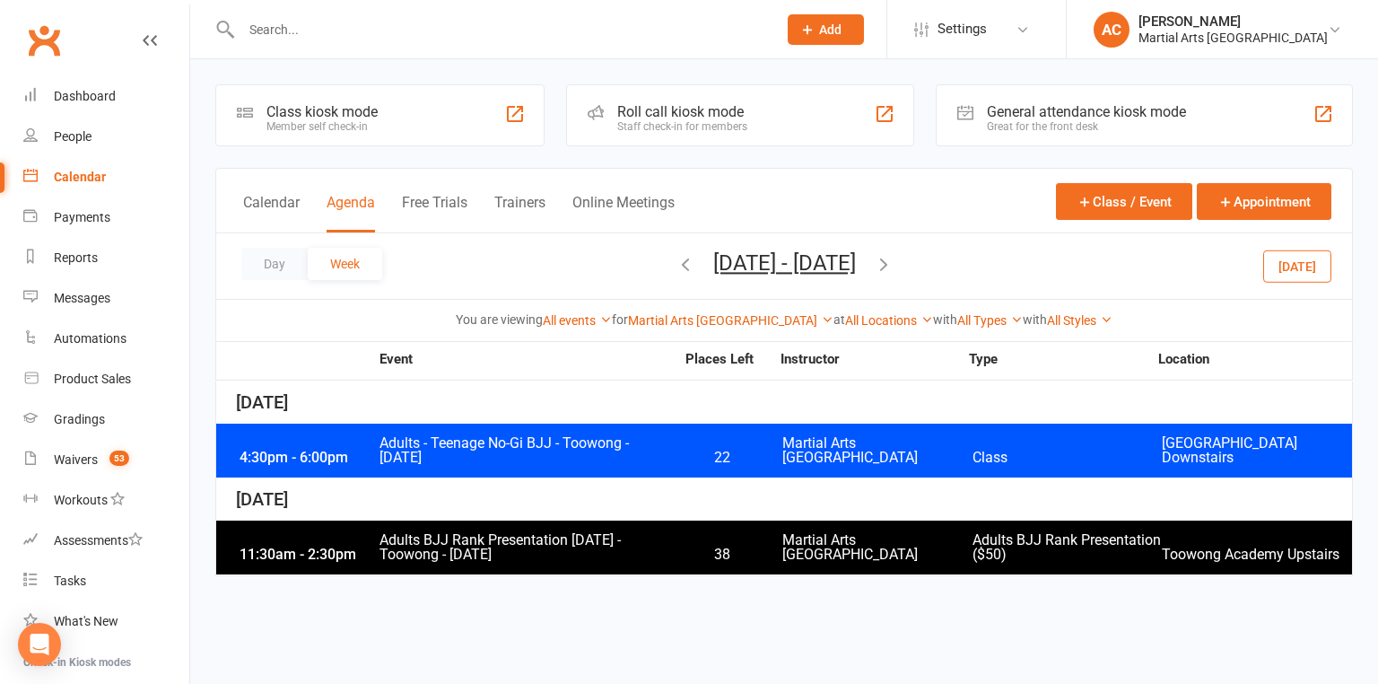
click at [713, 254] on button "[DATE] - [DATE]" at bounding box center [784, 262] width 143 height 25
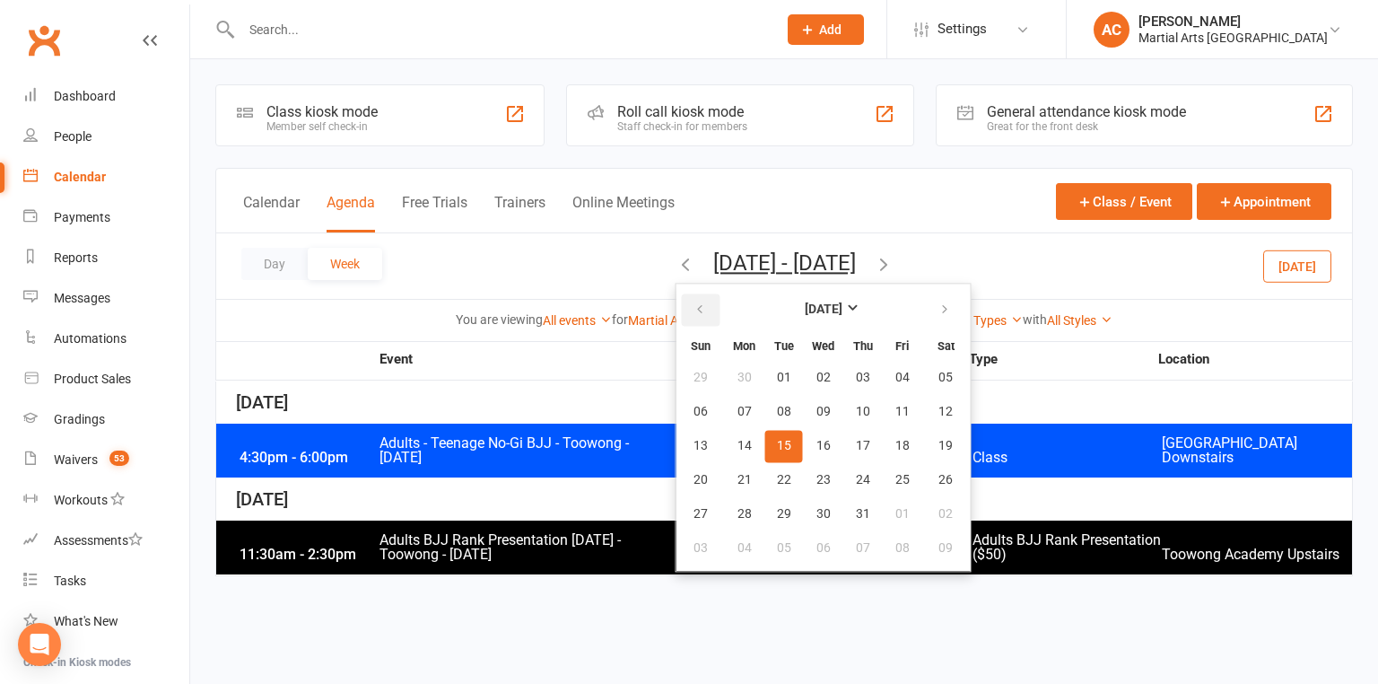
click at [682, 305] on button "button" at bounding box center [701, 309] width 39 height 32
click at [856, 413] on span "12" at bounding box center [863, 412] width 14 height 14
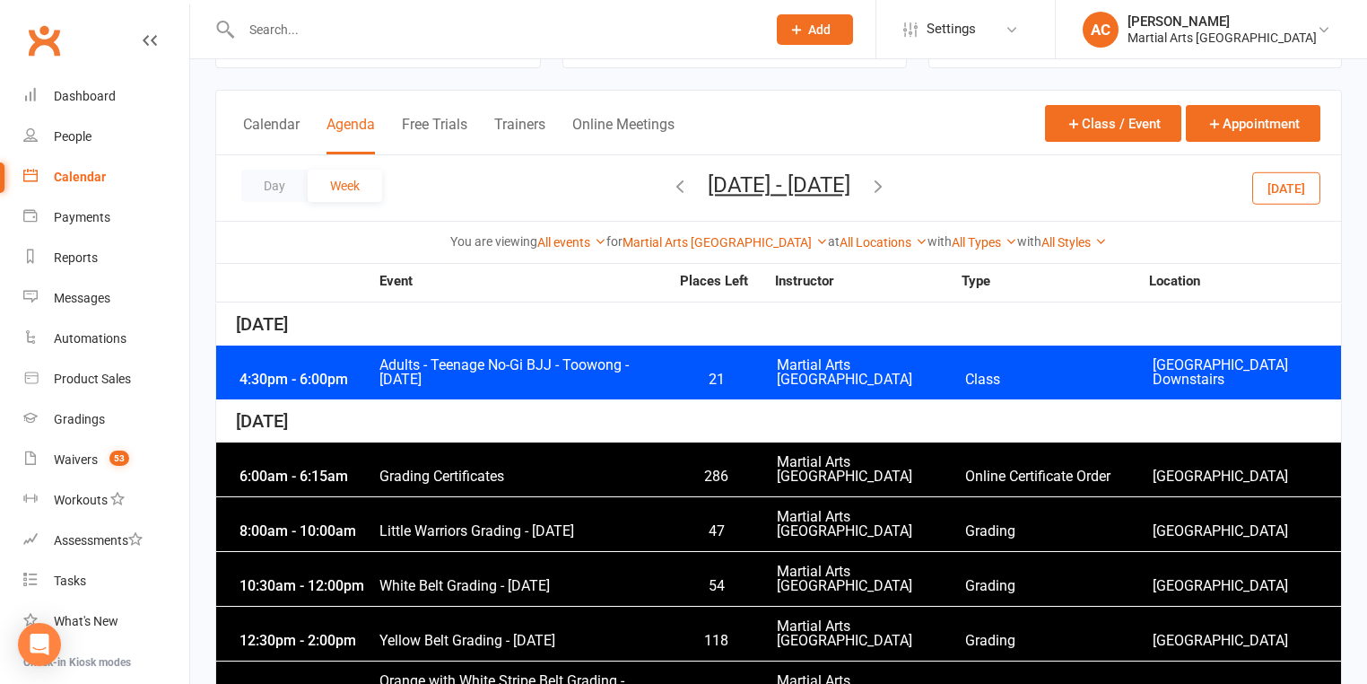
scroll to position [79, 0]
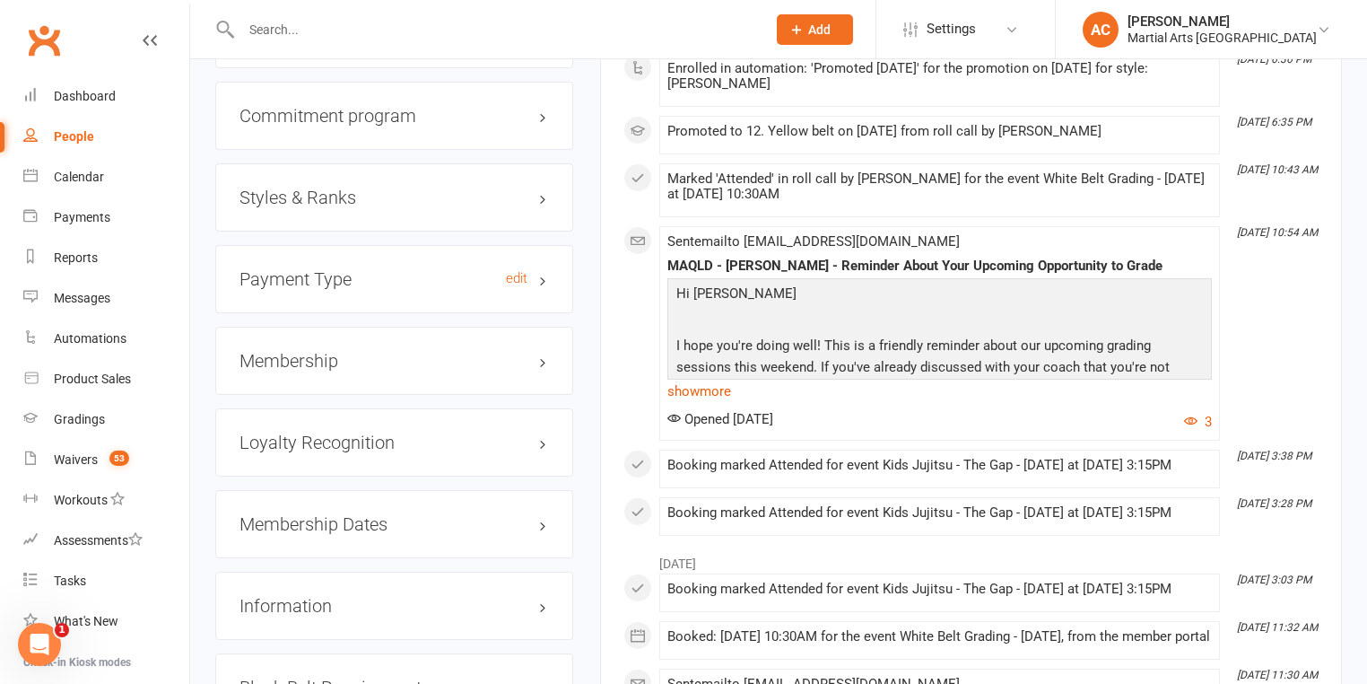
scroll to position [1866, 0]
click at [366, 264] on div "Payment Type edit" at bounding box center [394, 278] width 358 height 68
click at [374, 202] on h3 "Styles & Ranks" at bounding box center [395, 197] width 310 height 20
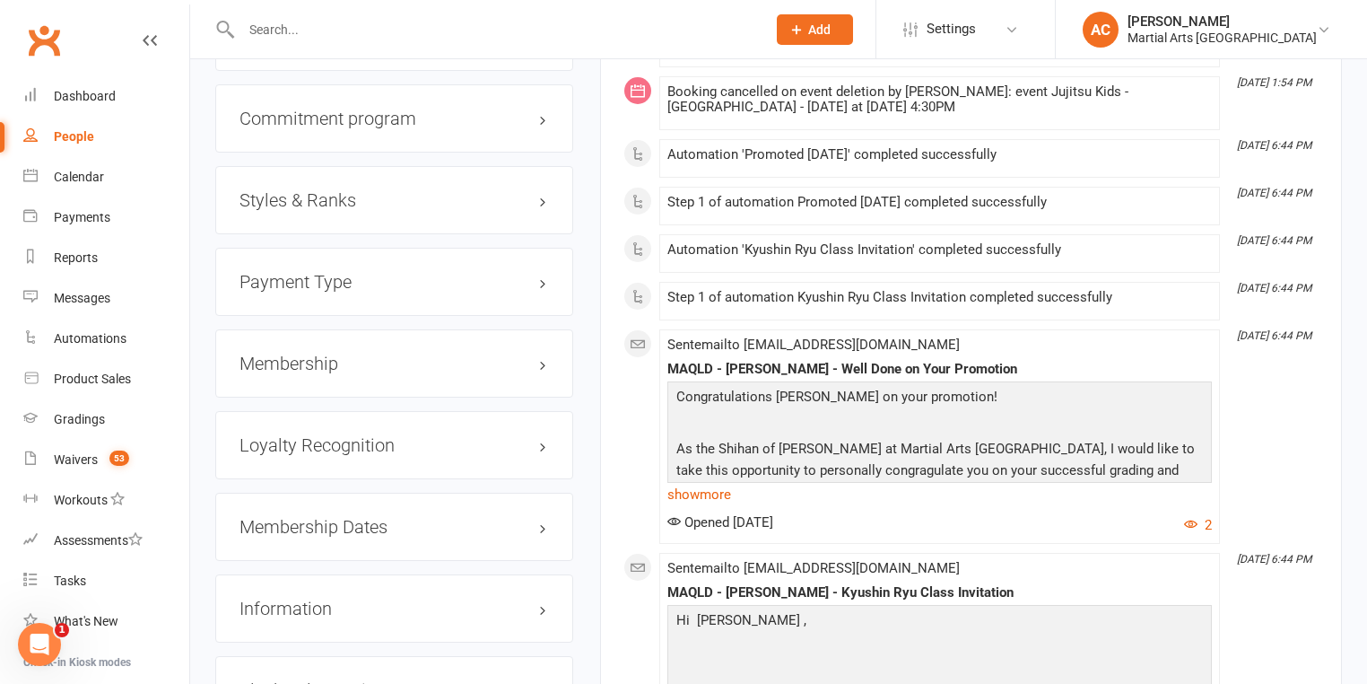
scroll to position [1866, 0]
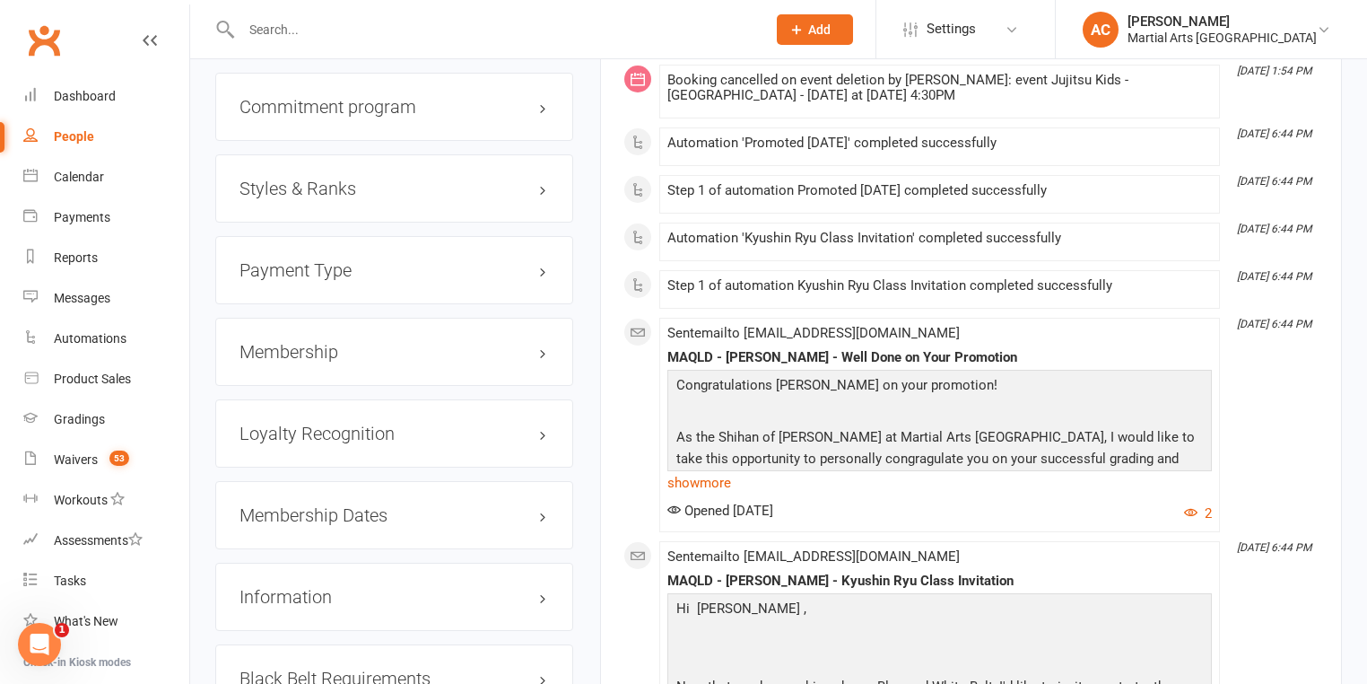
click at [378, 179] on h3 "Styles & Ranks" at bounding box center [395, 189] width 310 height 20
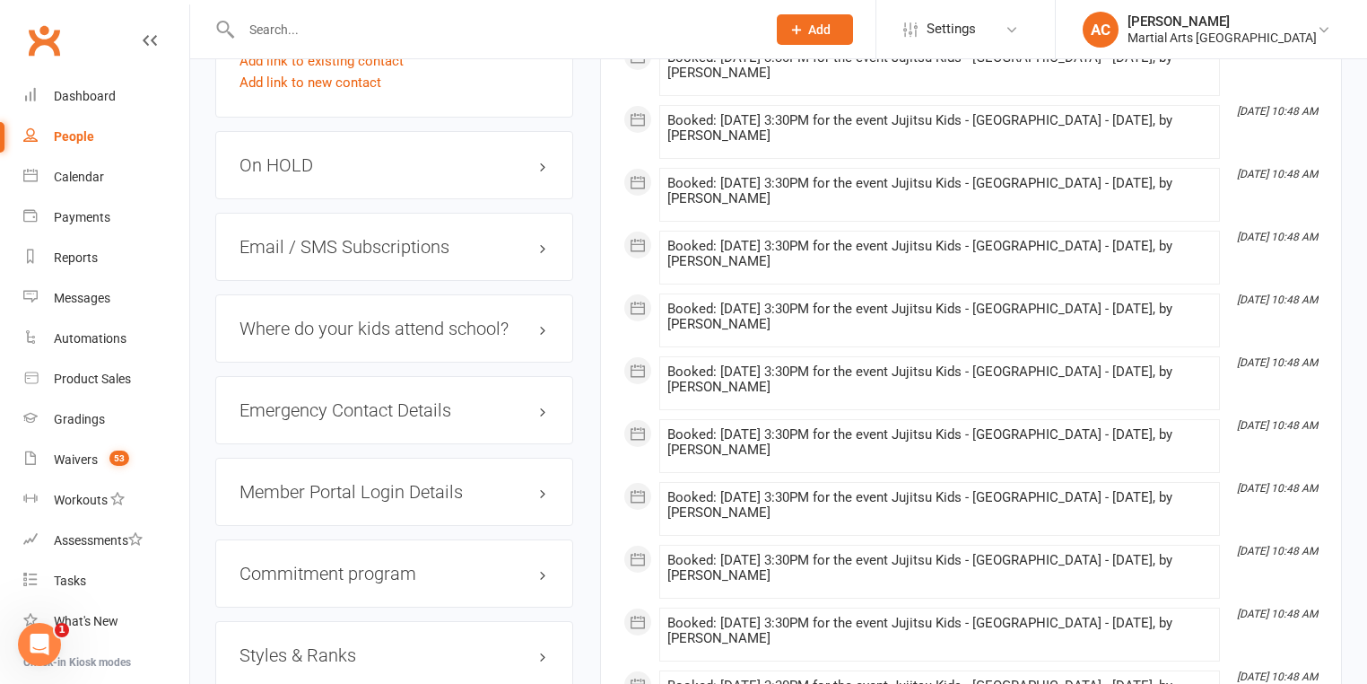
scroll to position [1723, 0]
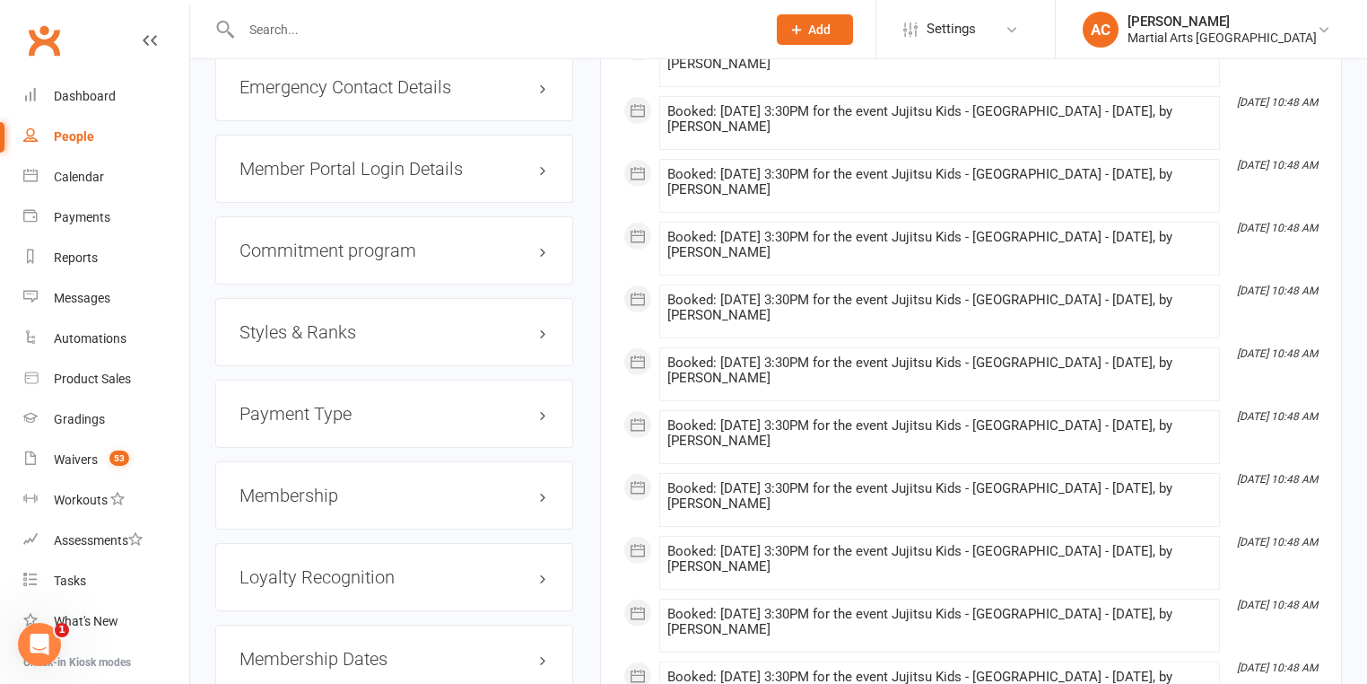
click at [358, 322] on h3 "Styles & Ranks" at bounding box center [395, 332] width 310 height 20
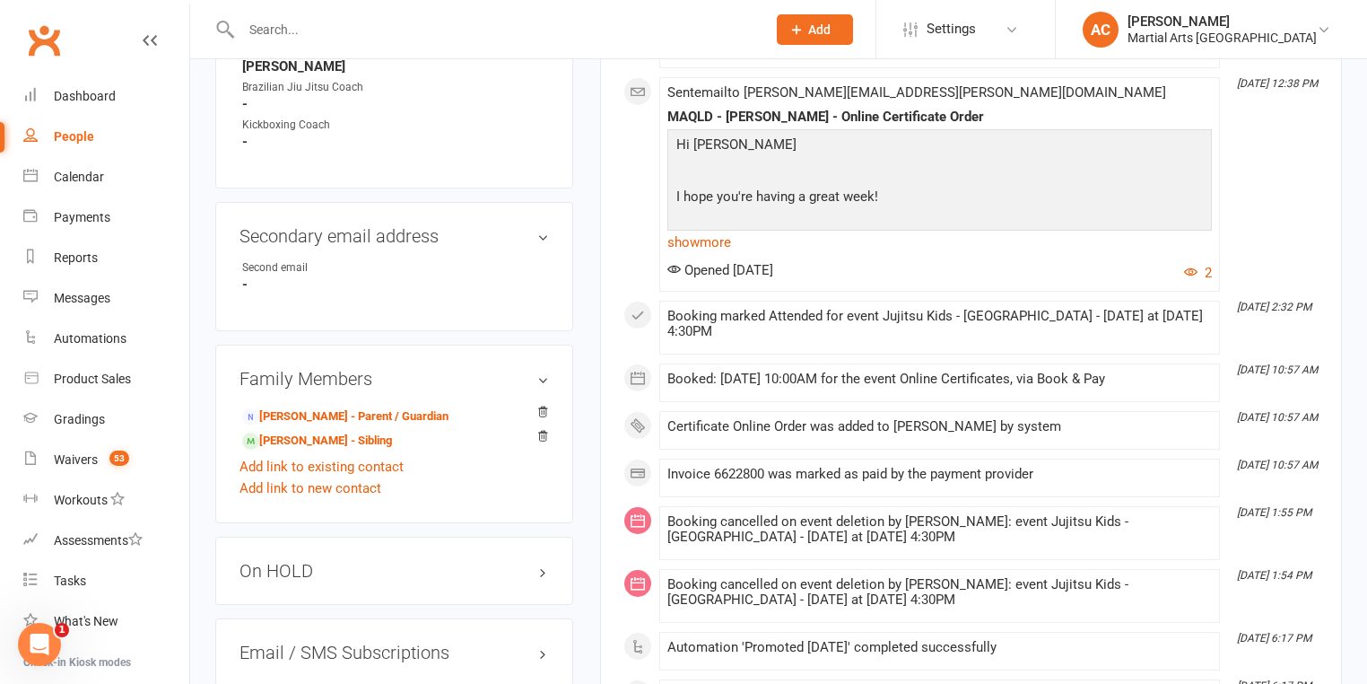
scroll to position [1651, 0]
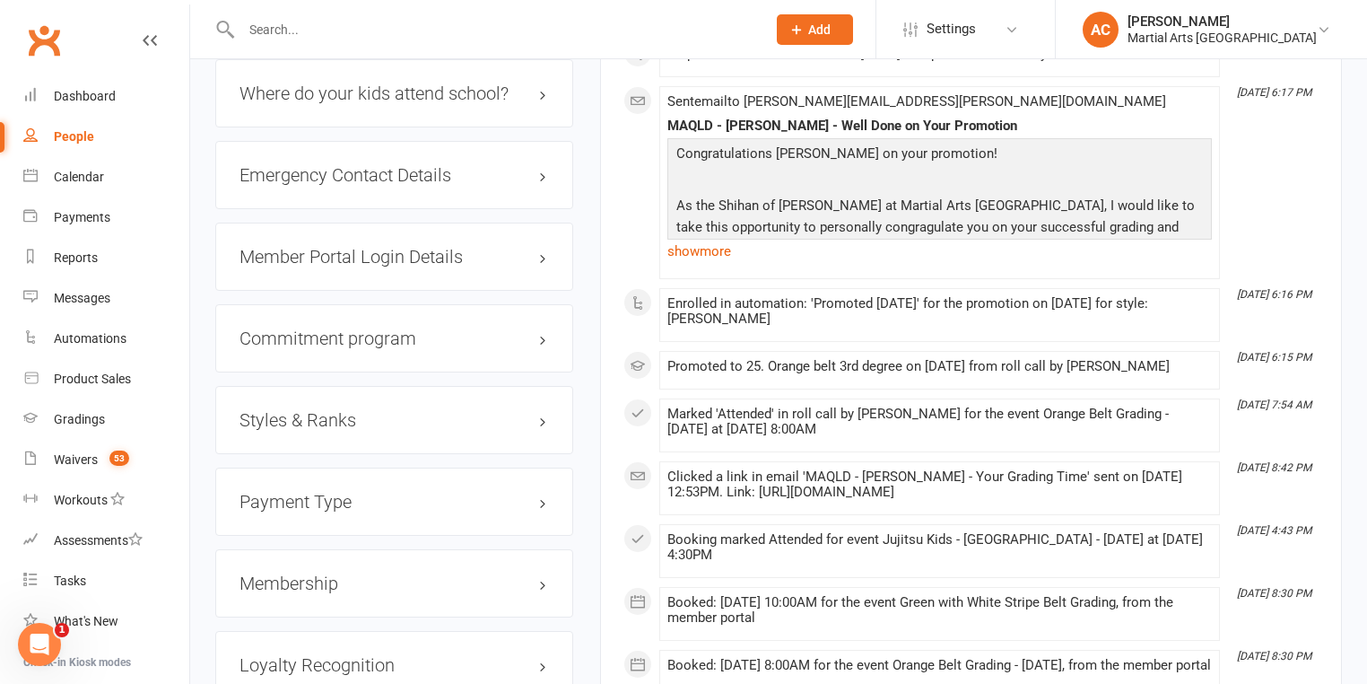
click at [330, 410] on h3 "Styles & Ranks" at bounding box center [395, 420] width 310 height 20
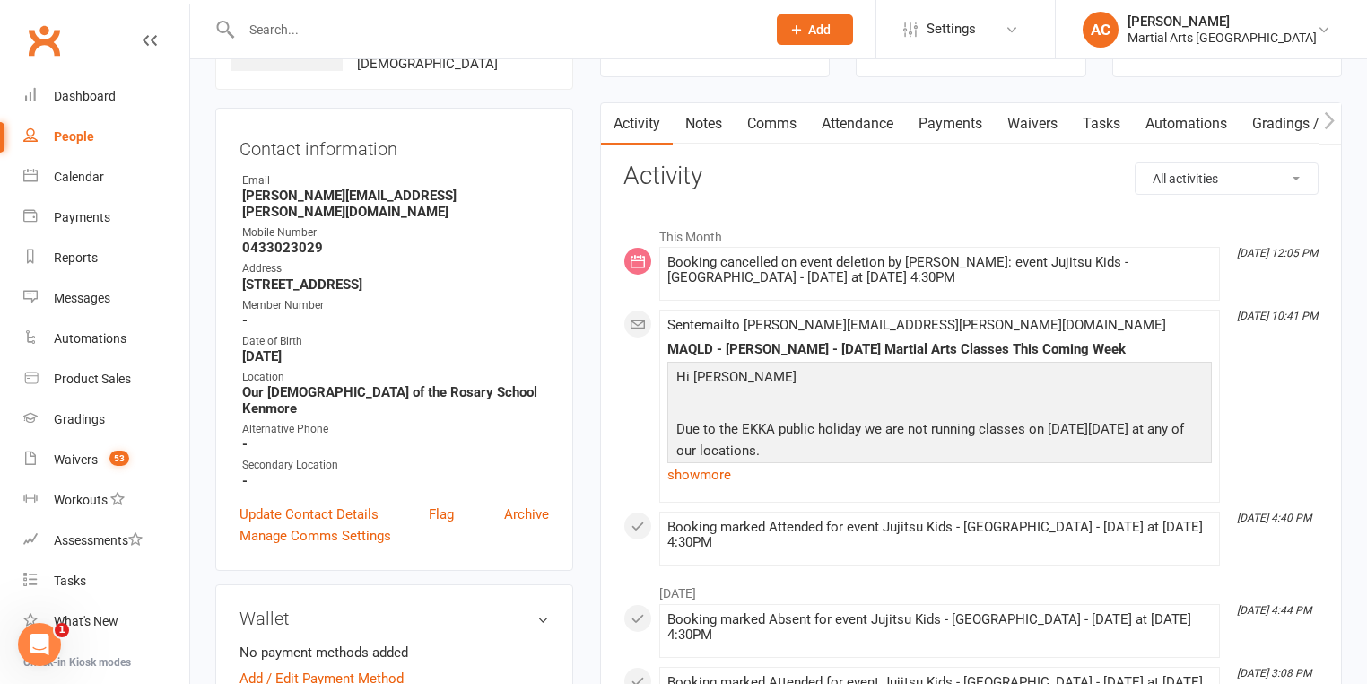
scroll to position [0, 0]
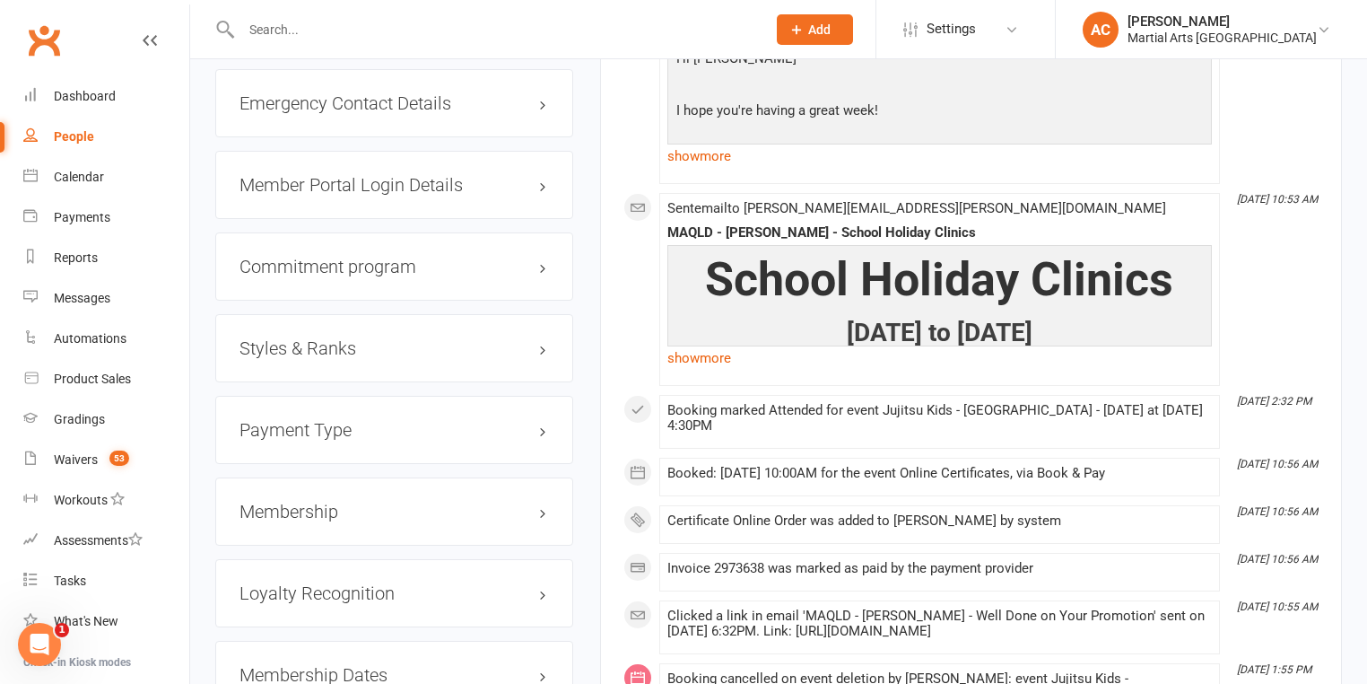
scroll to position [1795, 0]
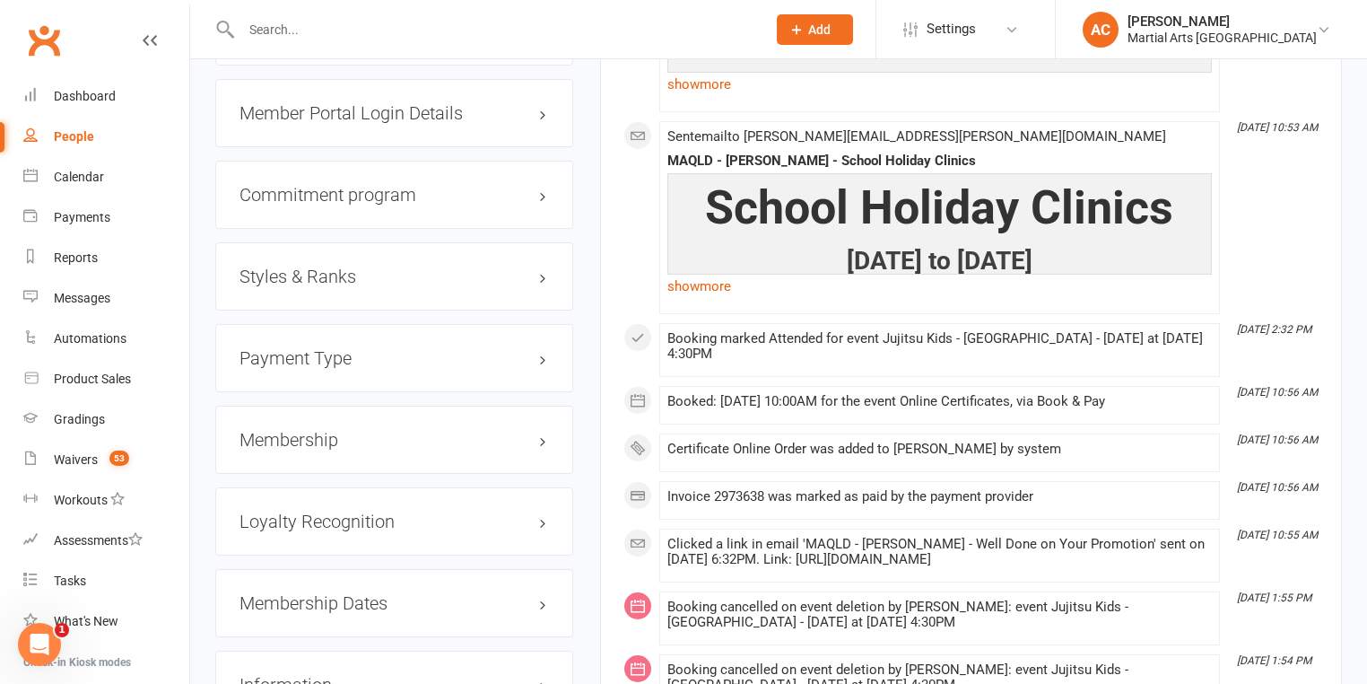
click at [359, 242] on div "Styles & Ranks" at bounding box center [394, 276] width 358 height 68
click at [361, 266] on h3 "Styles & Ranks" at bounding box center [395, 276] width 310 height 20
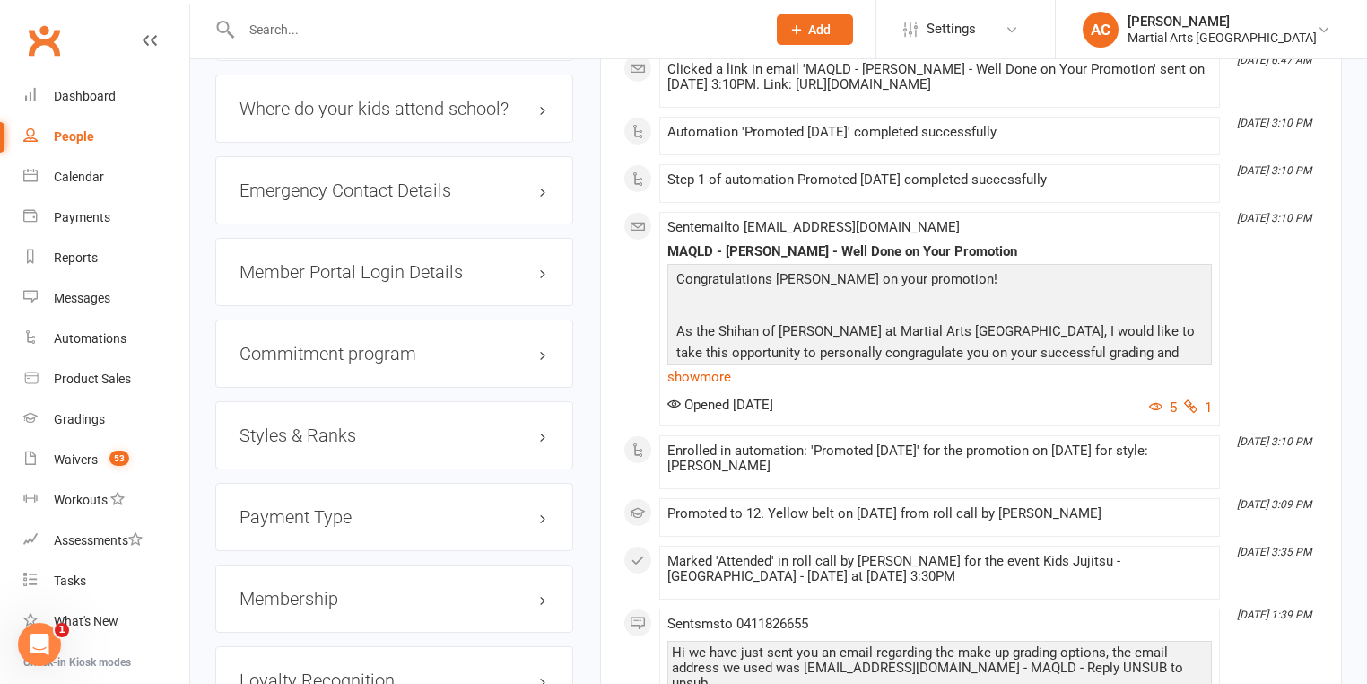
click at [303, 425] on h3 "Styles & Ranks" at bounding box center [395, 435] width 310 height 20
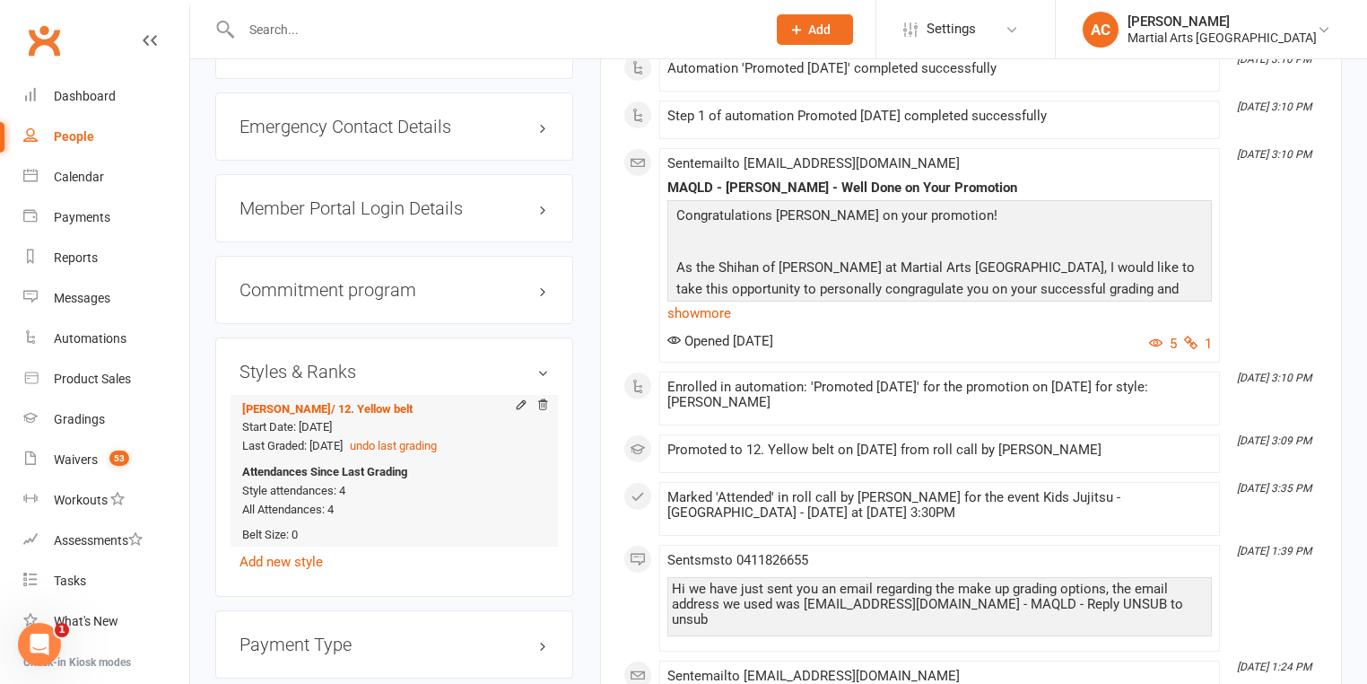
scroll to position [1651, 0]
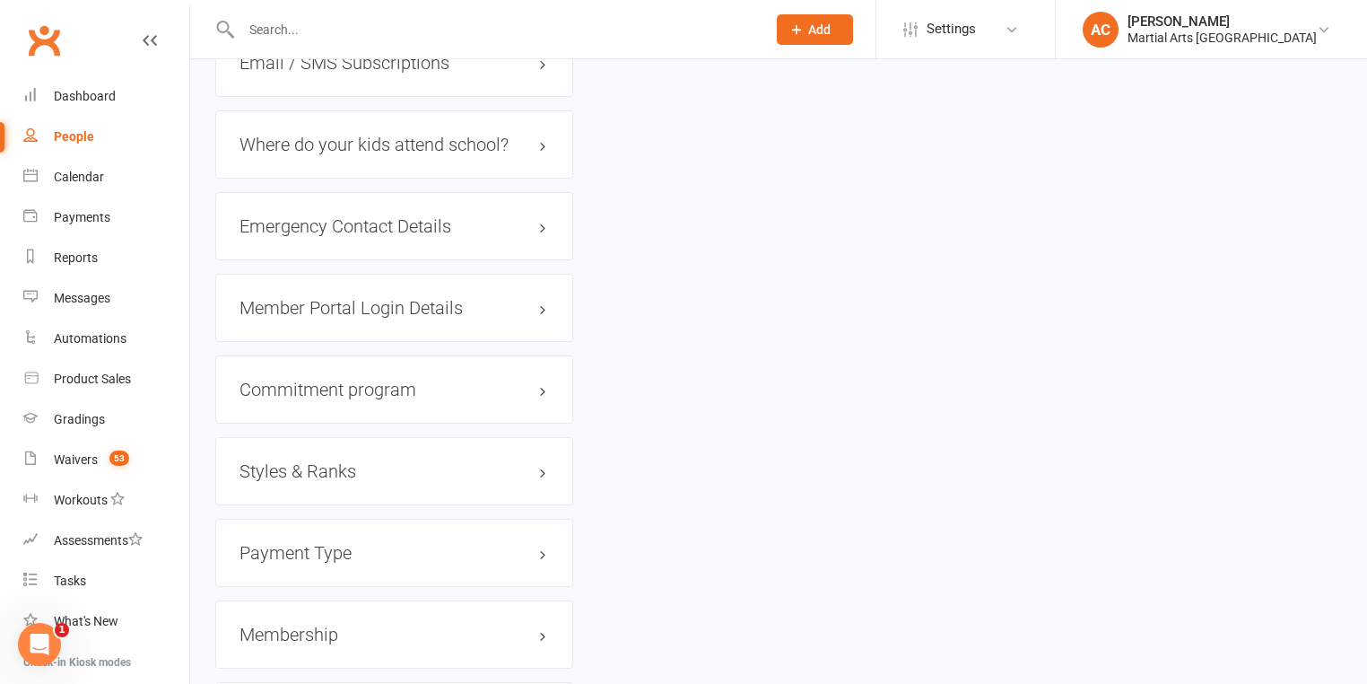
scroll to position [1723, 0]
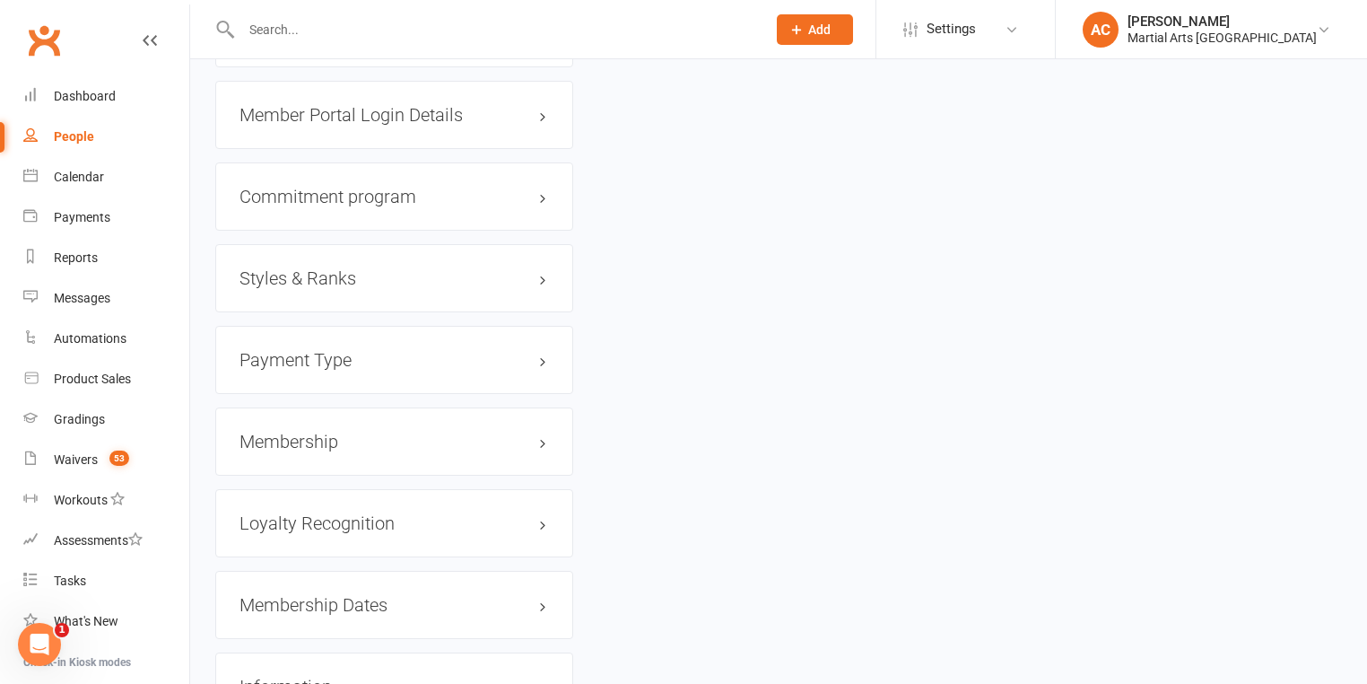
click at [343, 276] on h3 "Styles & Ranks" at bounding box center [395, 278] width 310 height 20
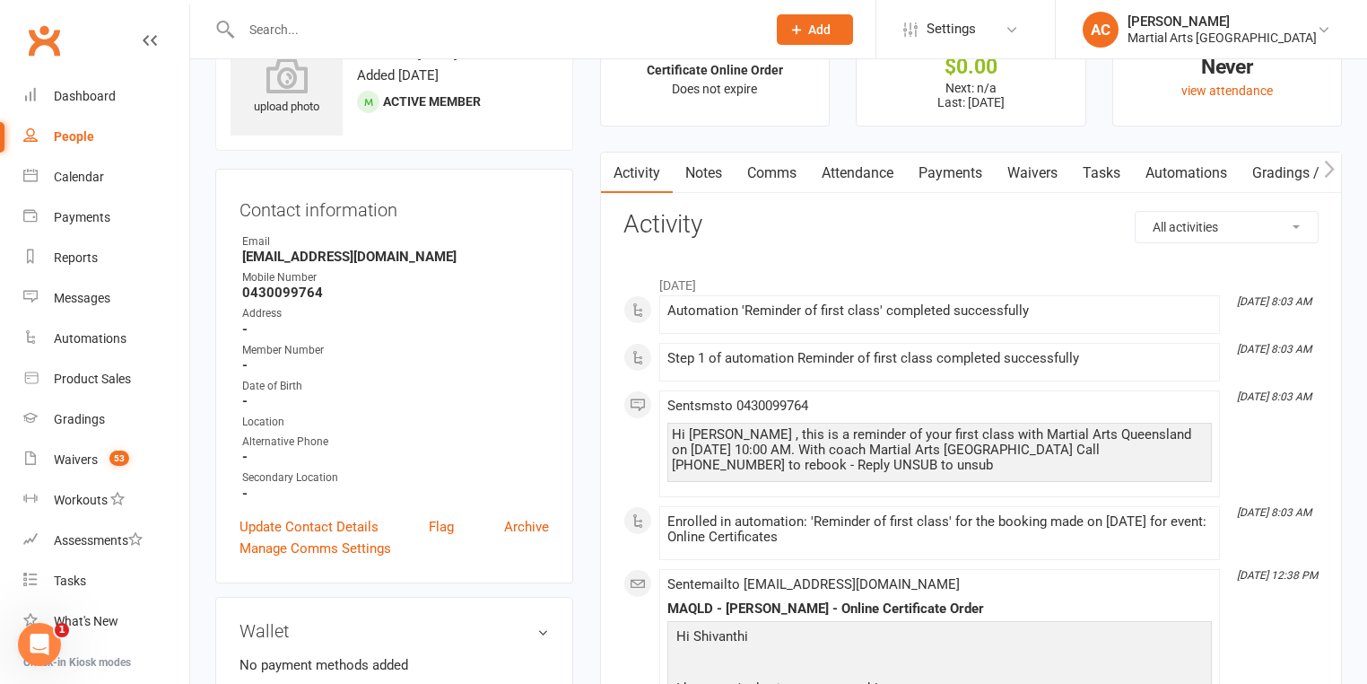
scroll to position [0, 0]
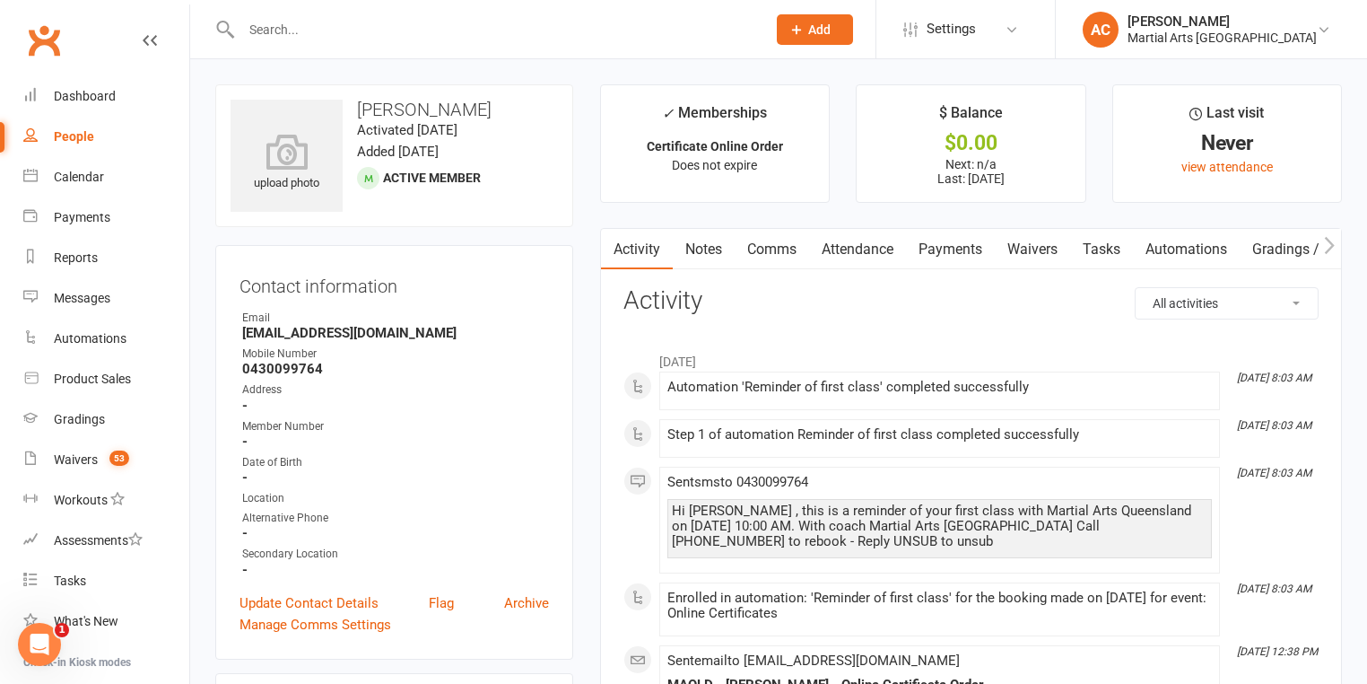
click at [370, 36] on input "text" at bounding box center [495, 29] width 518 height 25
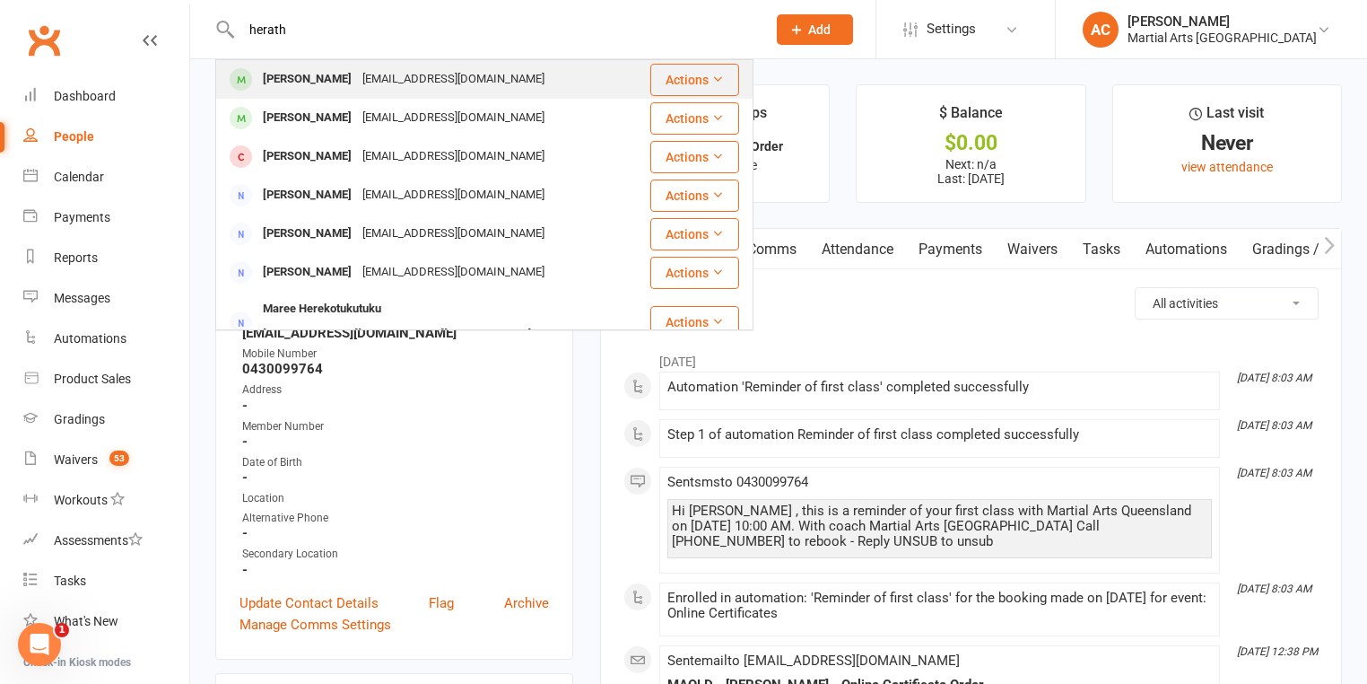
type input "herath"
click at [329, 83] on div "Shivanthi Herath" at bounding box center [308, 79] width 100 height 26
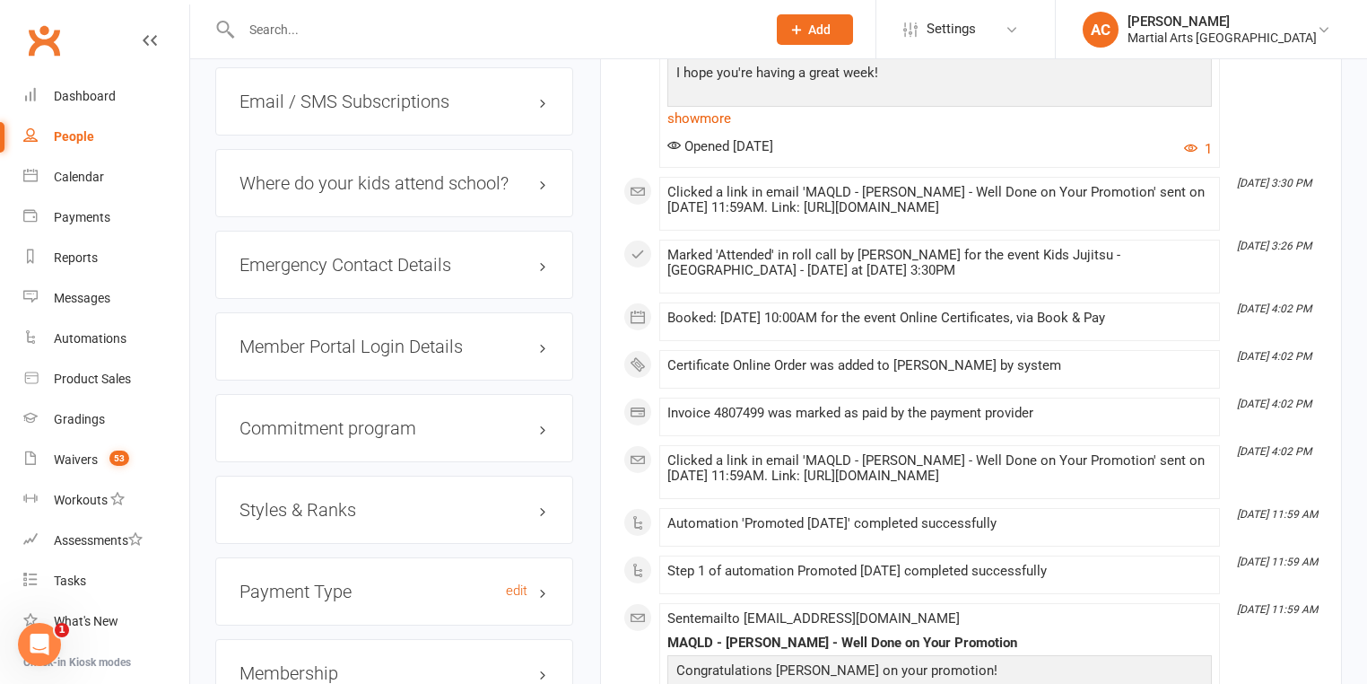
scroll to position [1651, 0]
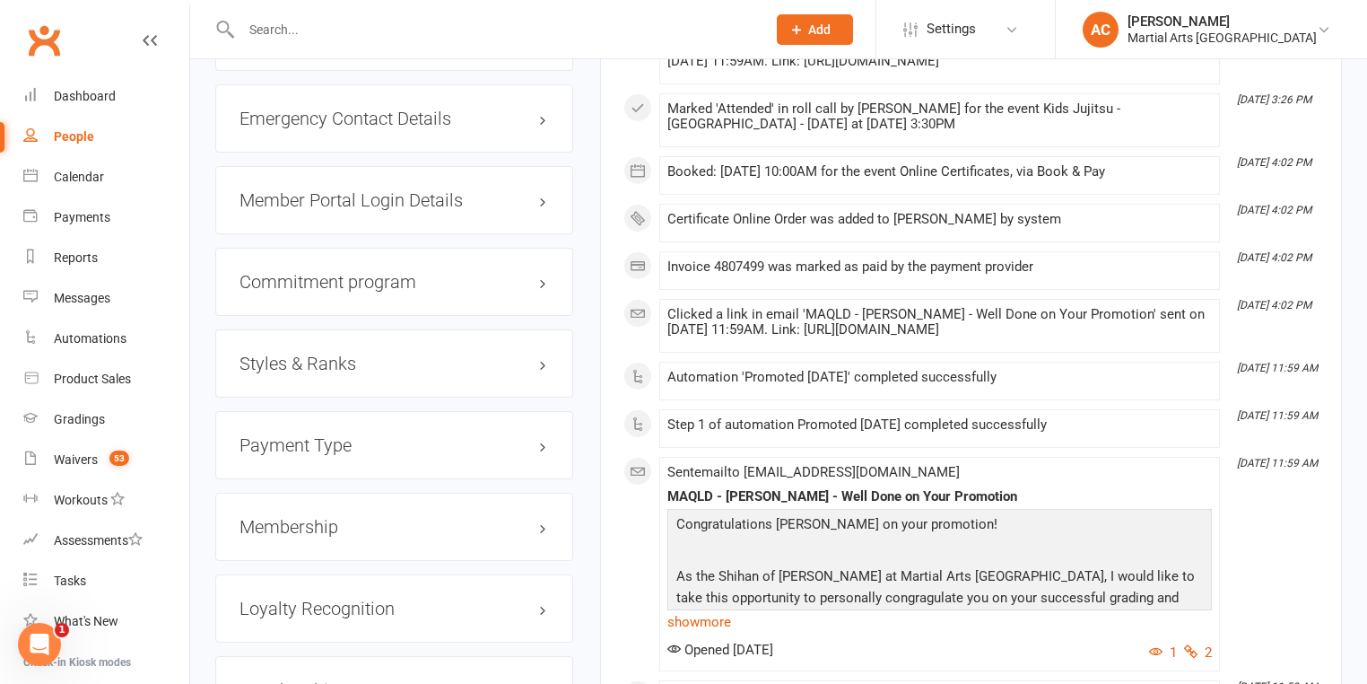
click at [338, 359] on h3 "Styles & Ranks" at bounding box center [395, 364] width 310 height 20
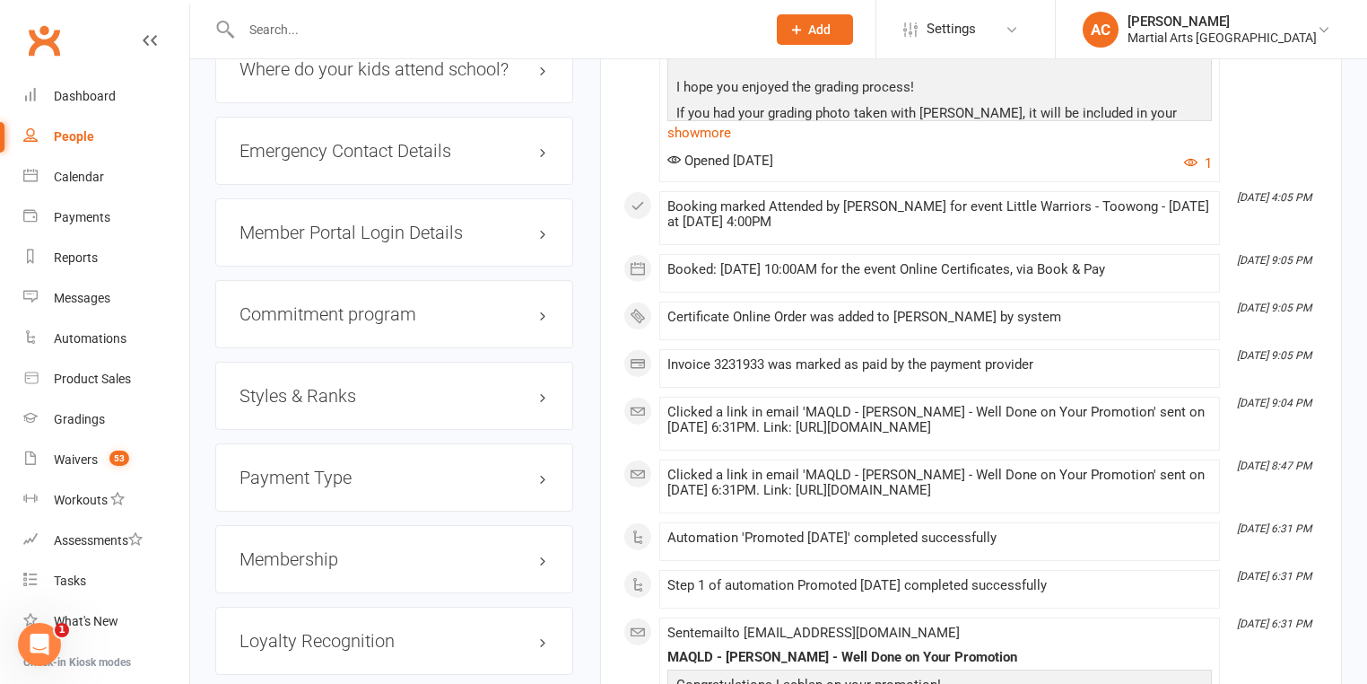
scroll to position [1723, 0]
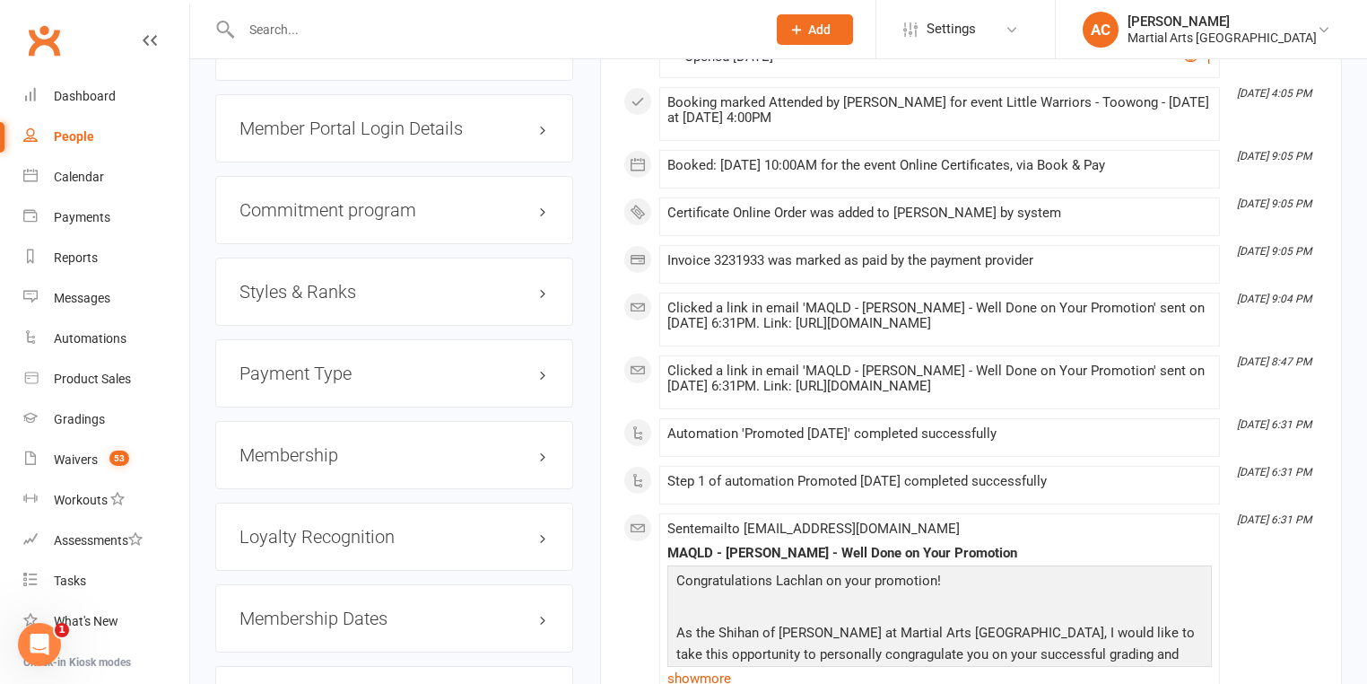
click at [377, 291] on h3 "Styles & Ranks" at bounding box center [395, 292] width 310 height 20
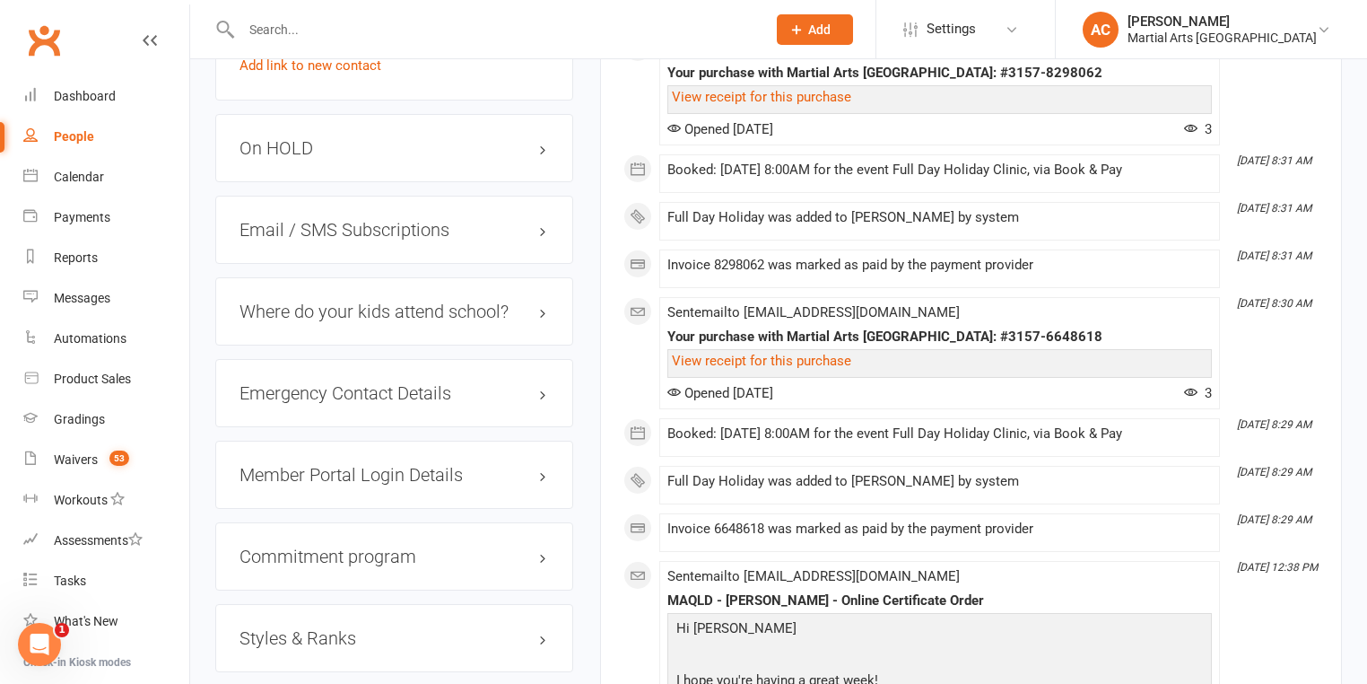
scroll to position [1651, 0]
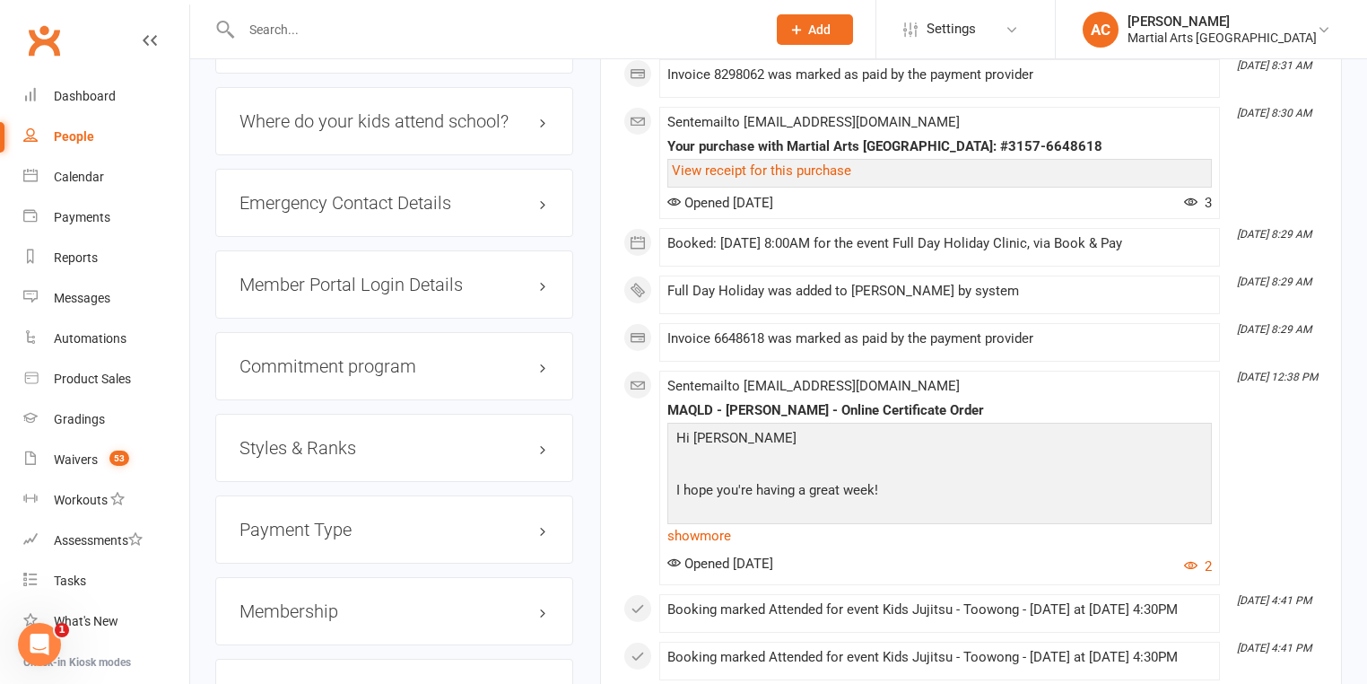
click at [347, 455] on h3 "Styles & Ranks" at bounding box center [395, 448] width 310 height 20
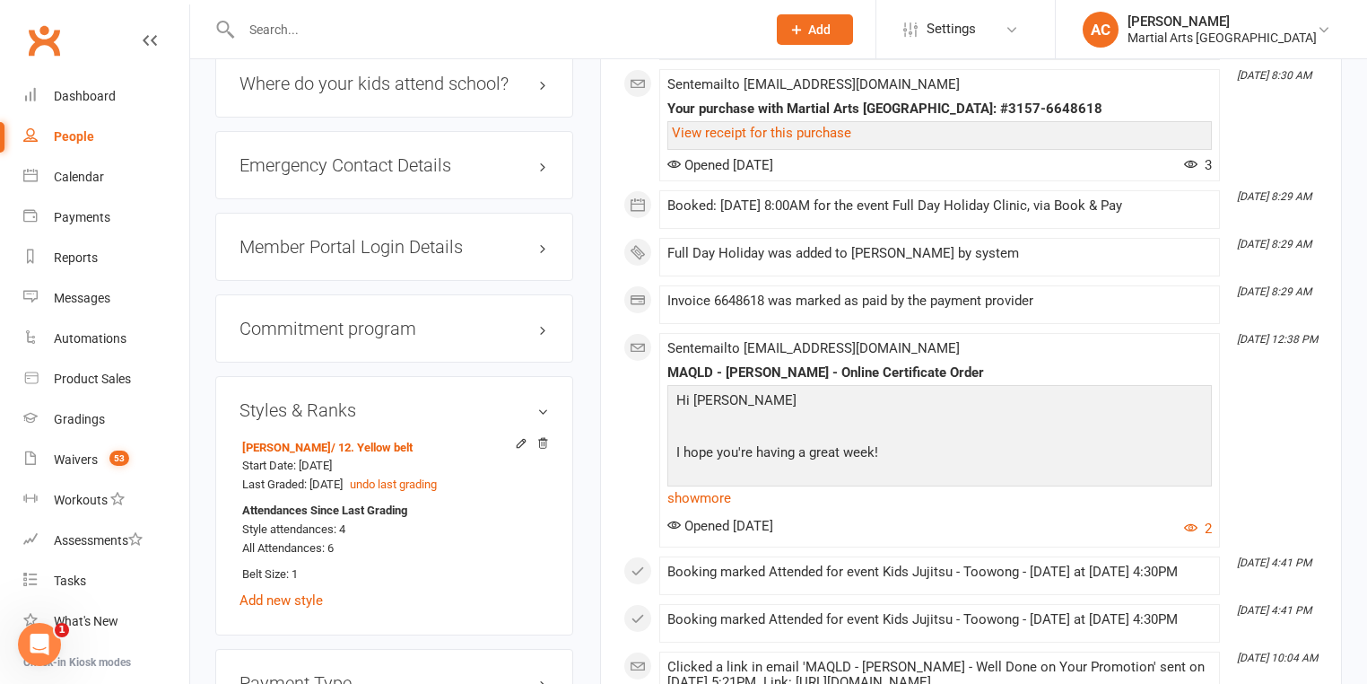
scroll to position [1723, 0]
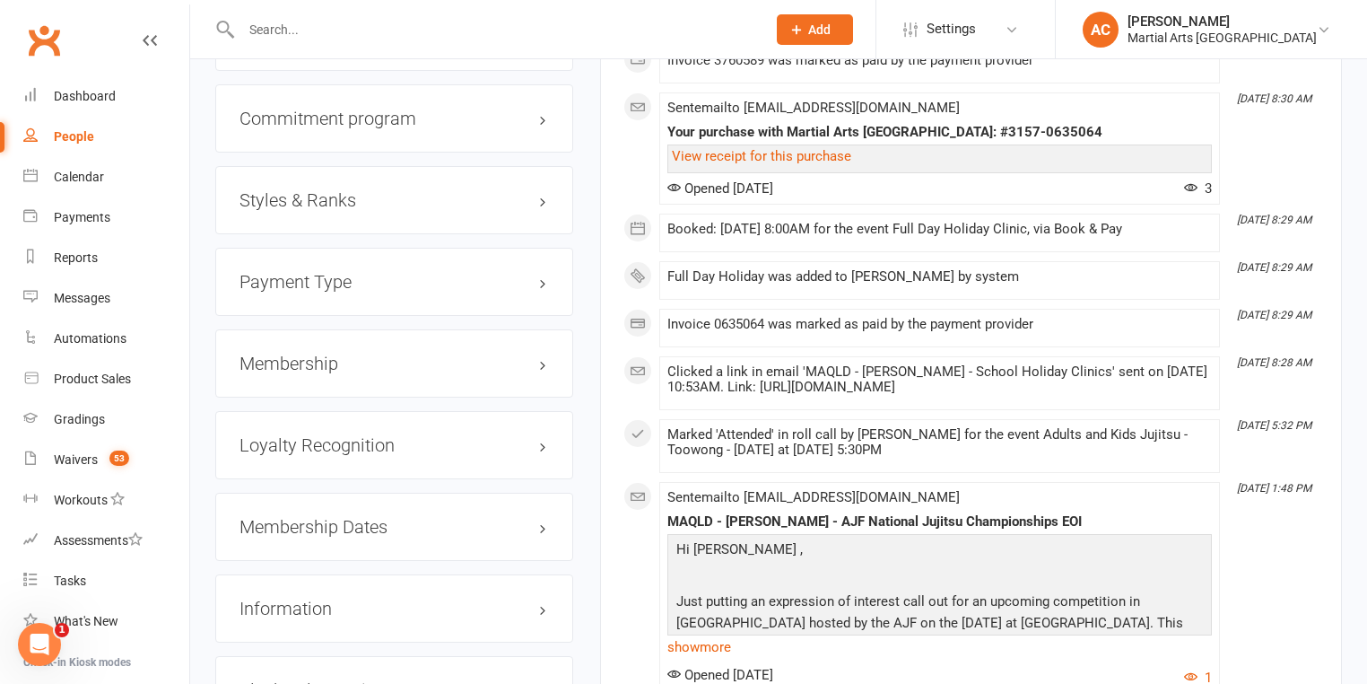
scroll to position [1795, 0]
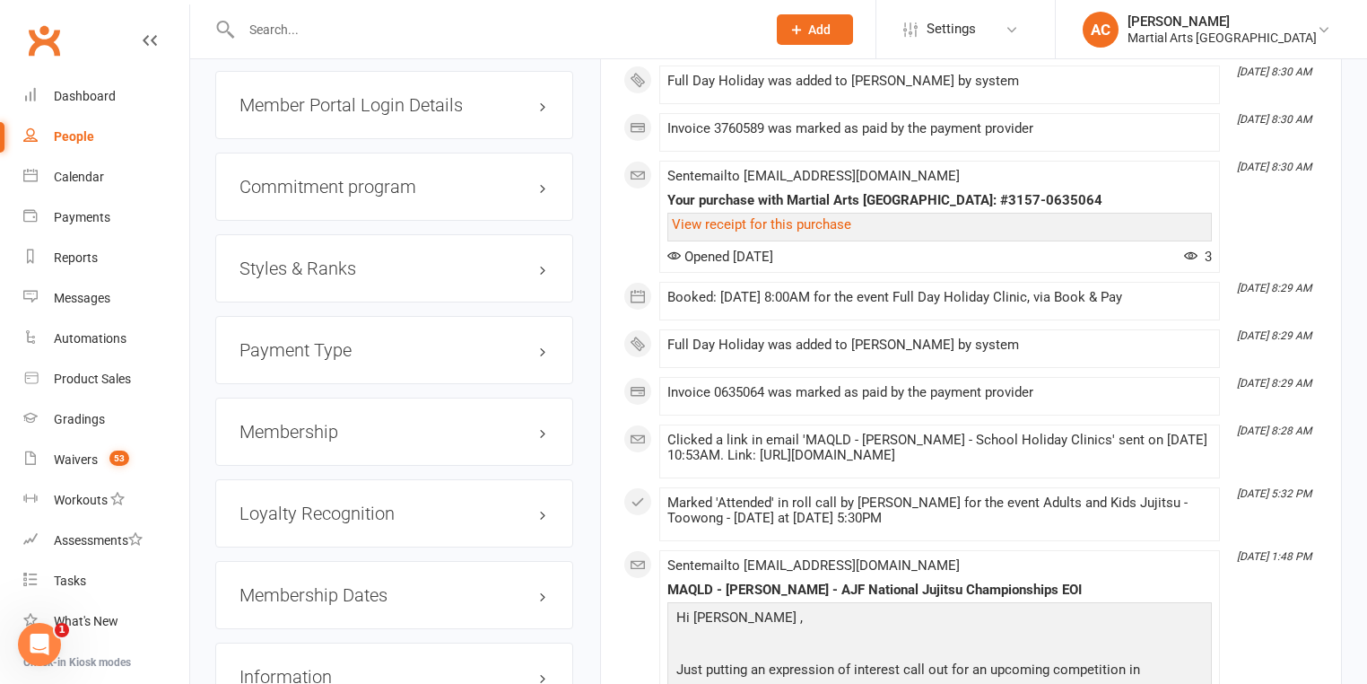
click at [360, 264] on h3 "Styles & Ranks" at bounding box center [395, 268] width 310 height 20
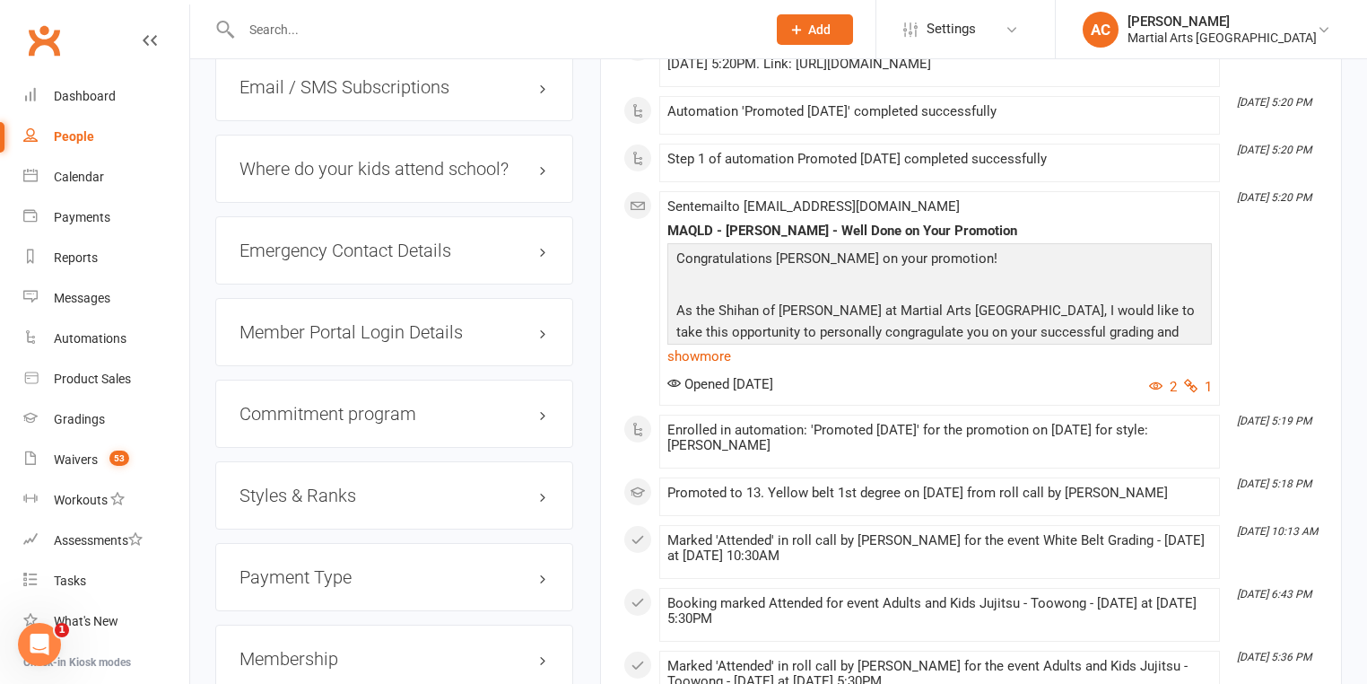
scroll to position [1651, 0]
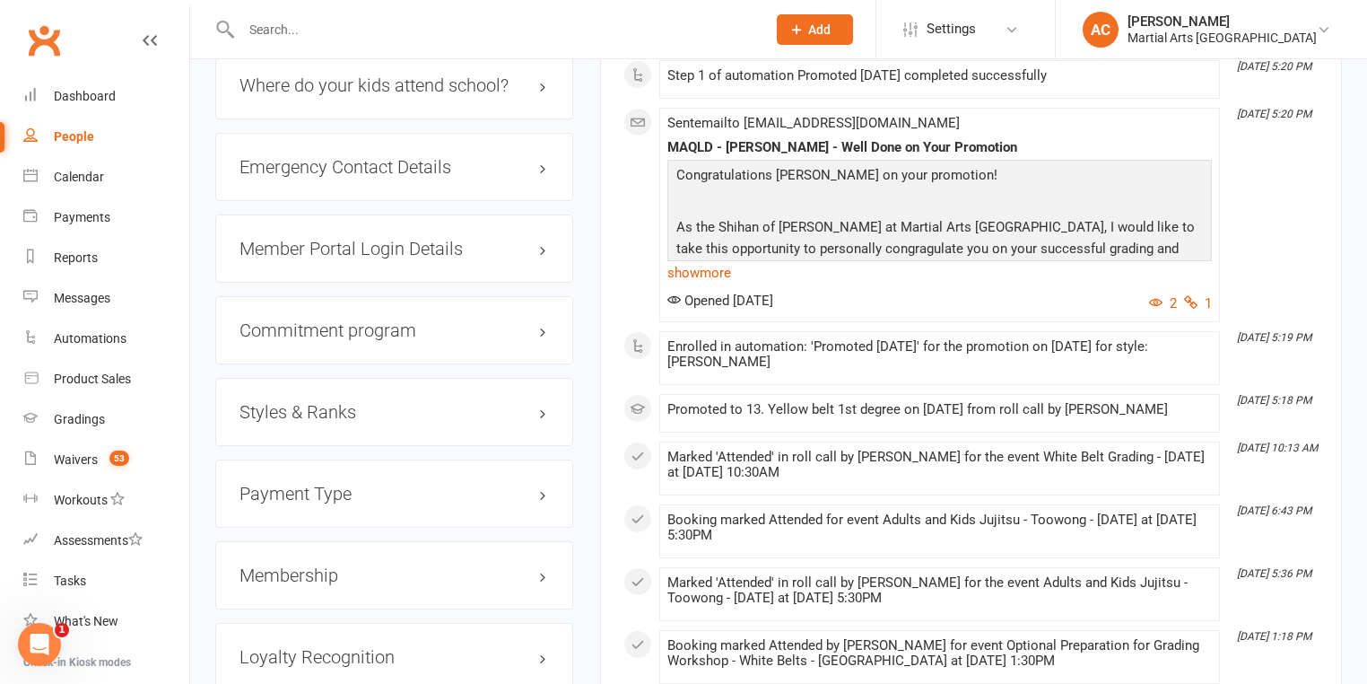
click at [294, 422] on h3 "Styles & Ranks" at bounding box center [395, 412] width 310 height 20
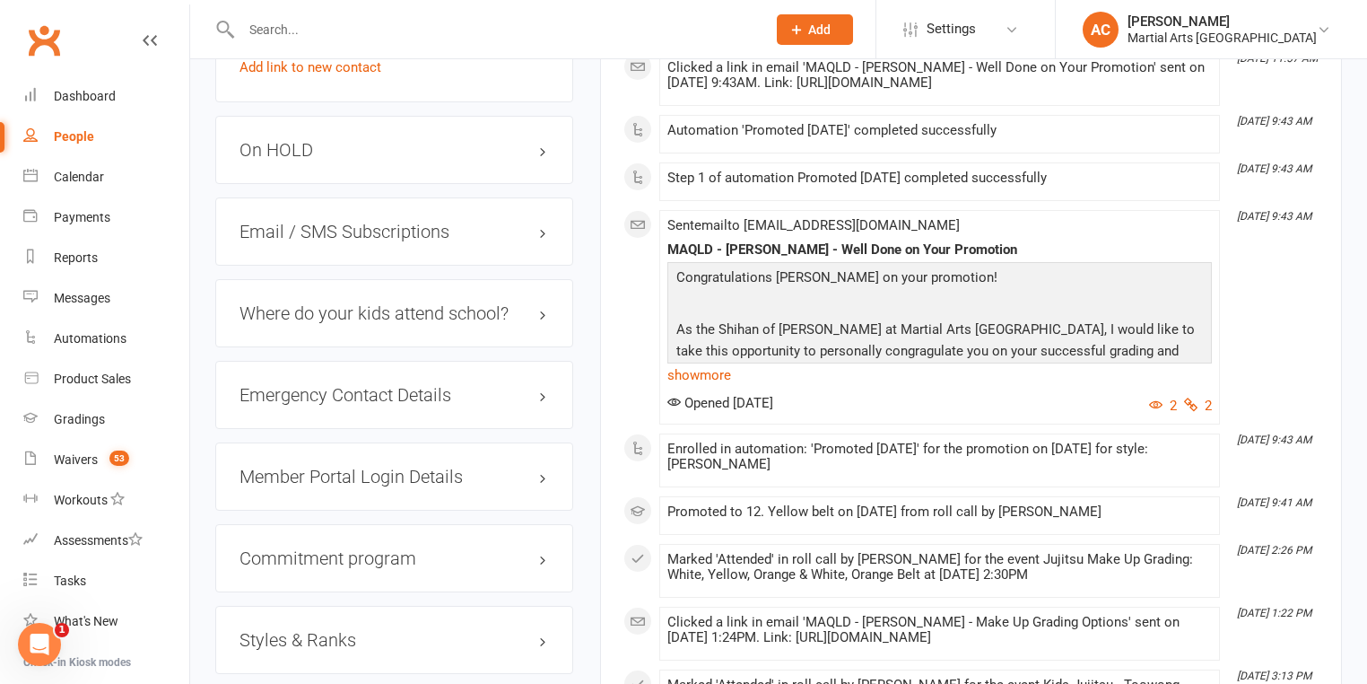
scroll to position [1579, 0]
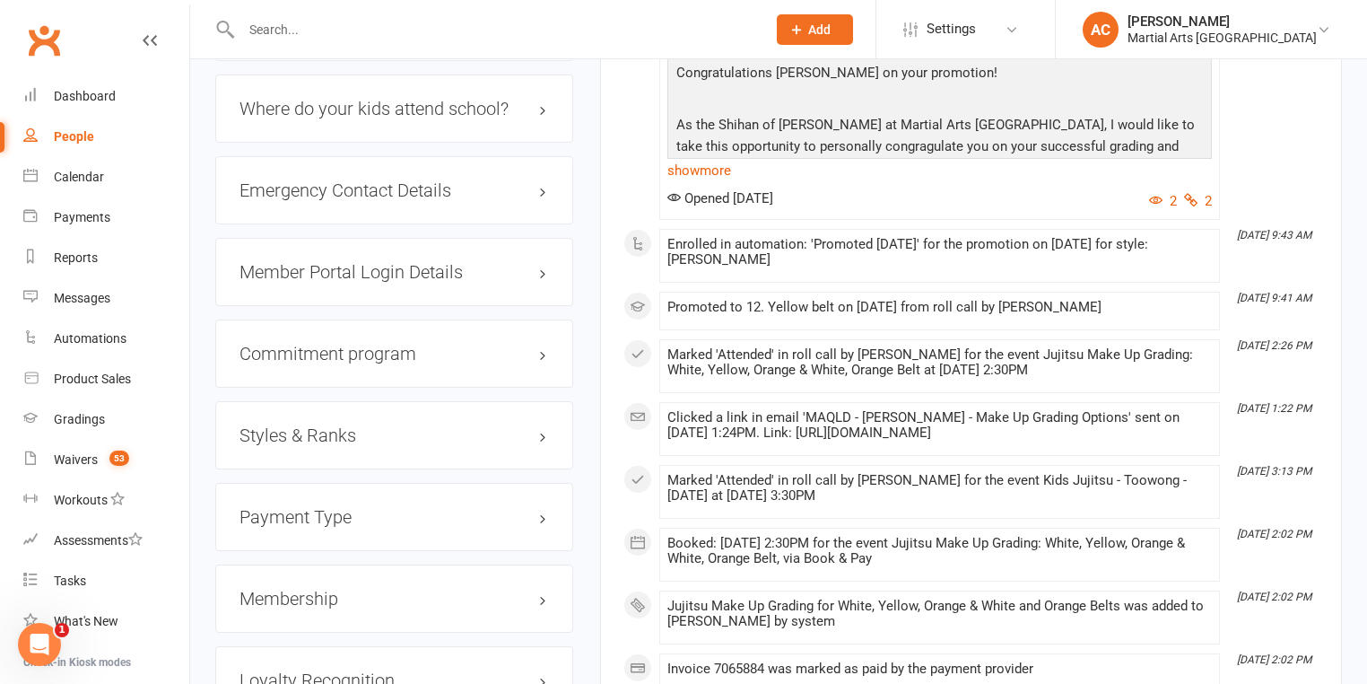
click at [316, 445] on h3 "Styles & Ranks" at bounding box center [395, 435] width 310 height 20
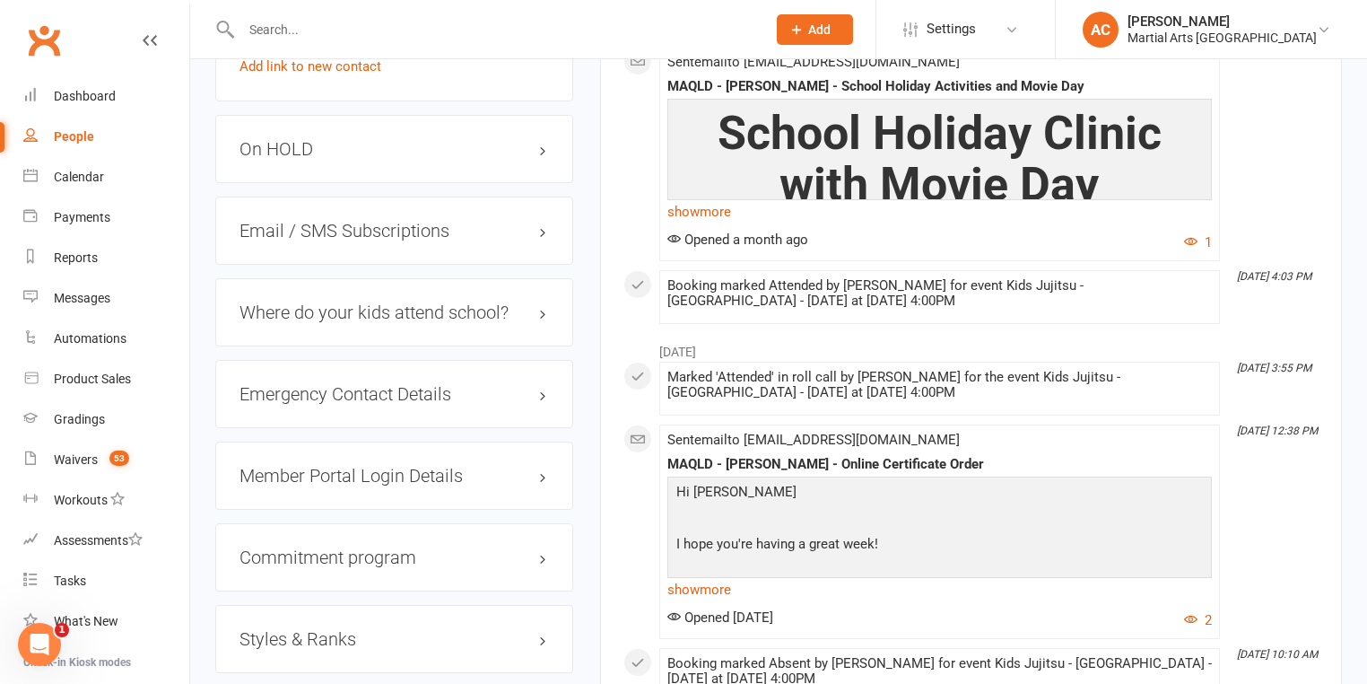
scroll to position [1651, 0]
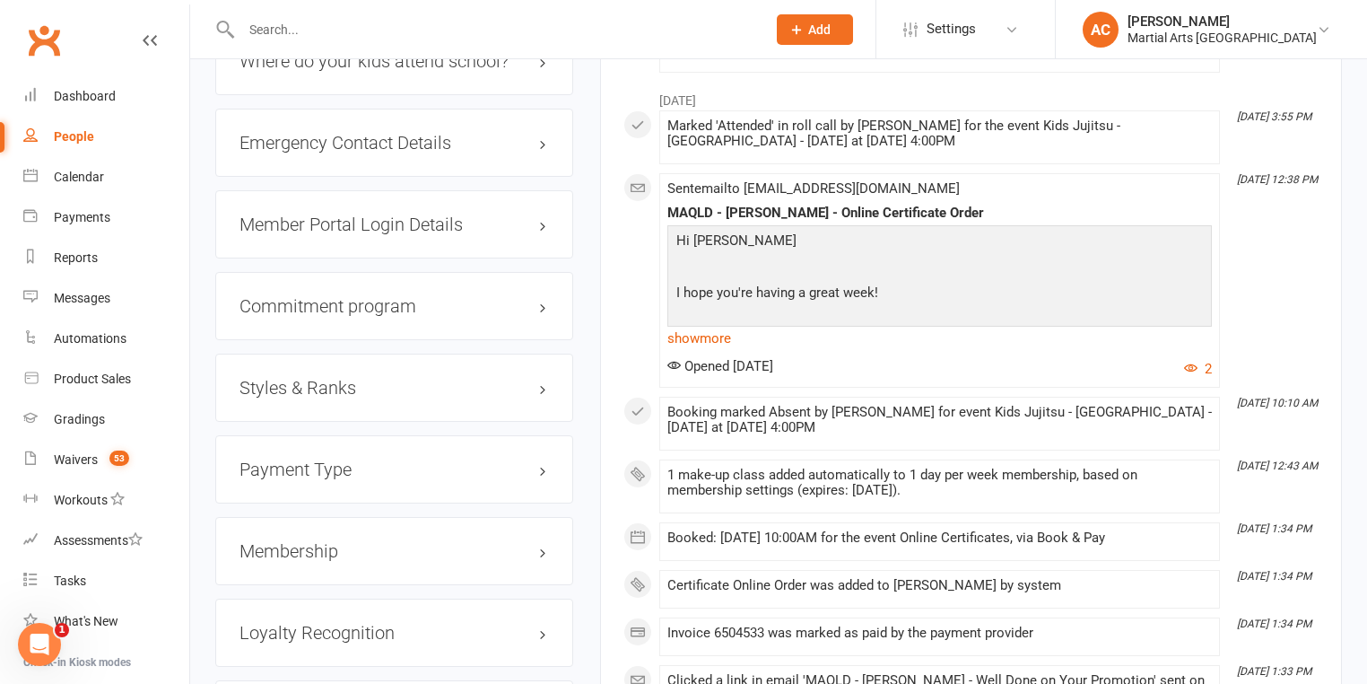
click at [329, 386] on h3 "Styles & Ranks" at bounding box center [395, 388] width 310 height 20
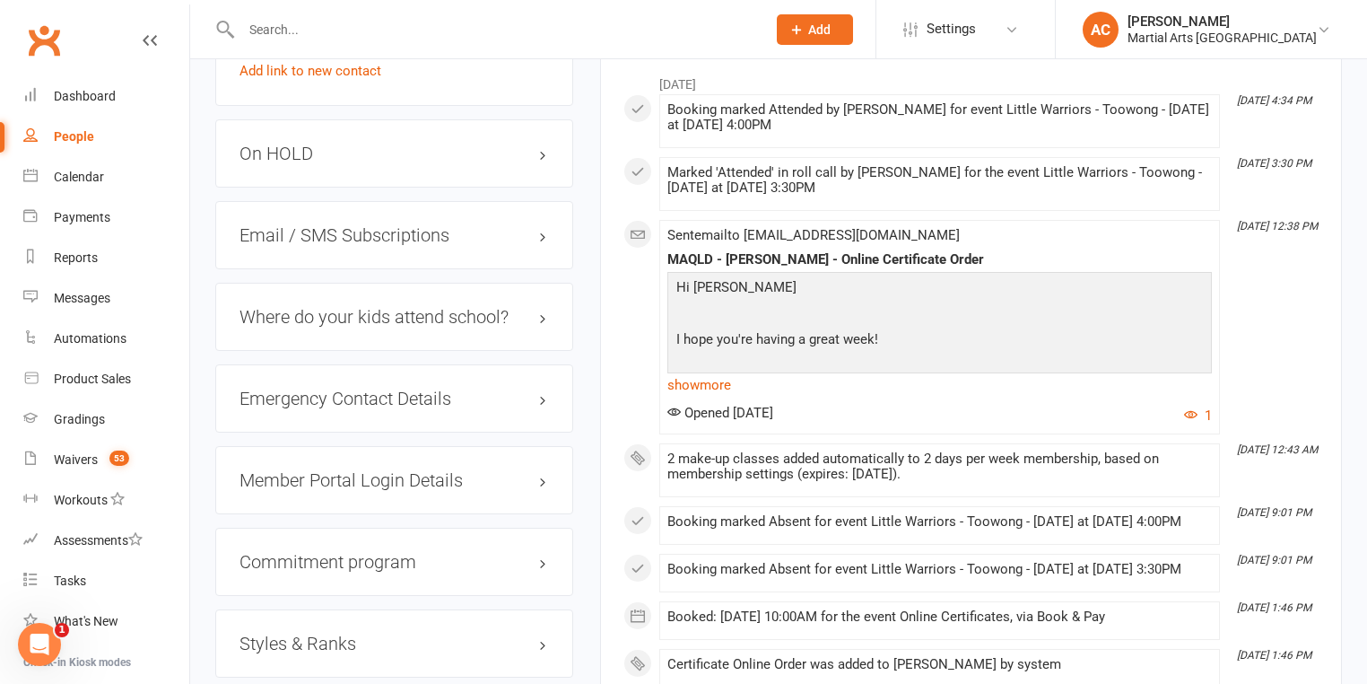
scroll to position [1651, 0]
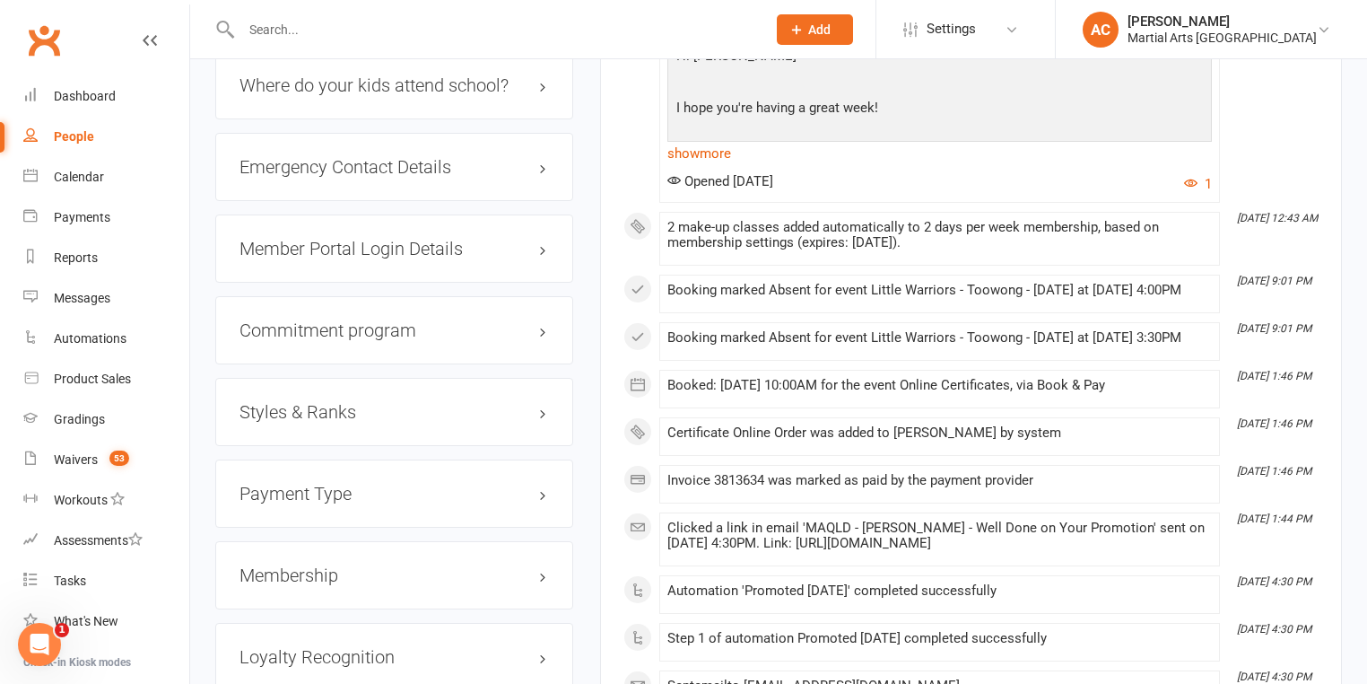
click at [324, 414] on h3 "Styles & Ranks" at bounding box center [395, 412] width 310 height 20
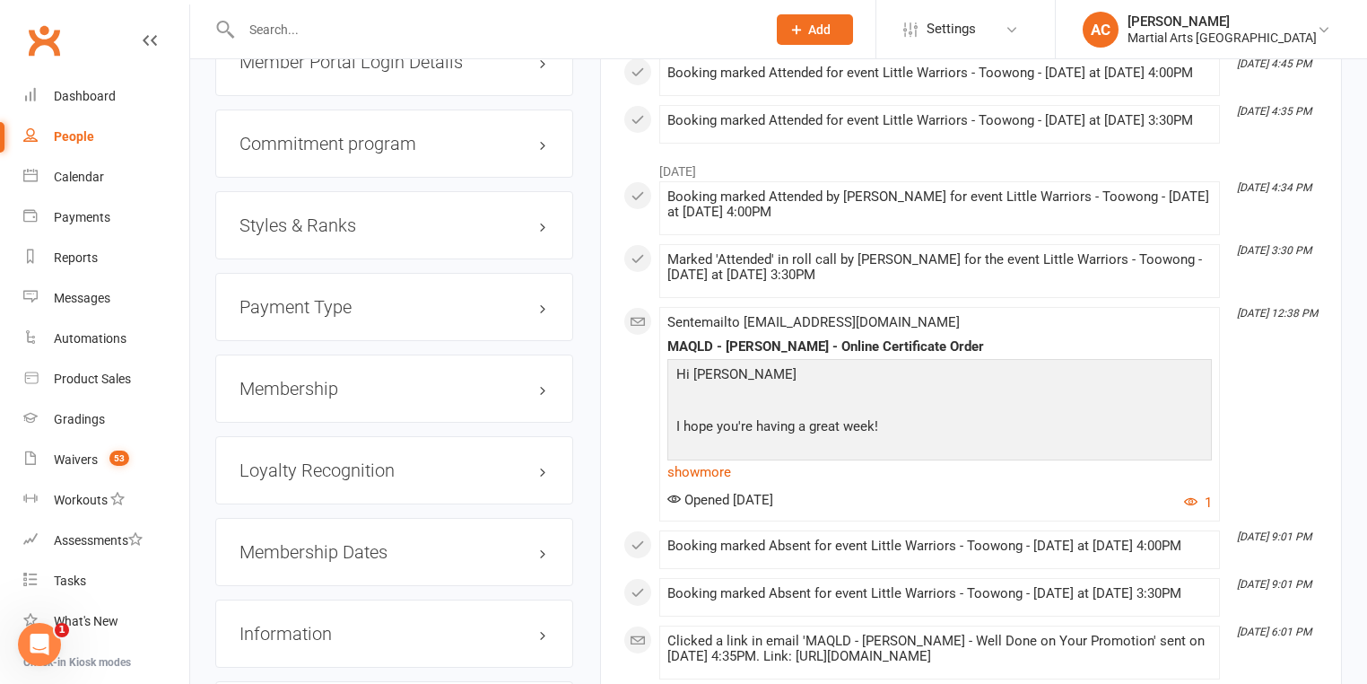
scroll to position [1823, 0]
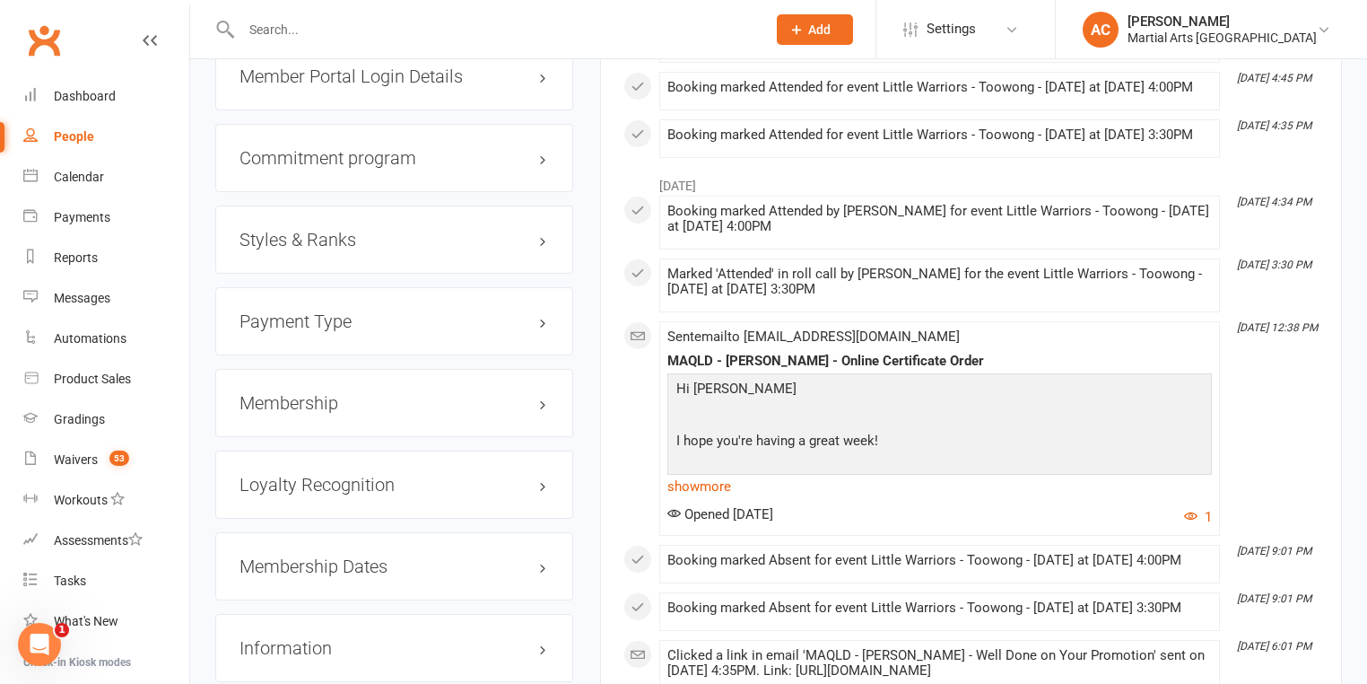
click at [338, 254] on div "Styles & Ranks" at bounding box center [394, 239] width 358 height 68
click at [345, 236] on h3 "Styles & Ranks" at bounding box center [395, 240] width 310 height 20
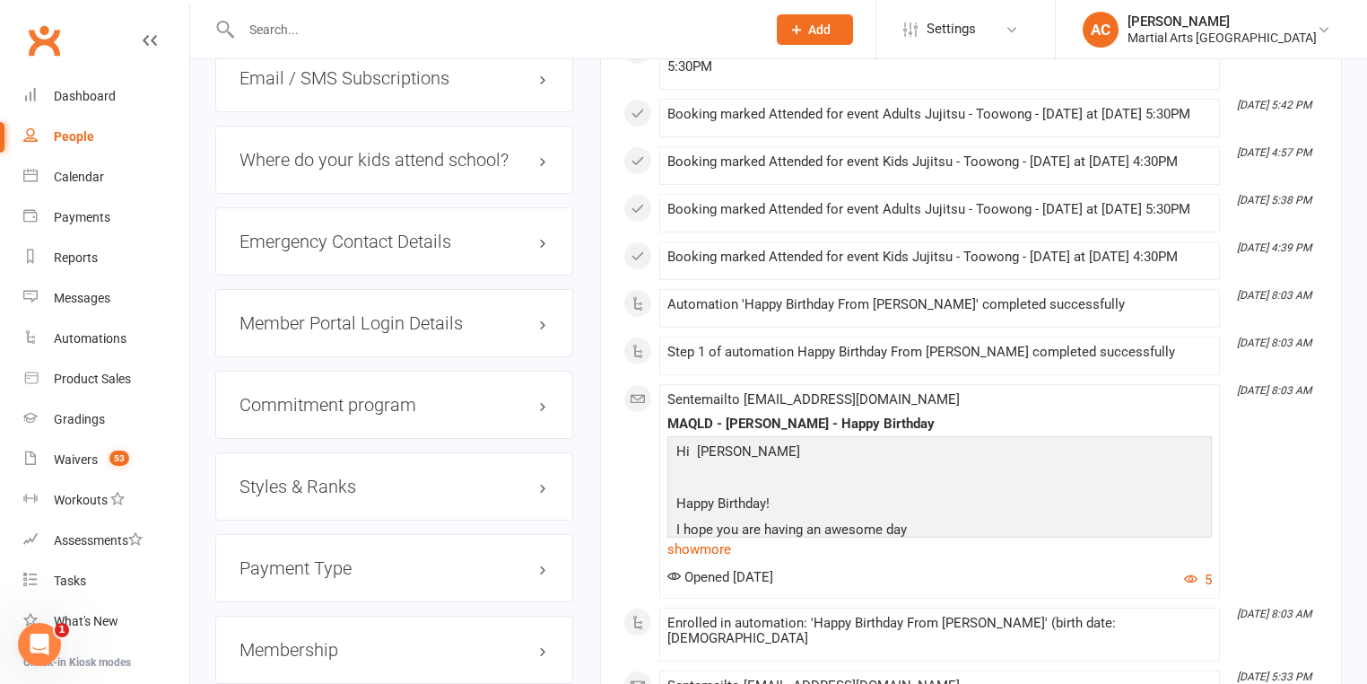
scroll to position [1866, 0]
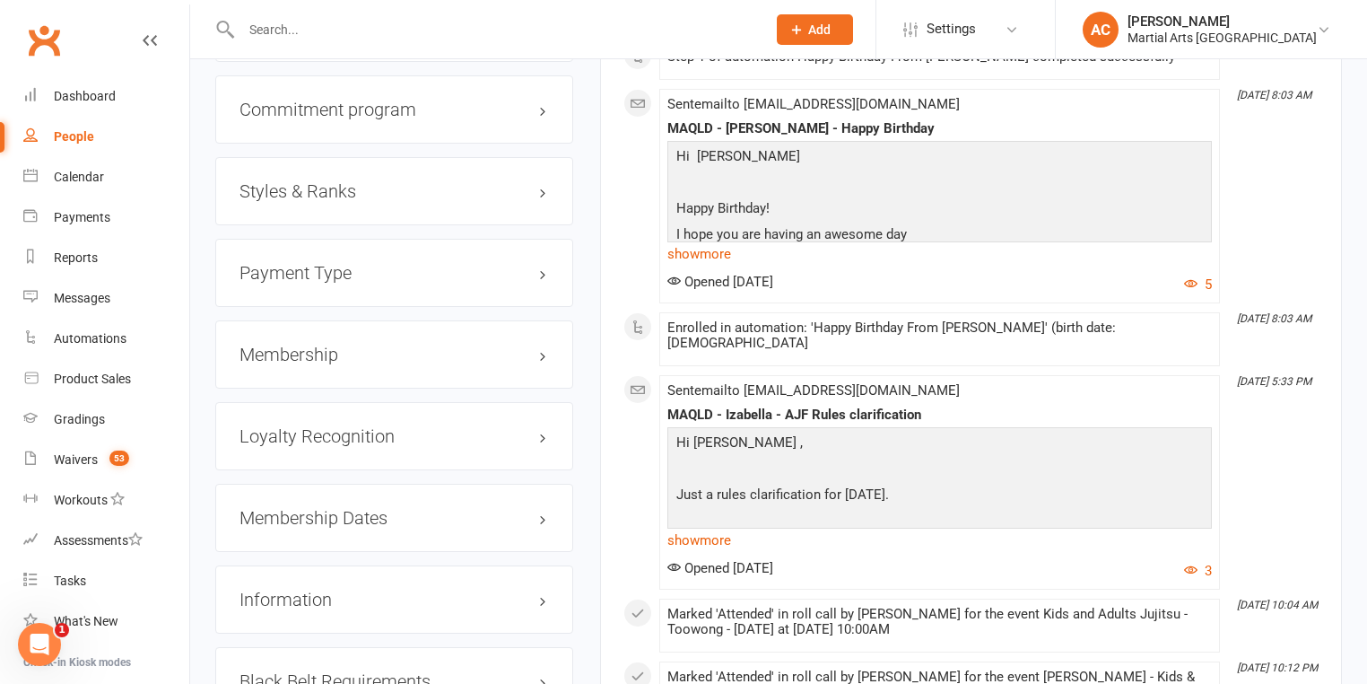
drag, startPoint x: 360, startPoint y: 179, endPoint x: 357, endPoint y: 188, distance: 9.4
click at [359, 184] on div "Styles & Ranks" at bounding box center [394, 191] width 358 height 68
click at [357, 188] on h3 "Styles & Ranks" at bounding box center [395, 191] width 310 height 20
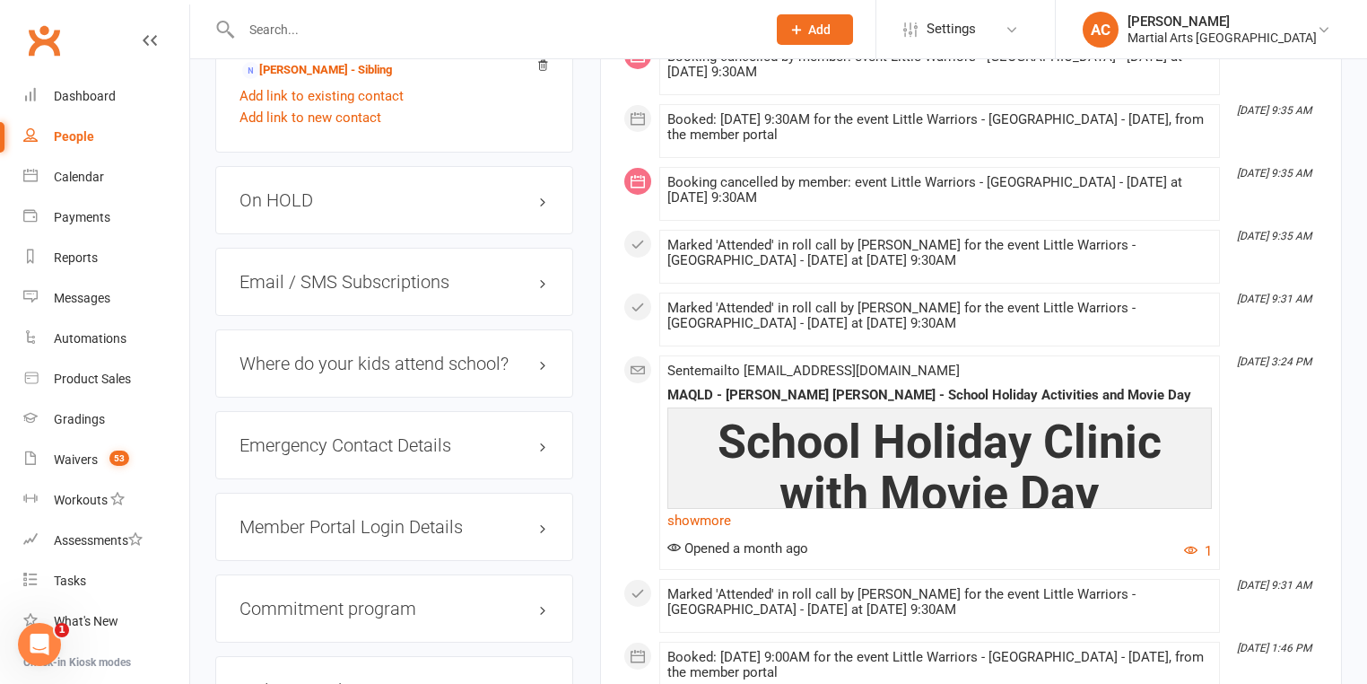
scroll to position [1723, 0]
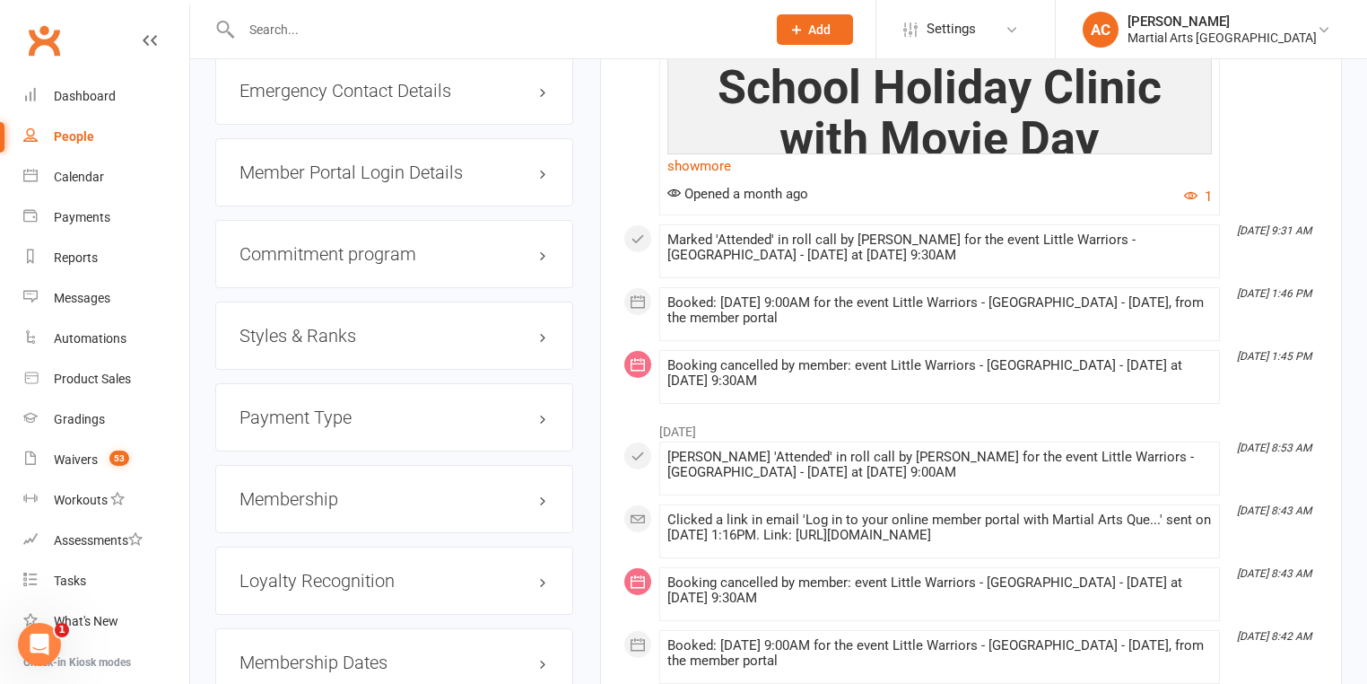
click at [354, 334] on h3 "Styles & Ranks" at bounding box center [395, 336] width 310 height 20
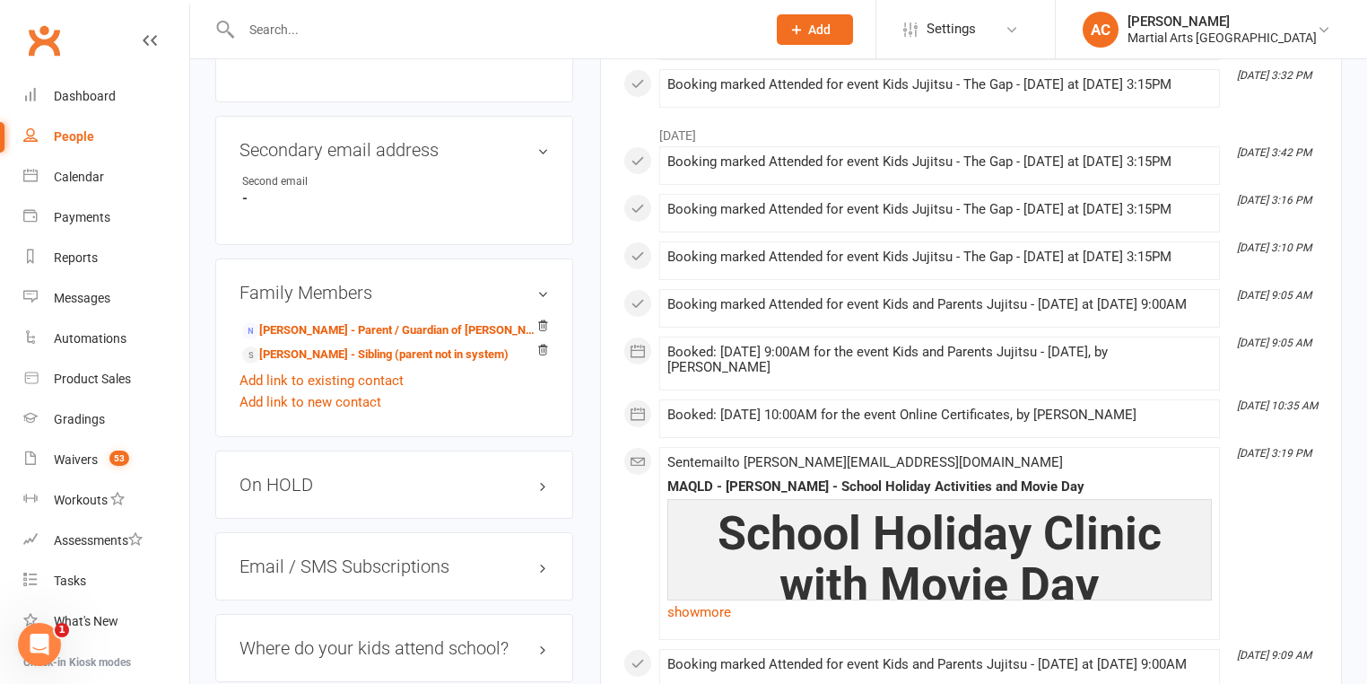
scroll to position [1723, 0]
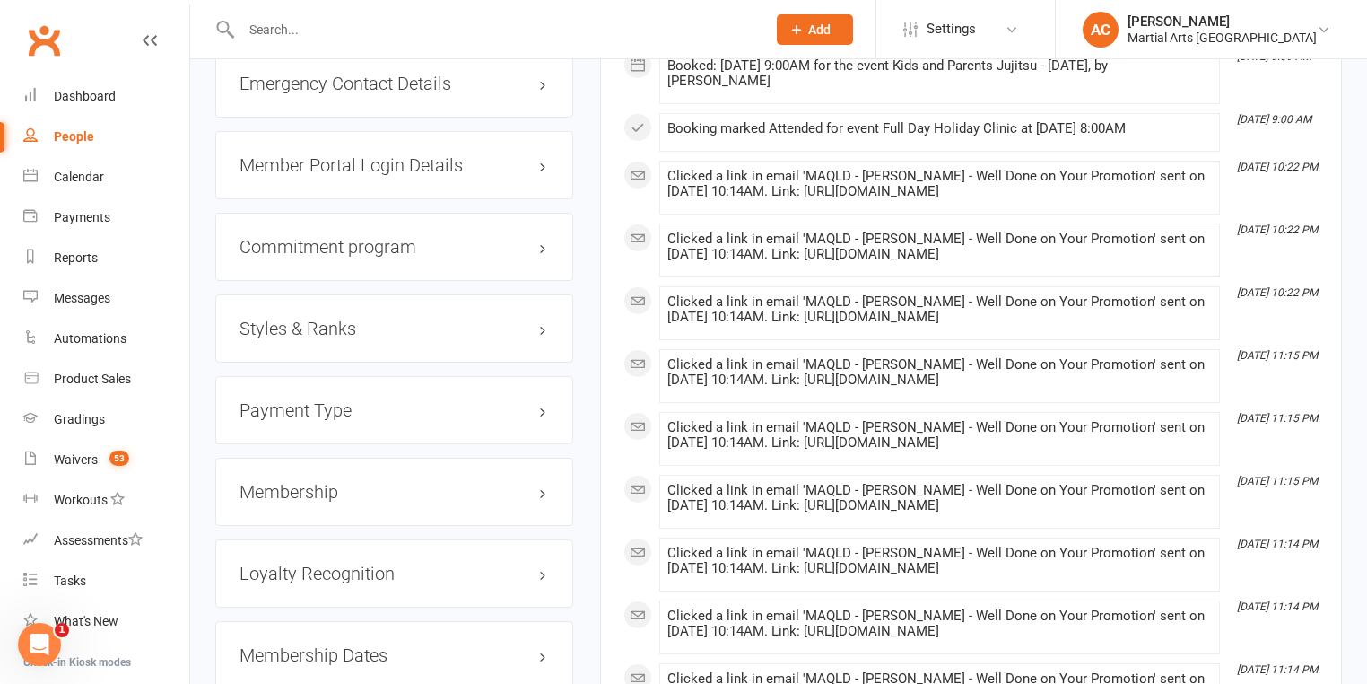
click at [363, 301] on div "Styles & Ranks" at bounding box center [394, 328] width 358 height 68
click at [366, 319] on h3 "Styles & Ranks" at bounding box center [395, 329] width 310 height 20
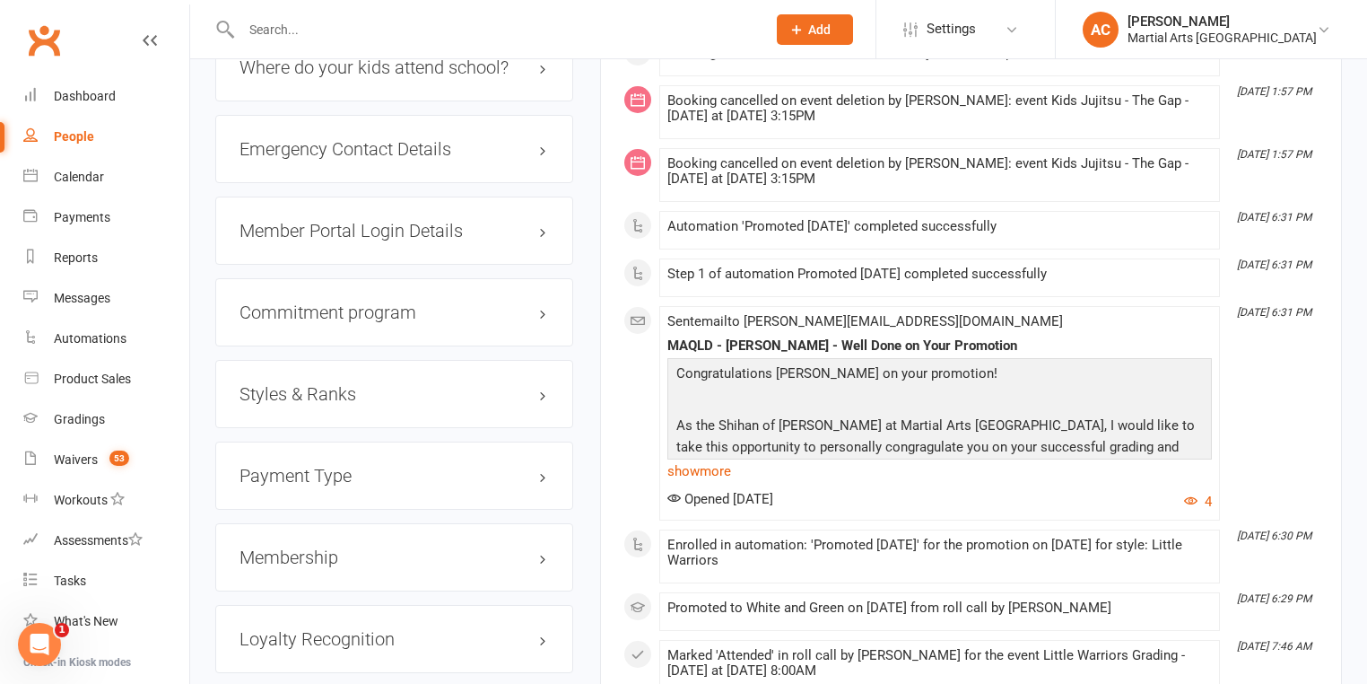
scroll to position [1795, 0]
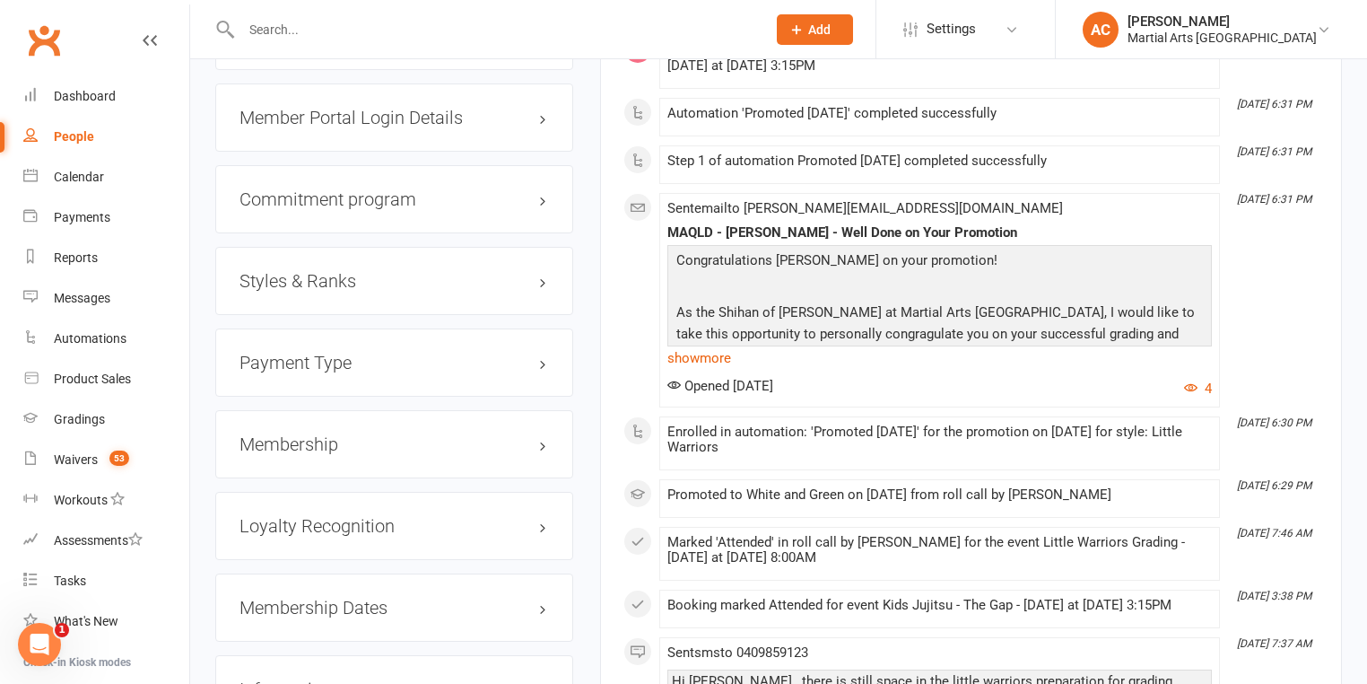
click at [336, 271] on h3 "Styles & Ranks" at bounding box center [395, 281] width 310 height 20
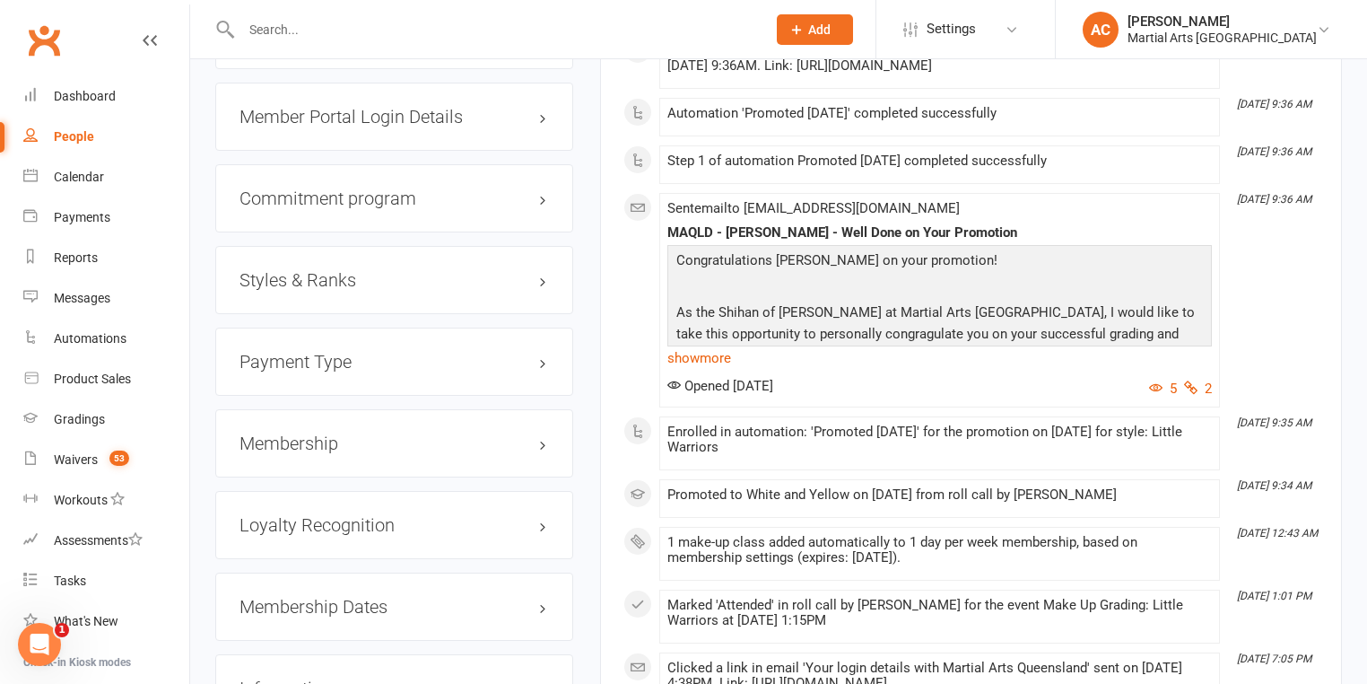
scroll to position [1795, 0]
click at [354, 267] on div "Styles & Ranks" at bounding box center [394, 281] width 358 height 68
click at [355, 271] on h3 "Styles & Ranks" at bounding box center [395, 281] width 310 height 20
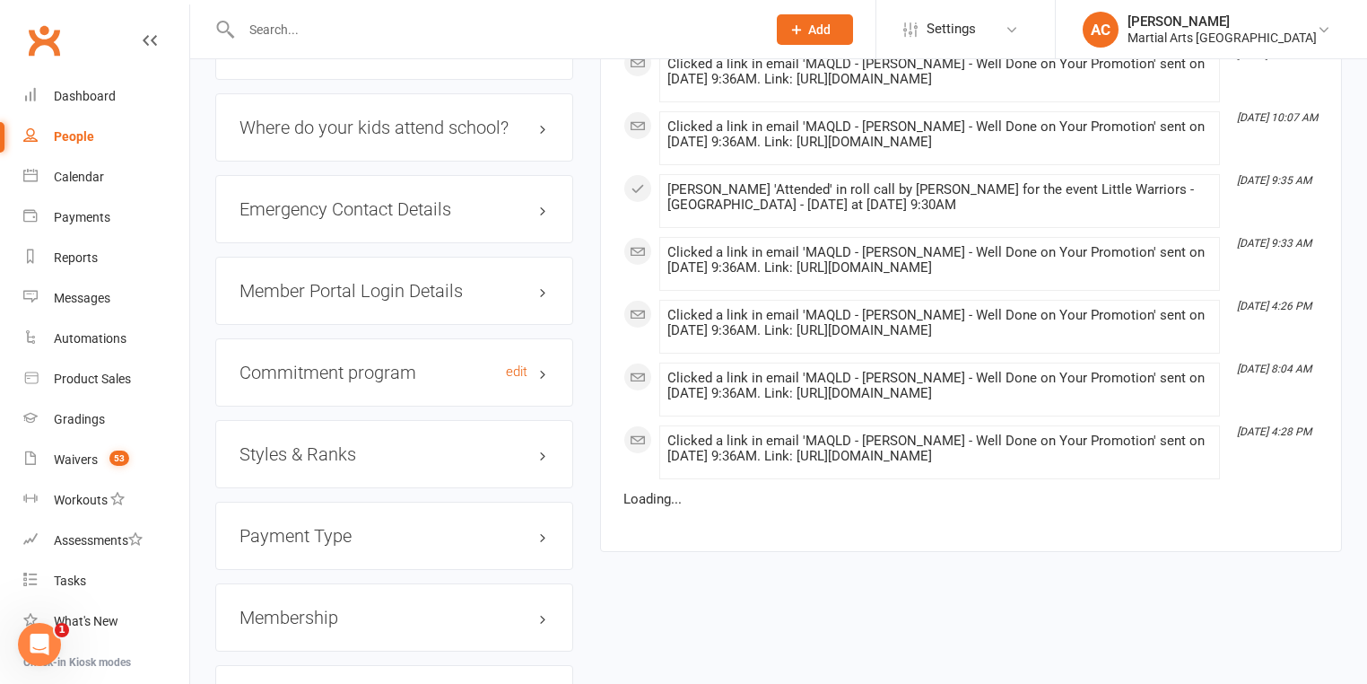
scroll to position [1723, 0]
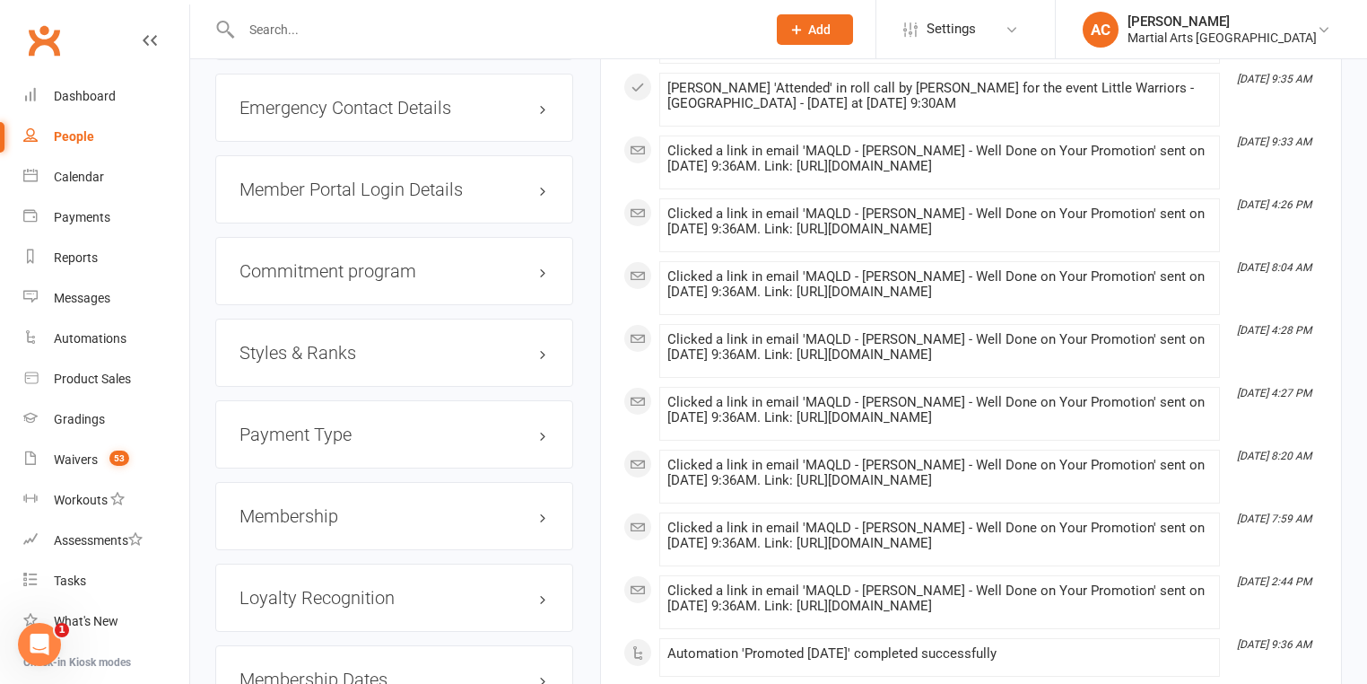
click at [340, 345] on h3 "Styles & Ranks" at bounding box center [395, 353] width 310 height 20
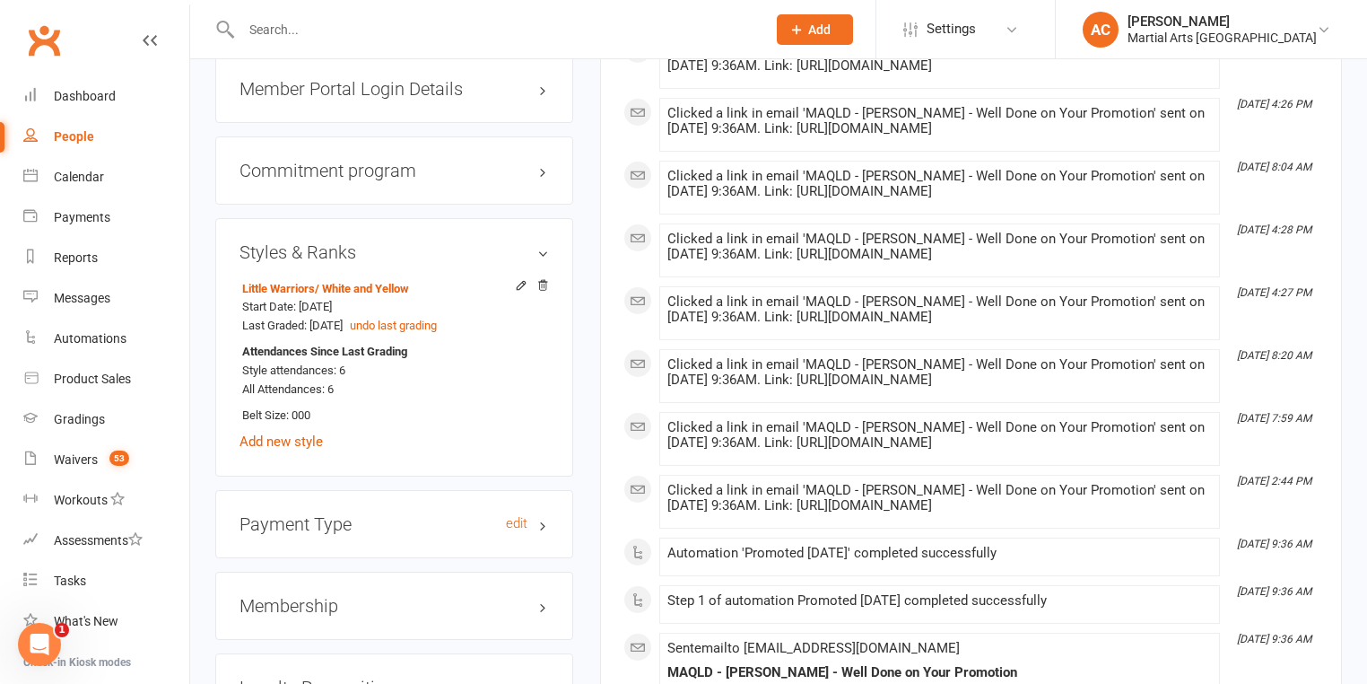
scroll to position [2010, 0]
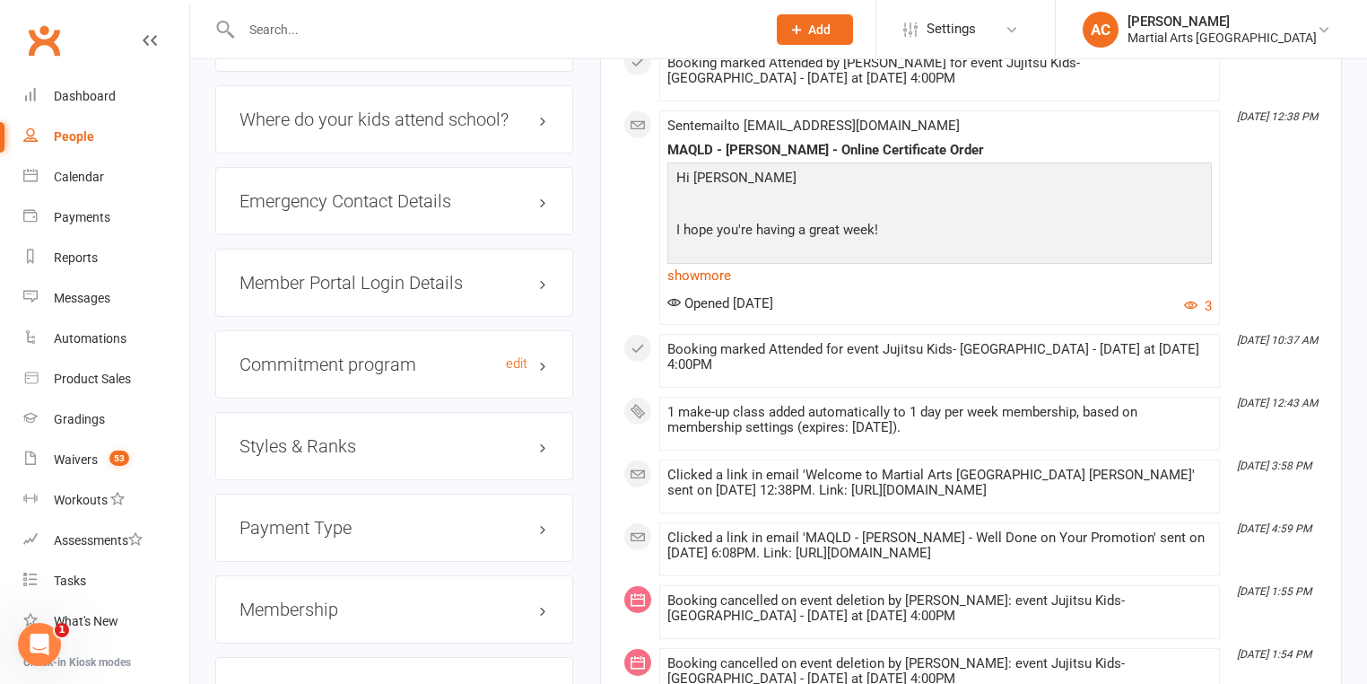
scroll to position [1651, 0]
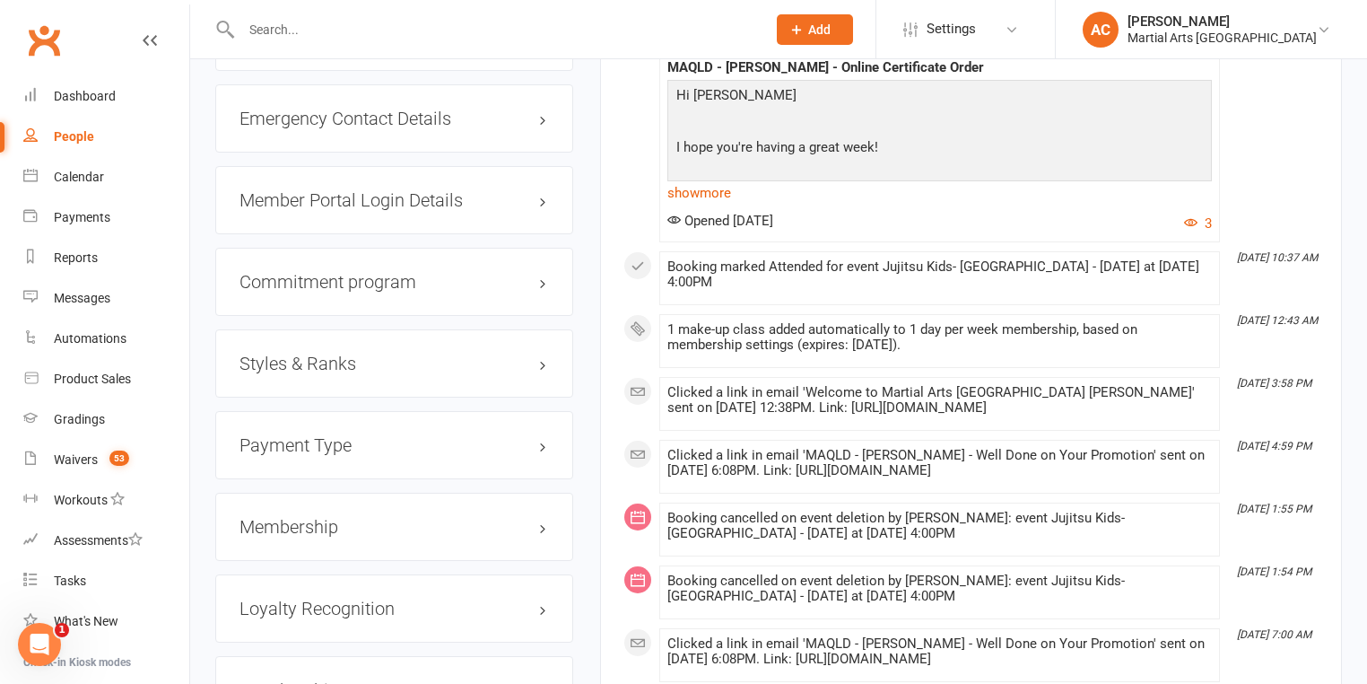
click at [347, 358] on h3 "Styles & Ranks" at bounding box center [395, 364] width 310 height 20
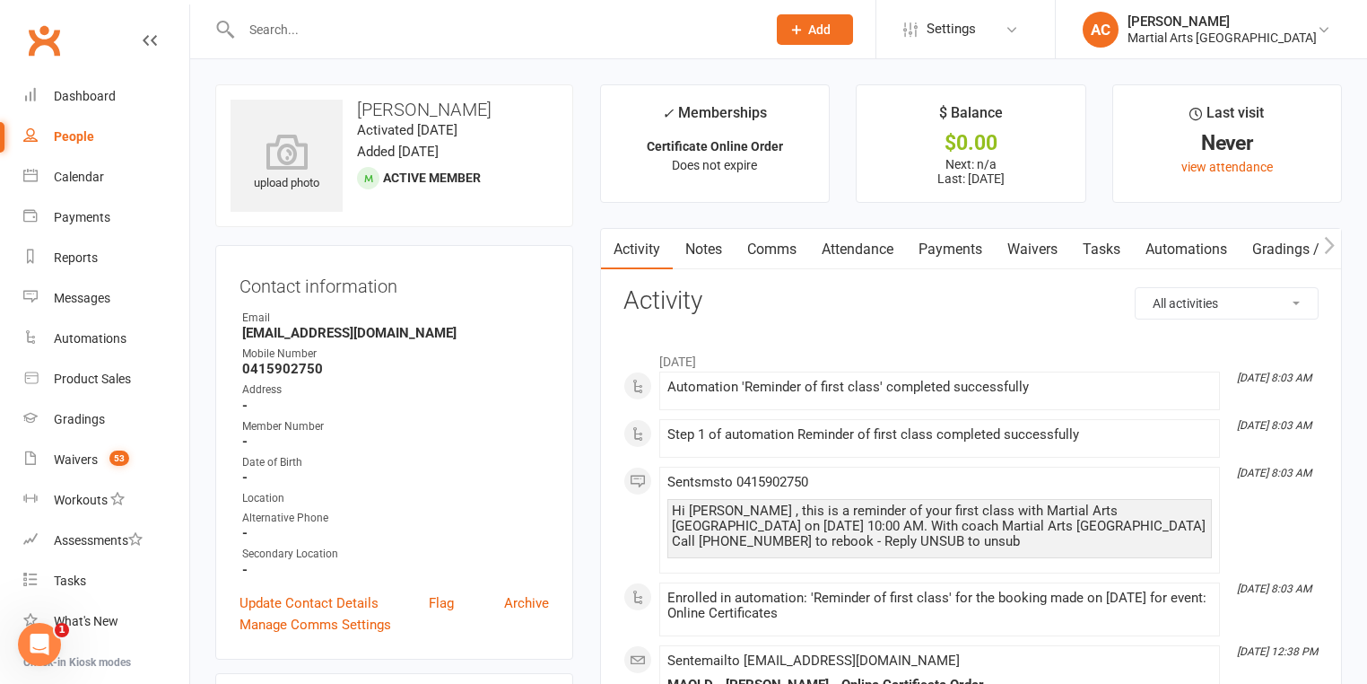
click at [296, 18] on input "text" at bounding box center [495, 29] width 518 height 25
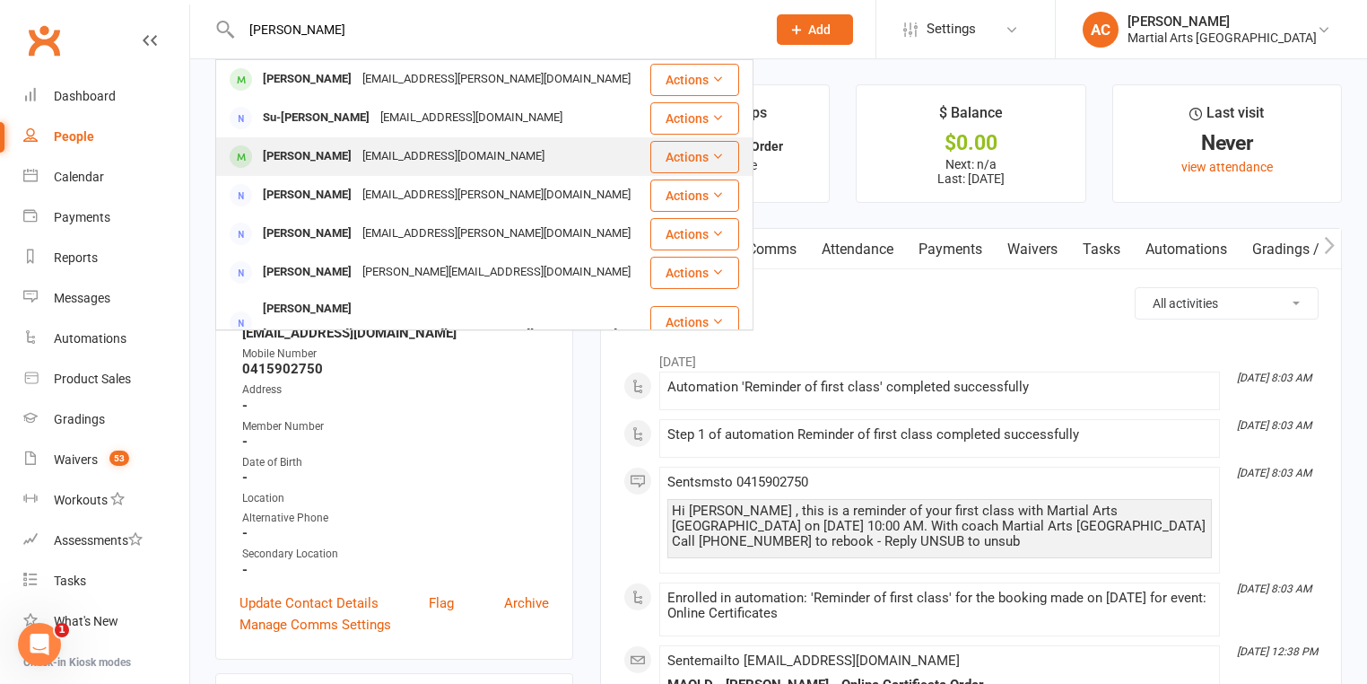
type input "[PERSON_NAME]"
click at [330, 144] on div "[PERSON_NAME]" at bounding box center [308, 157] width 100 height 26
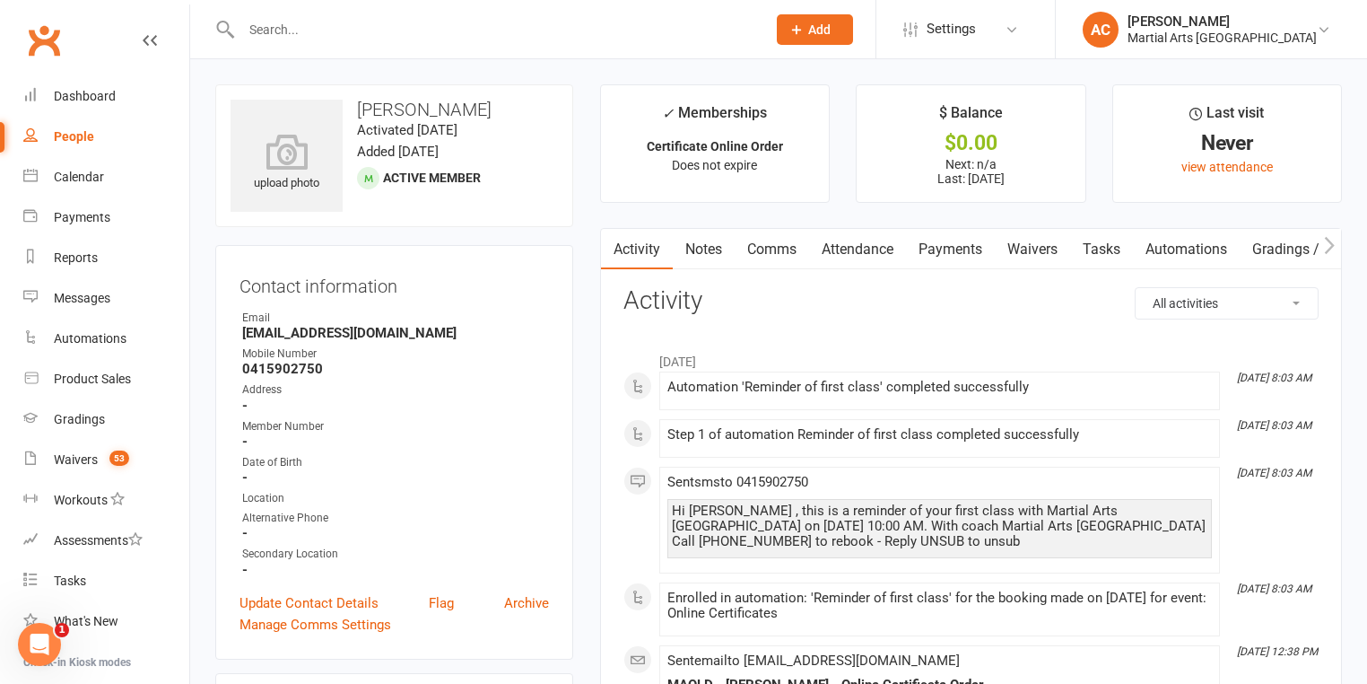
click at [333, 24] on input "text" at bounding box center [495, 29] width 518 height 25
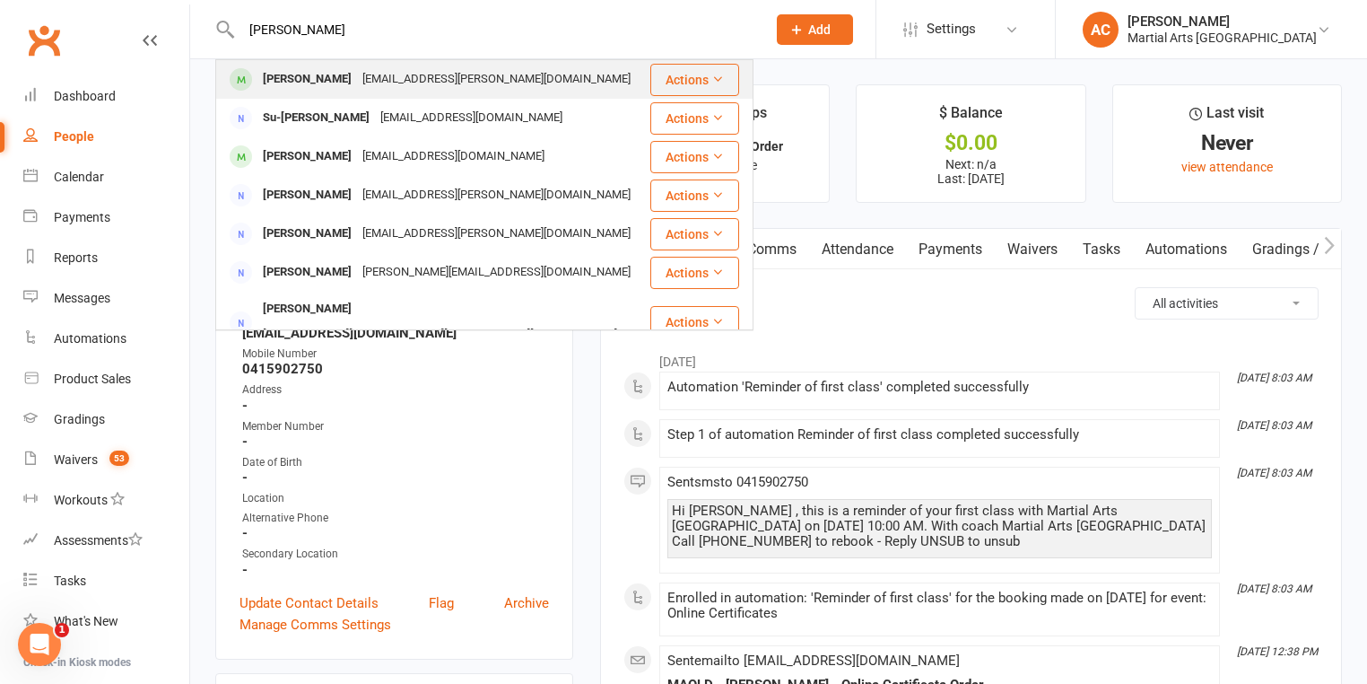
type input "[PERSON_NAME]"
click at [305, 91] on div "[PERSON_NAME]" at bounding box center [308, 79] width 100 height 26
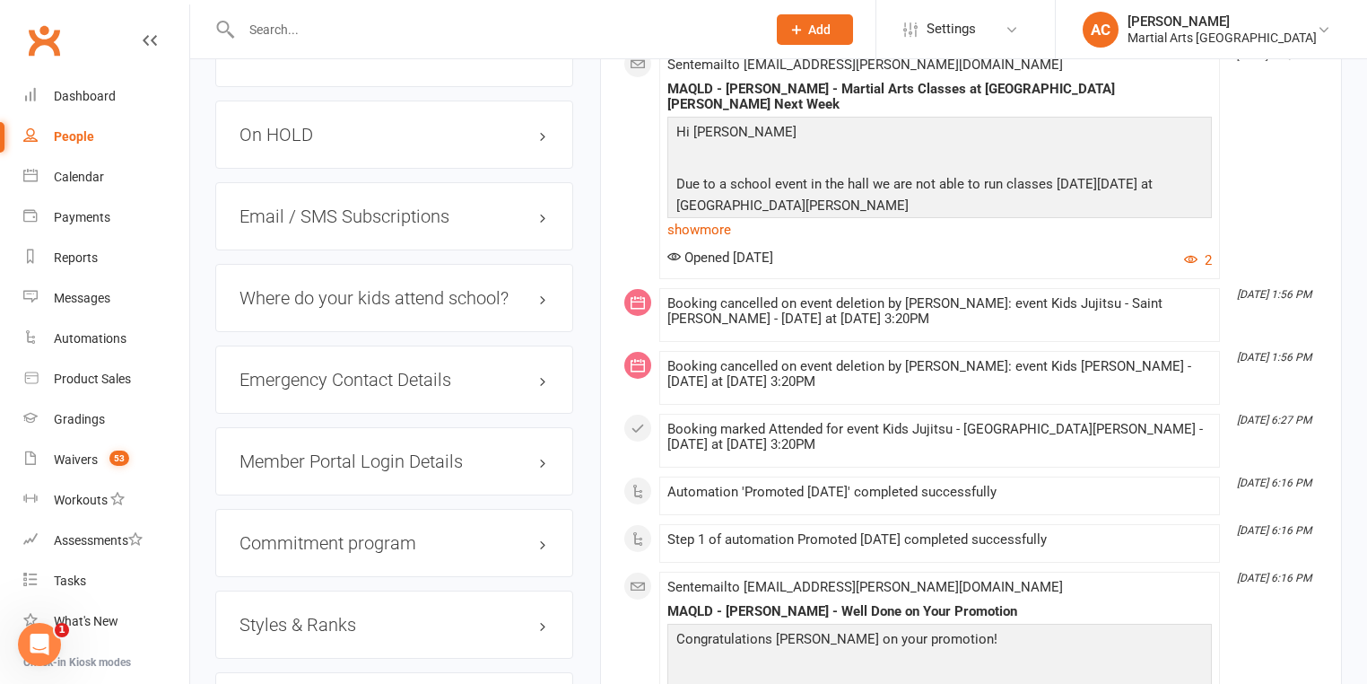
scroll to position [1795, 0]
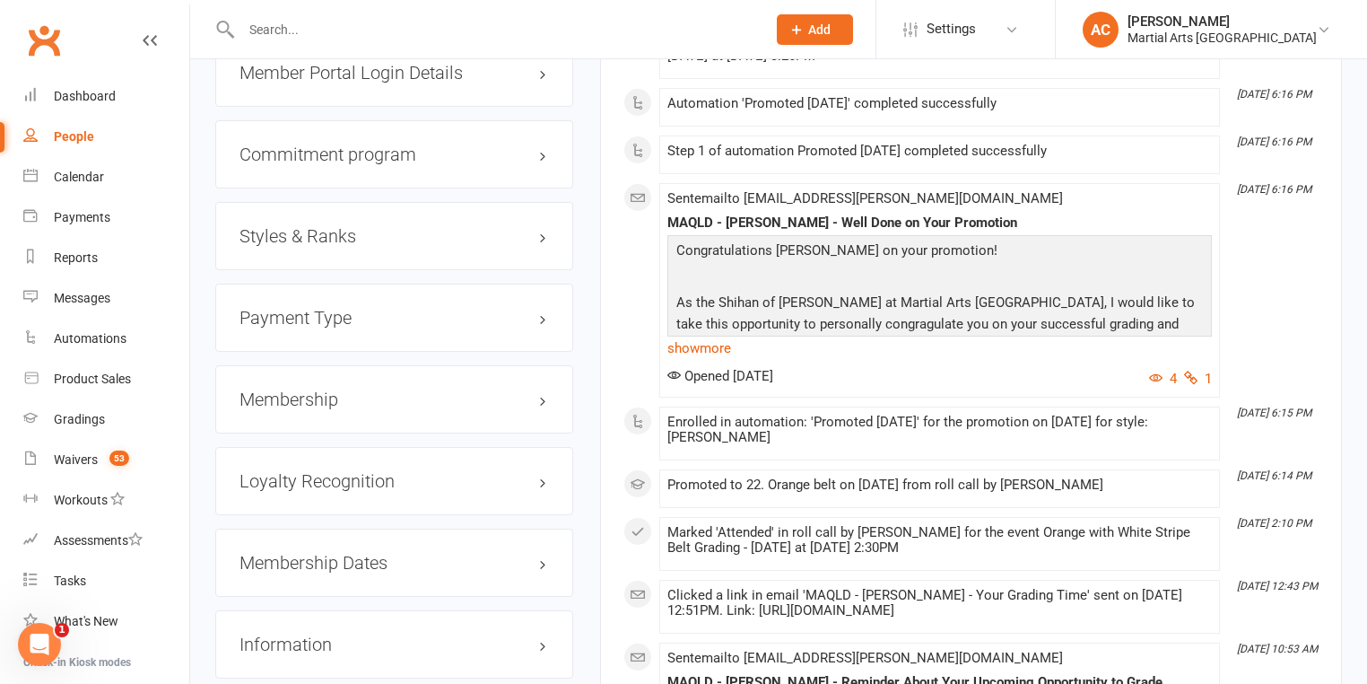
click at [369, 208] on div "Styles & Ranks" at bounding box center [394, 236] width 358 height 68
click at [373, 226] on h3 "Styles & Ranks" at bounding box center [395, 236] width 310 height 20
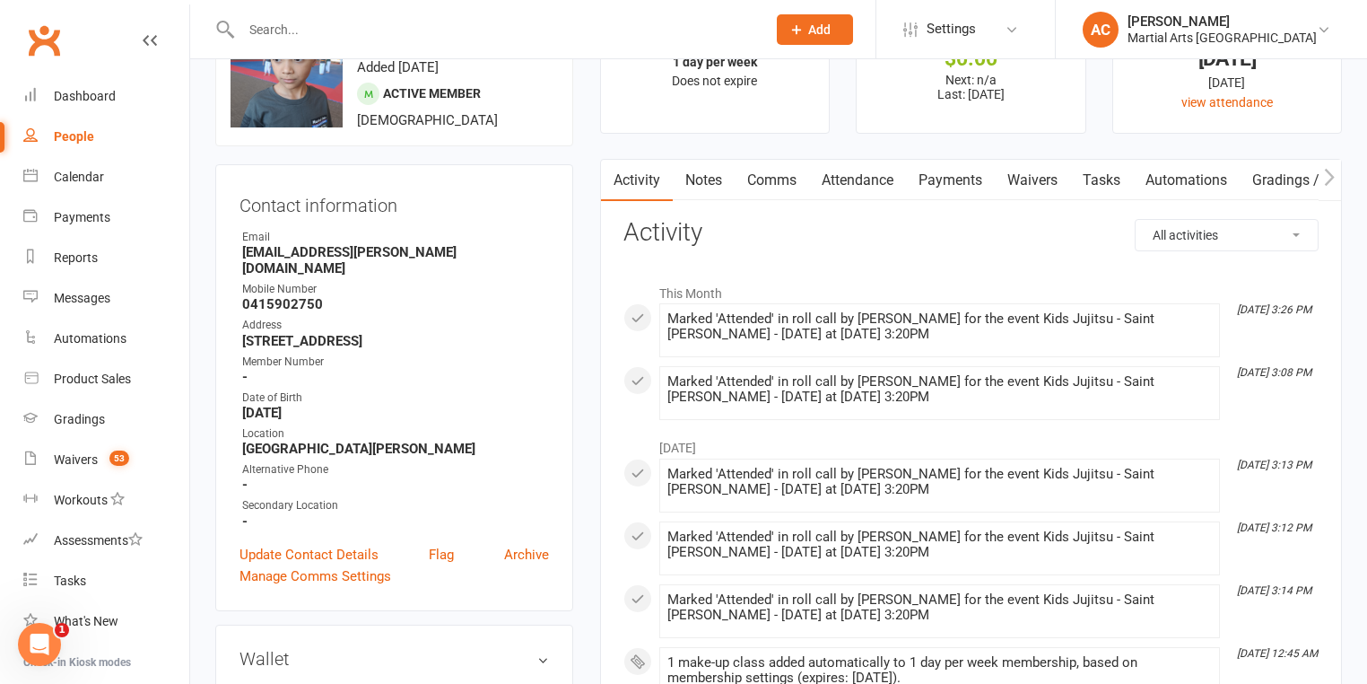
scroll to position [0, 0]
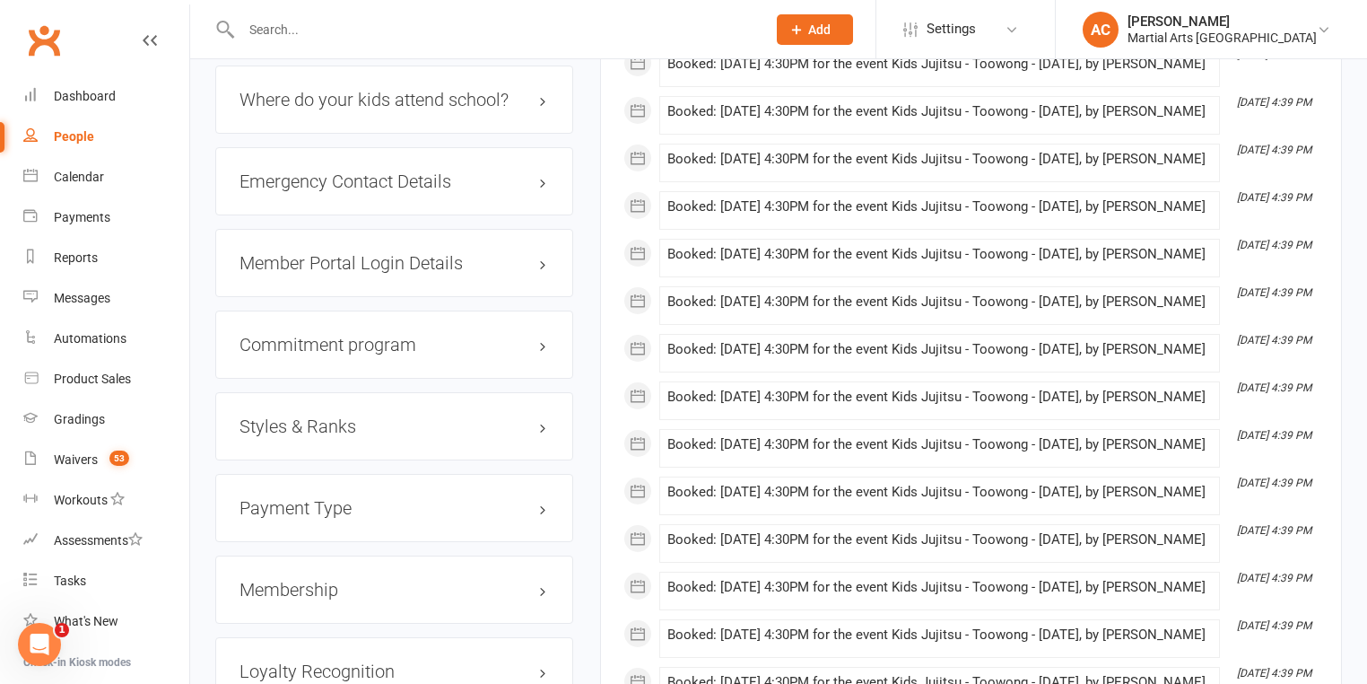
scroll to position [1651, 0]
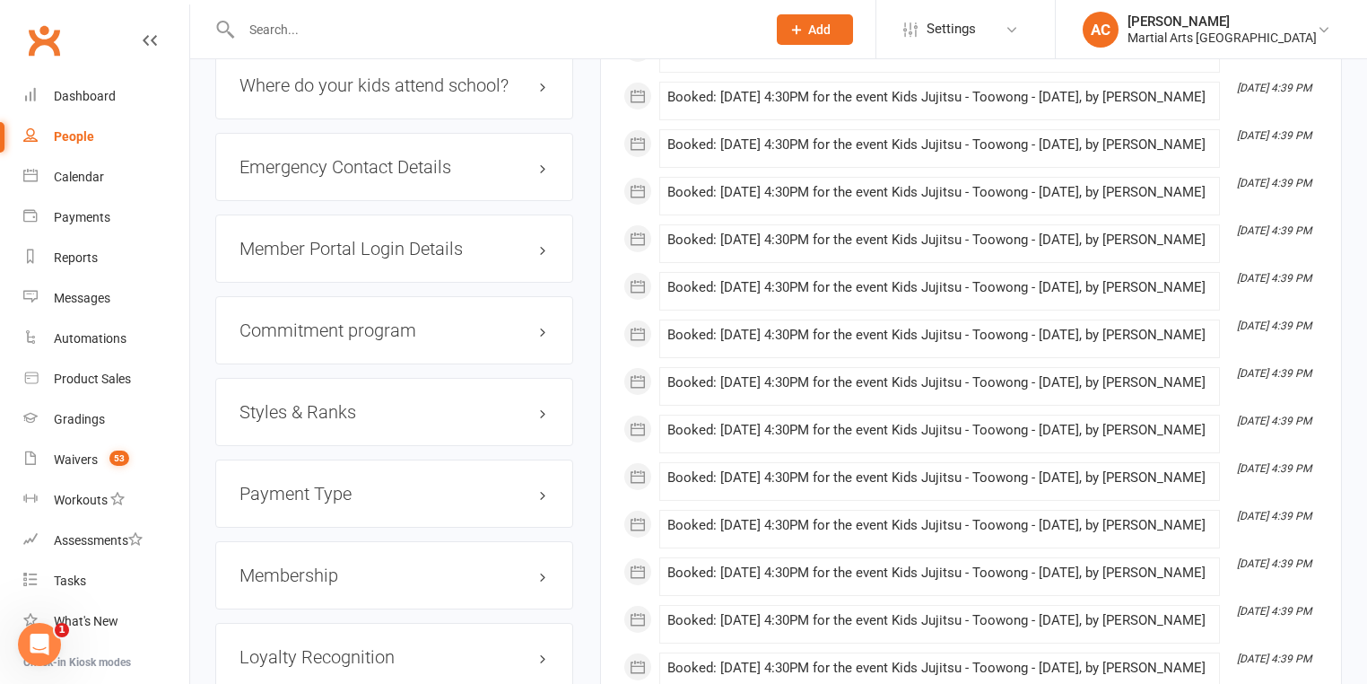
click at [319, 413] on h3 "Styles & Ranks" at bounding box center [395, 412] width 310 height 20
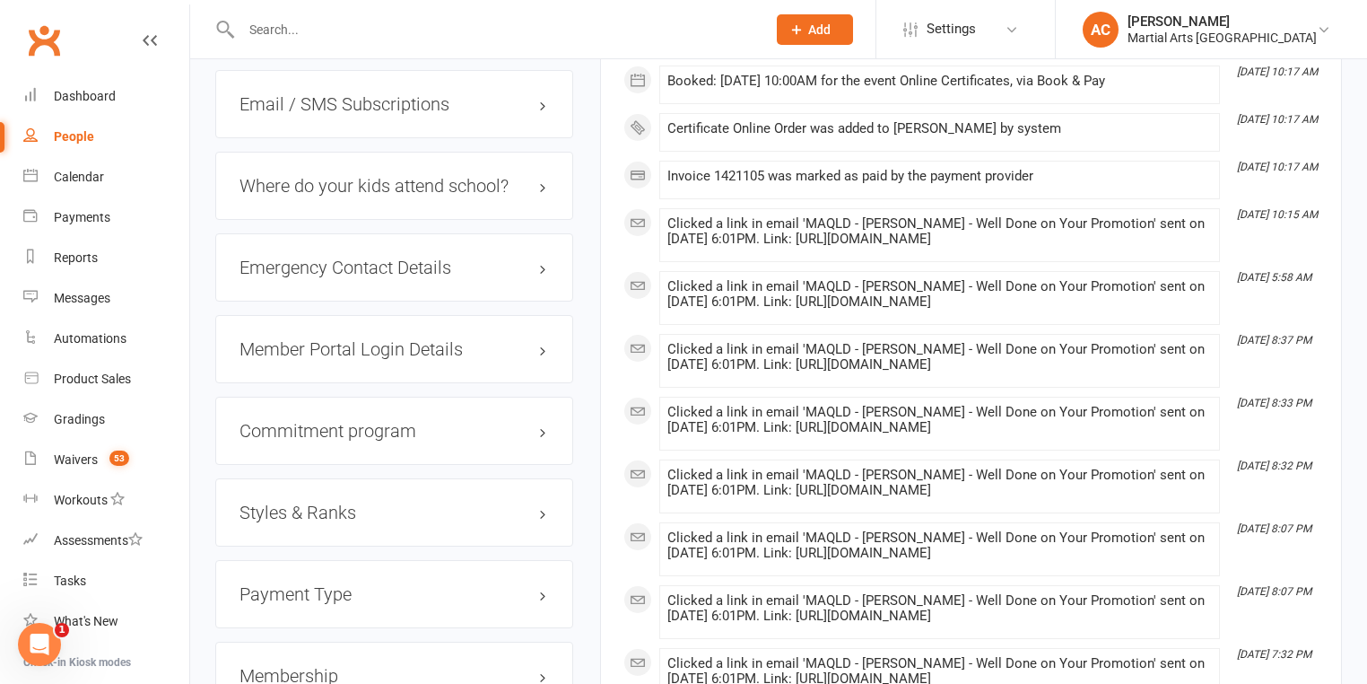
scroll to position [1723, 0]
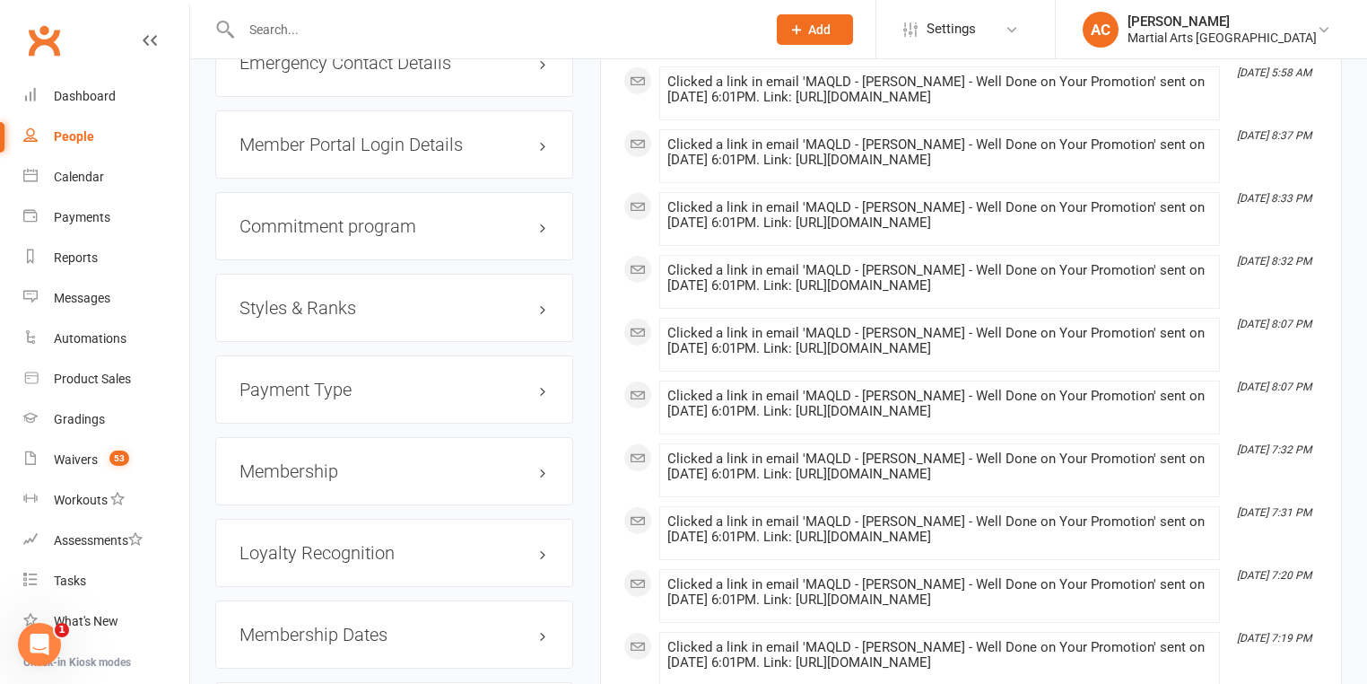
click at [359, 298] on h3 "Styles & Ranks" at bounding box center [395, 308] width 310 height 20
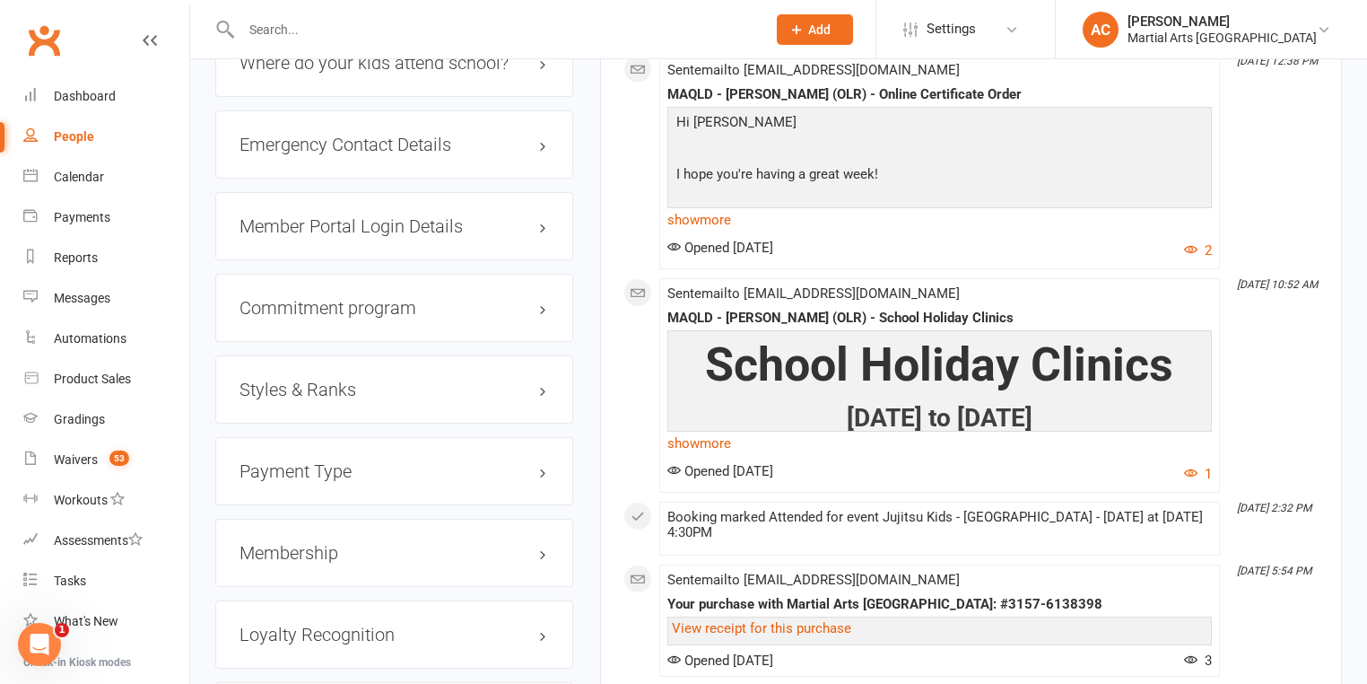
scroll to position [1723, 0]
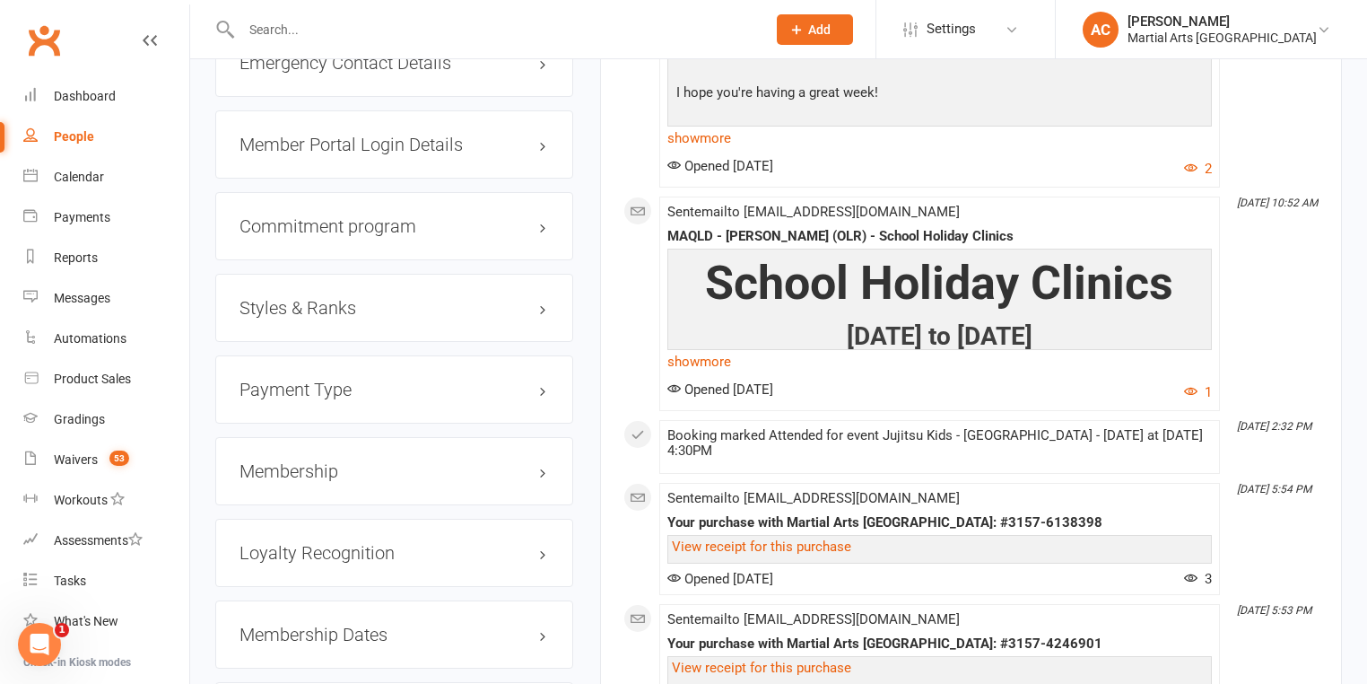
click at [397, 298] on h3 "Styles & Ranks" at bounding box center [395, 308] width 310 height 20
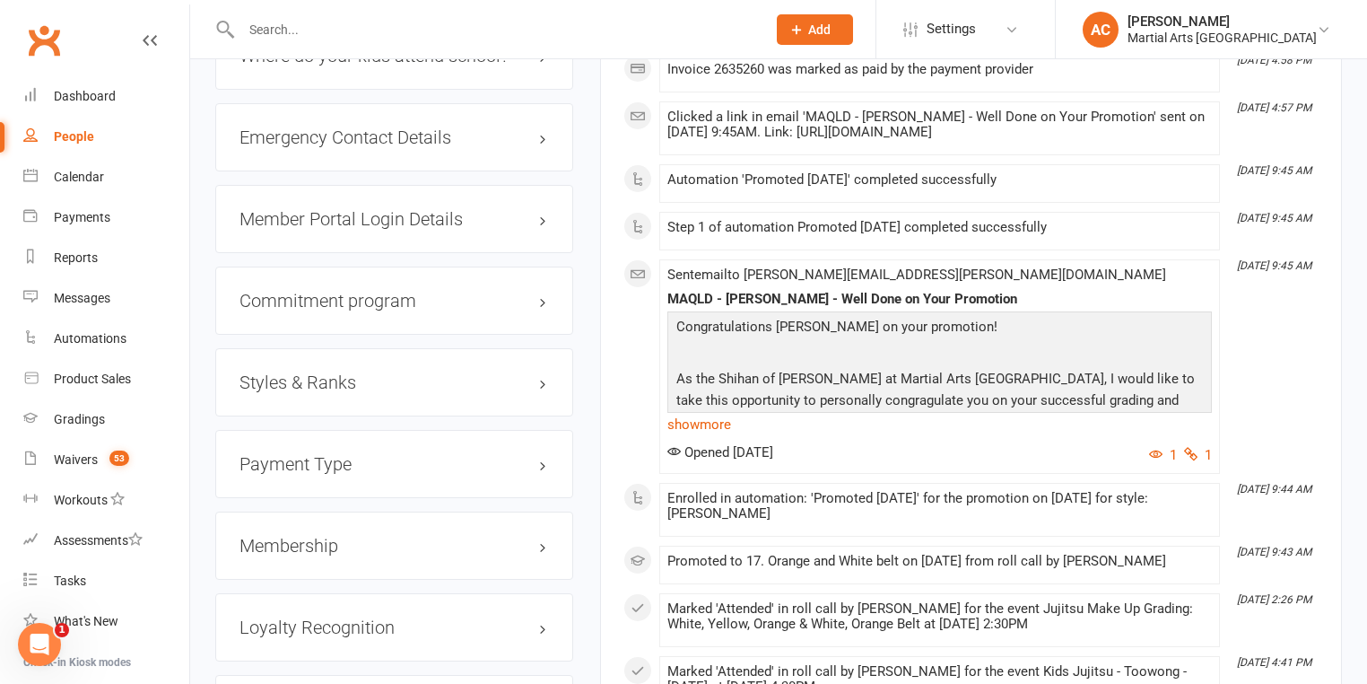
scroll to position [1723, 0]
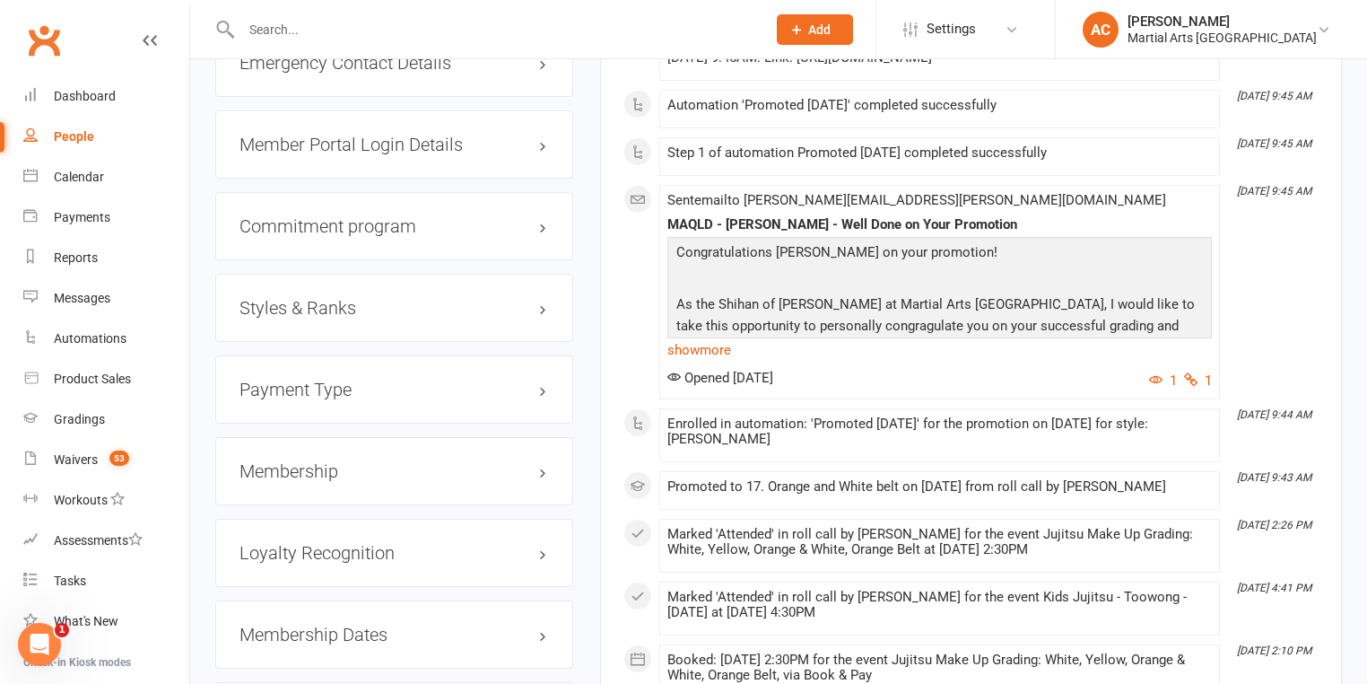
click at [328, 298] on h3 "Styles & Ranks" at bounding box center [395, 308] width 310 height 20
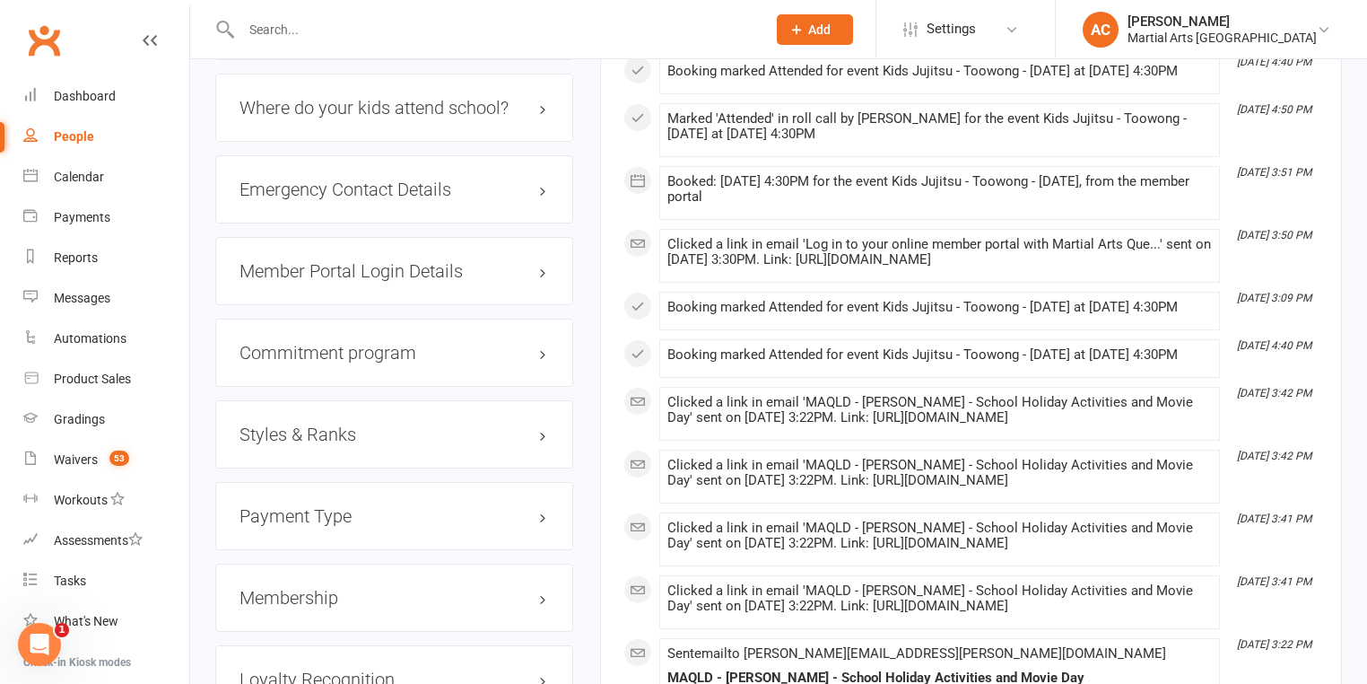
scroll to position [1795, 0]
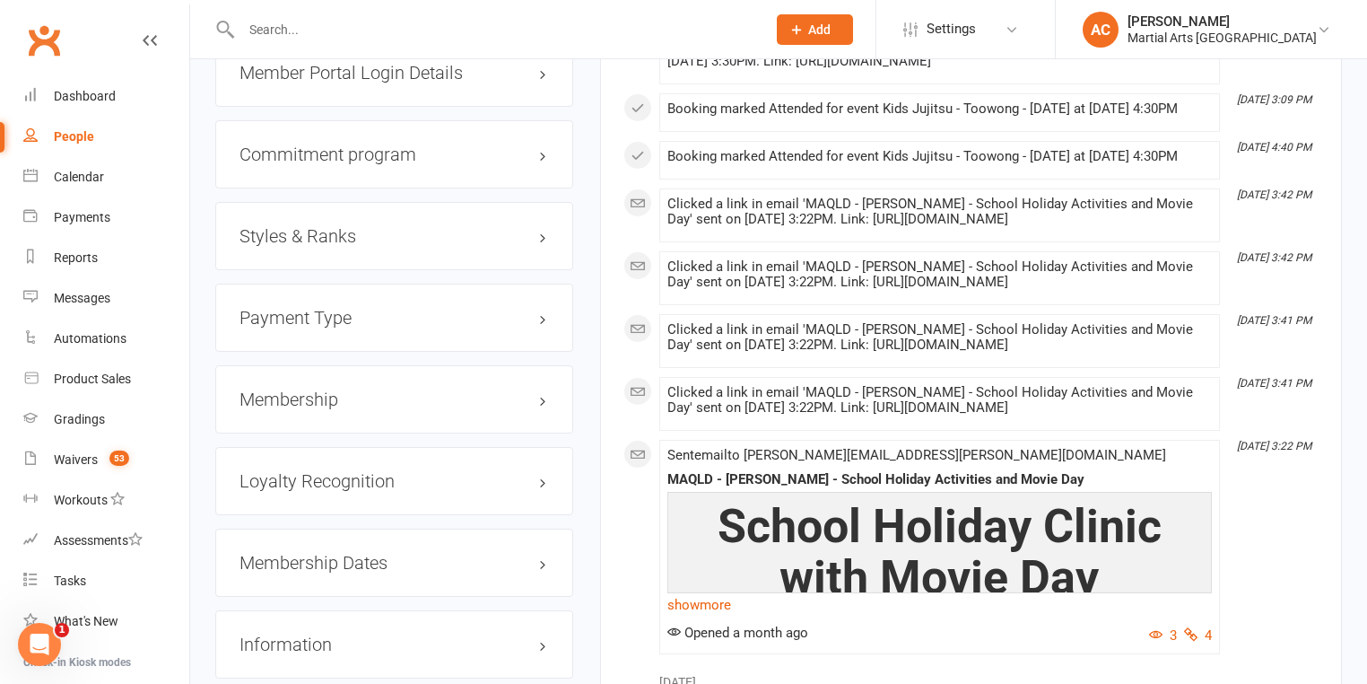
click at [367, 226] on h3 "Styles & Ranks" at bounding box center [395, 236] width 310 height 20
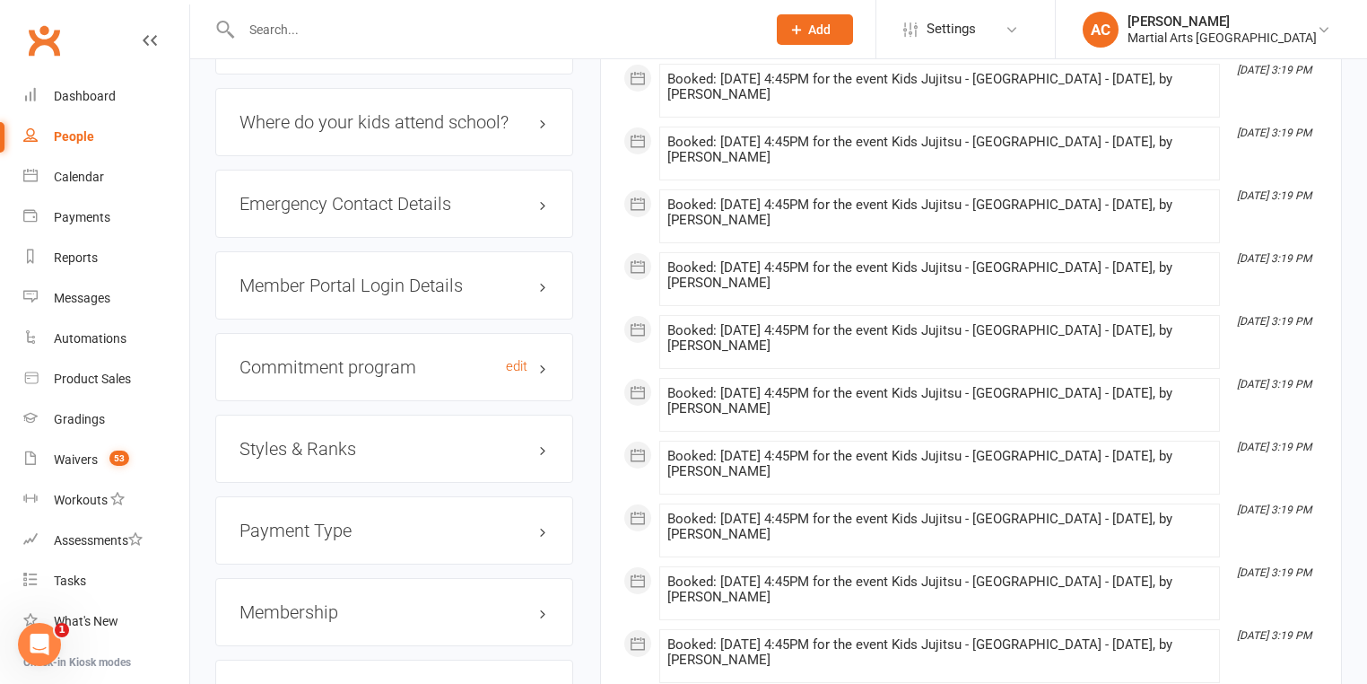
scroll to position [1651, 0]
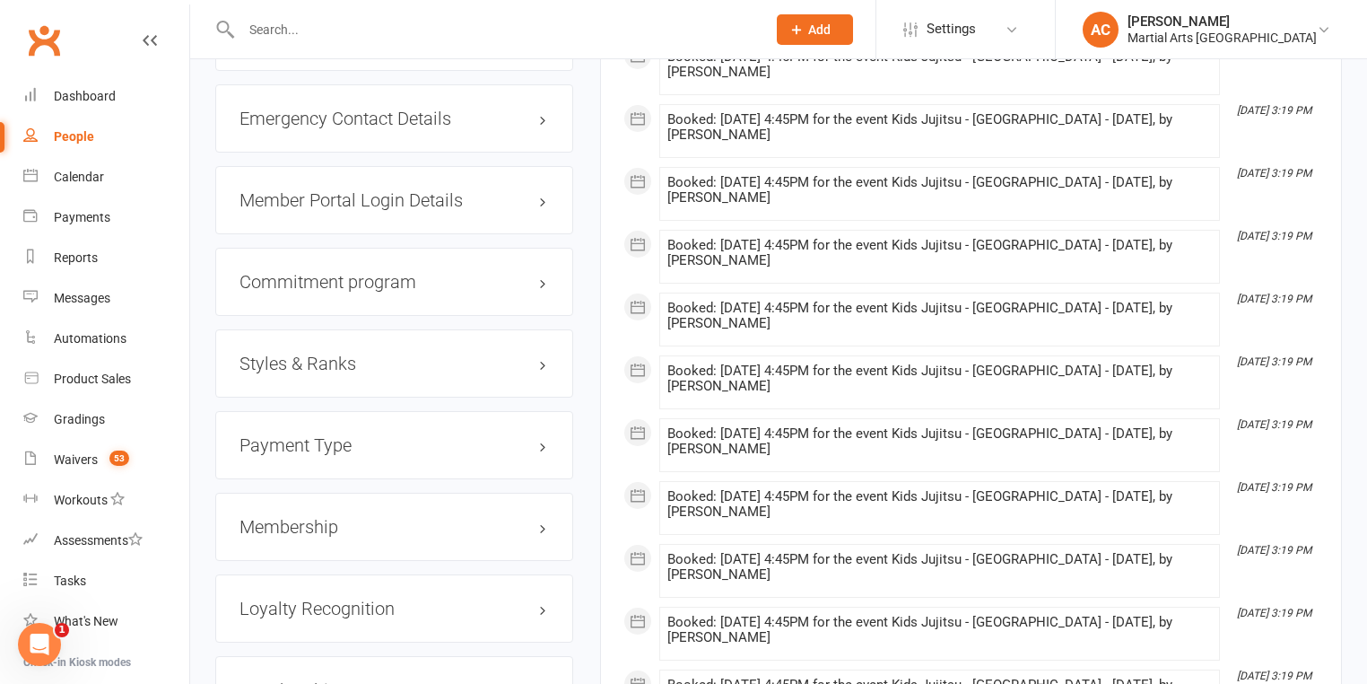
drag, startPoint x: 392, startPoint y: 353, endPoint x: 391, endPoint y: 362, distance: 9.9
click at [392, 354] on h3 "Styles & Ranks" at bounding box center [395, 364] width 310 height 20
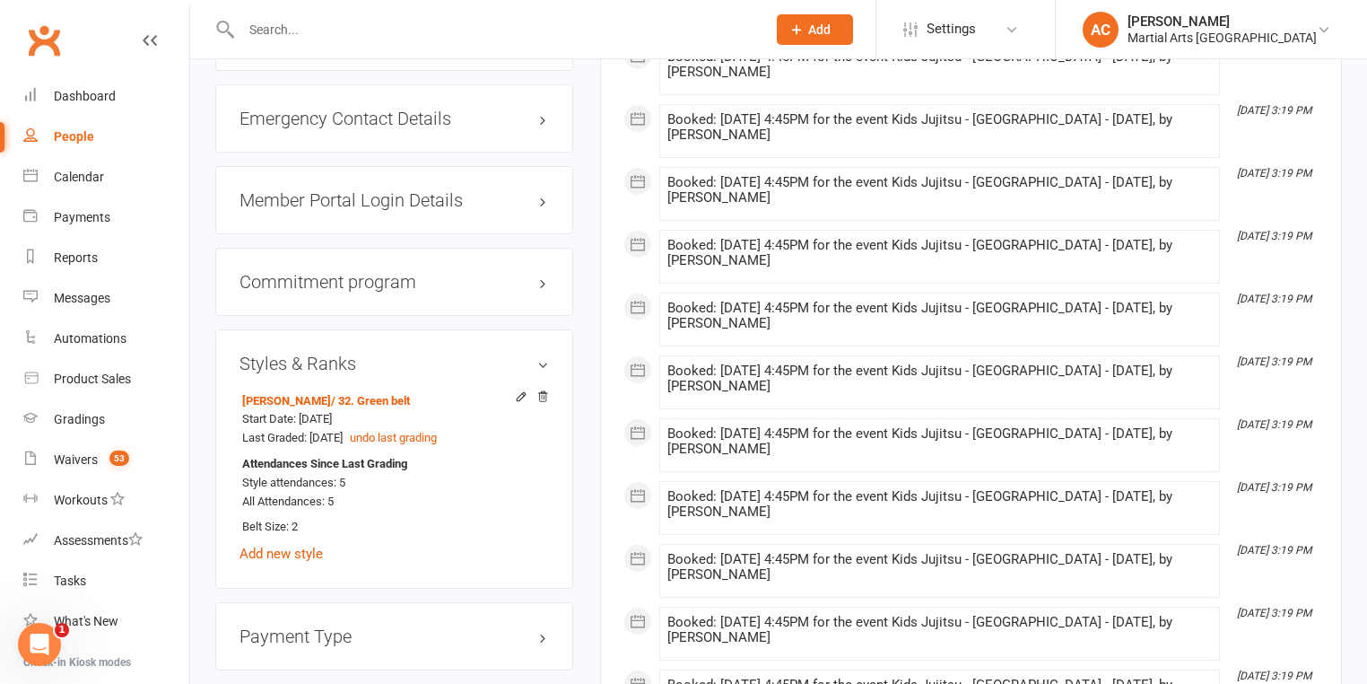
click at [385, 371] on h3 "Styles & Ranks" at bounding box center [395, 364] width 310 height 20
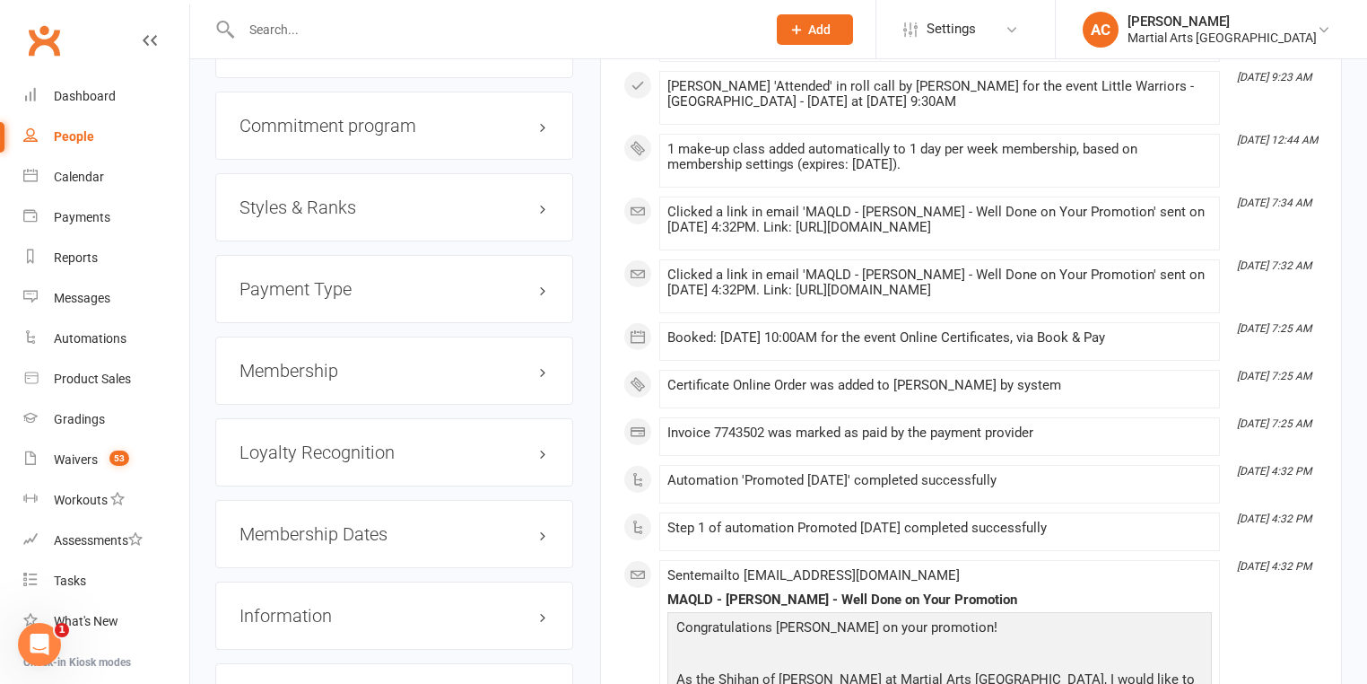
scroll to position [1866, 0]
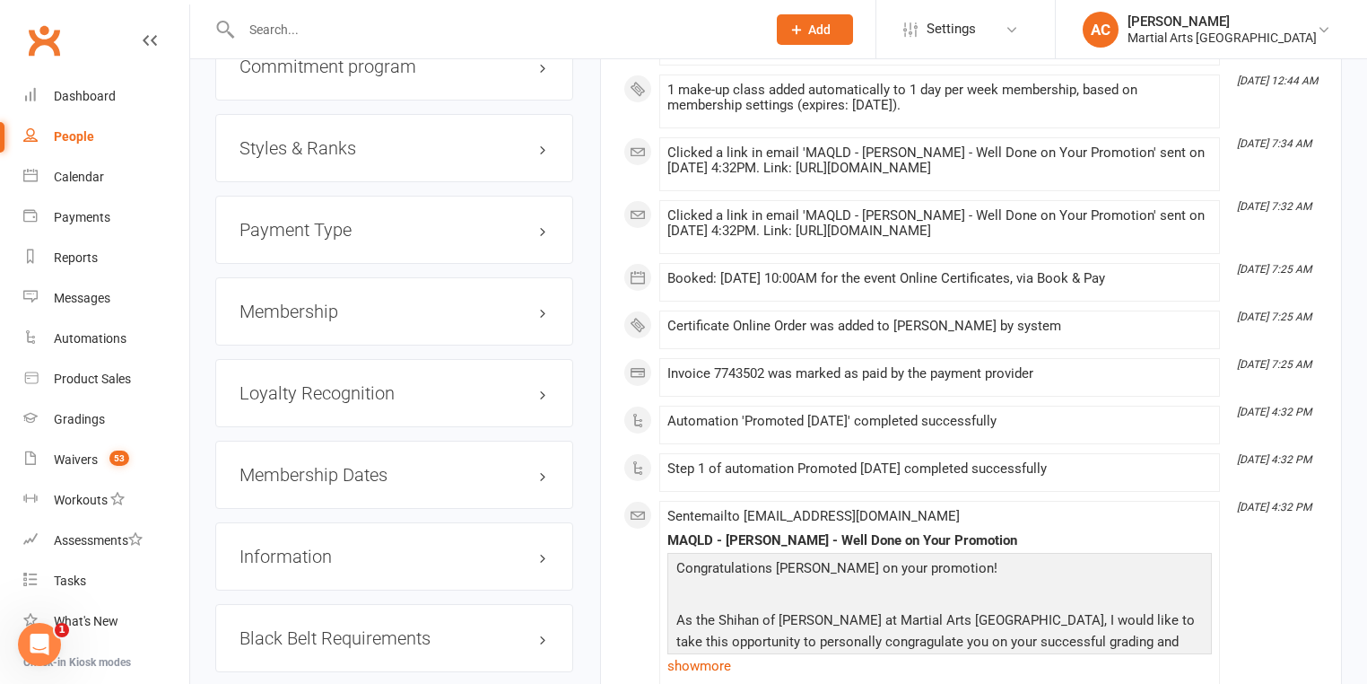
click at [373, 149] on h3 "Styles & Ranks" at bounding box center [395, 148] width 310 height 20
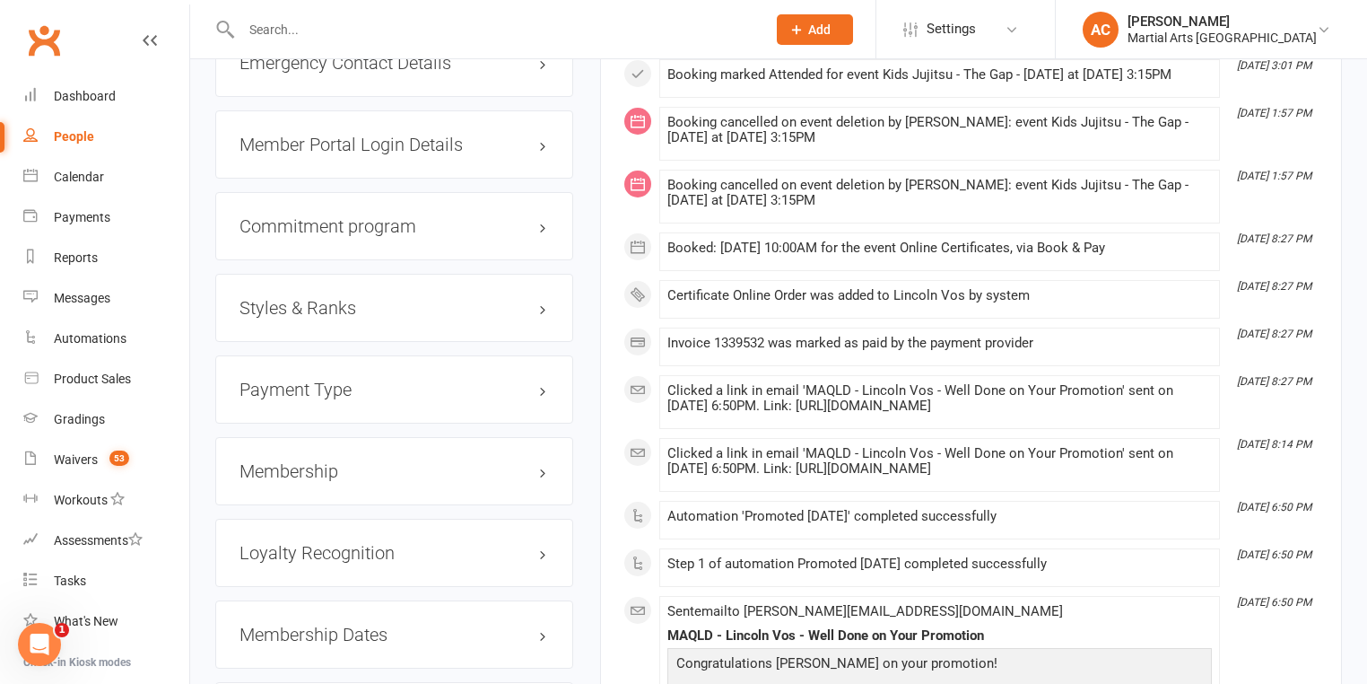
scroll to position [1866, 0]
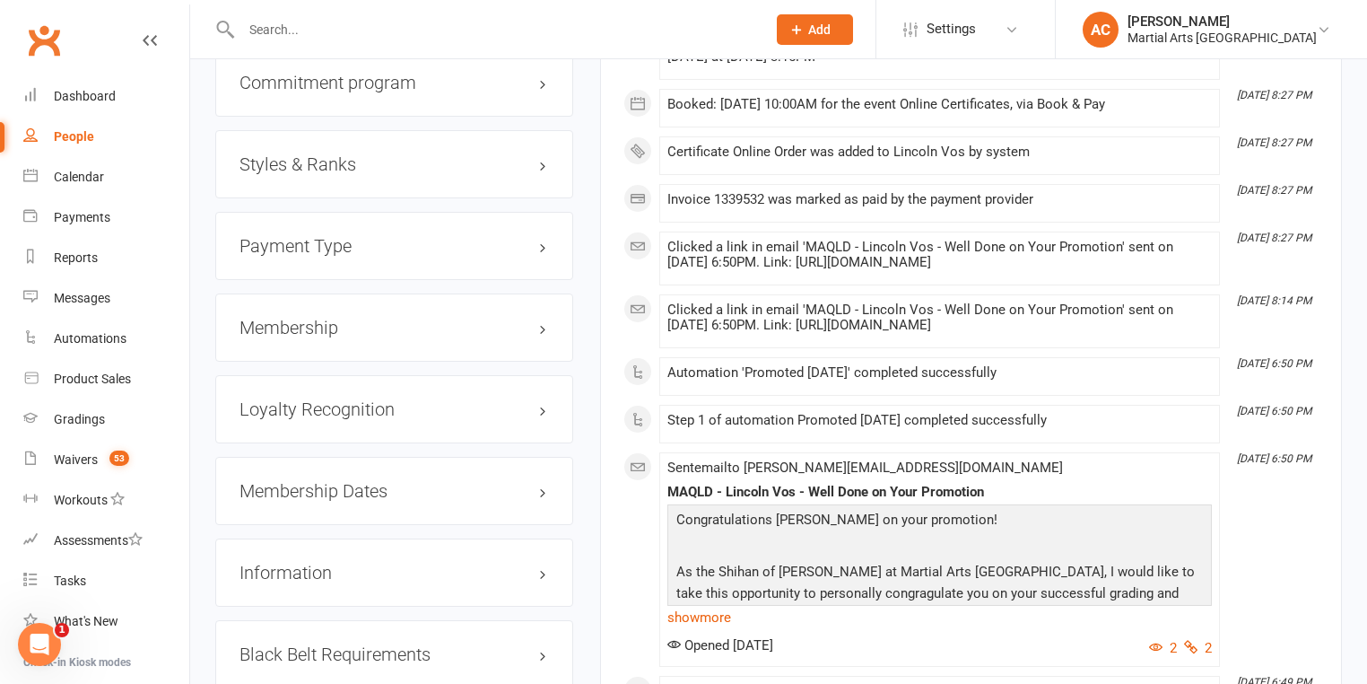
click at [373, 154] on h3 "Styles & Ranks" at bounding box center [395, 164] width 310 height 20
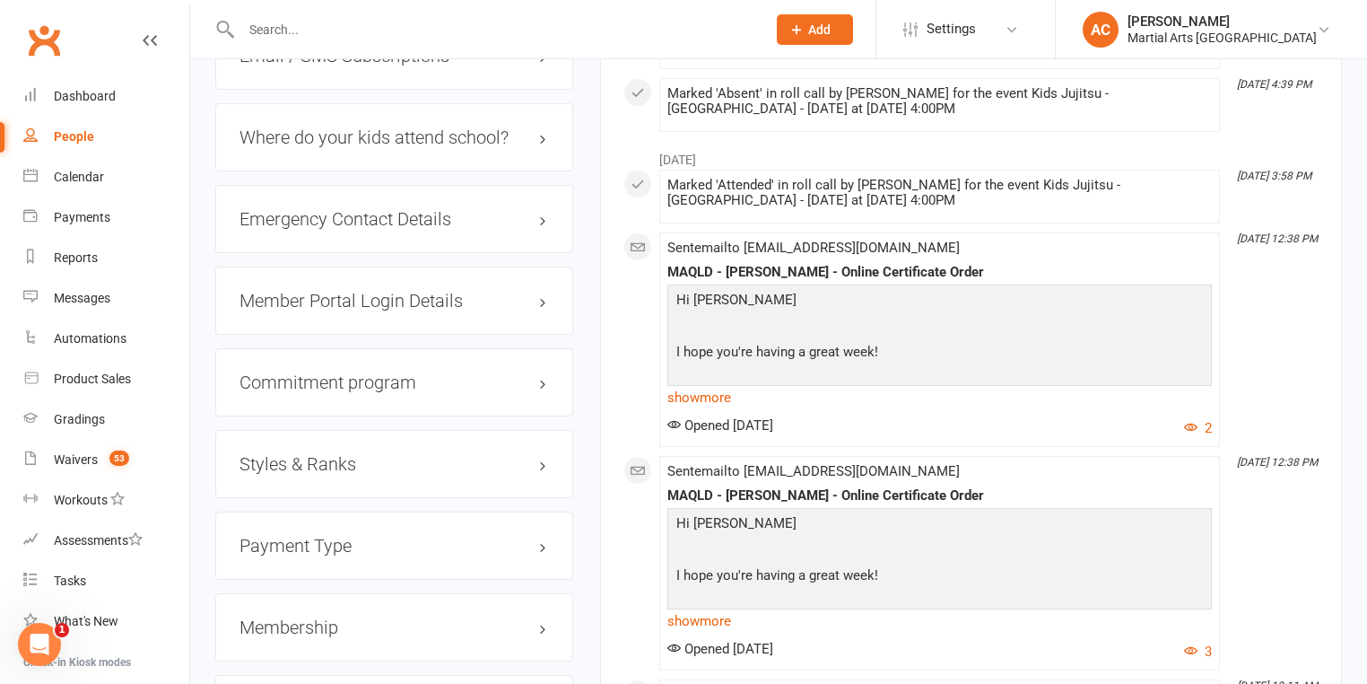
scroll to position [1723, 0]
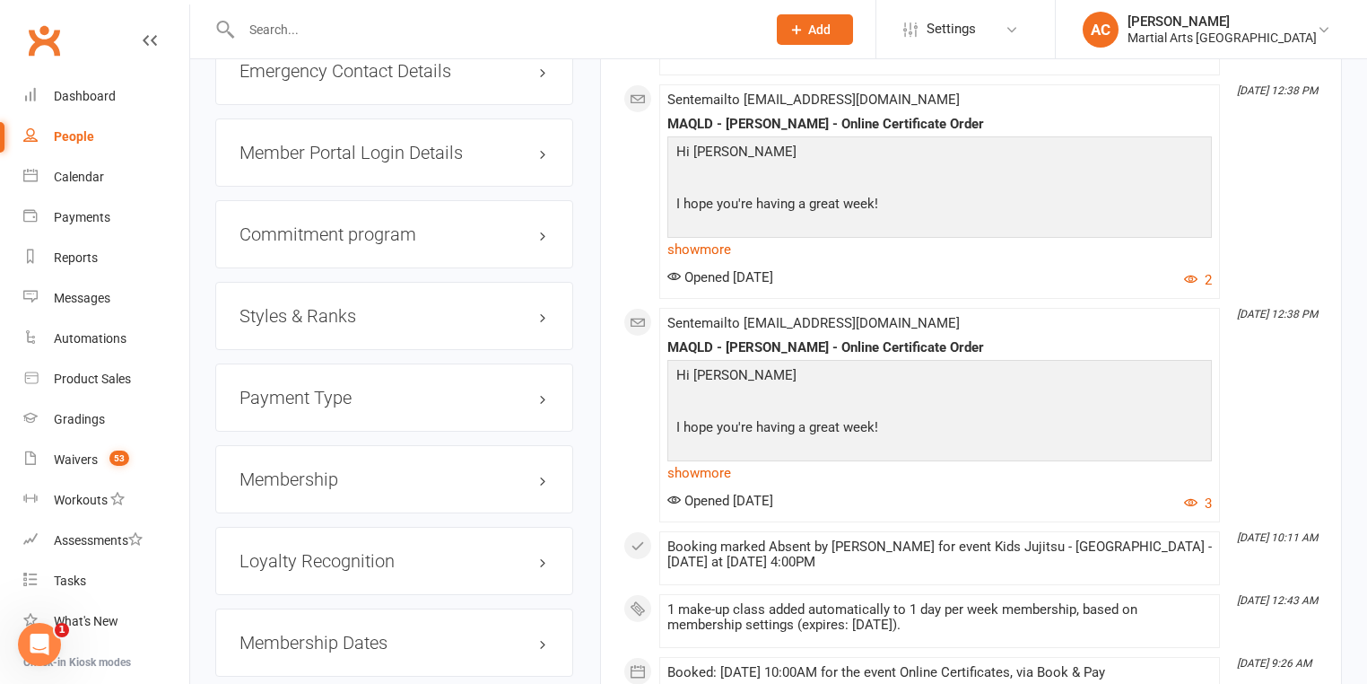
click at [366, 324] on h3 "Styles & Ranks" at bounding box center [395, 316] width 310 height 20
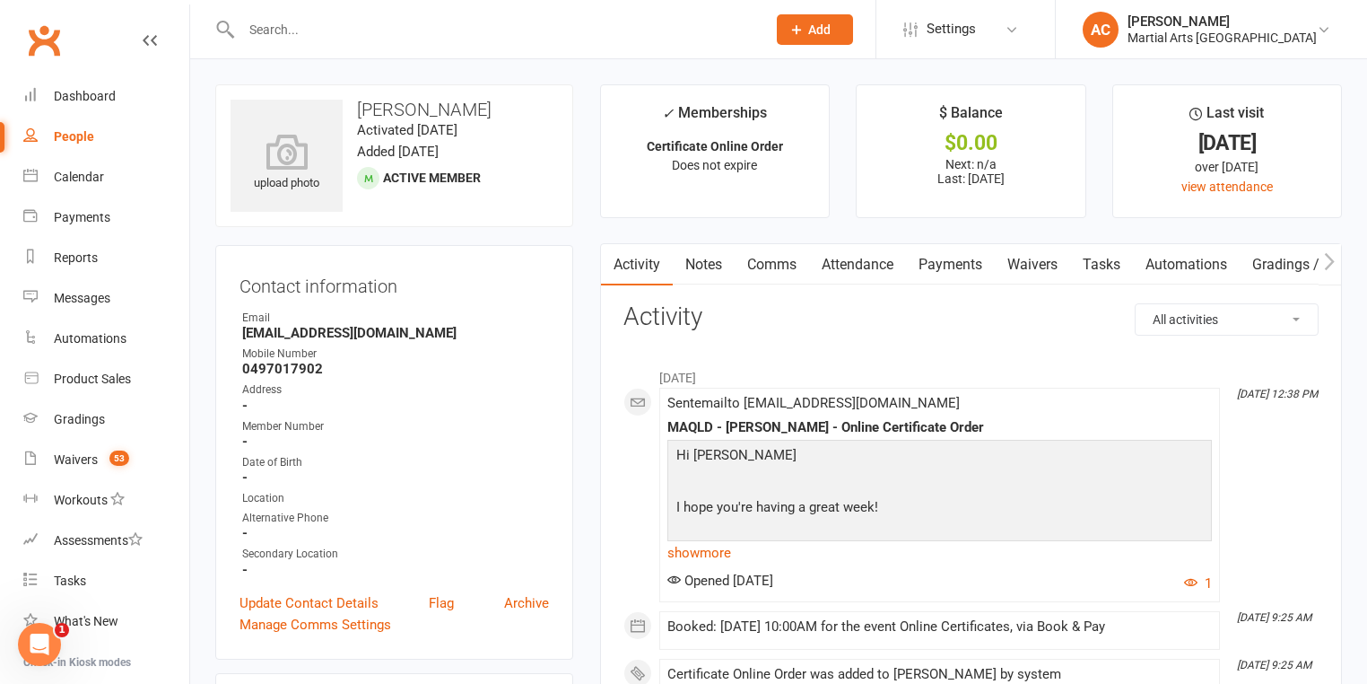
click at [309, 35] on input "text" at bounding box center [495, 29] width 518 height 25
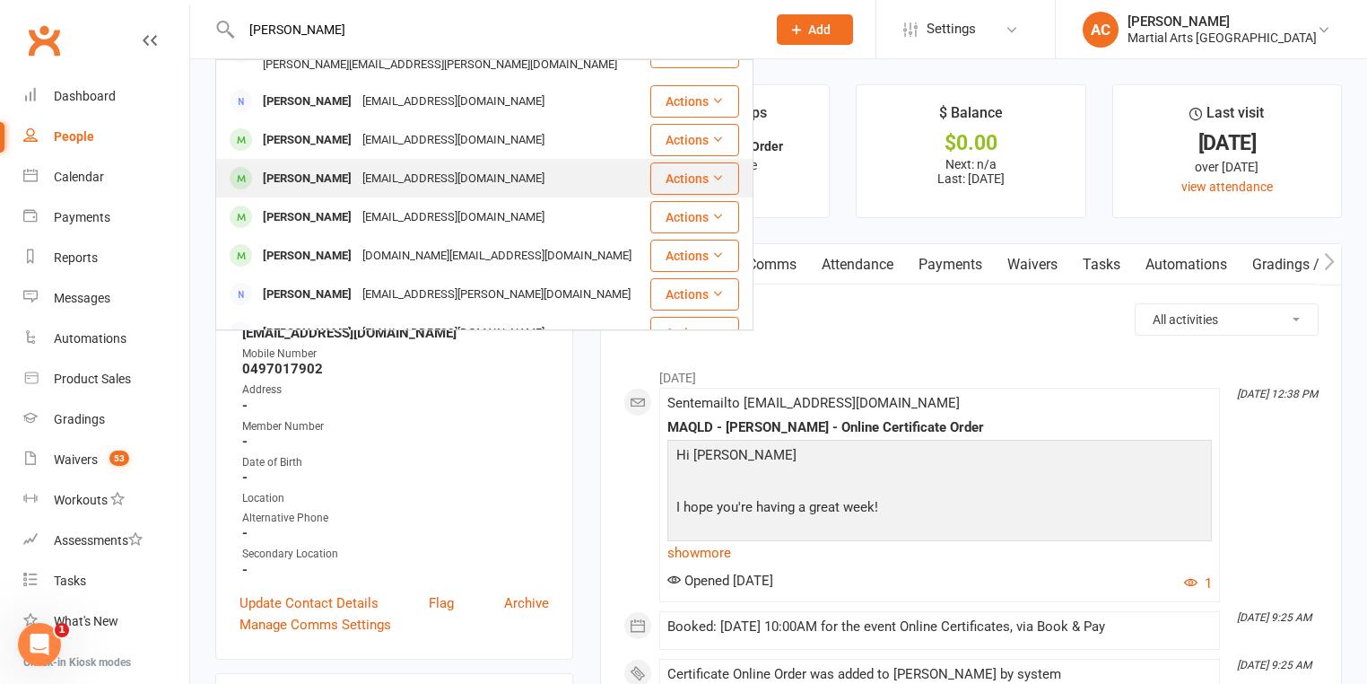
scroll to position [144, 0]
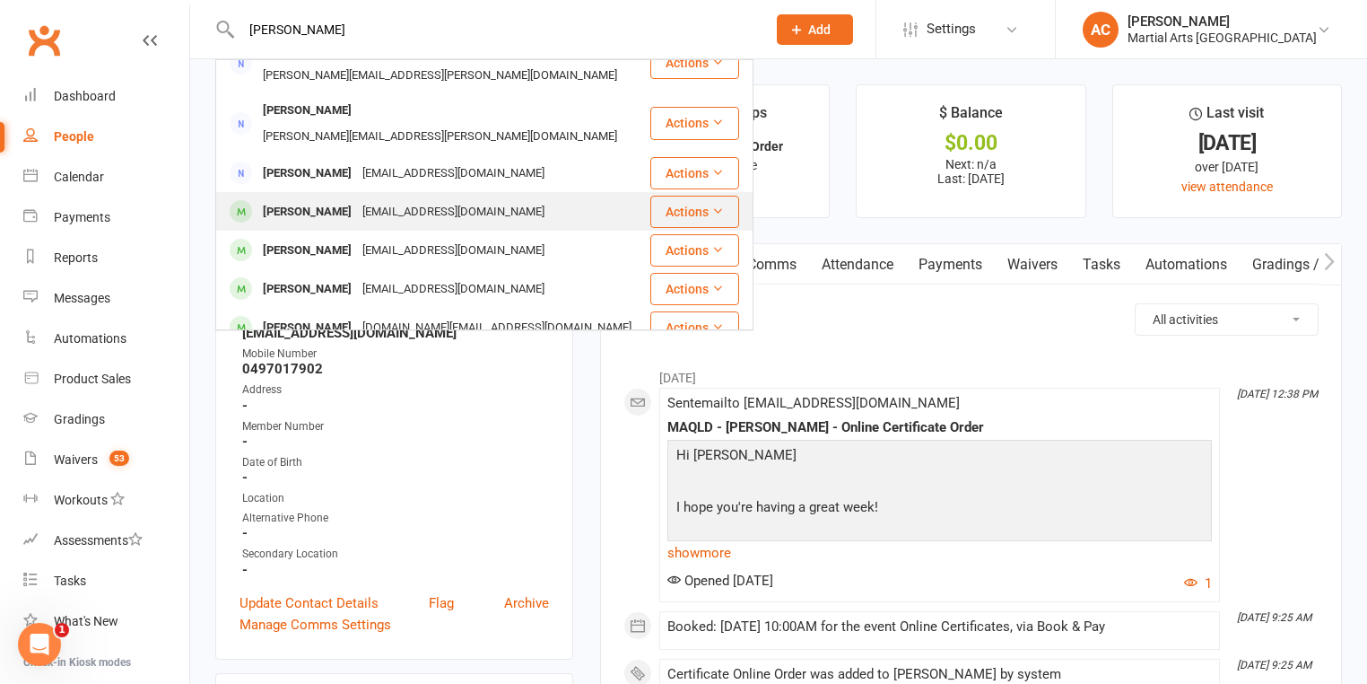
type input "warren"
click at [320, 199] on div "Isobel Warren" at bounding box center [308, 212] width 100 height 26
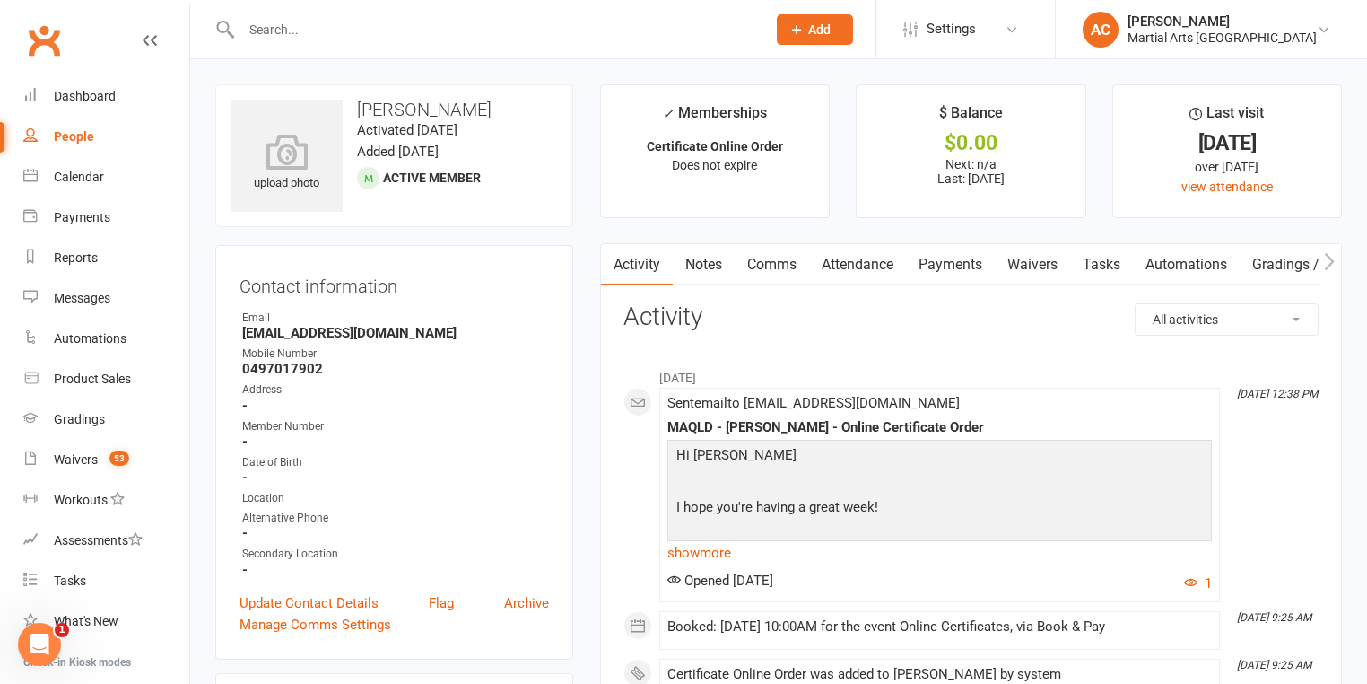
click at [336, 26] on input "text" at bounding box center [495, 29] width 518 height 25
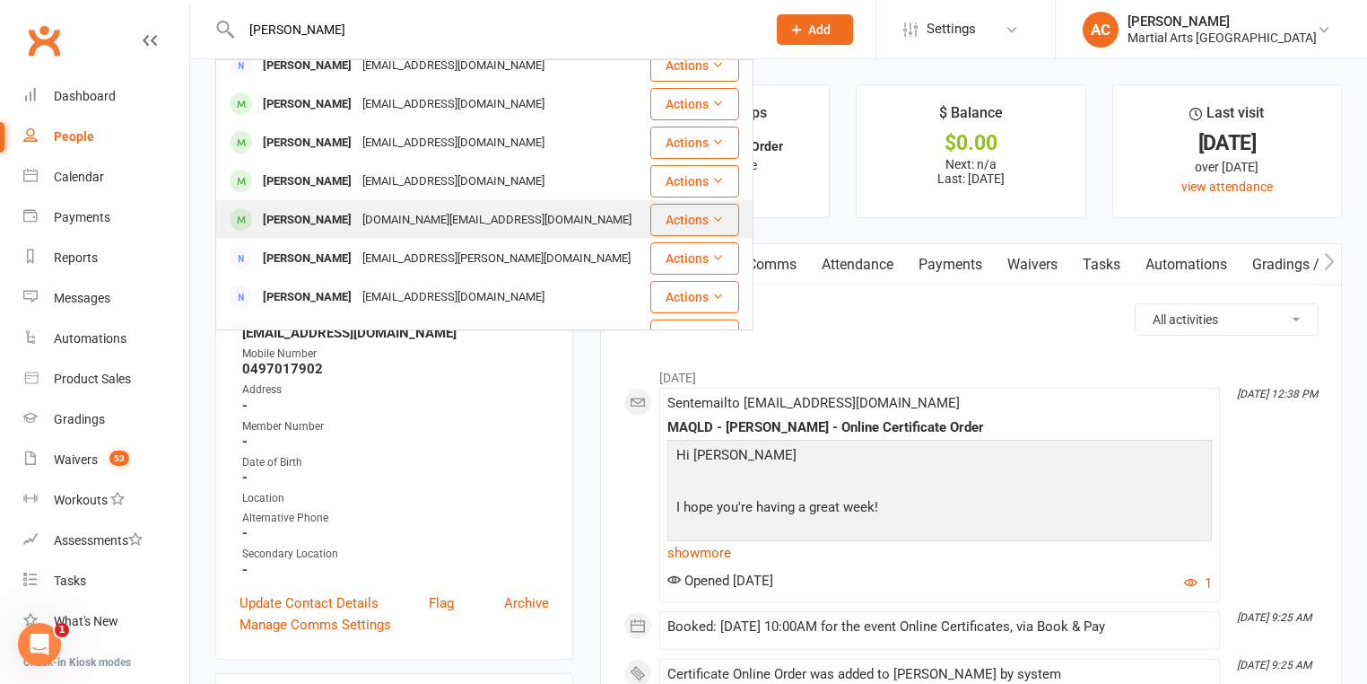
scroll to position [287, 0]
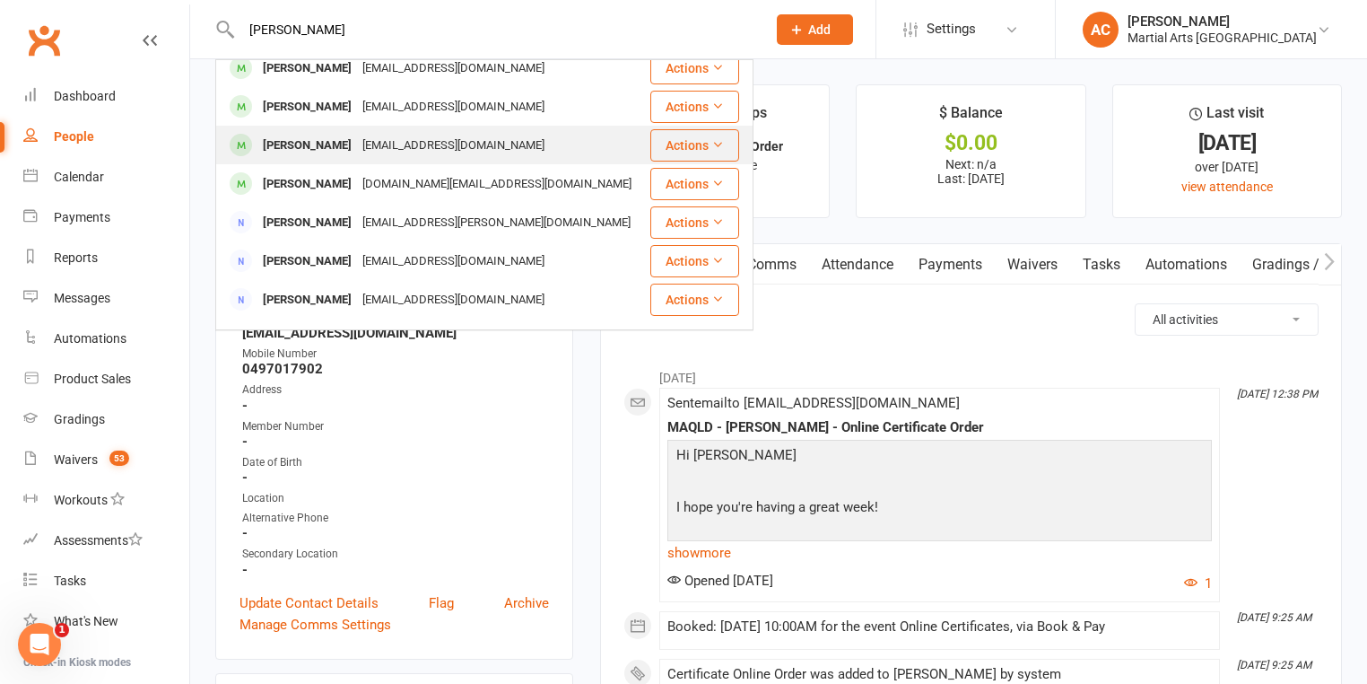
type input "warren"
click at [316, 133] on div "Isobel Warren" at bounding box center [308, 146] width 100 height 26
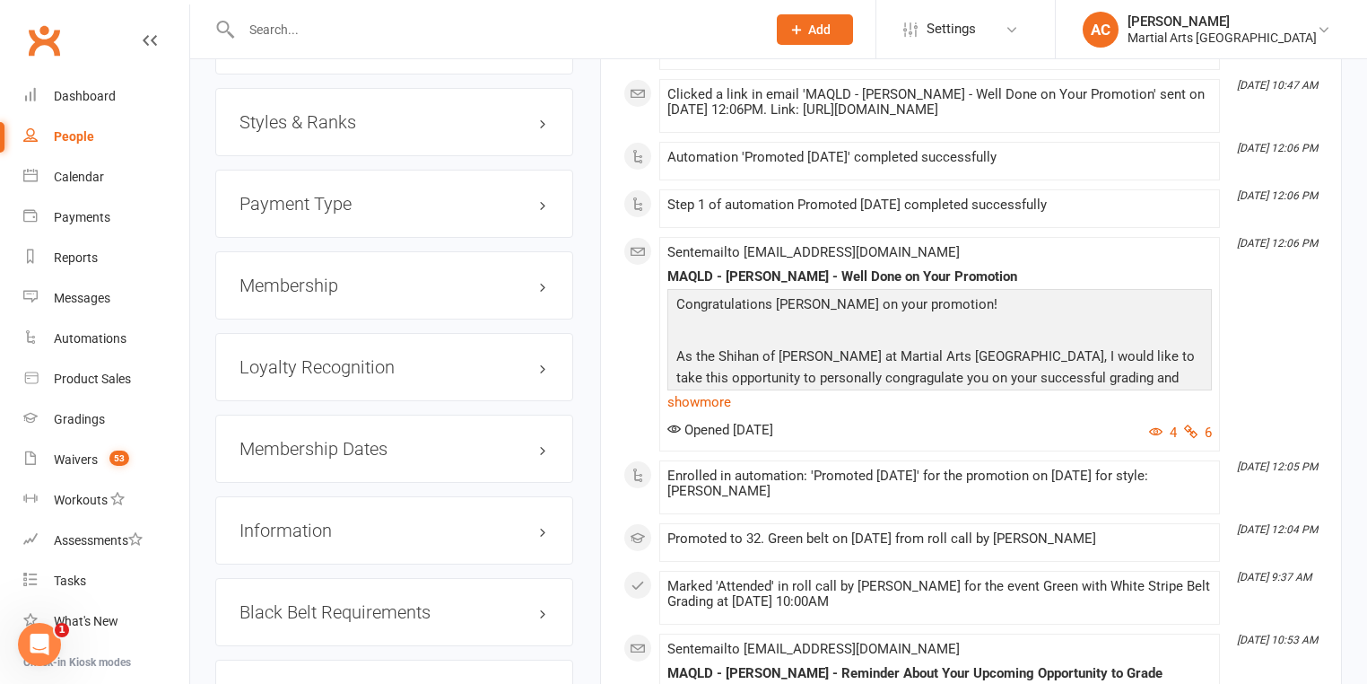
scroll to position [1938, 0]
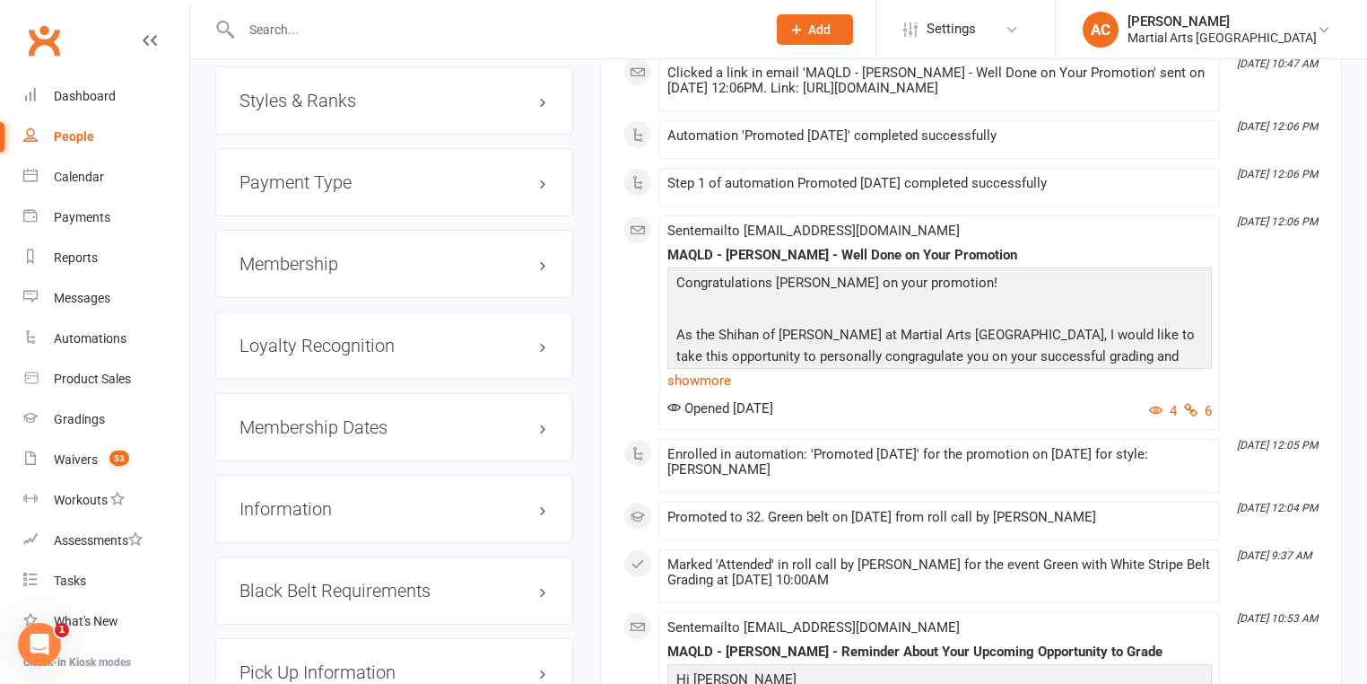
click at [406, 91] on h3 "Styles & Ranks" at bounding box center [395, 101] width 310 height 20
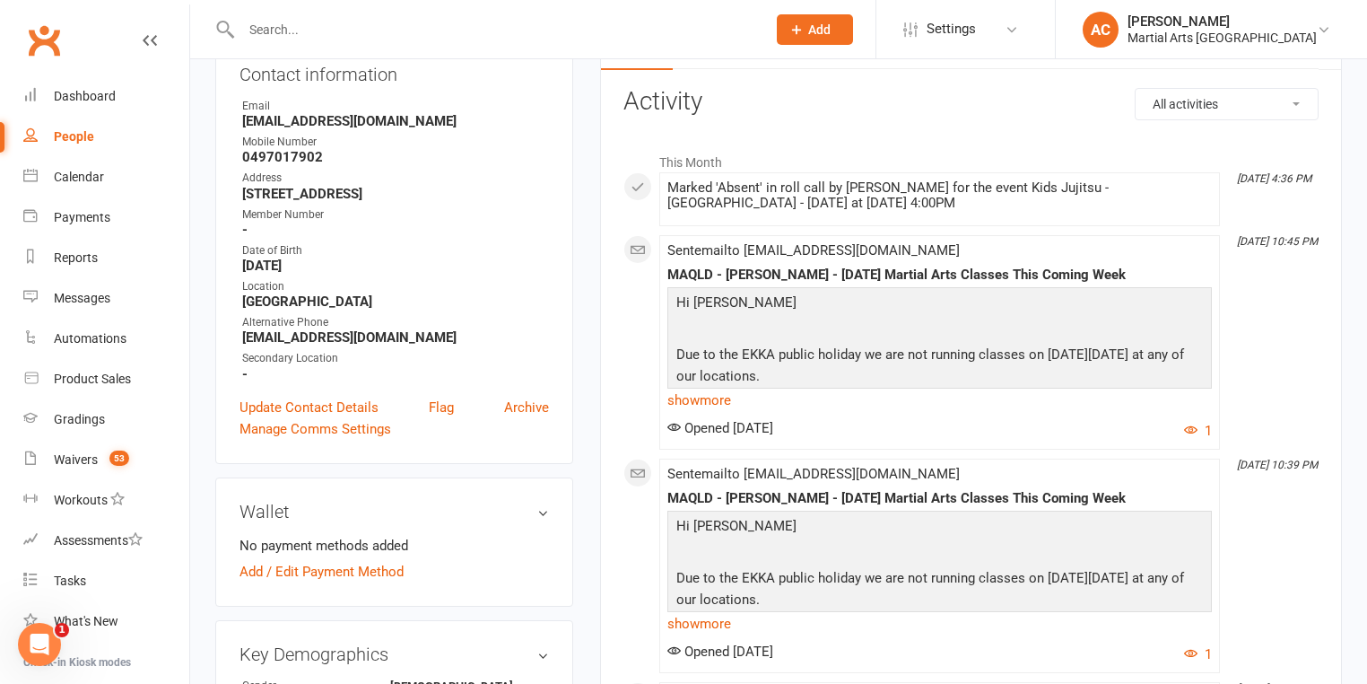
scroll to position [0, 0]
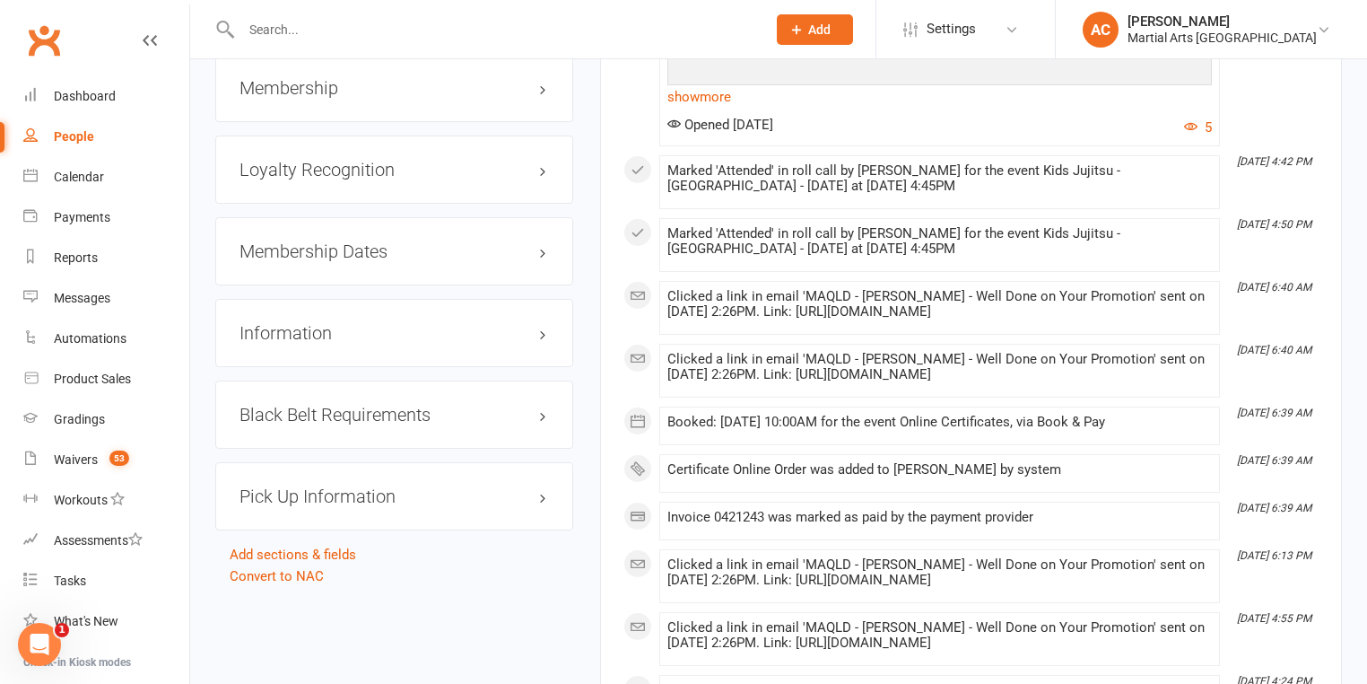
scroll to position [1891, 0]
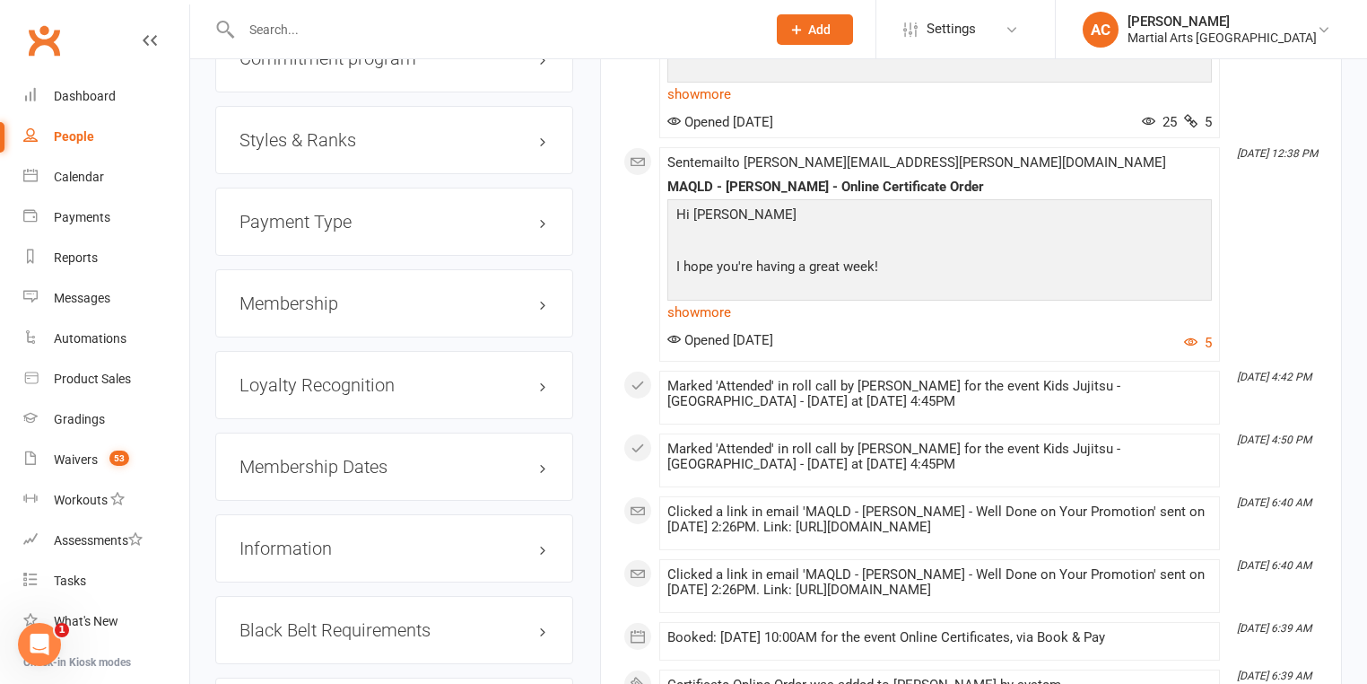
click at [377, 130] on h3 "Styles & Ranks" at bounding box center [395, 140] width 310 height 20
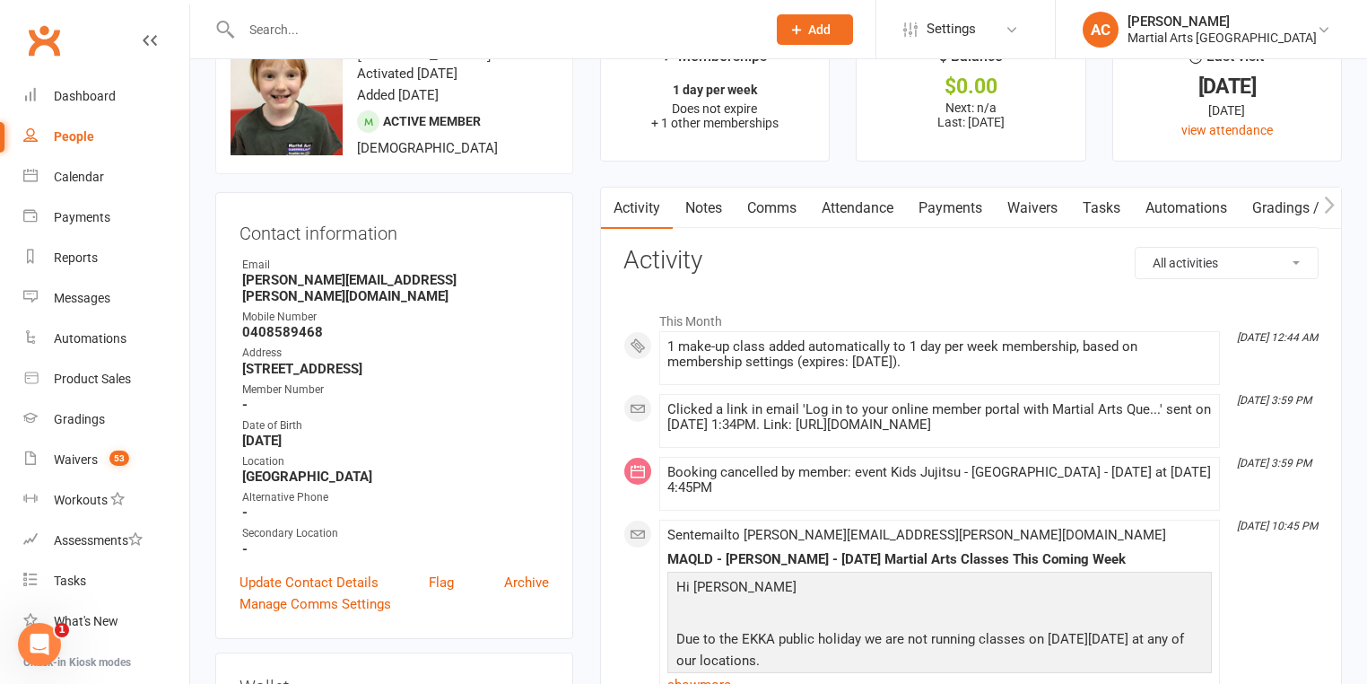
scroll to position [0, 0]
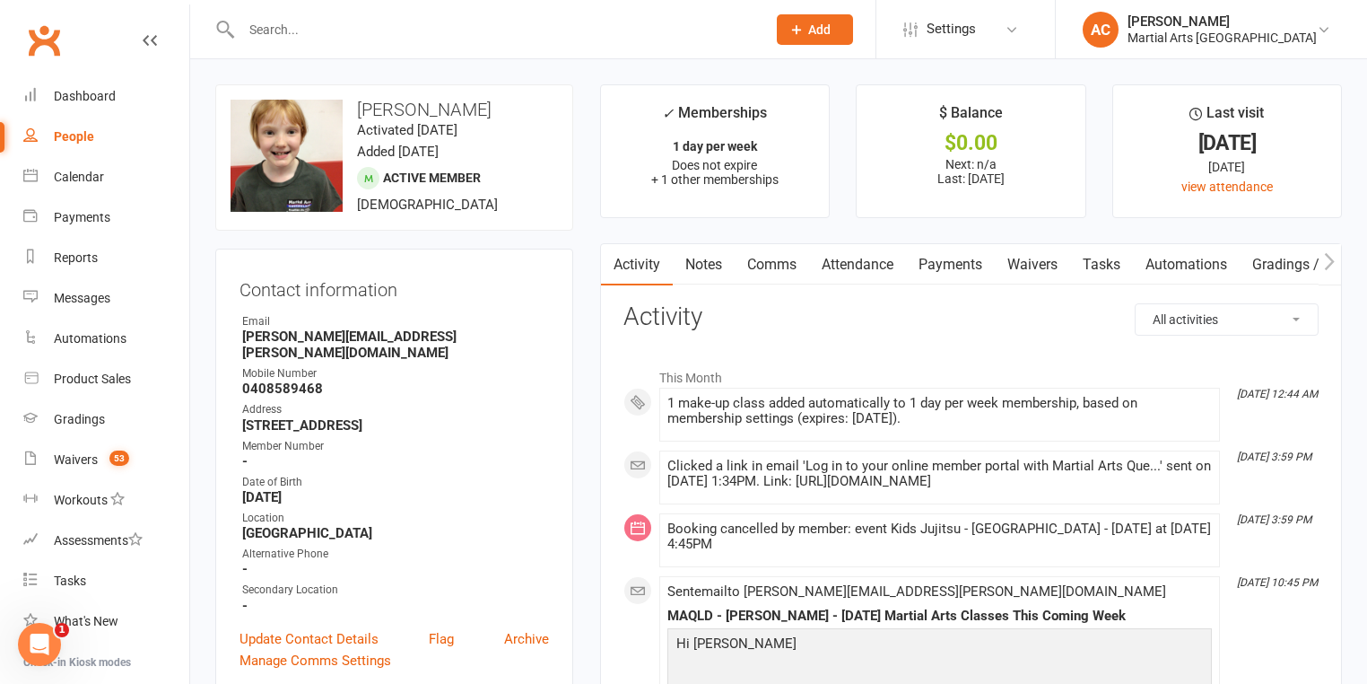
click at [324, 25] on input "text" at bounding box center [495, 29] width 518 height 25
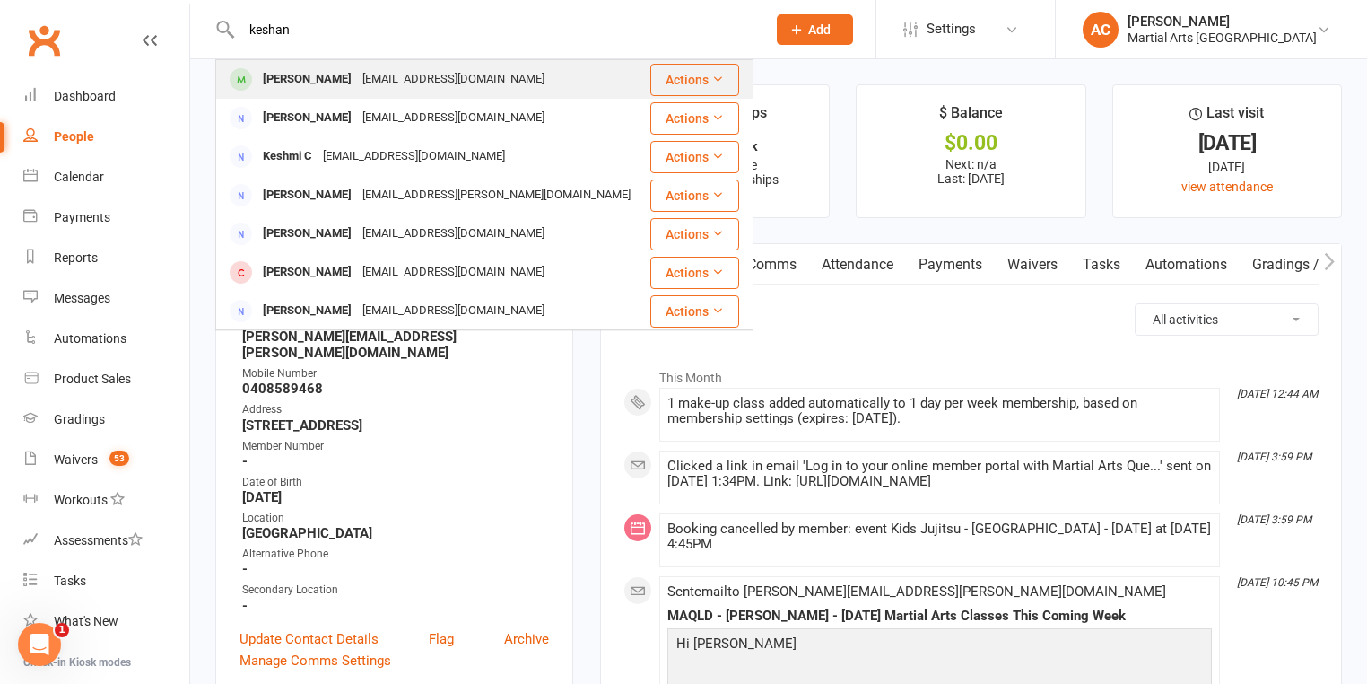
type input "keshan"
click at [328, 79] on div "[PERSON_NAME]" at bounding box center [308, 79] width 100 height 26
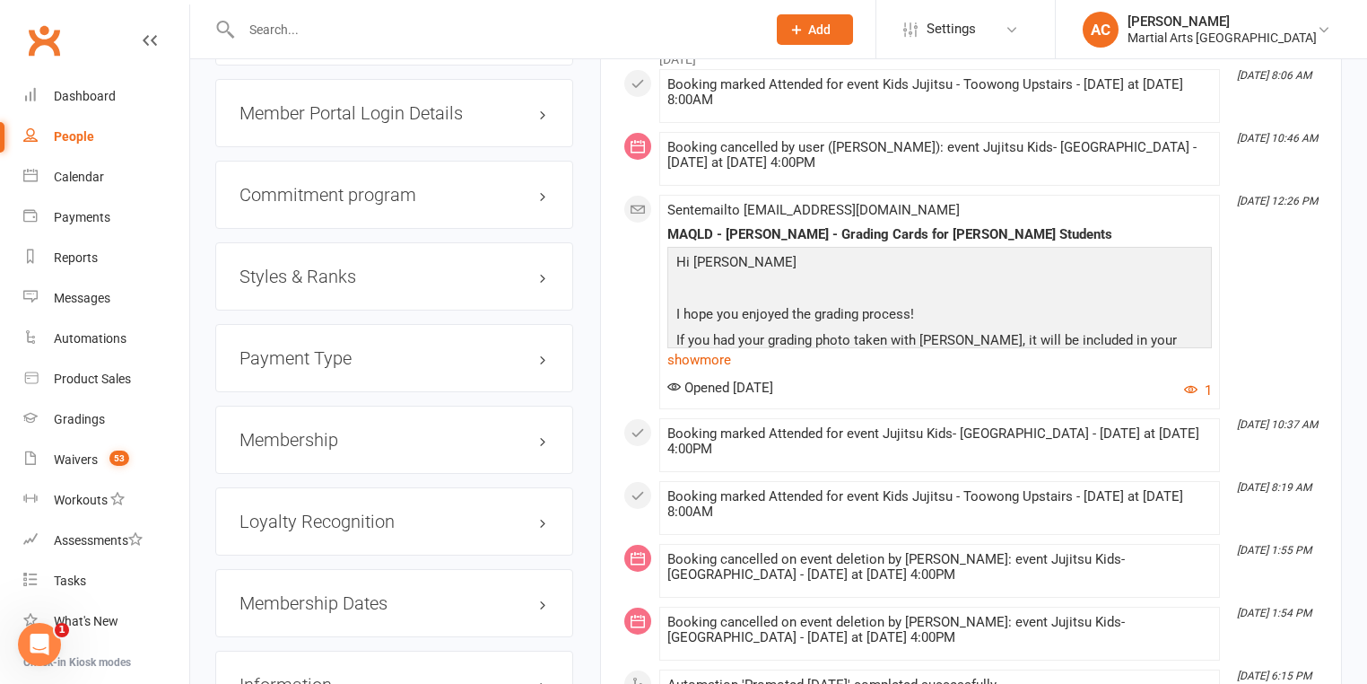
scroll to position [1866, 0]
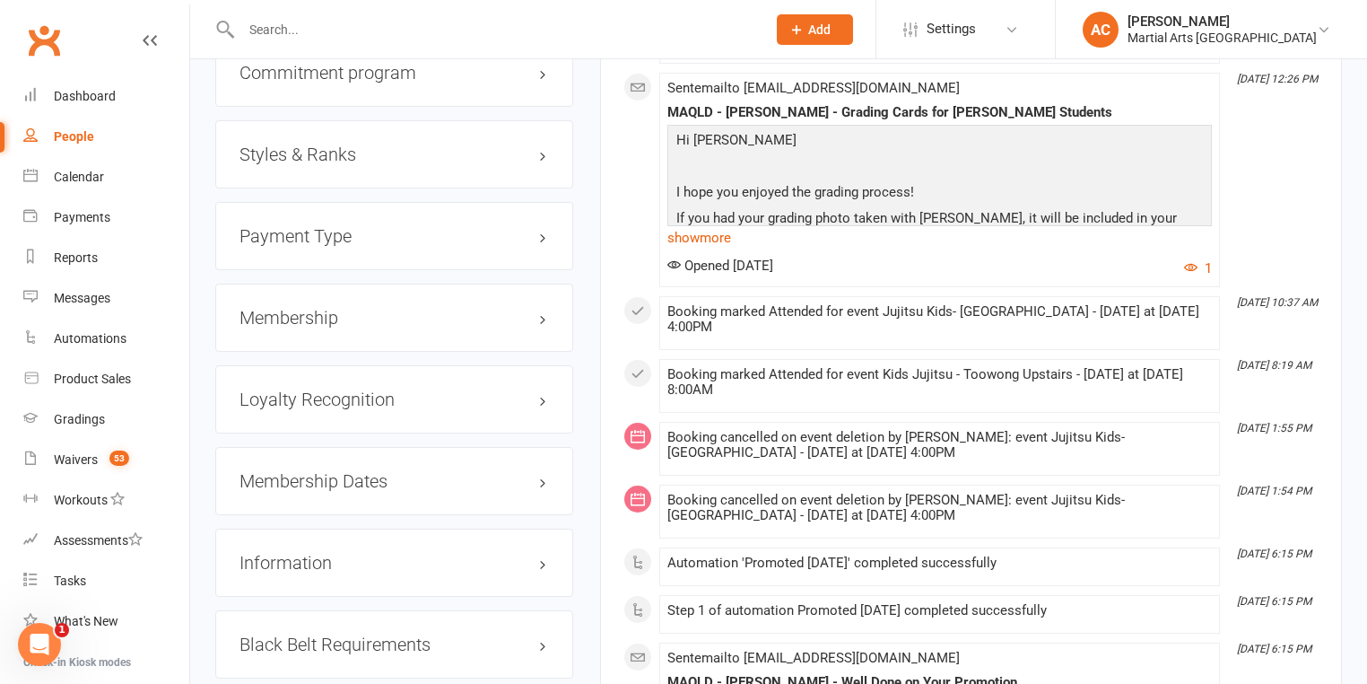
click at [354, 164] on h3 "Styles & Ranks" at bounding box center [395, 154] width 310 height 20
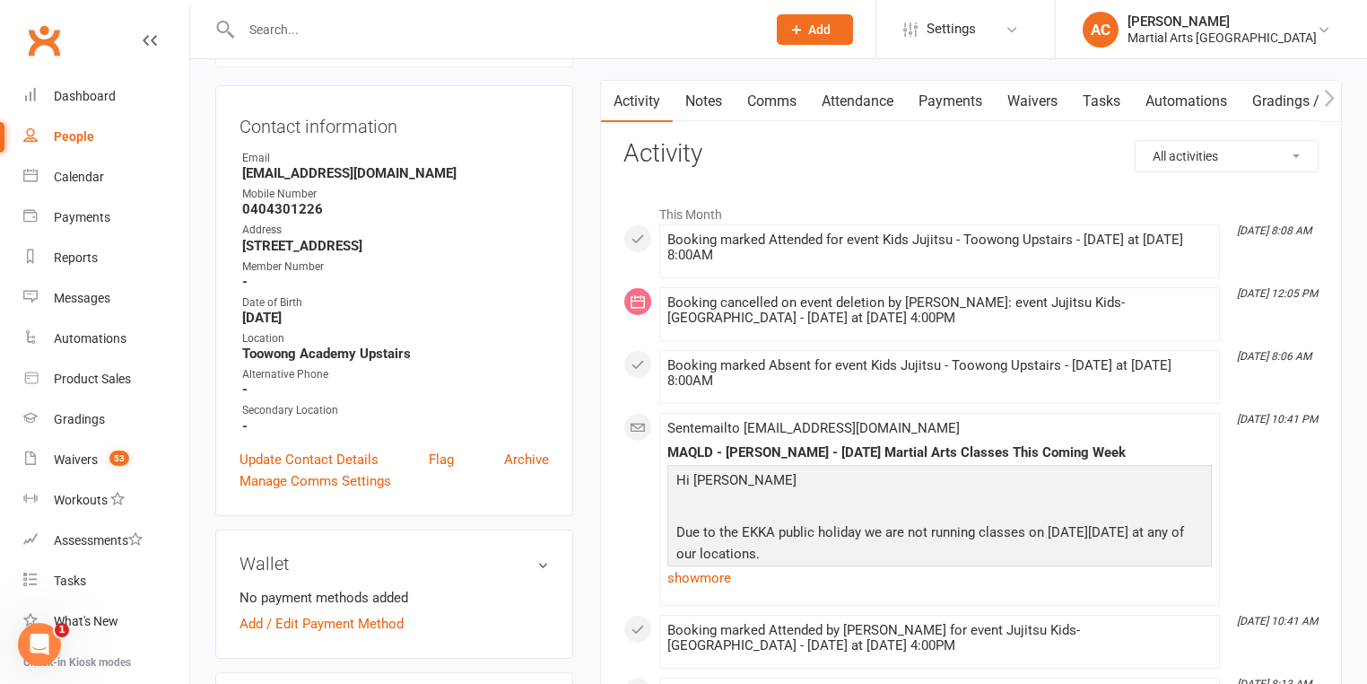
scroll to position [0, 0]
